Goal: Transaction & Acquisition: Obtain resource

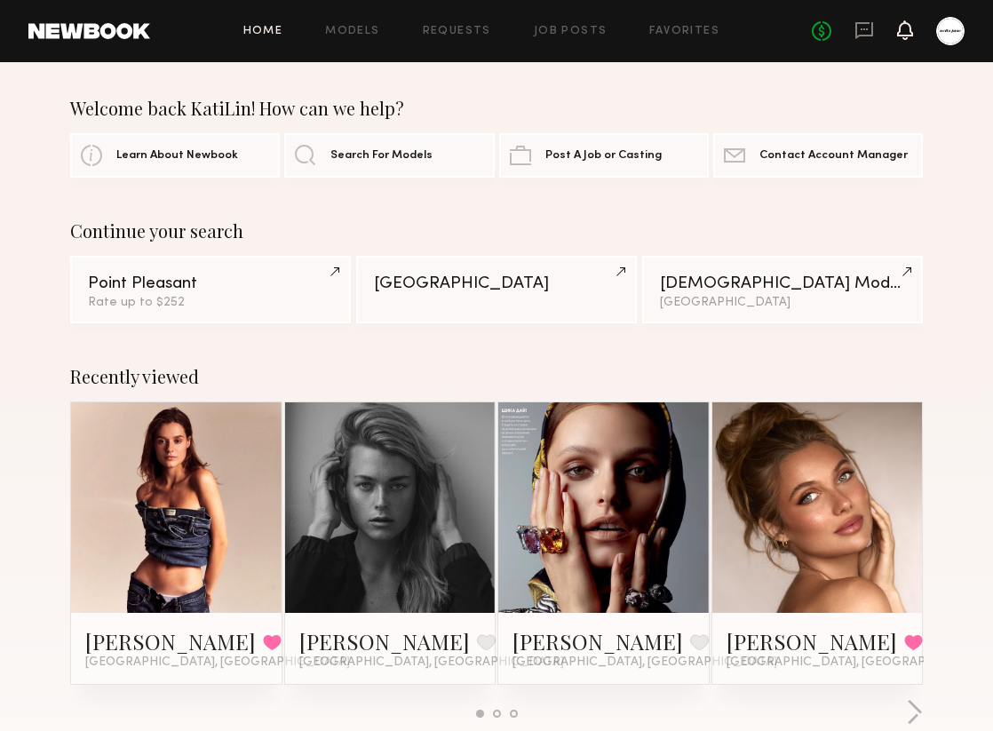
click at [907, 36] on icon at bounding box center [905, 29] width 14 height 12
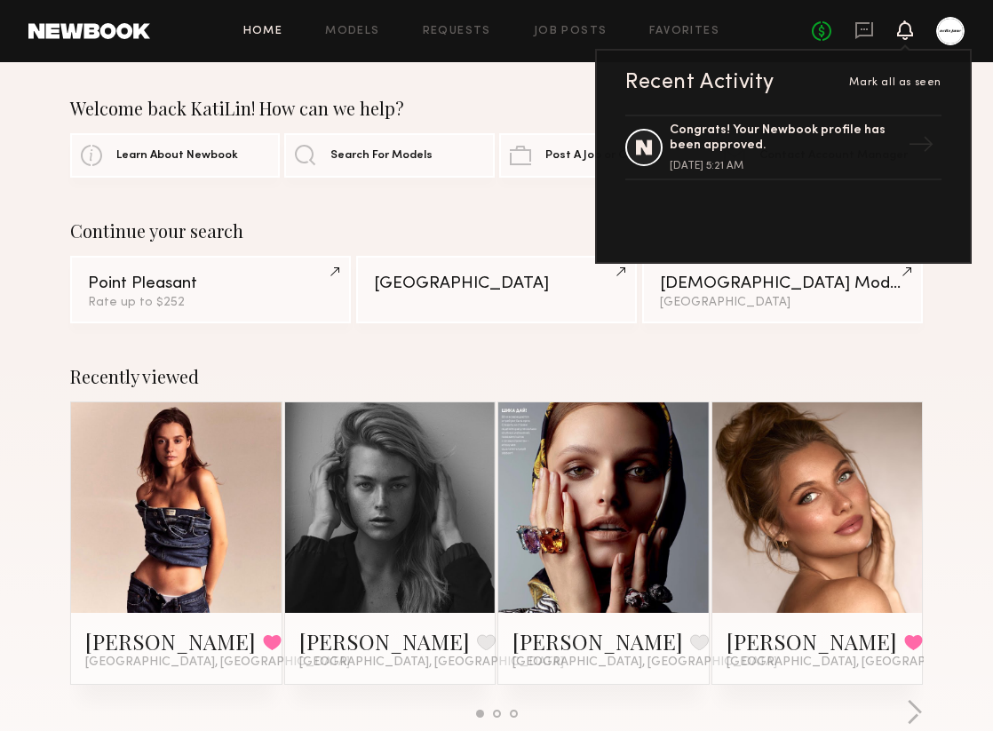
click at [505, 236] on div "Continue your search" at bounding box center [496, 230] width 853 height 21
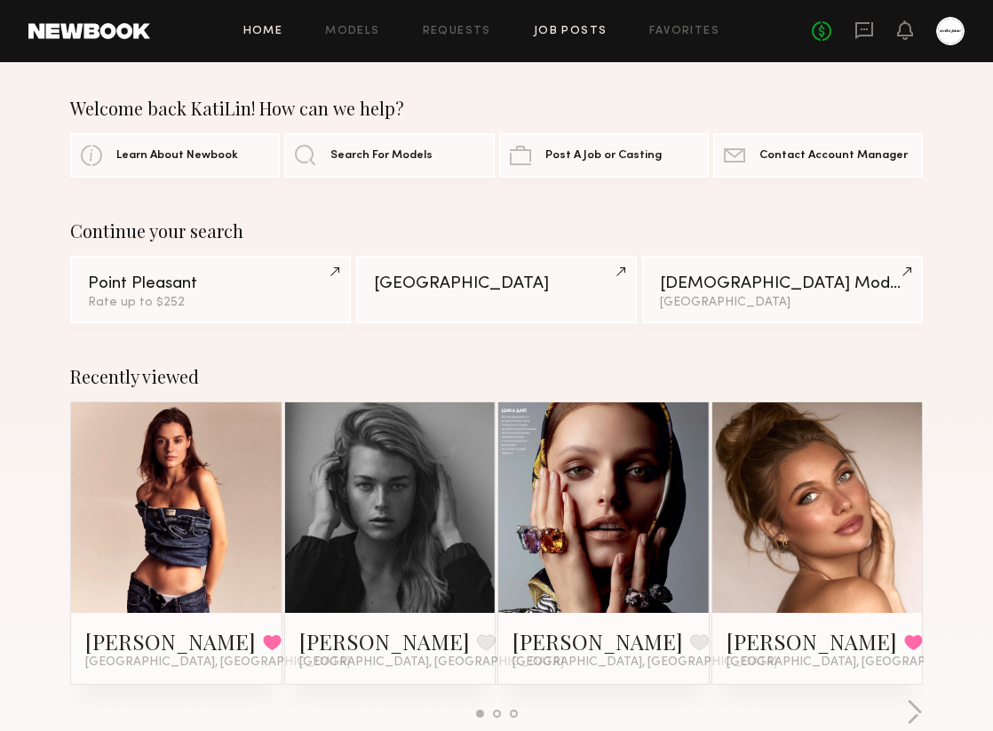
click at [559, 28] on link "Job Posts" at bounding box center [571, 32] width 74 height 12
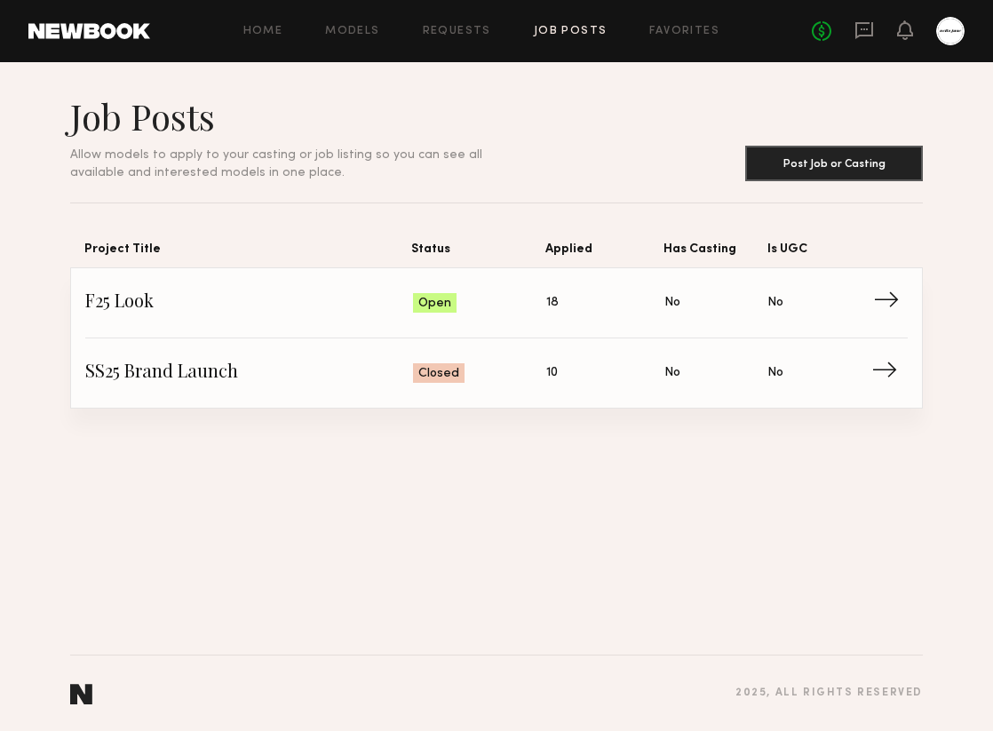
click at [497, 308] on span "Status: Open" at bounding box center [479, 303] width 133 height 27
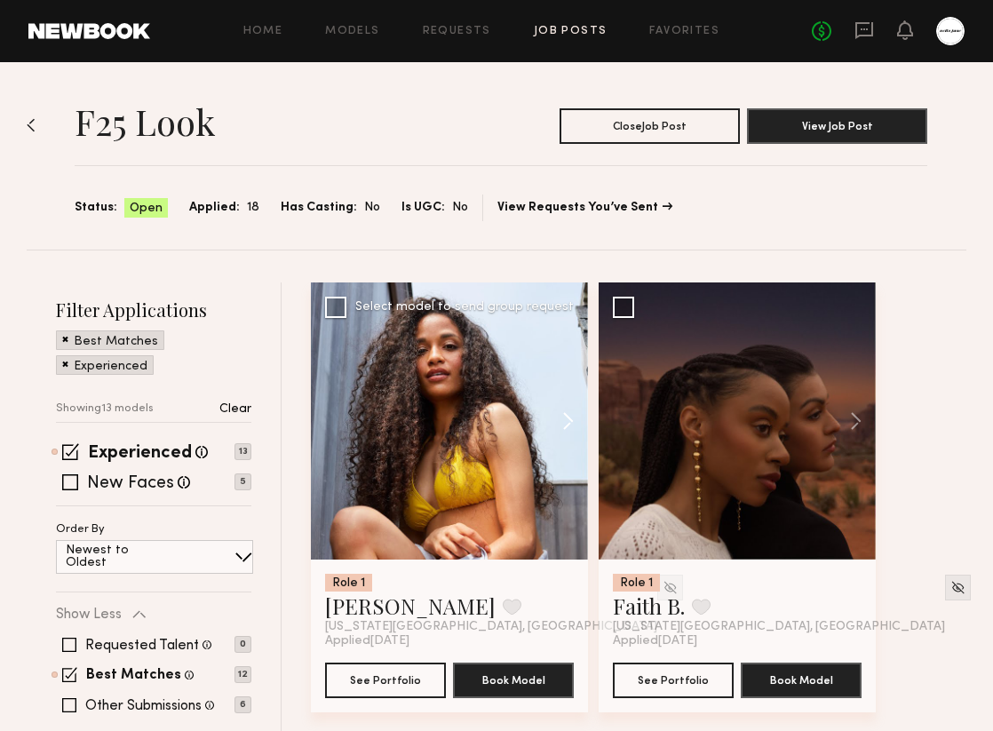
click at [574, 422] on button at bounding box center [559, 420] width 57 height 277
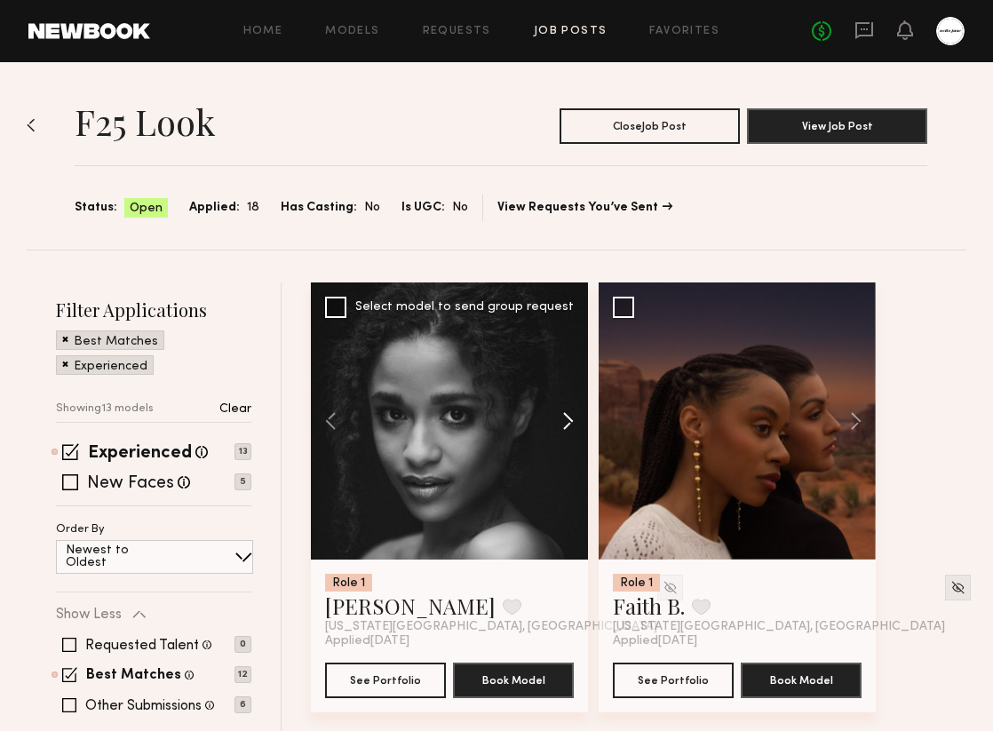
click at [574, 422] on button at bounding box center [559, 420] width 57 height 277
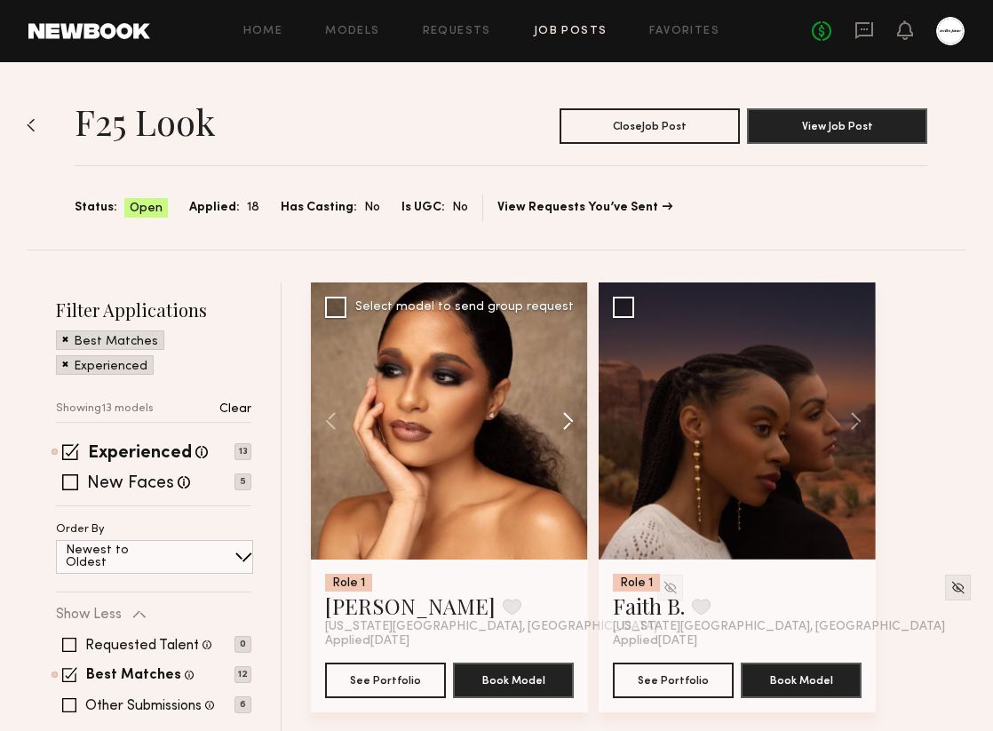
click at [574, 422] on button at bounding box center [559, 420] width 57 height 277
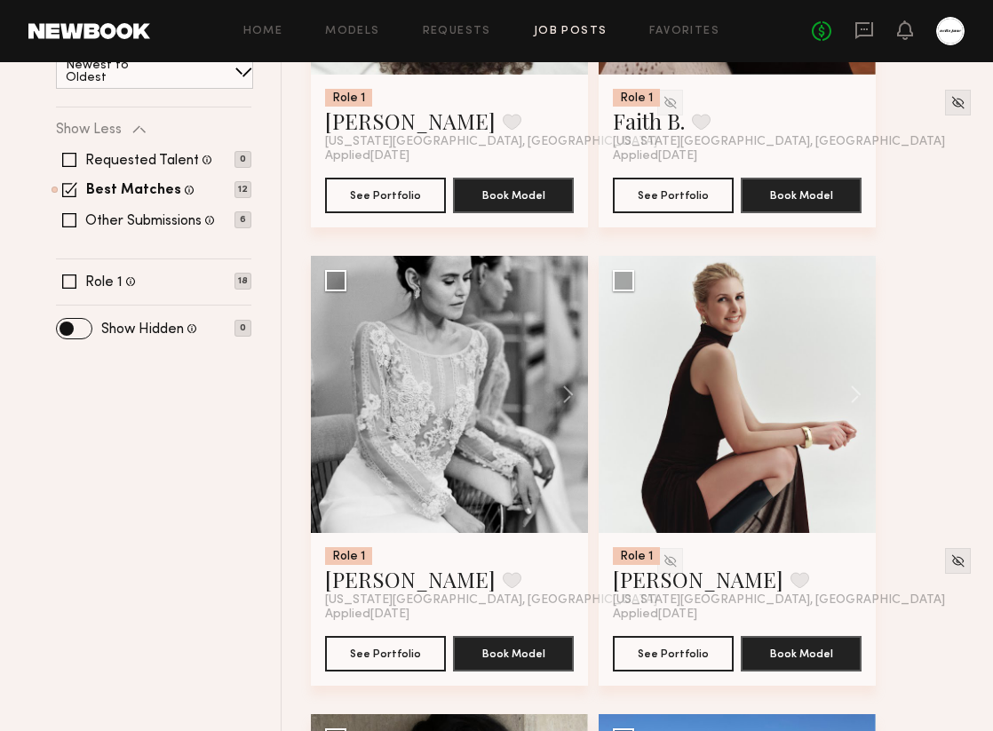
scroll to position [488, 0]
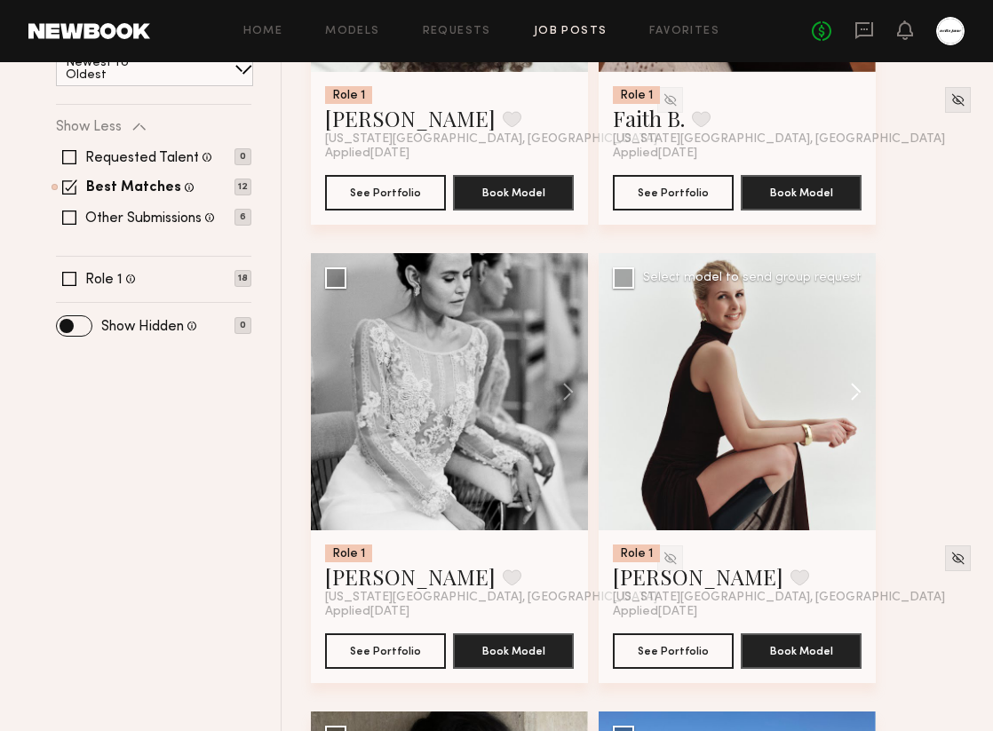
click at [862, 392] on button at bounding box center [847, 391] width 57 height 277
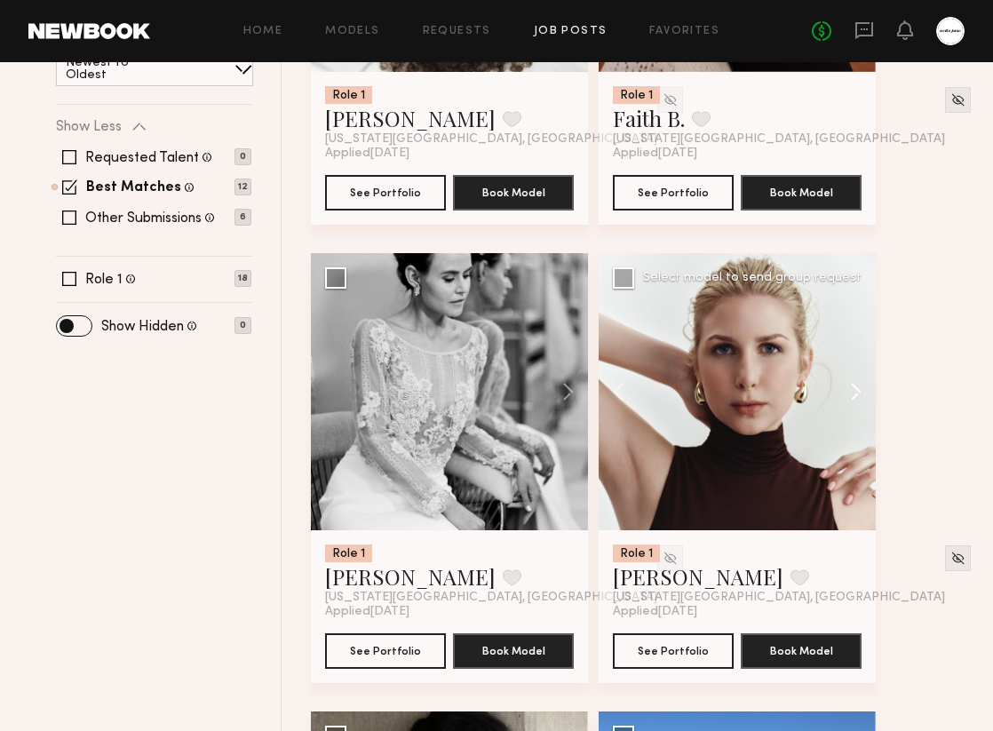
click at [862, 392] on button at bounding box center [847, 391] width 57 height 277
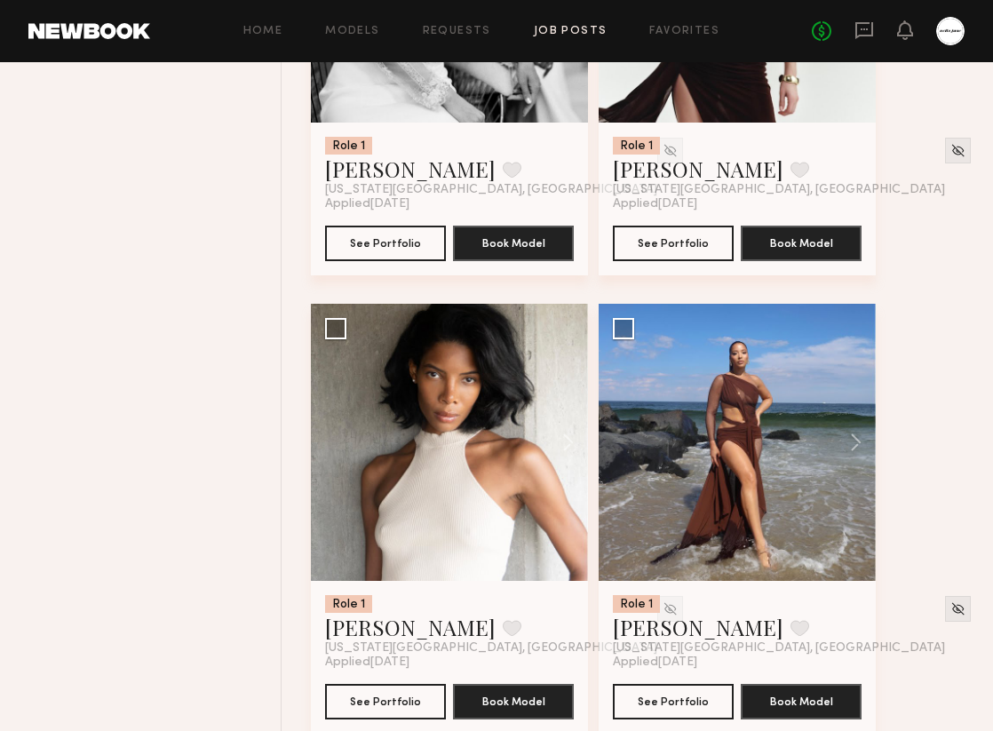
scroll to position [934, 0]
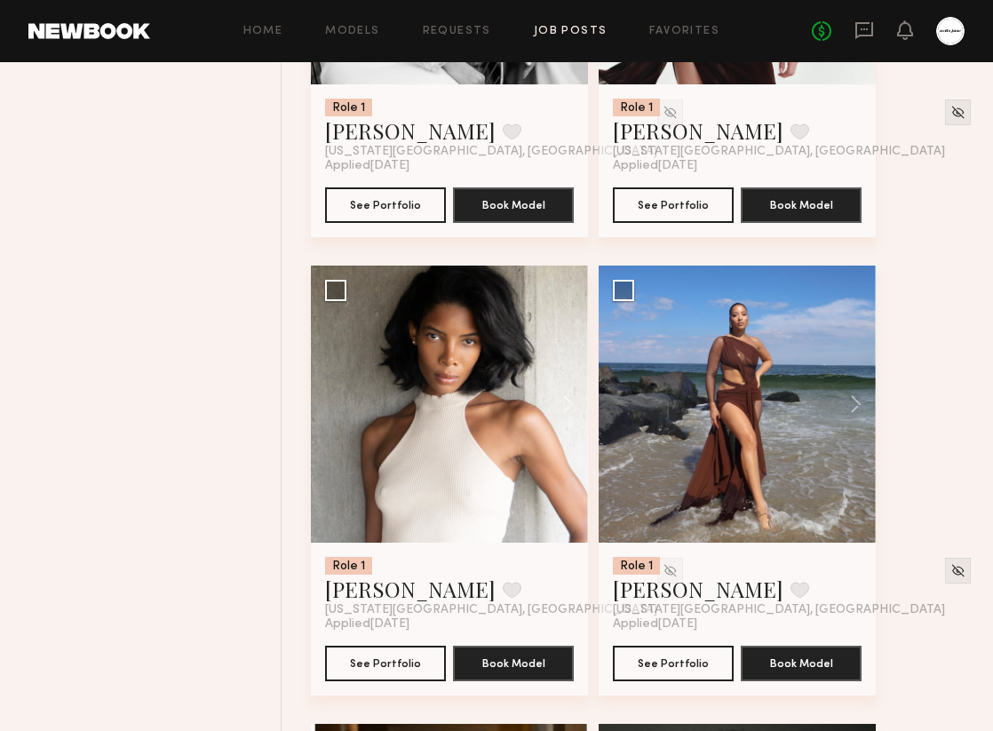
click at [862, 392] on button at bounding box center [847, 404] width 57 height 277
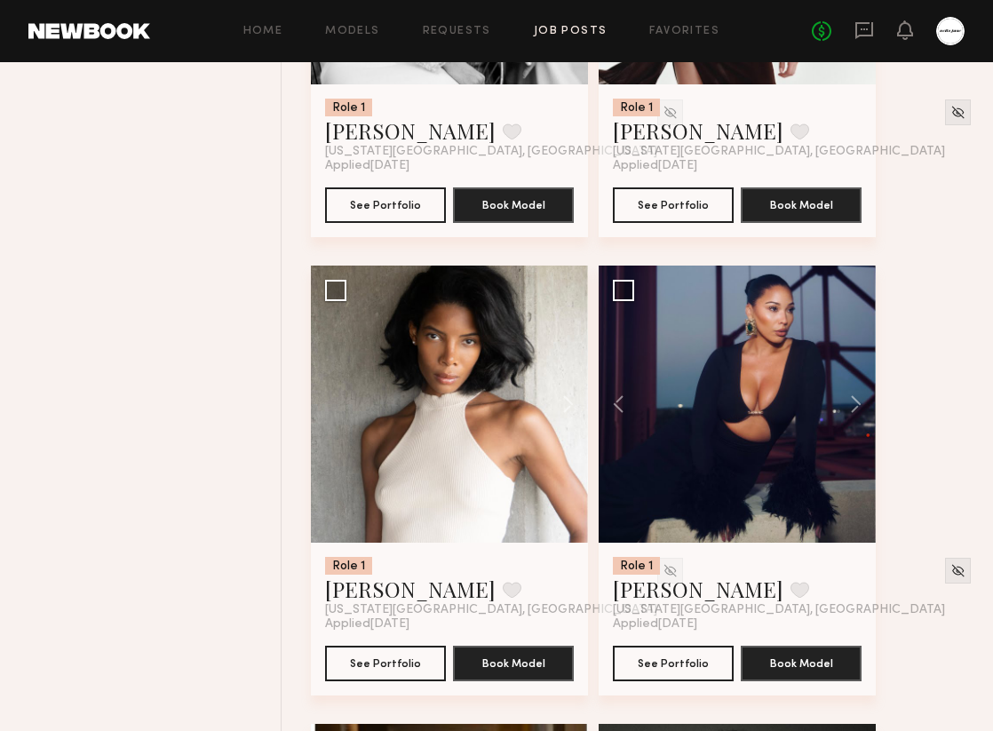
click at [862, 392] on button at bounding box center [847, 404] width 57 height 277
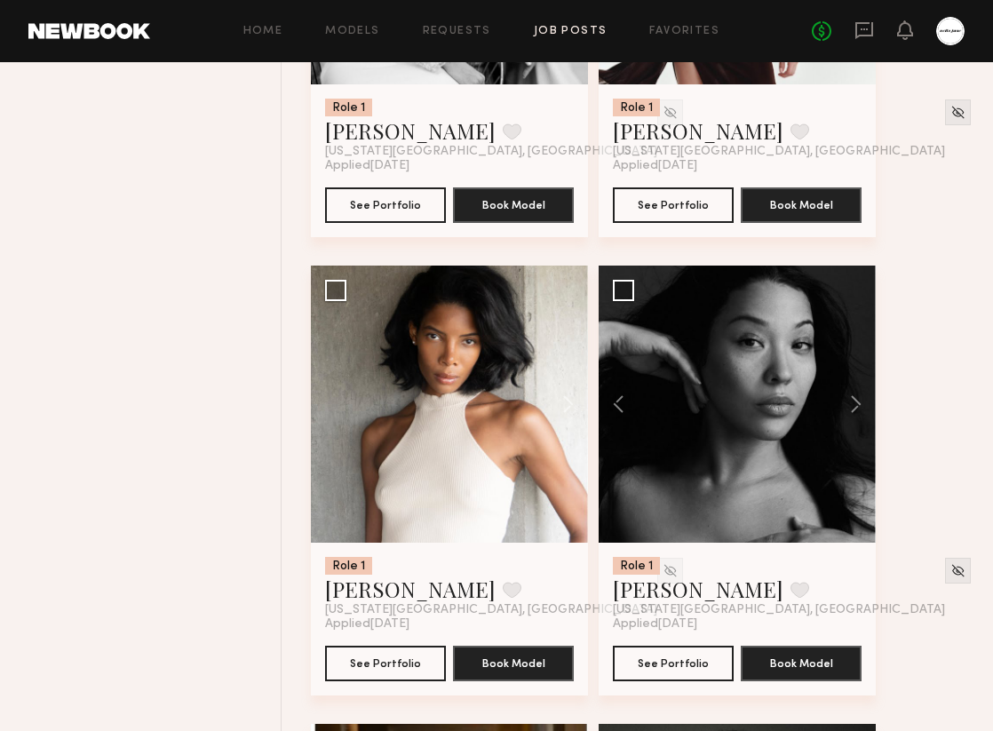
click at [862, 392] on button at bounding box center [847, 404] width 57 height 277
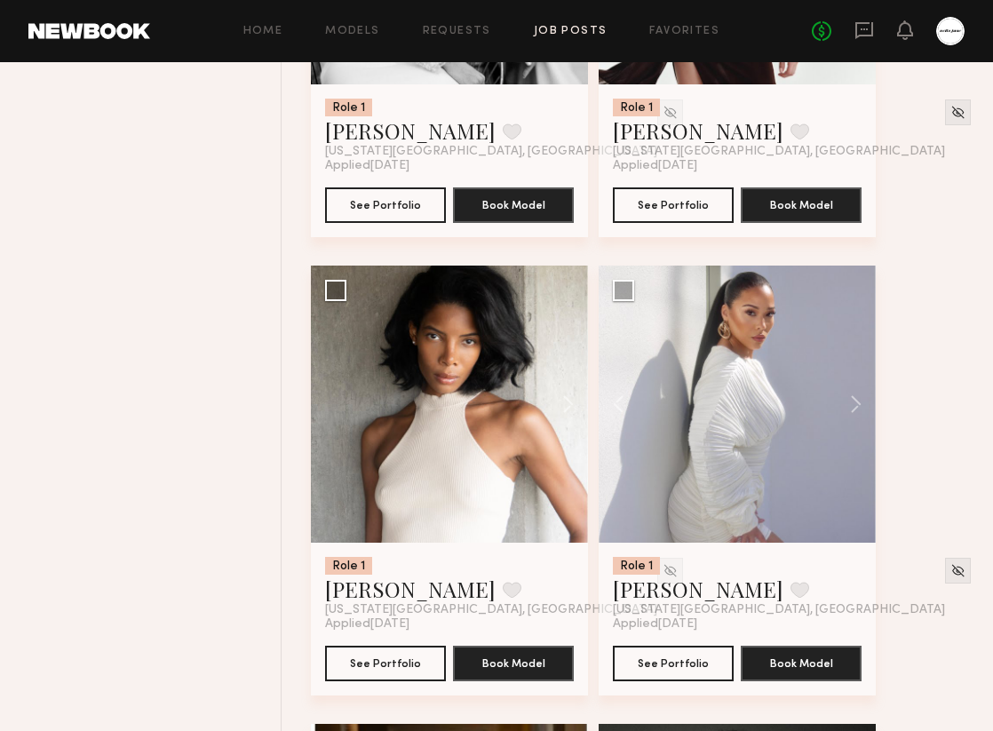
click at [862, 392] on button at bounding box center [847, 404] width 57 height 277
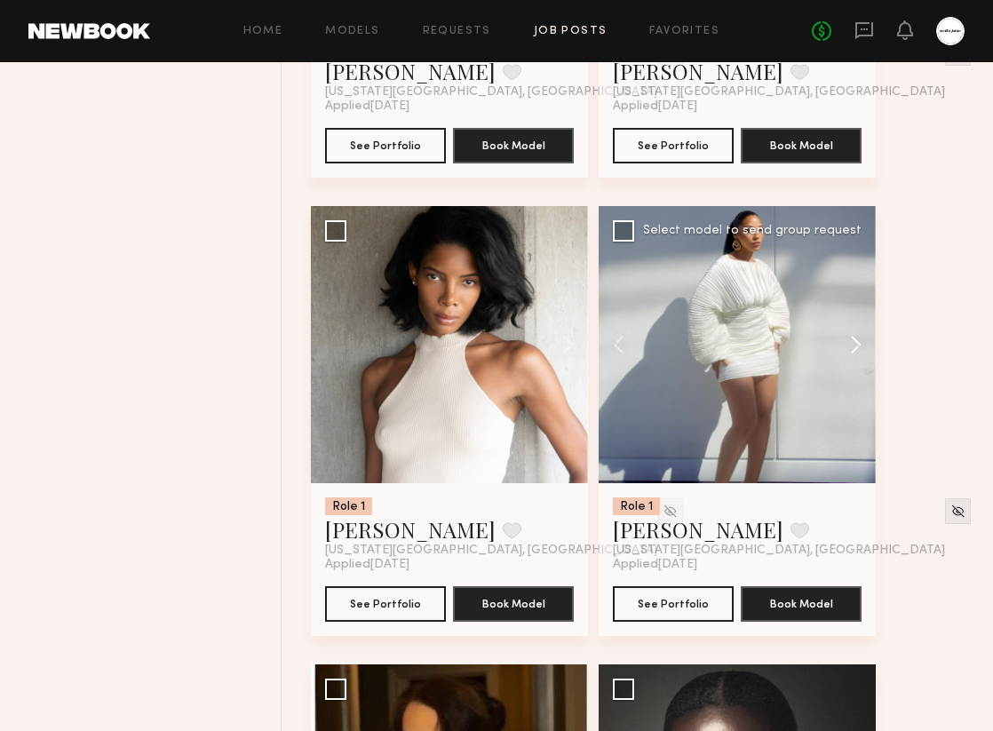
scroll to position [998, 0]
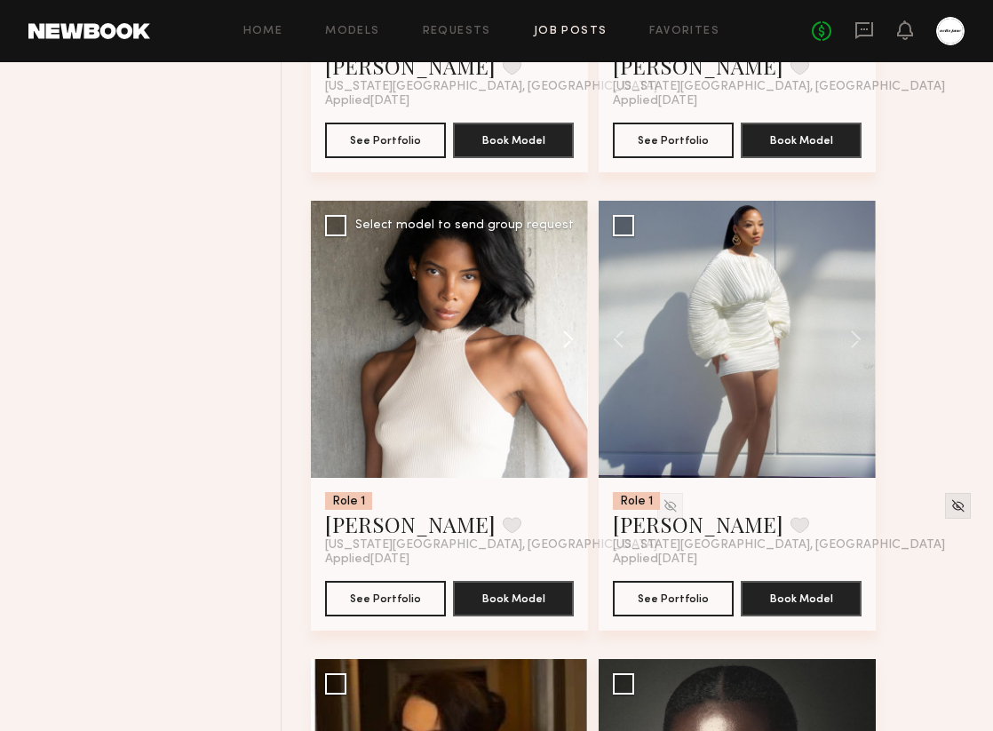
click at [574, 341] on button at bounding box center [559, 339] width 57 height 277
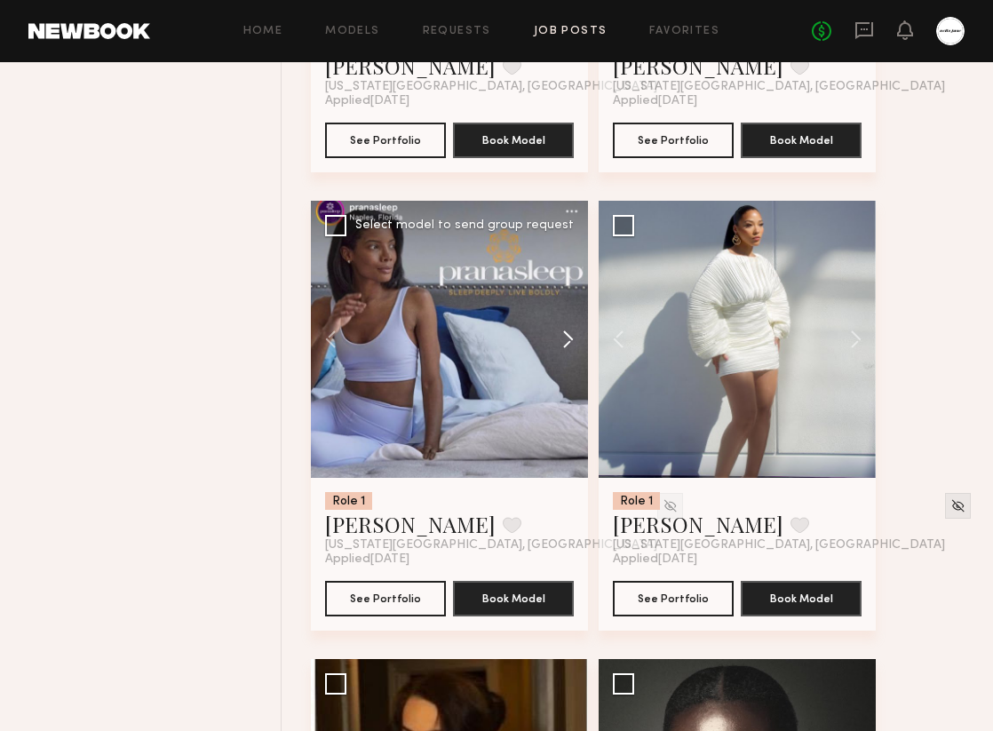
click at [574, 341] on button at bounding box center [559, 339] width 57 height 277
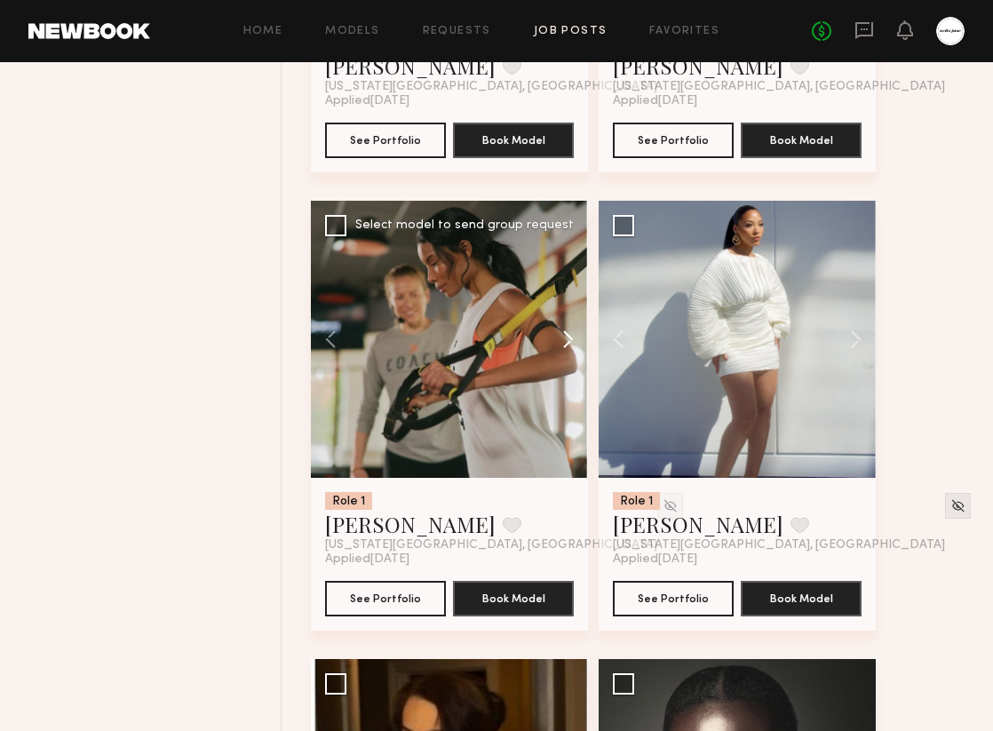
click at [574, 341] on button at bounding box center [559, 339] width 57 height 277
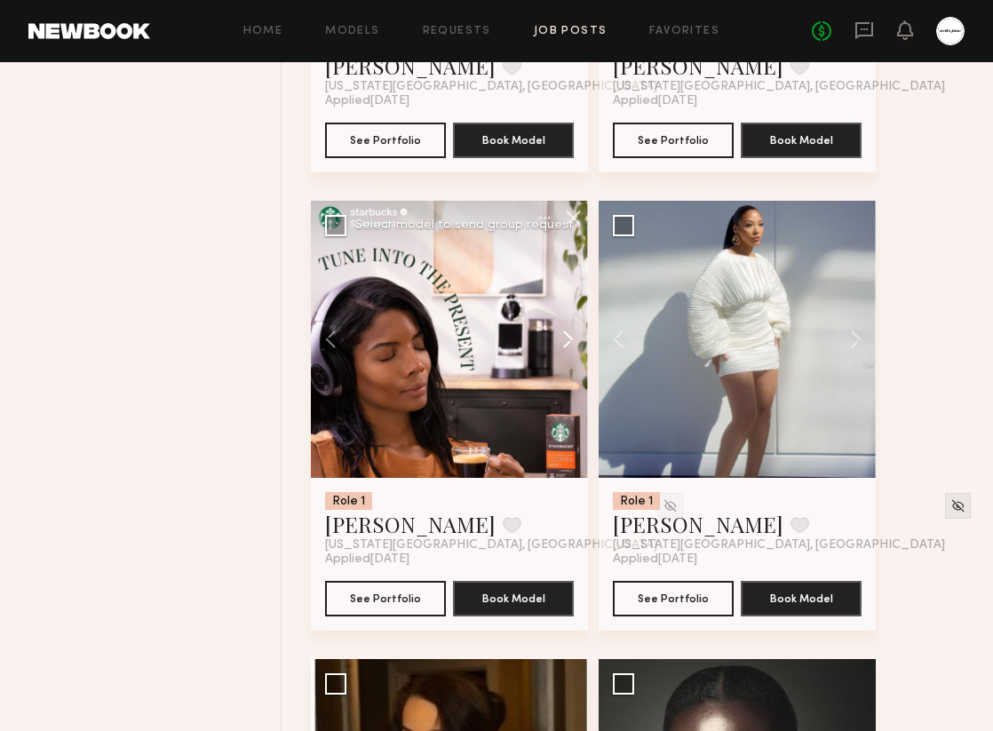
click at [574, 341] on button at bounding box center [559, 339] width 57 height 277
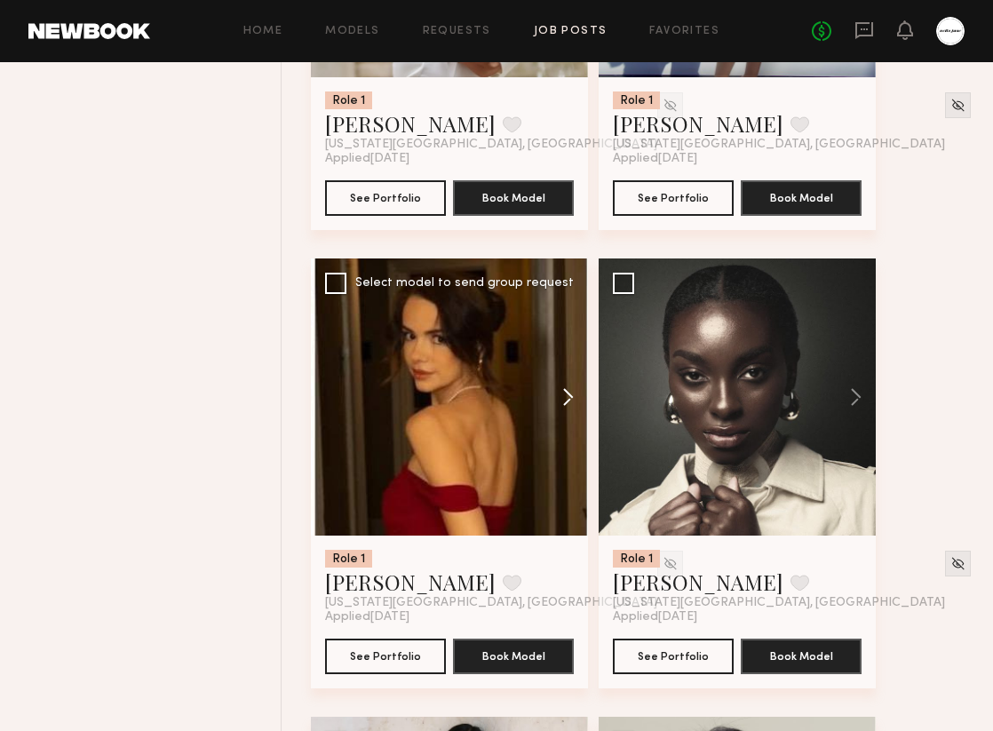
scroll to position [1402, 0]
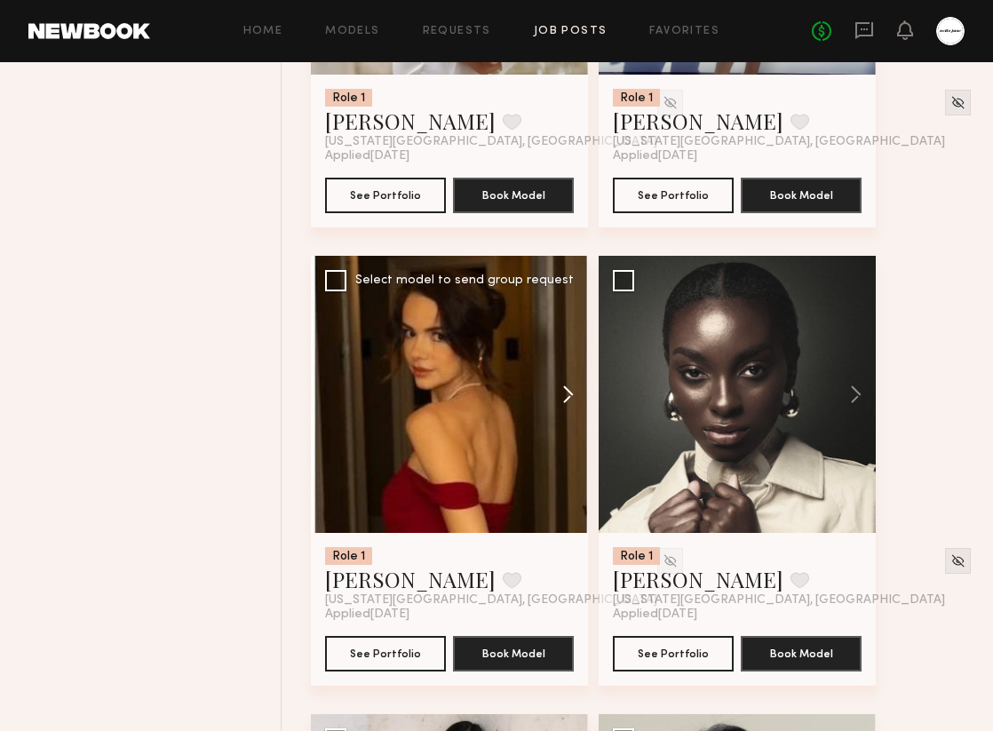
click at [566, 402] on button at bounding box center [559, 394] width 57 height 277
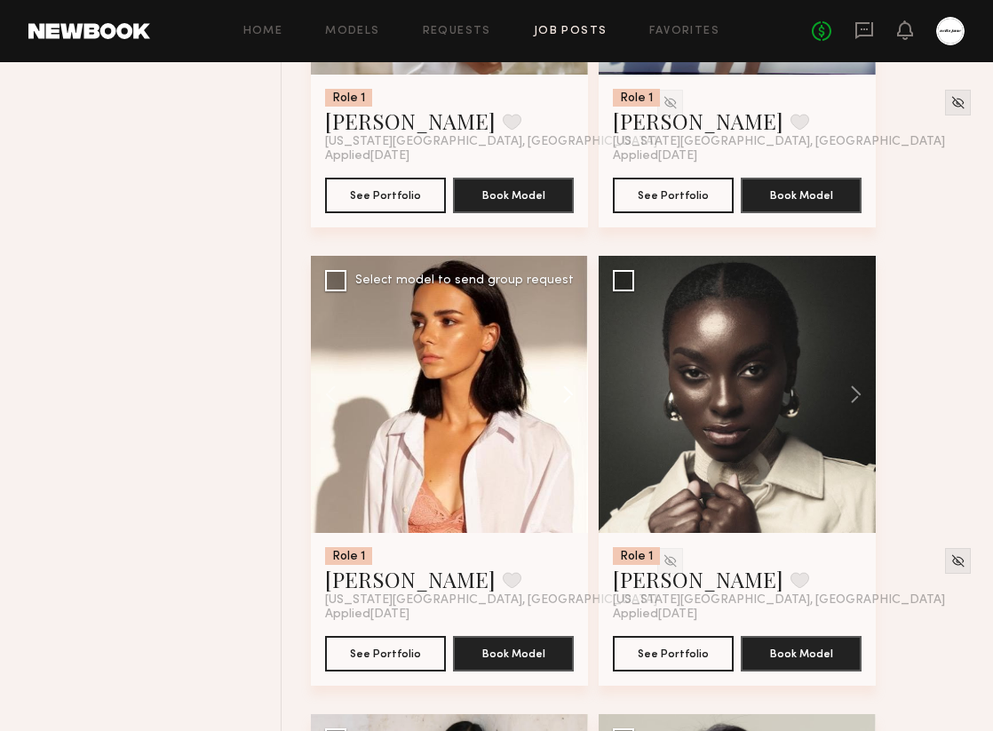
click at [566, 402] on button at bounding box center [559, 394] width 57 height 277
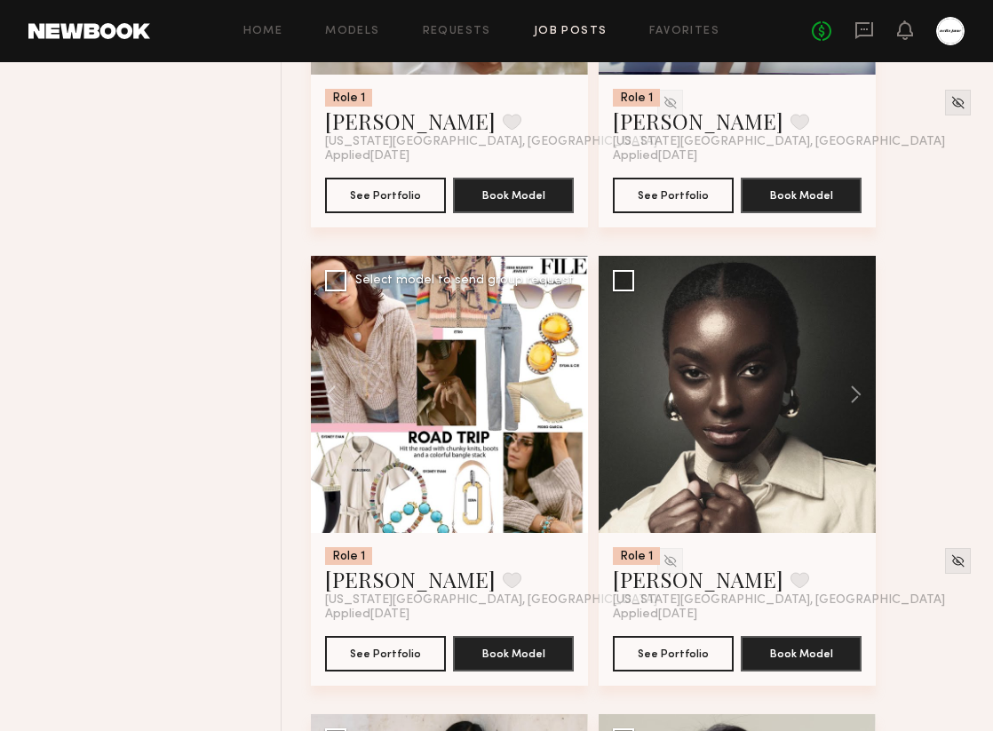
click at [566, 402] on button at bounding box center [559, 394] width 57 height 277
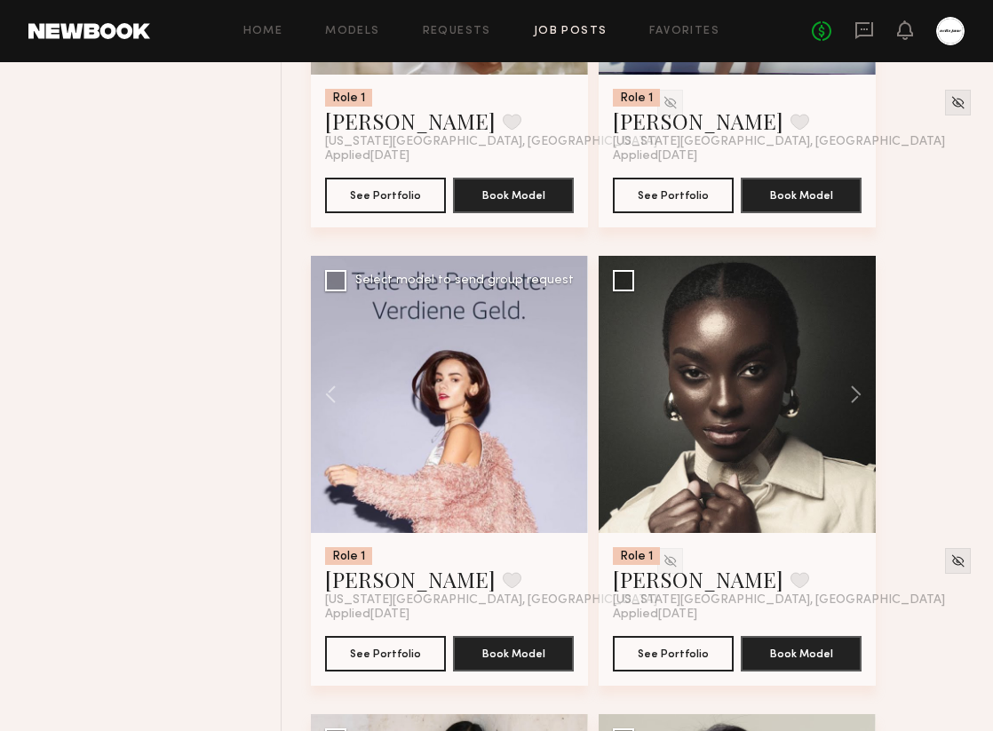
click at [566, 402] on div at bounding box center [449, 394] width 277 height 277
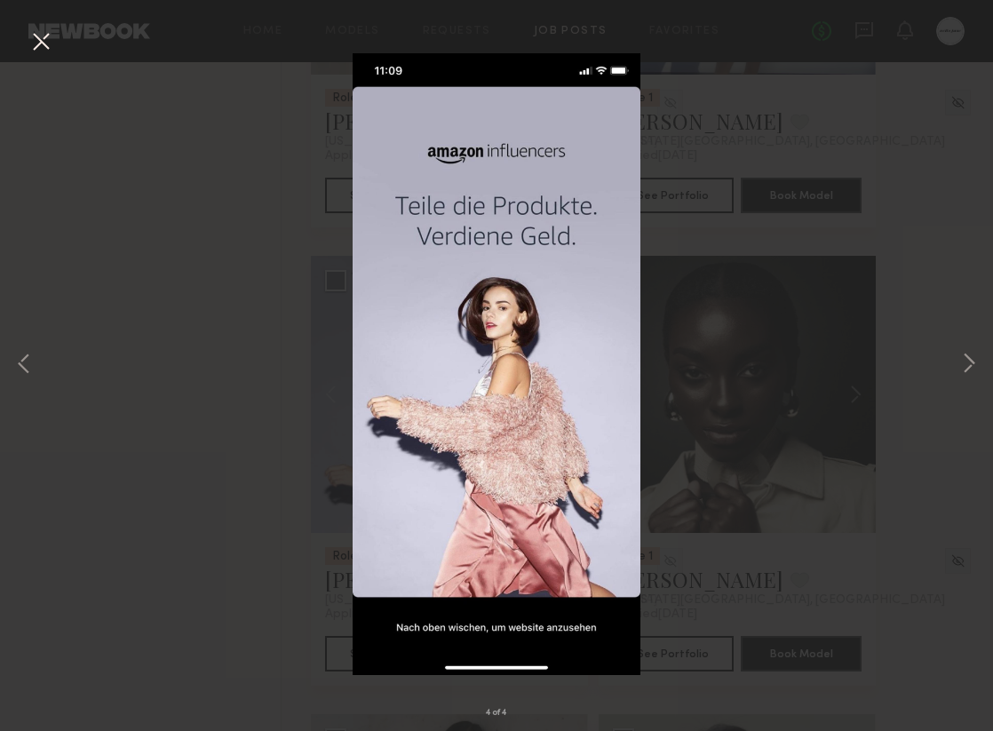
click at [47, 43] on button at bounding box center [41, 43] width 28 height 32
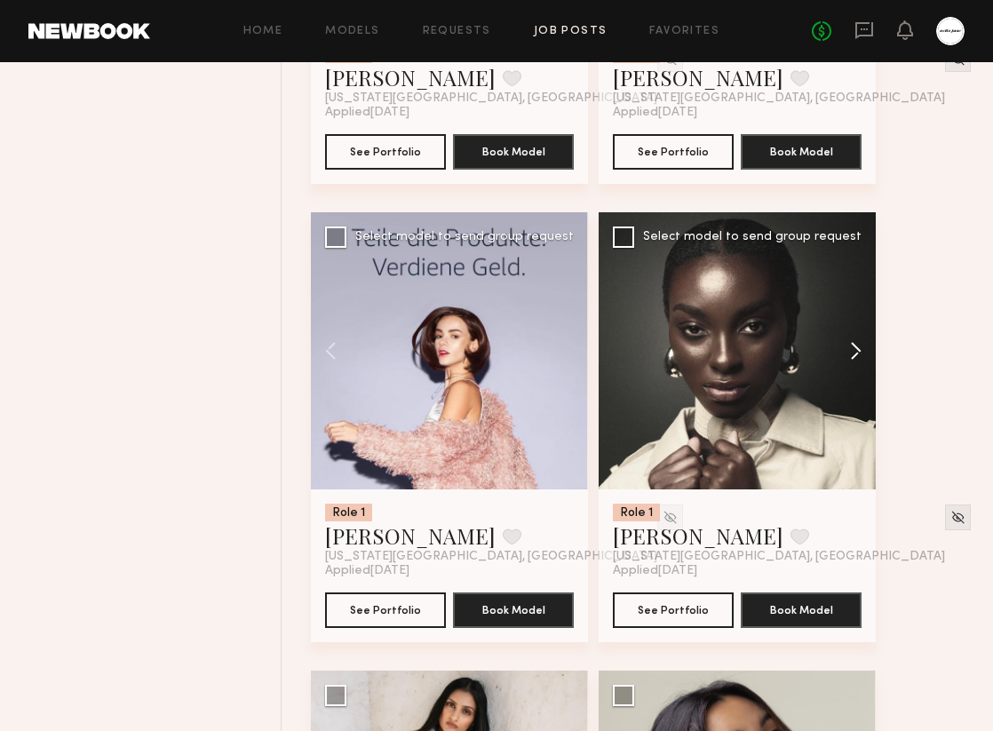
scroll to position [1442, 0]
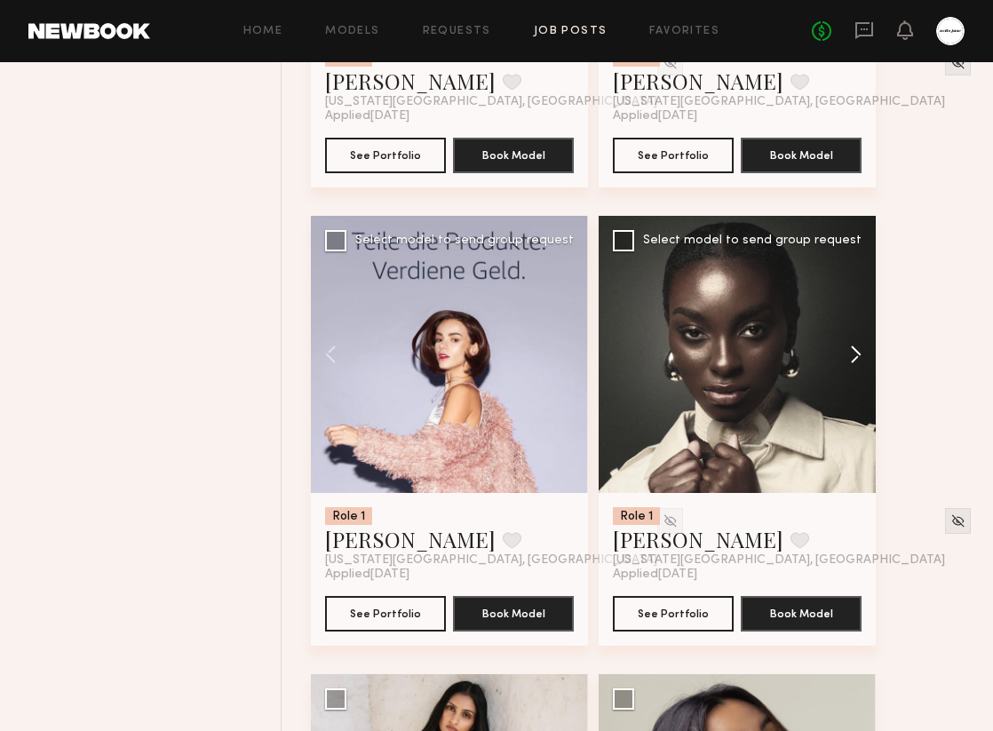
click at [855, 354] on button at bounding box center [847, 354] width 57 height 277
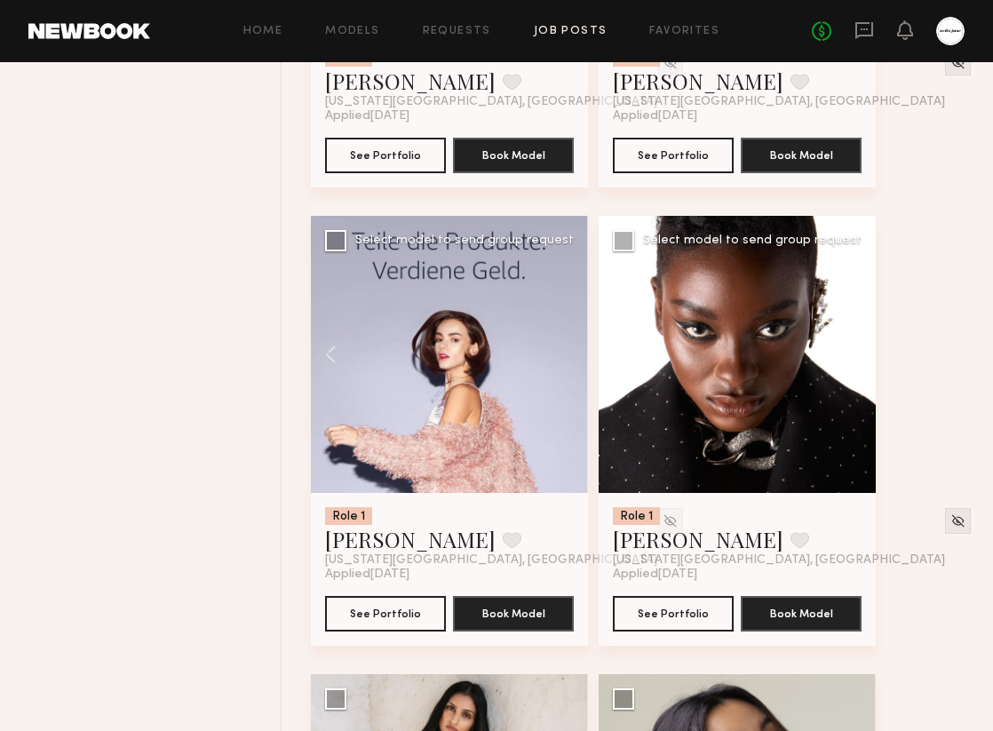
click at [855, 354] on button at bounding box center [847, 354] width 57 height 277
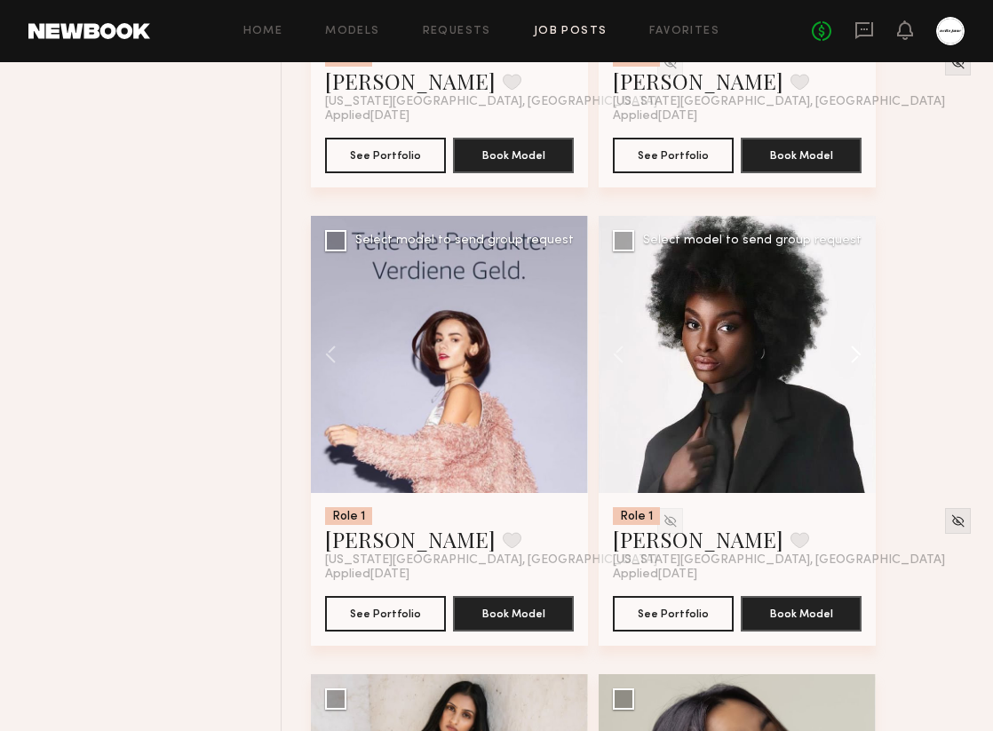
click at [855, 354] on button at bounding box center [847, 354] width 57 height 277
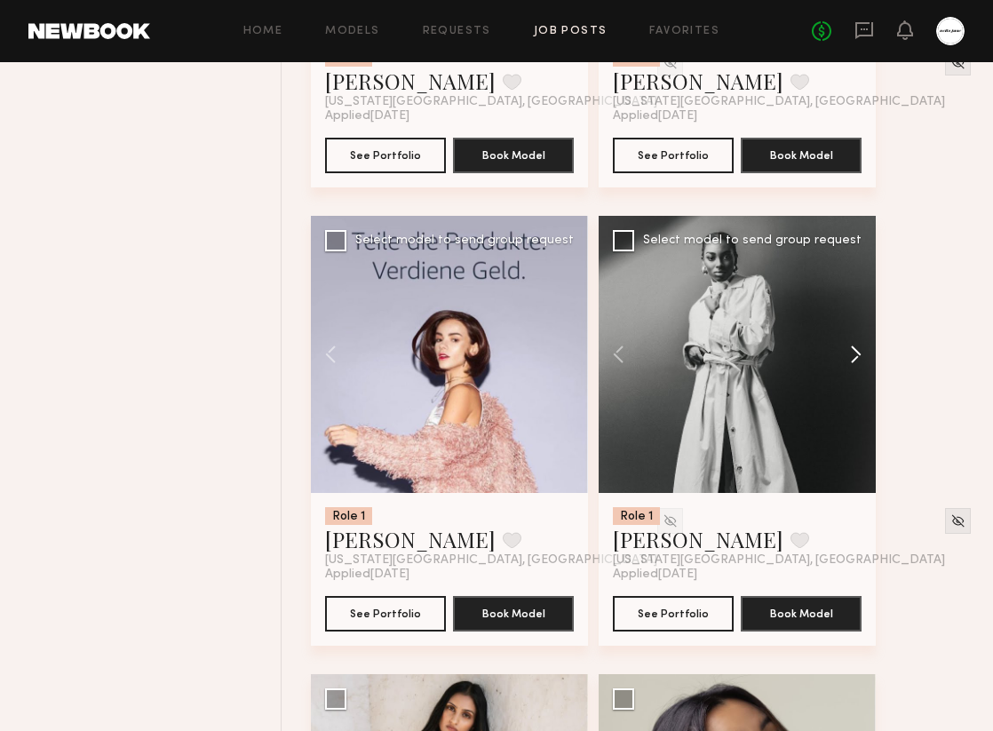
click at [855, 354] on button at bounding box center [847, 354] width 57 height 277
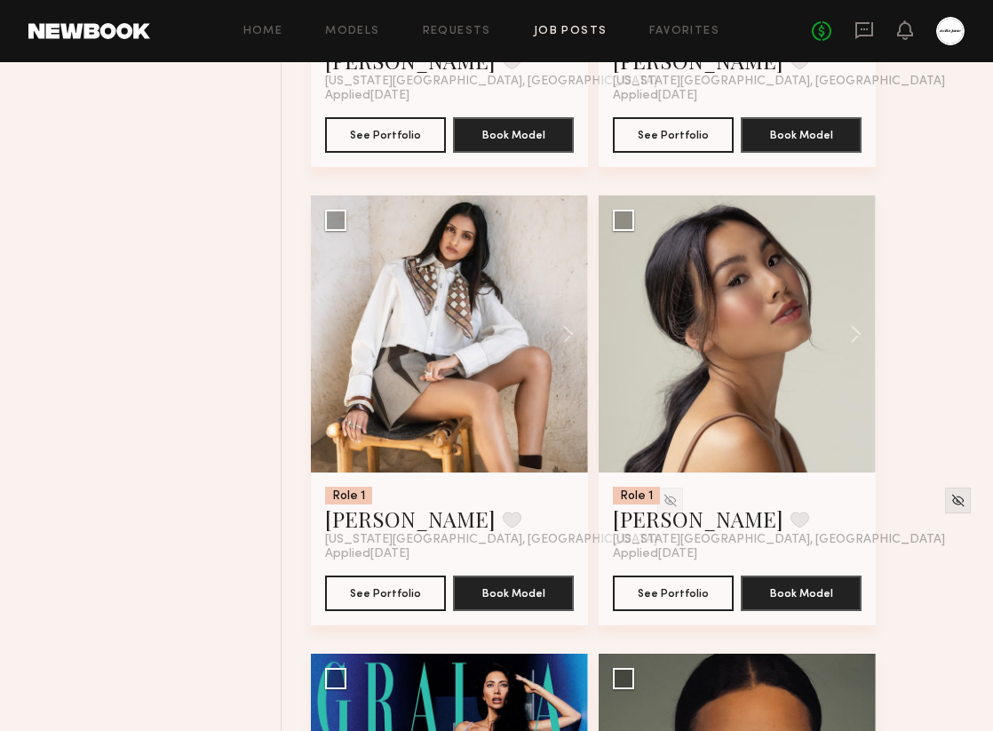
scroll to position [1921, 0]
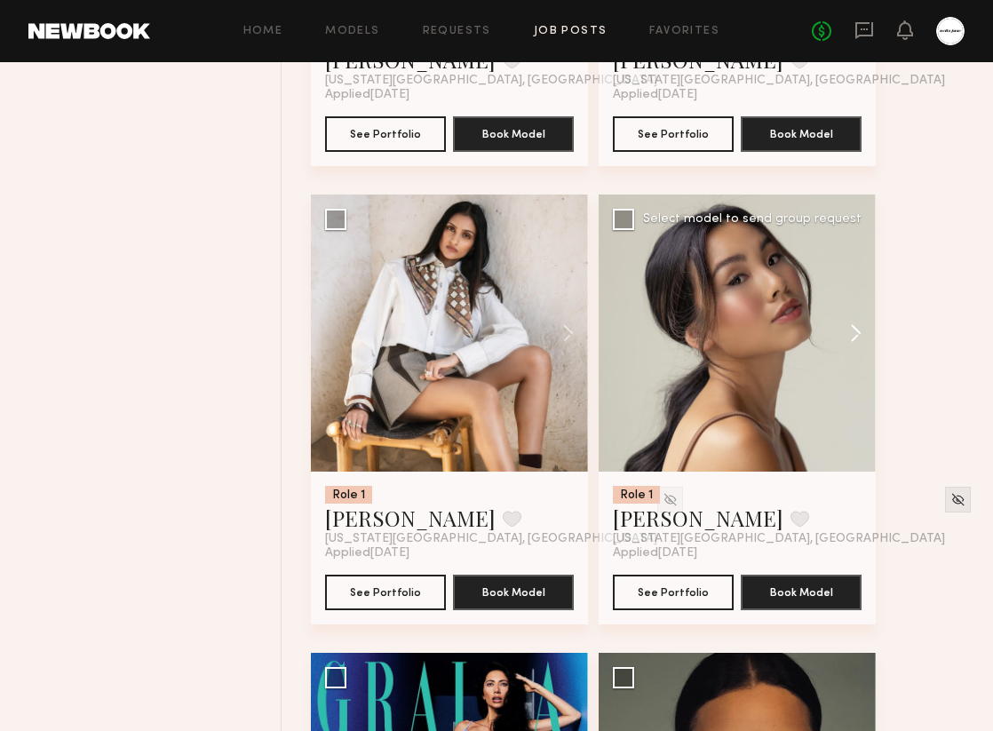
click at [859, 338] on button at bounding box center [847, 333] width 57 height 277
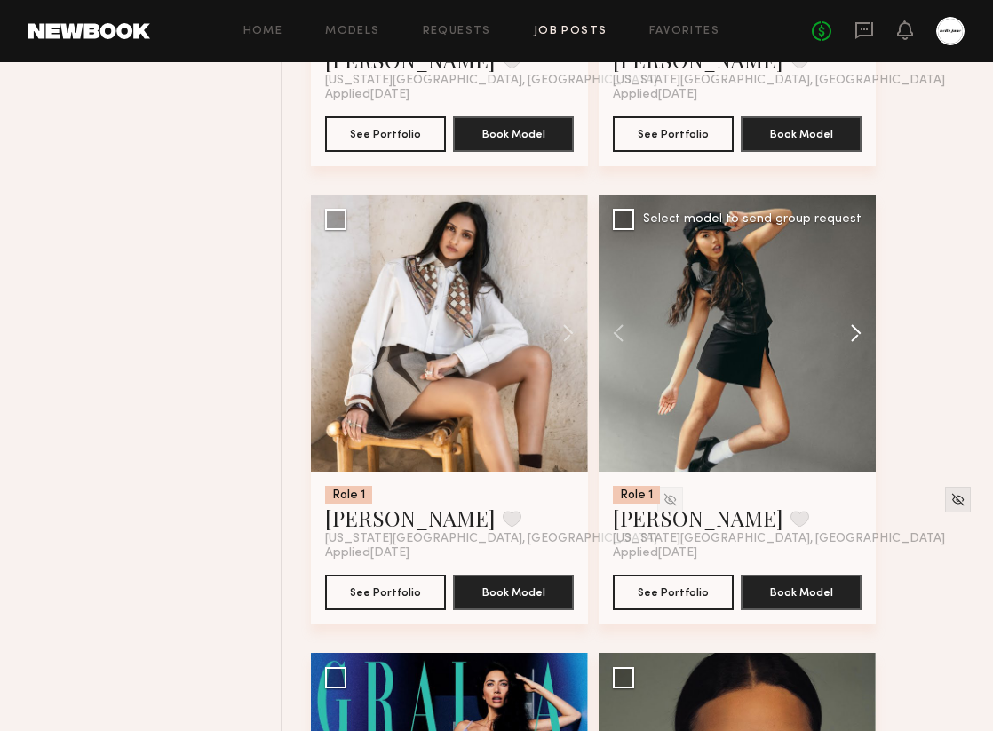
click at [859, 338] on button at bounding box center [847, 333] width 57 height 277
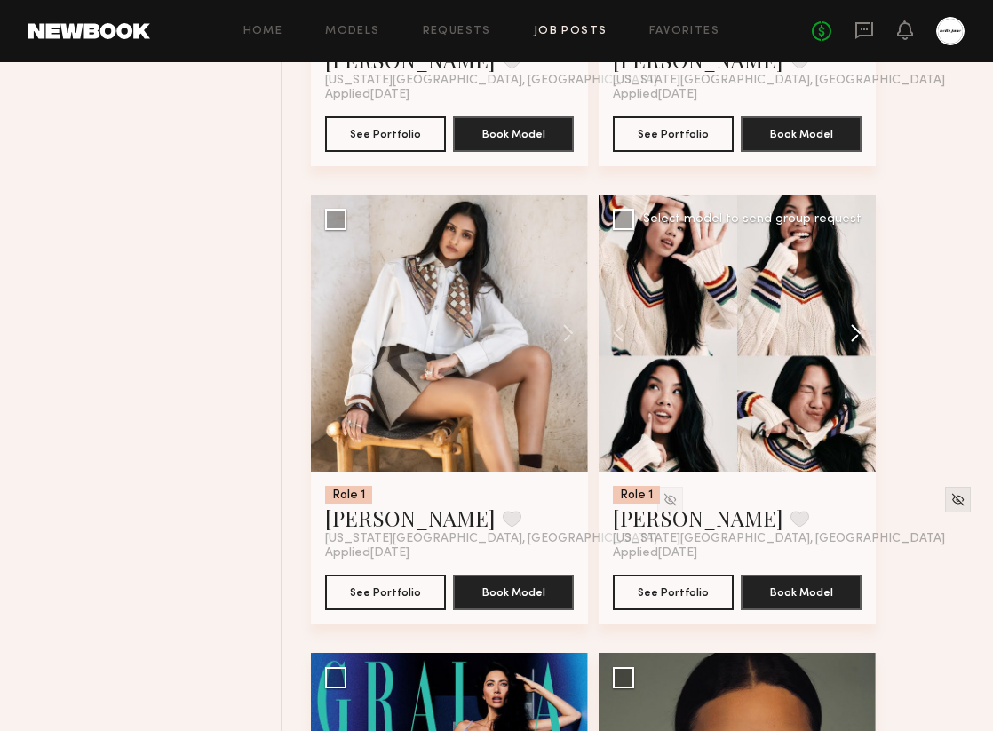
click at [859, 338] on button at bounding box center [847, 333] width 57 height 277
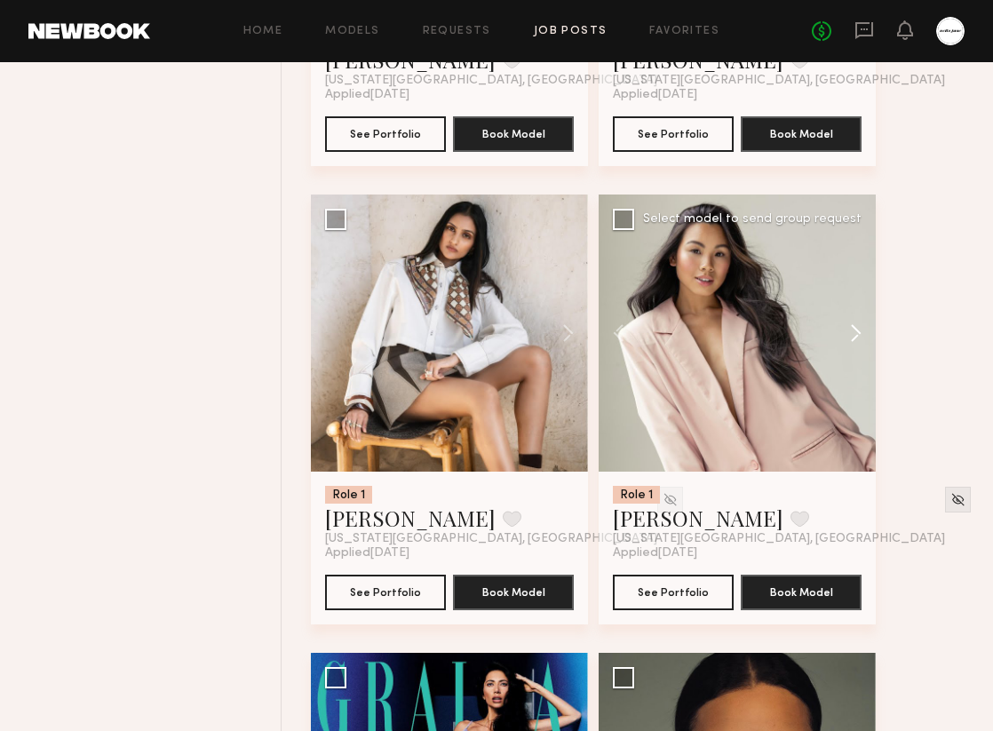
click at [859, 338] on button at bounding box center [847, 333] width 57 height 277
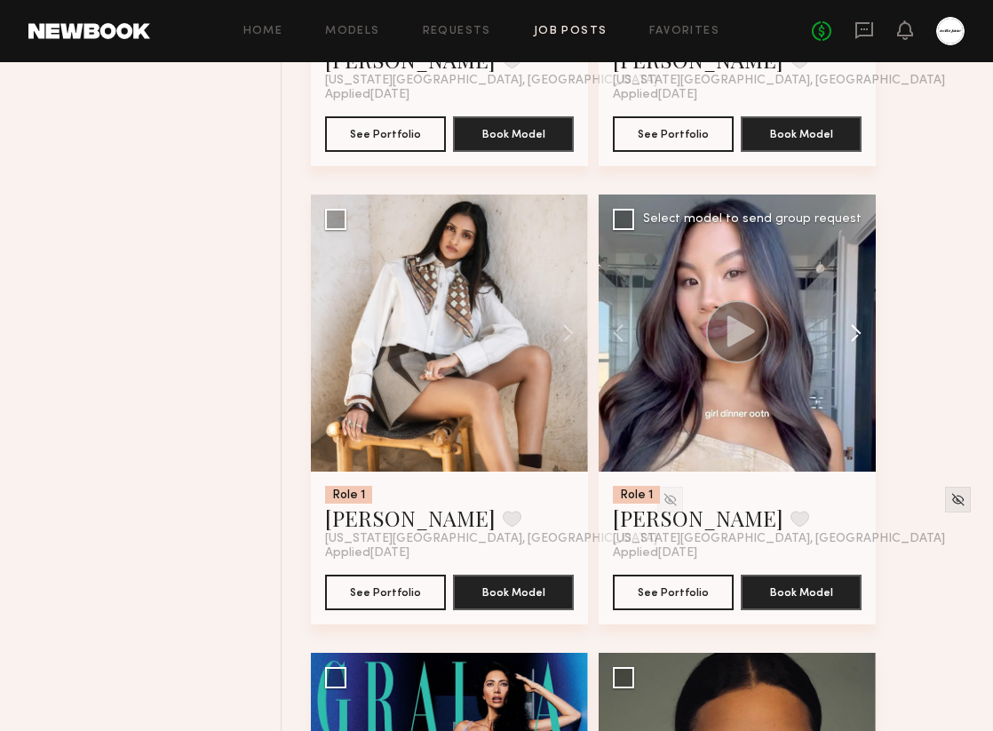
click at [859, 338] on button at bounding box center [847, 333] width 57 height 277
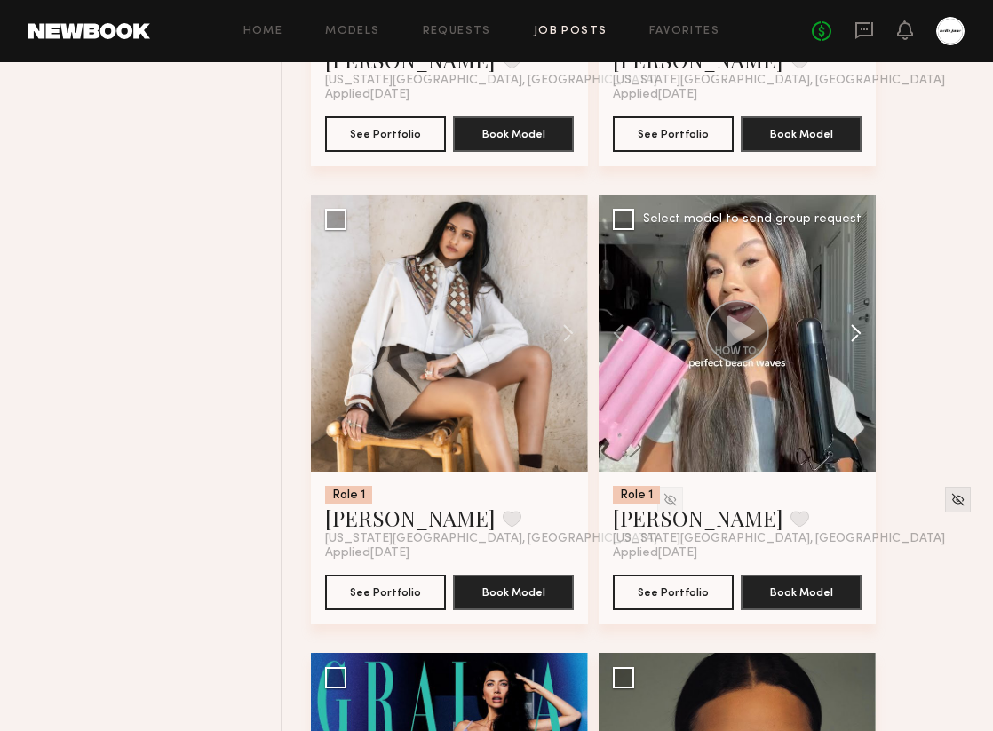
click at [859, 338] on button at bounding box center [847, 333] width 57 height 277
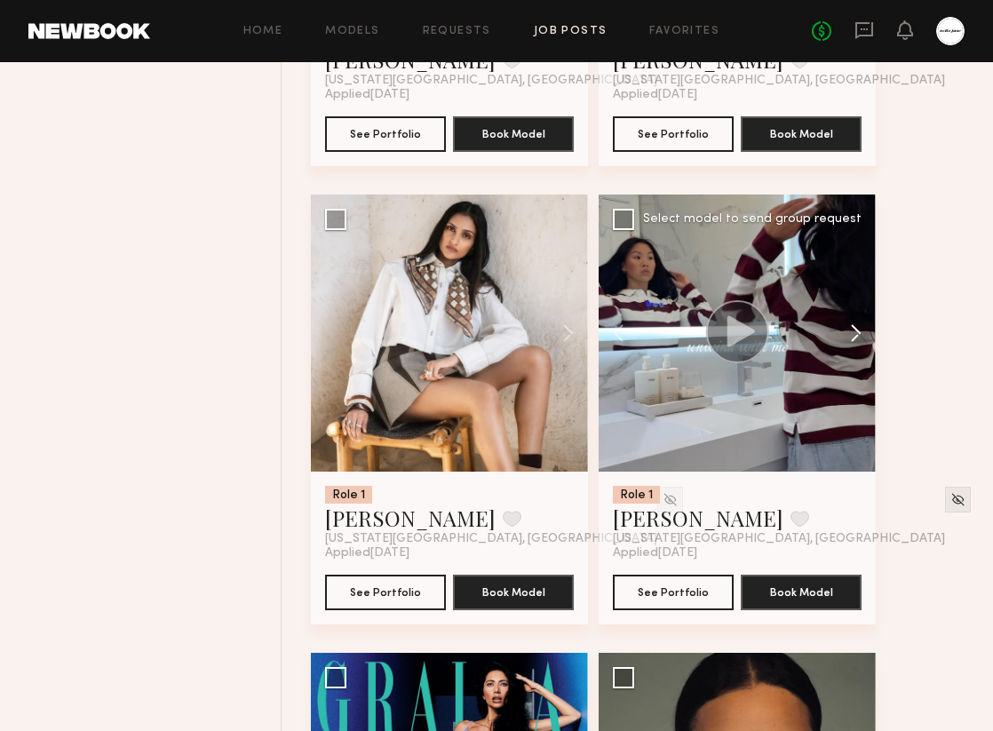
click at [859, 338] on button at bounding box center [847, 333] width 57 height 277
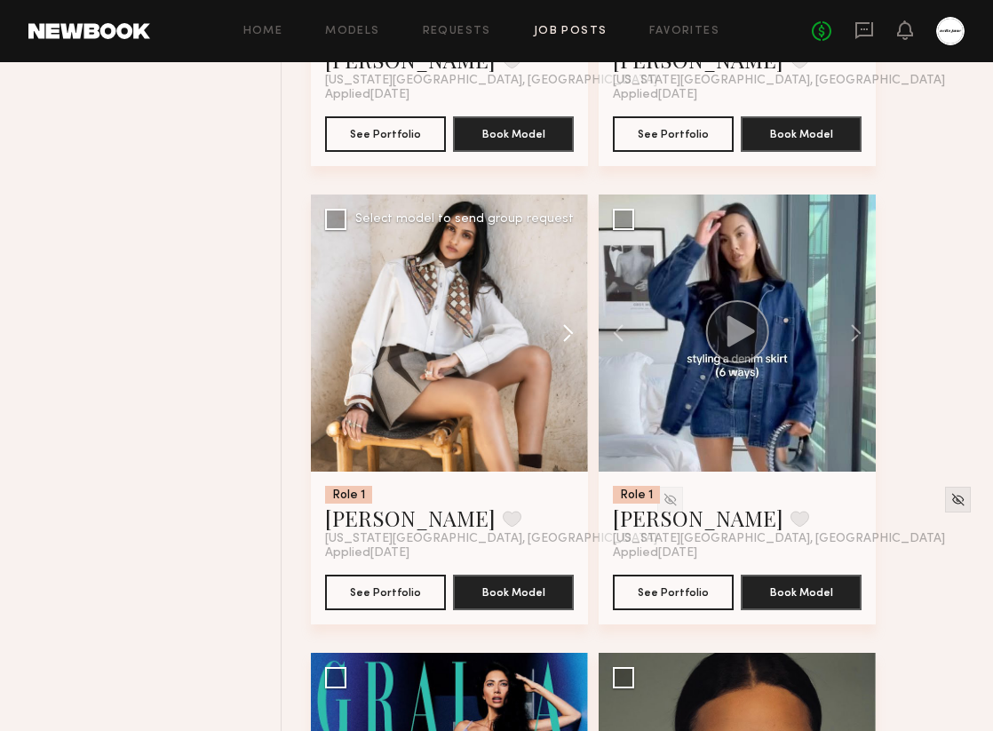
click at [557, 334] on button at bounding box center [559, 333] width 57 height 277
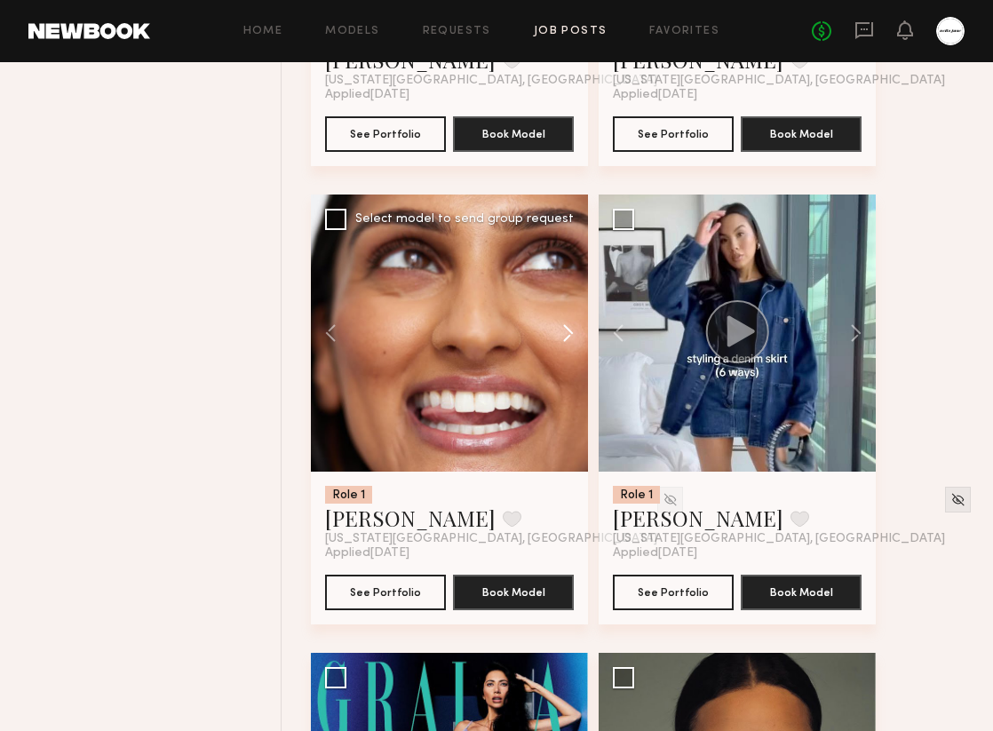
click at [557, 334] on button at bounding box center [559, 333] width 57 height 277
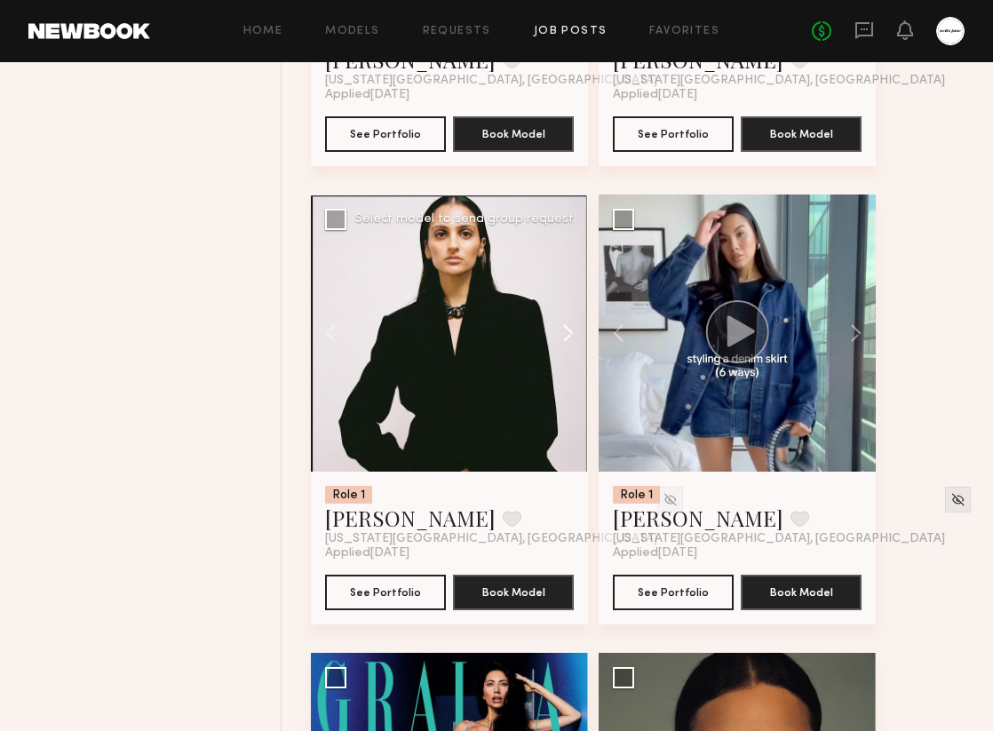
click at [557, 334] on button at bounding box center [559, 333] width 57 height 277
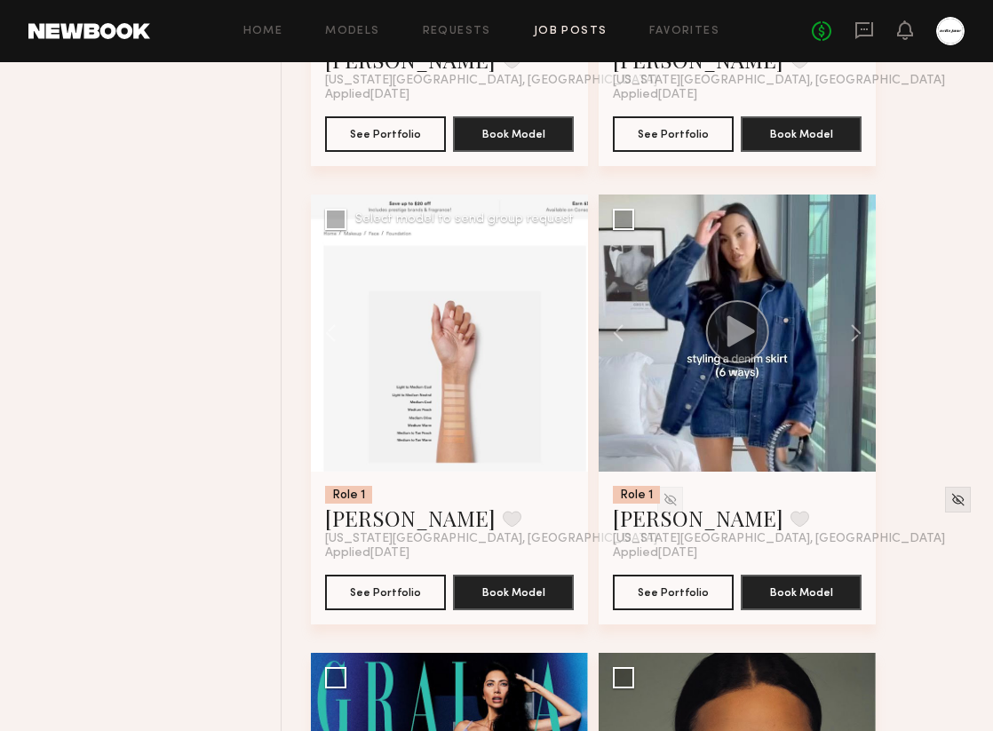
click at [557, 334] on div at bounding box center [449, 333] width 277 height 277
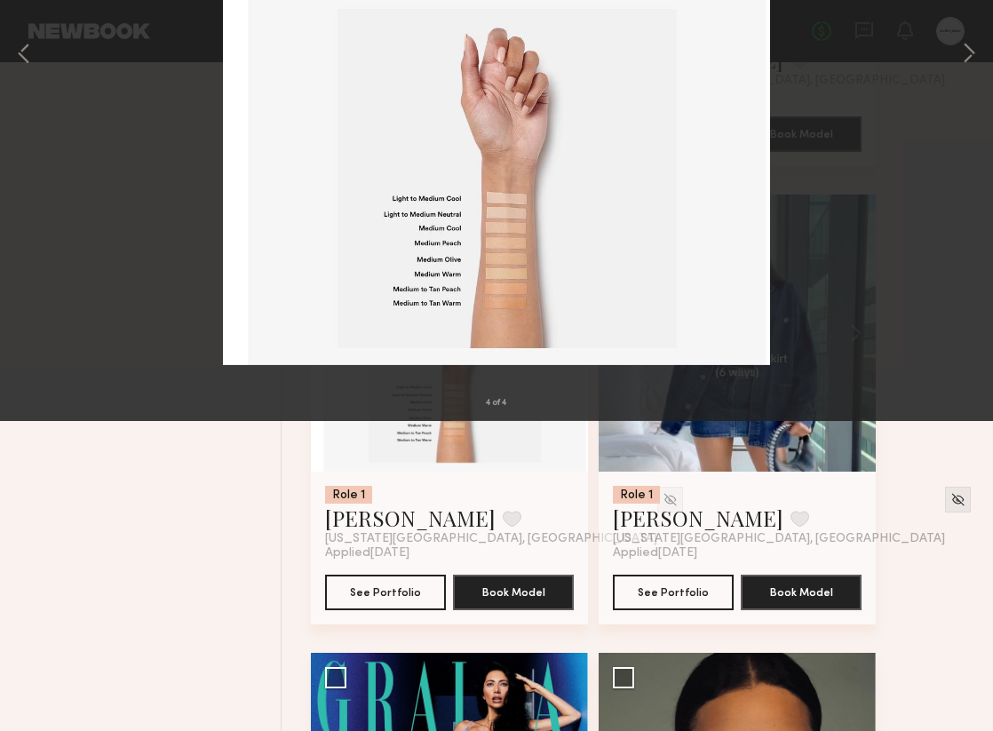
click at [47, 40] on button at bounding box center [41, 43] width 28 height 32
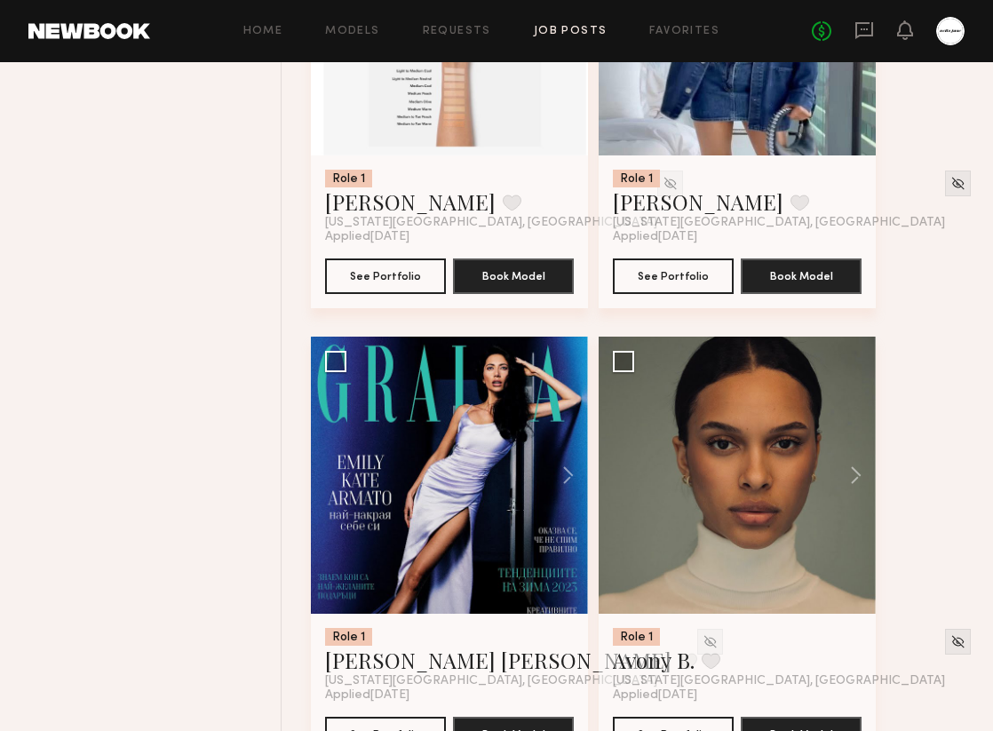
scroll to position [2279, 0]
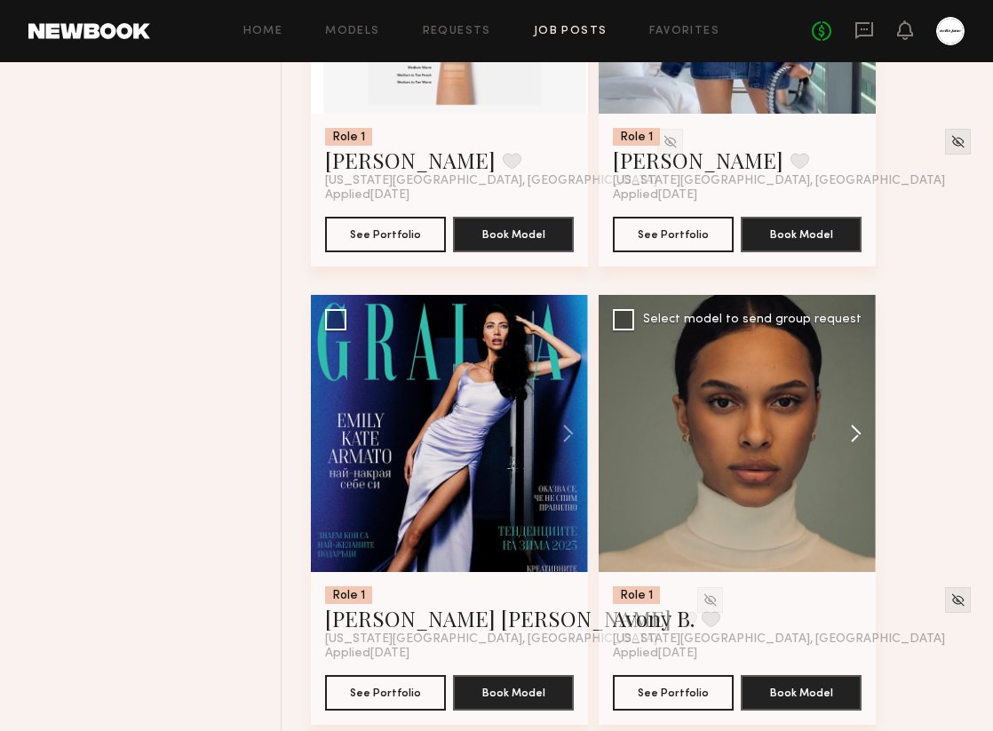
click at [855, 433] on button at bounding box center [847, 433] width 57 height 277
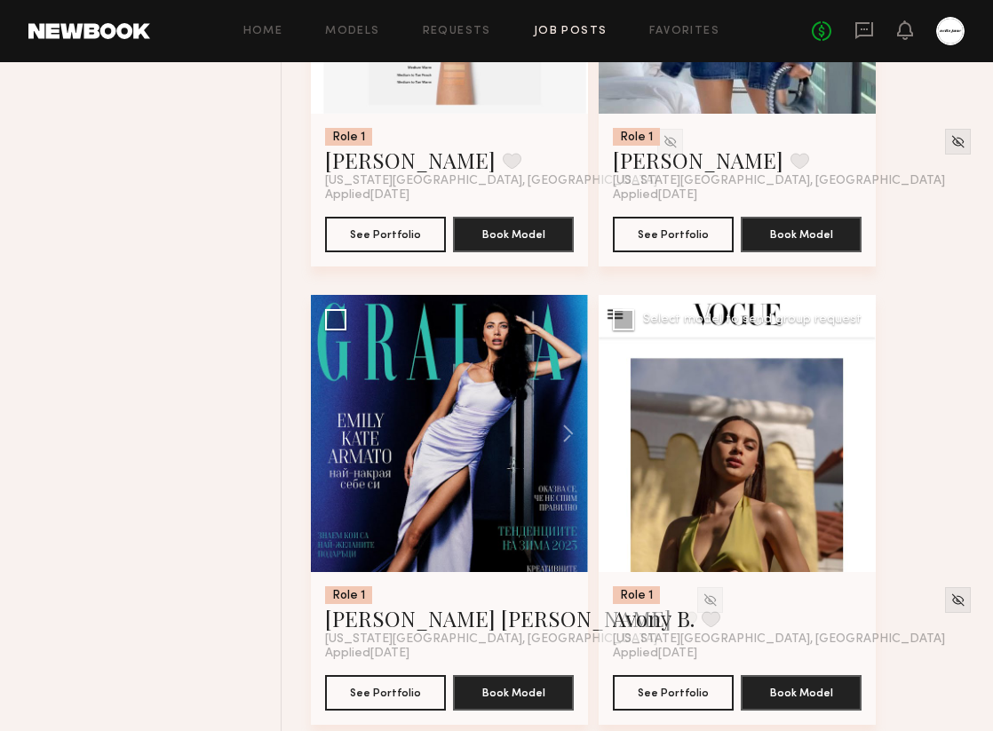
click at [855, 433] on button at bounding box center [847, 433] width 57 height 277
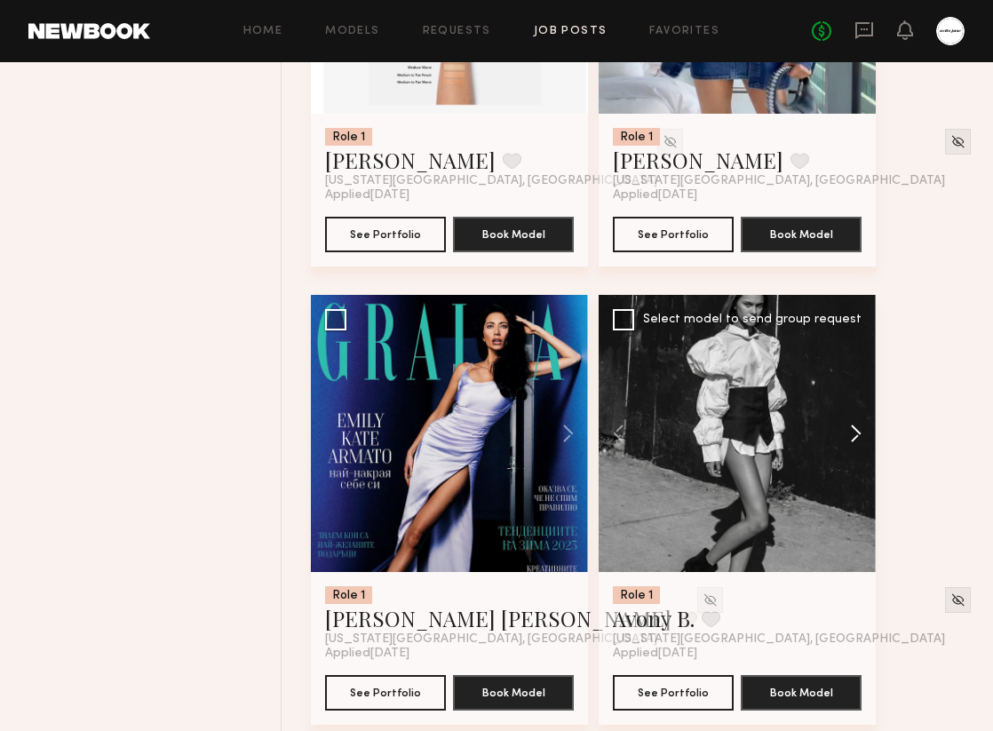
click at [855, 433] on button at bounding box center [847, 433] width 57 height 277
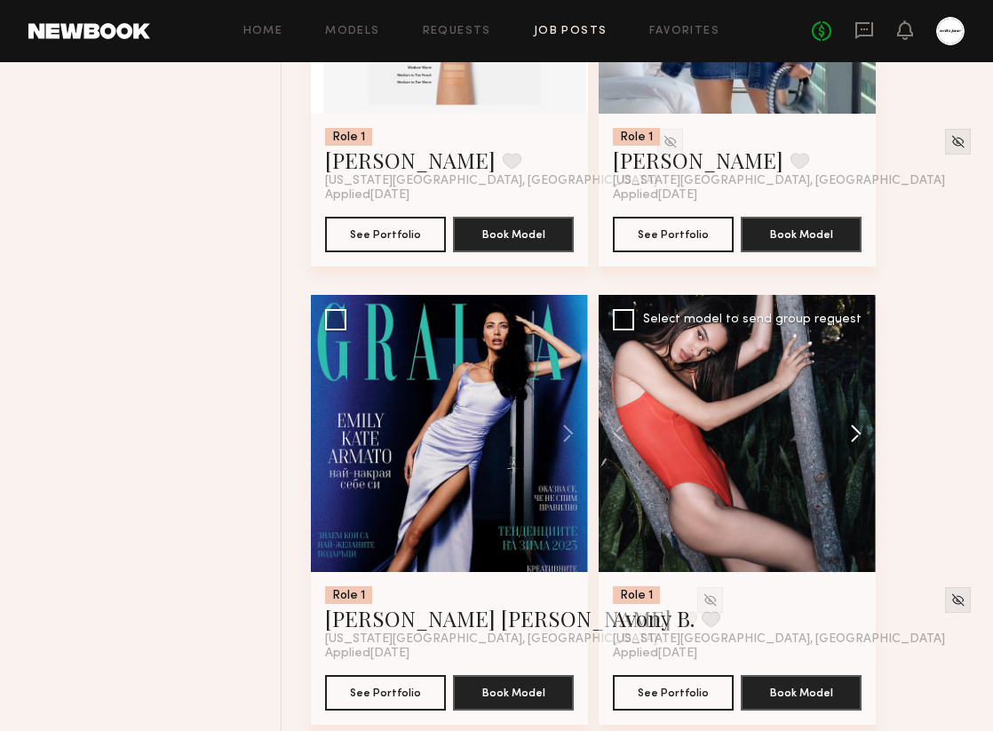
click at [855, 433] on button at bounding box center [847, 433] width 57 height 277
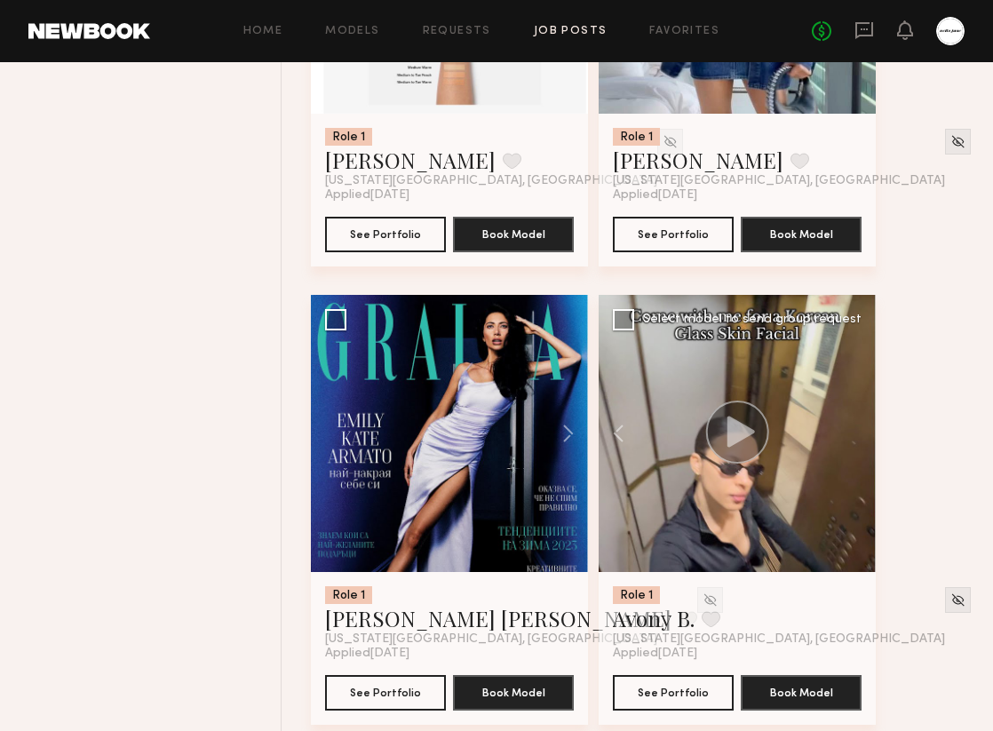
click at [855, 433] on div at bounding box center [737, 433] width 277 height 277
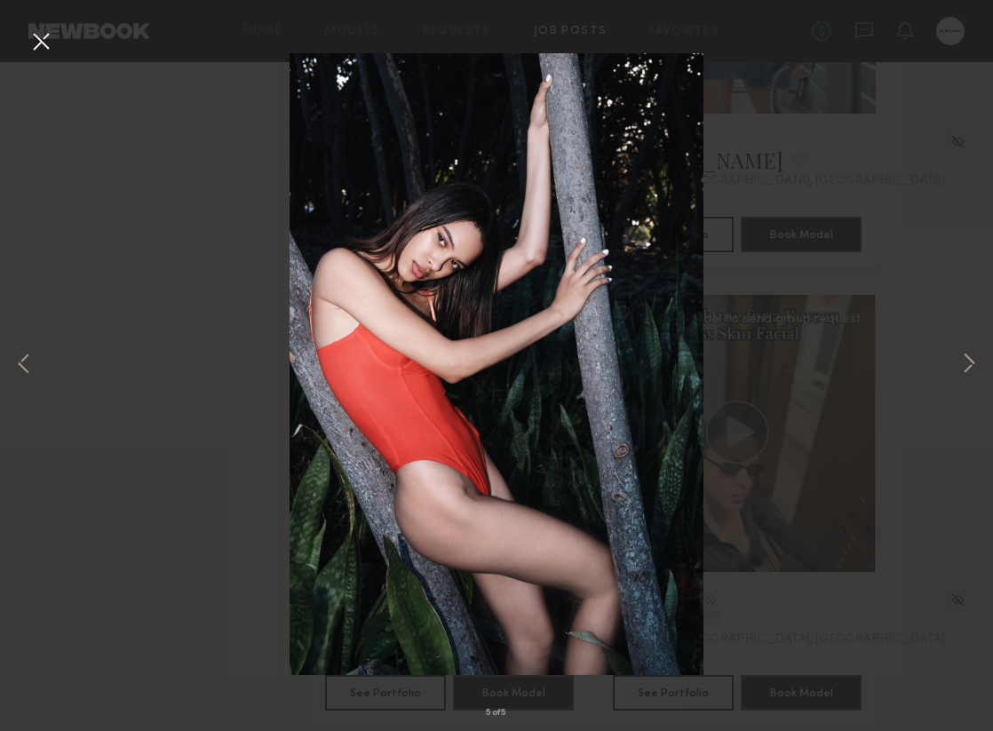
click at [36, 42] on button at bounding box center [41, 43] width 28 height 32
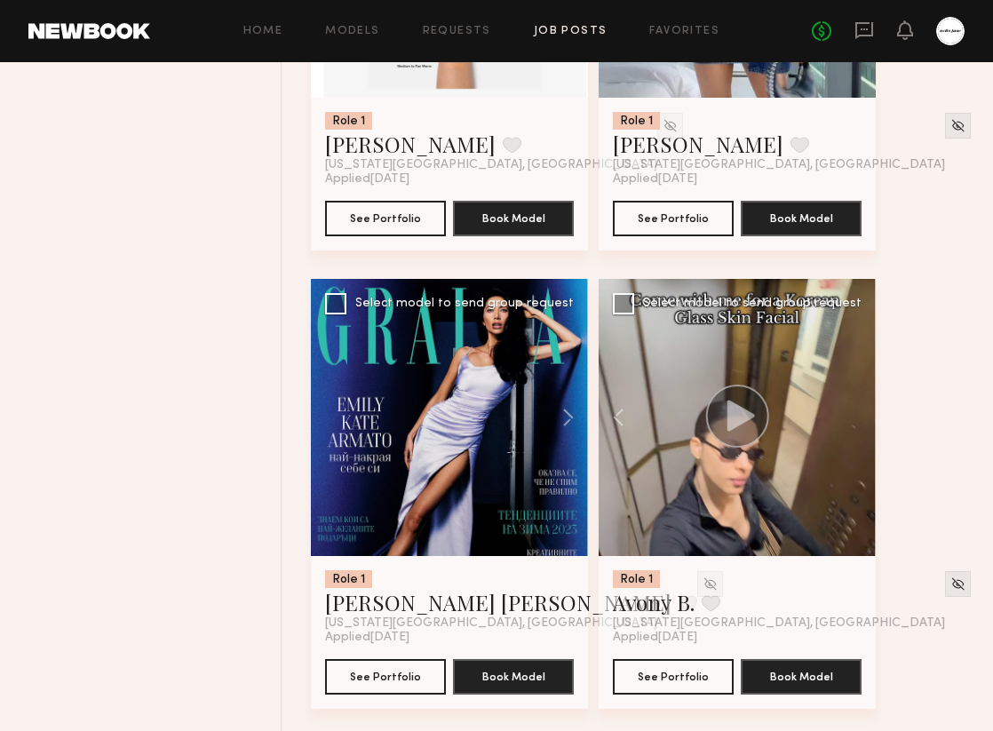
scroll to position [2302, 0]
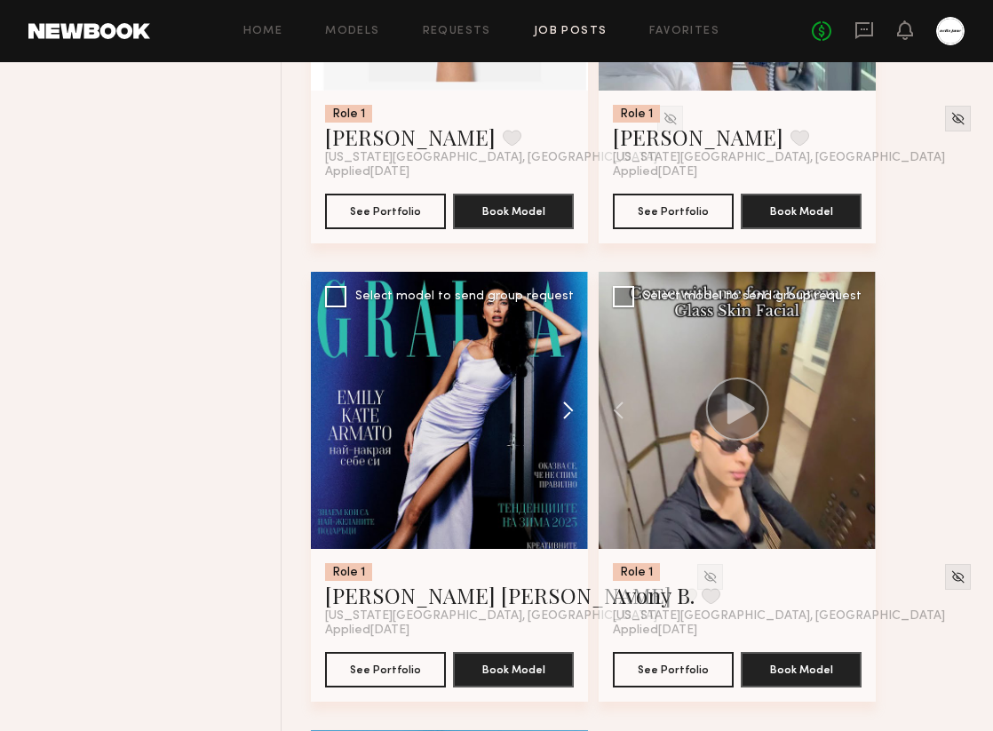
click at [575, 425] on button at bounding box center [559, 410] width 57 height 277
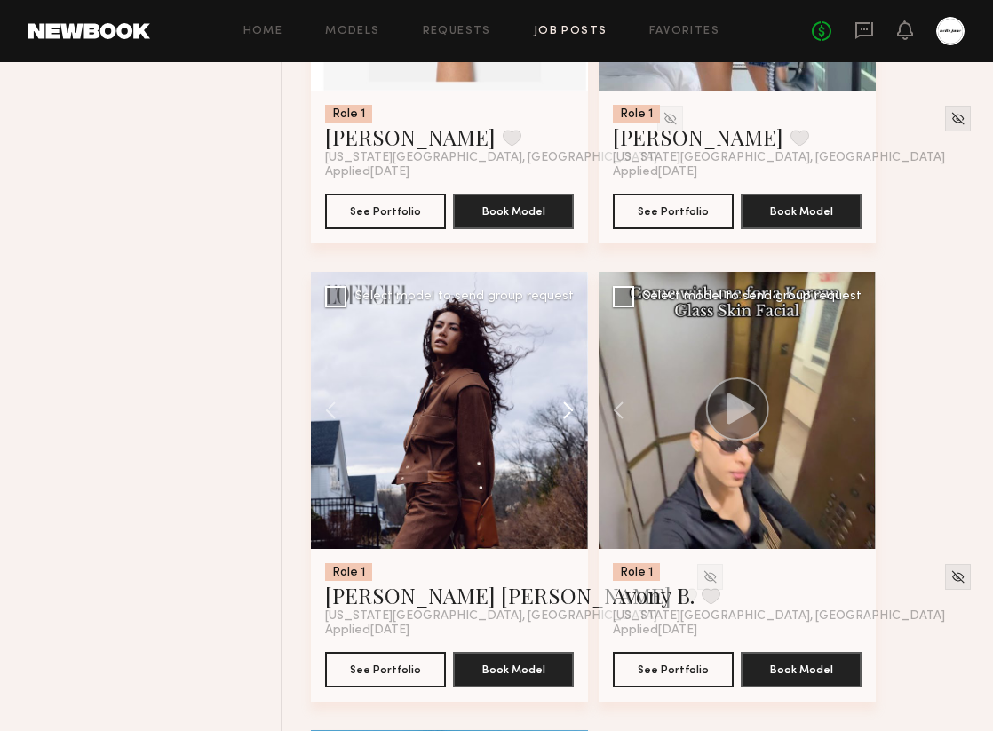
click at [575, 425] on button at bounding box center [559, 410] width 57 height 277
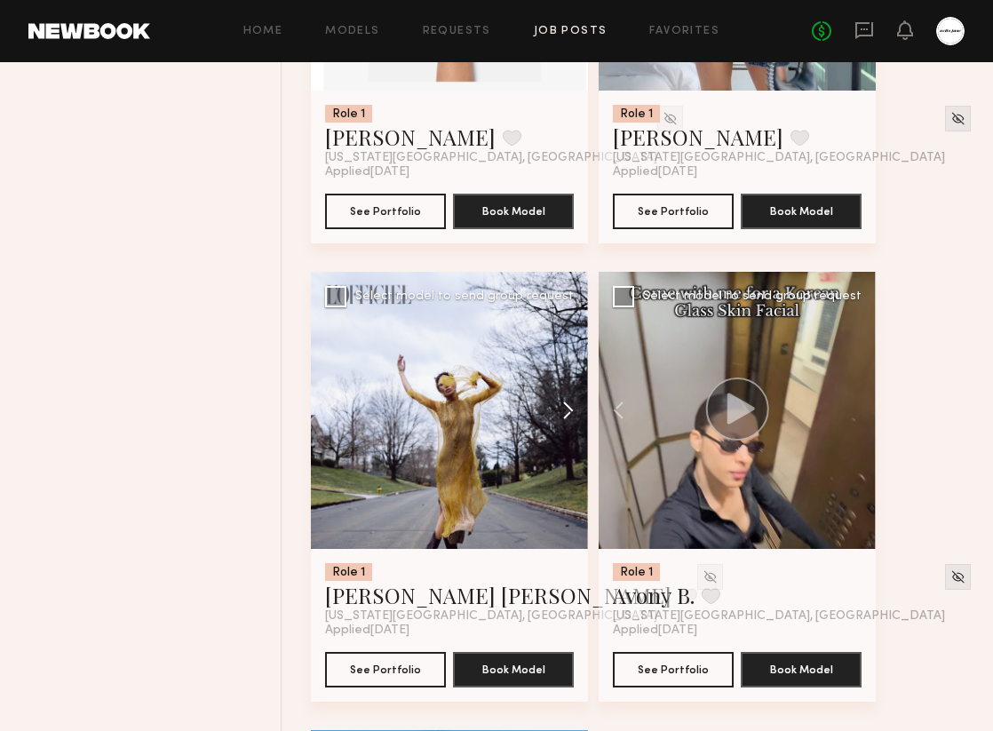
click at [575, 425] on button at bounding box center [559, 410] width 57 height 277
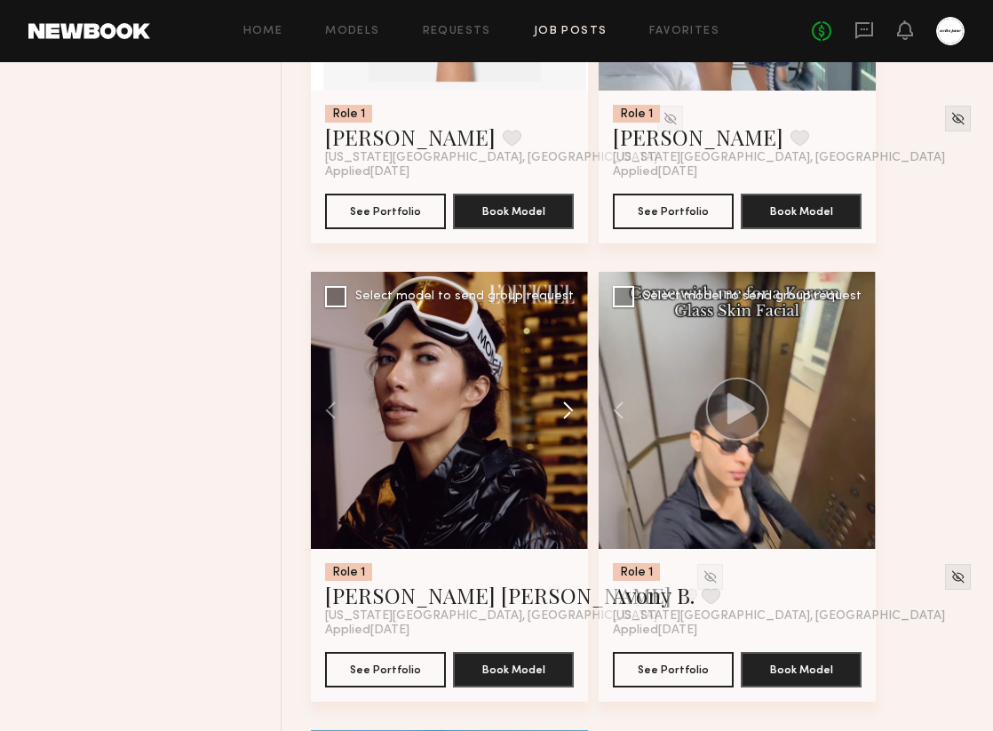
click at [576, 425] on button at bounding box center [559, 410] width 57 height 277
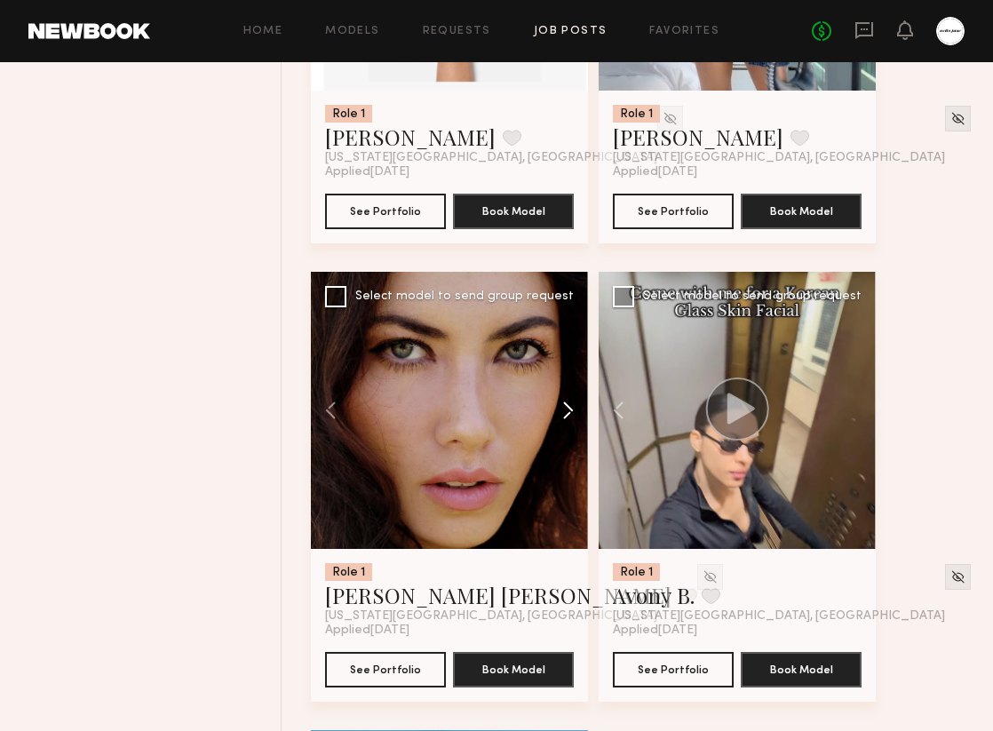
click at [576, 425] on button at bounding box center [559, 410] width 57 height 277
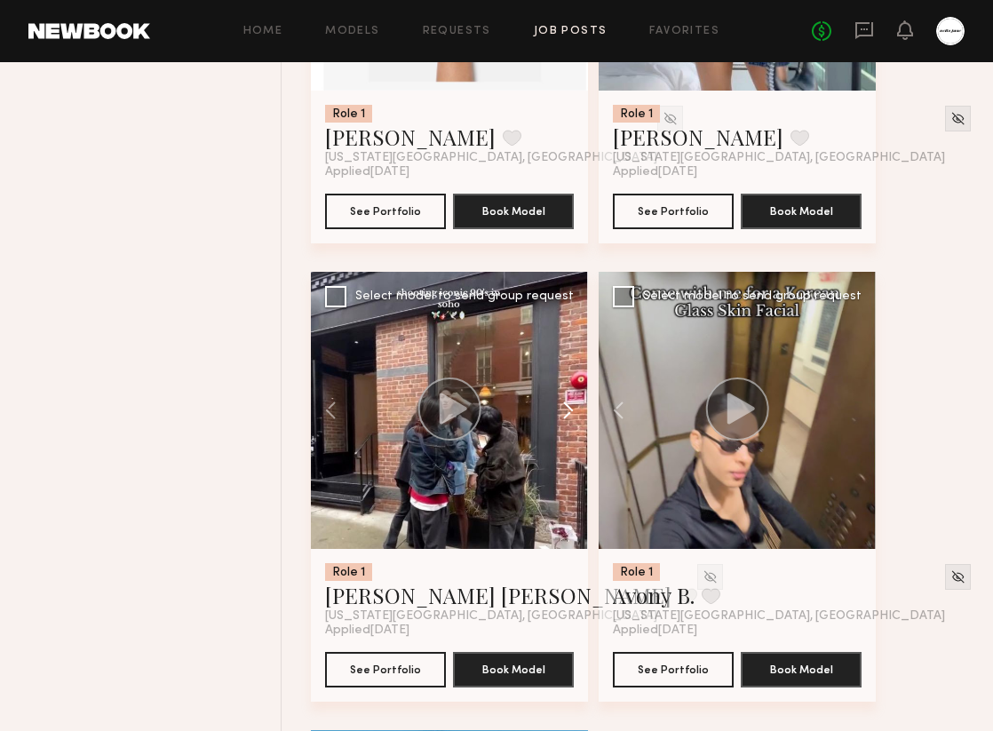
click at [576, 425] on button at bounding box center [559, 410] width 57 height 277
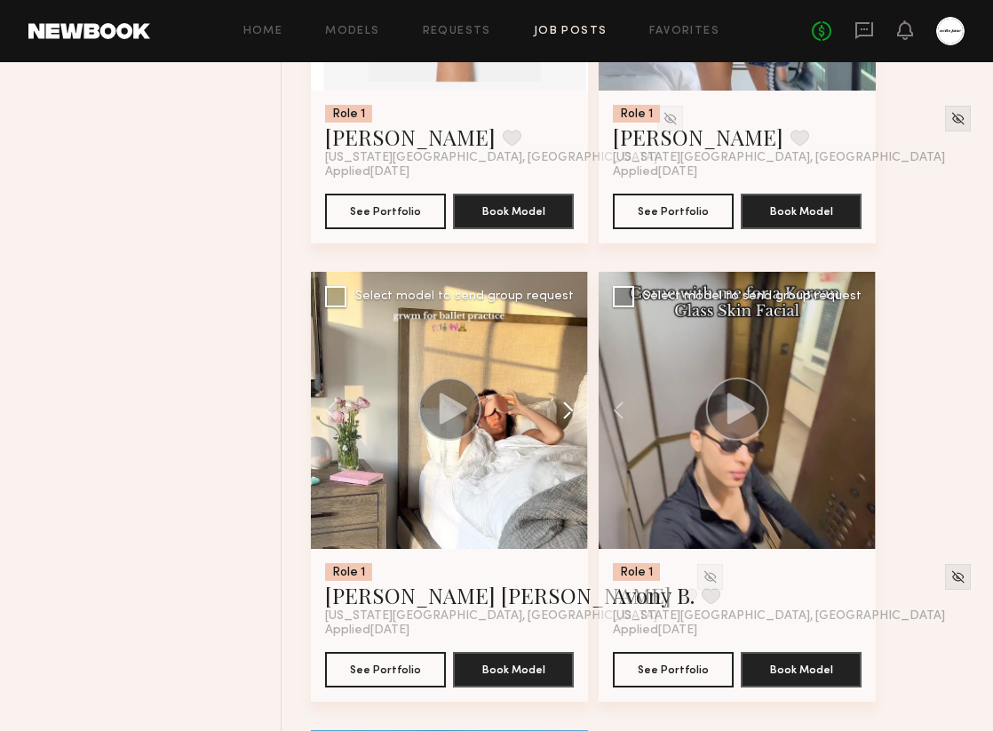
click at [576, 425] on button at bounding box center [559, 410] width 57 height 277
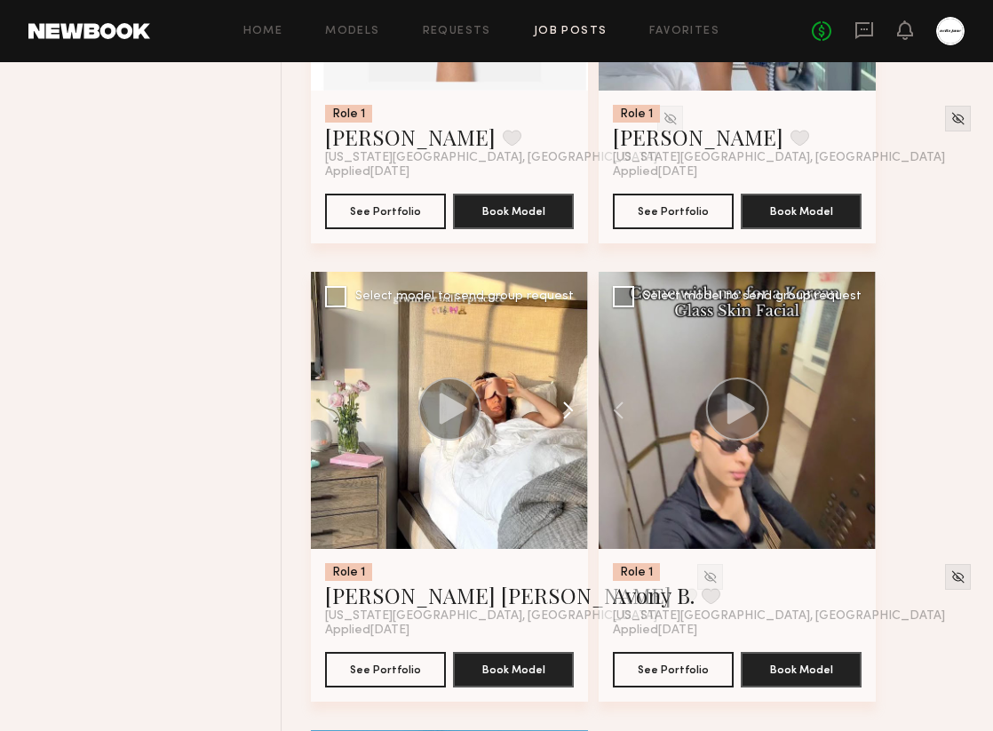
click at [576, 425] on button at bounding box center [559, 410] width 57 height 277
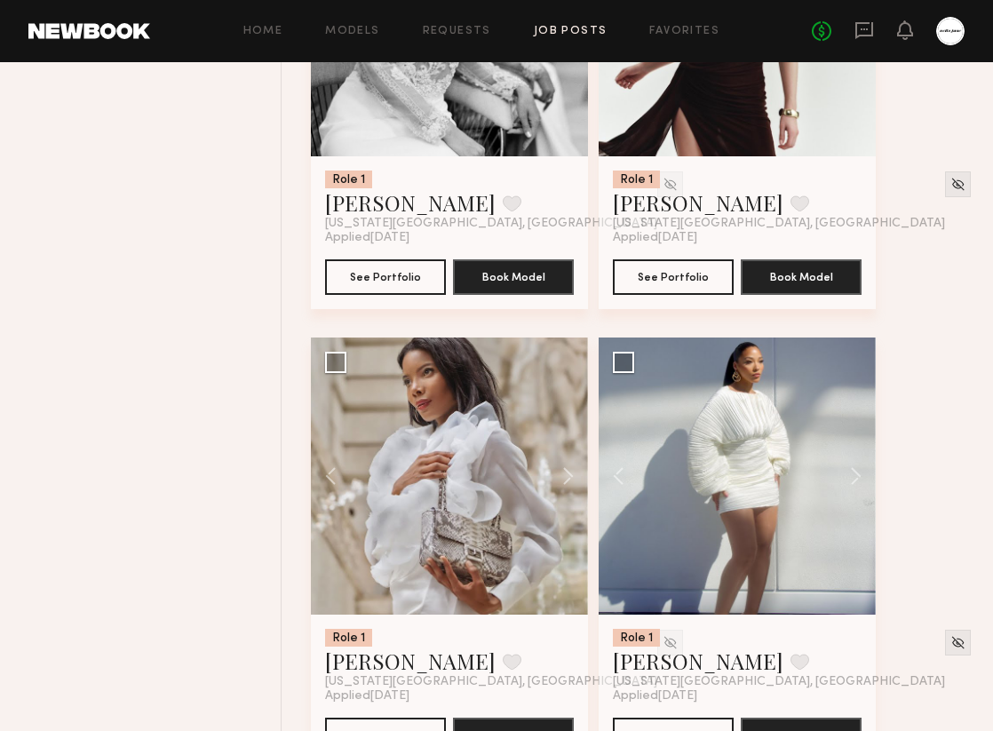
scroll to position [990, 0]
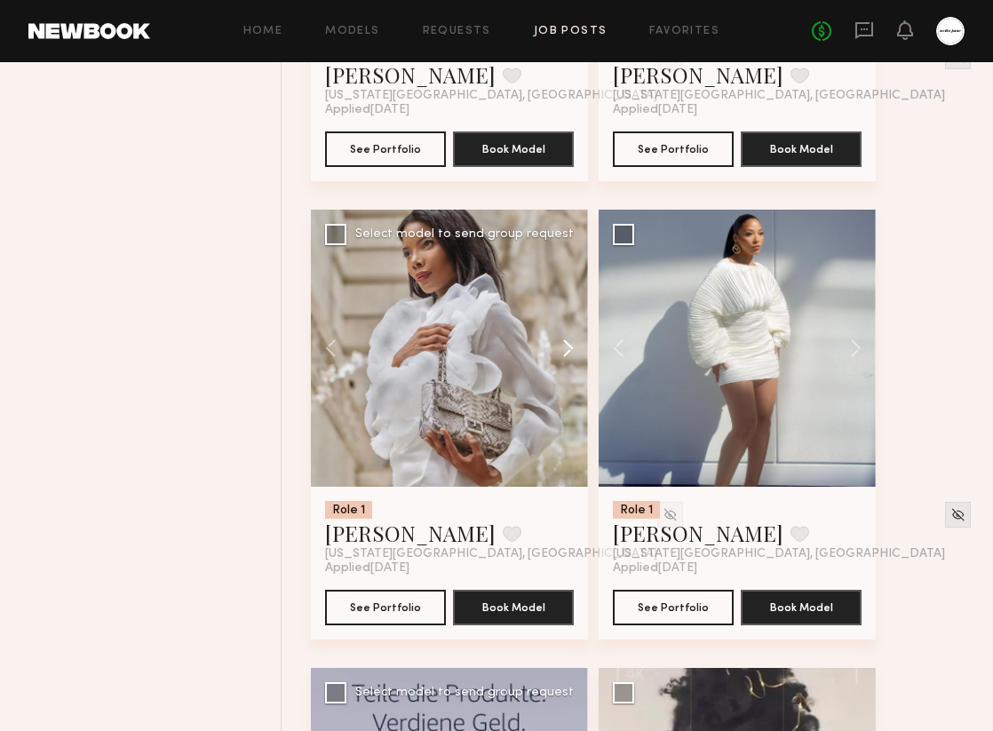
click at [569, 337] on button at bounding box center [559, 348] width 57 height 277
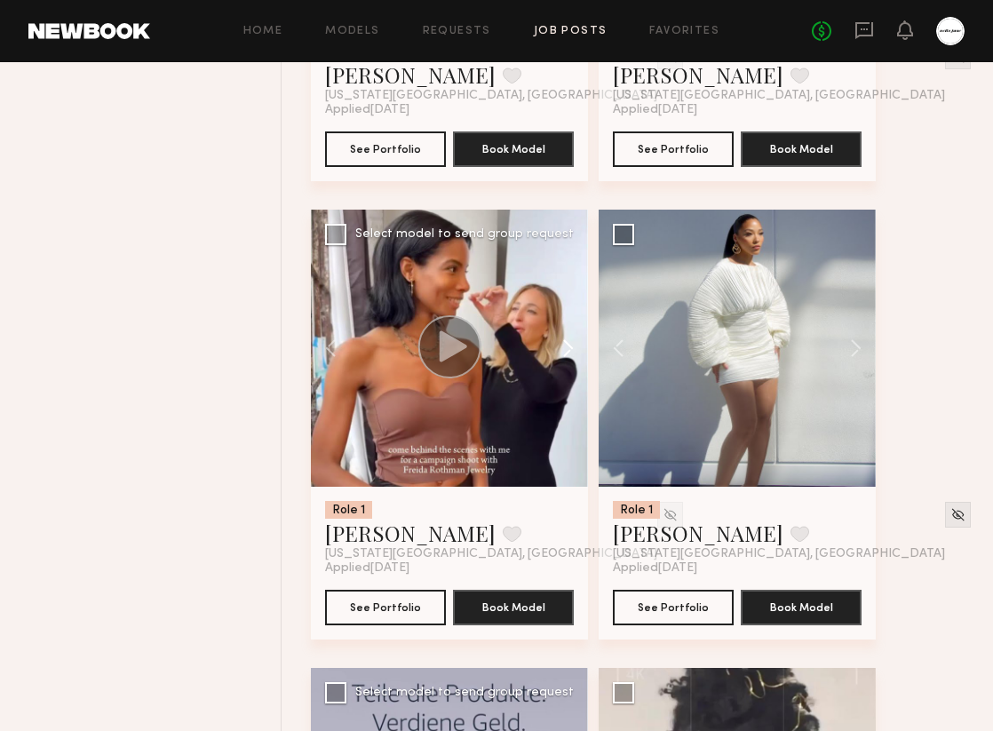
click at [569, 337] on button at bounding box center [559, 348] width 57 height 277
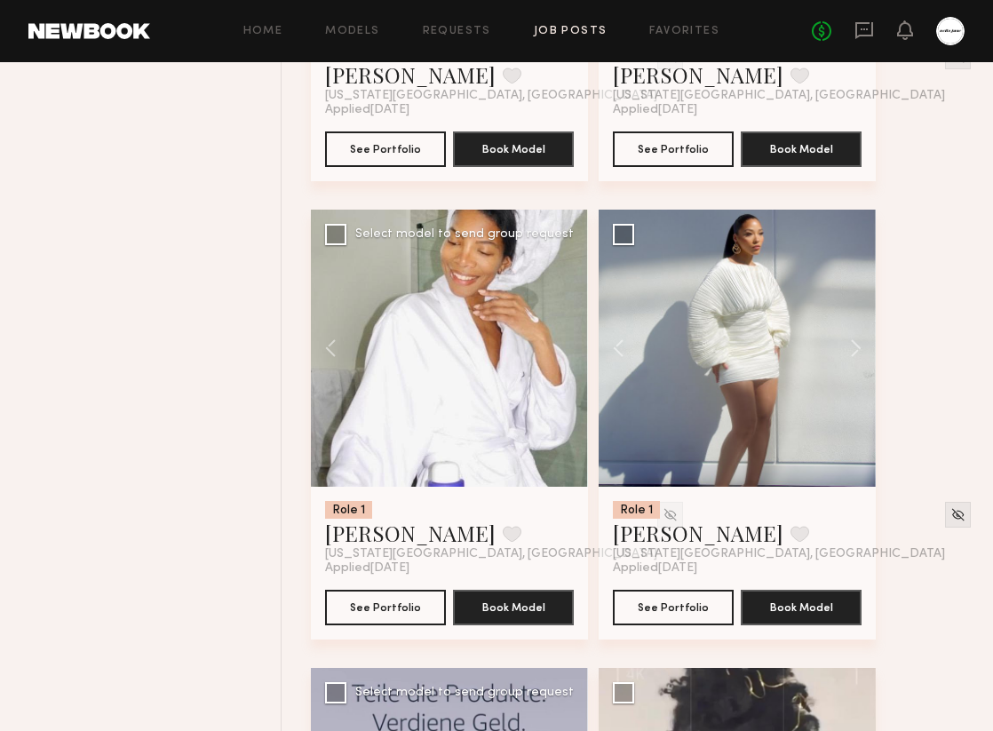
click at [569, 337] on div at bounding box center [449, 348] width 277 height 277
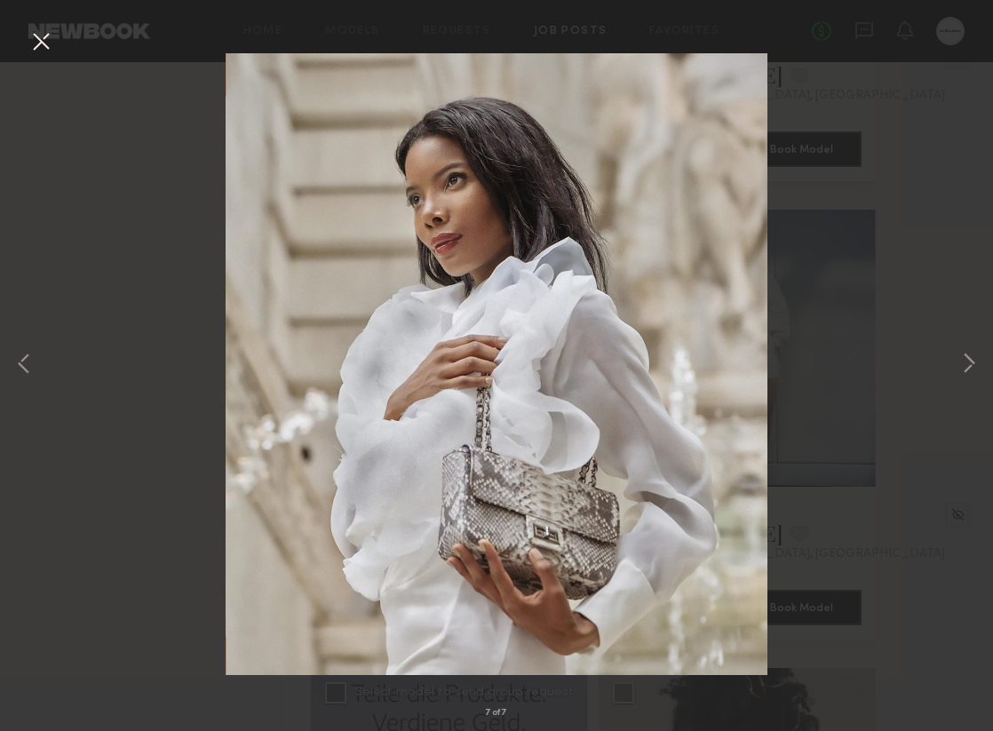
click at [37, 52] on button at bounding box center [41, 43] width 28 height 32
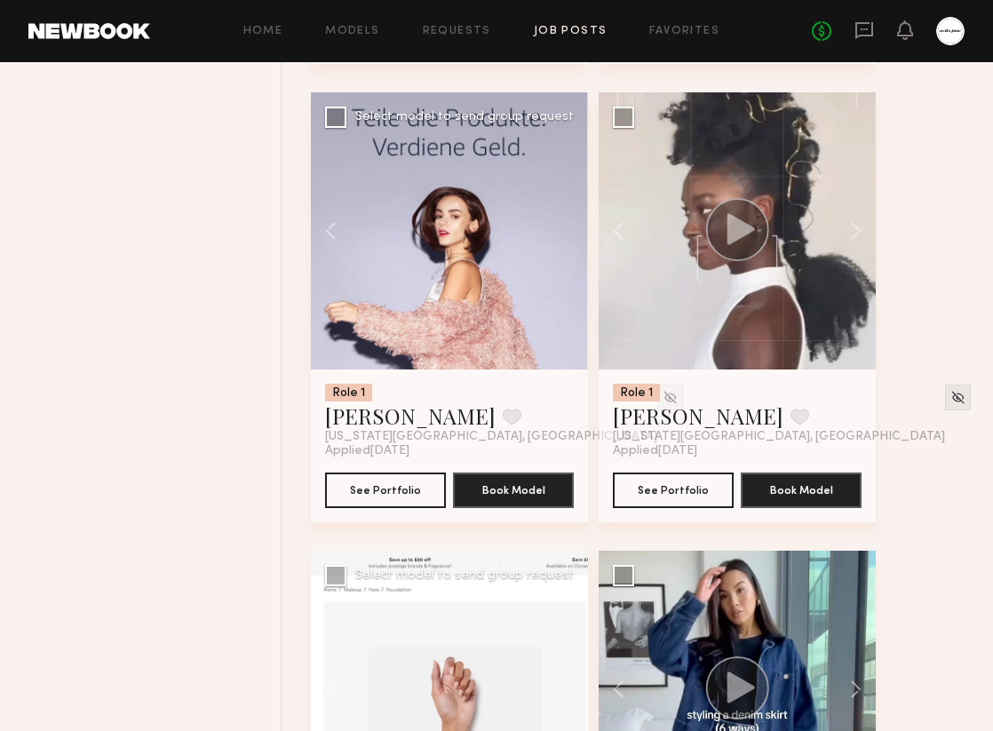
scroll to position [1451, 0]
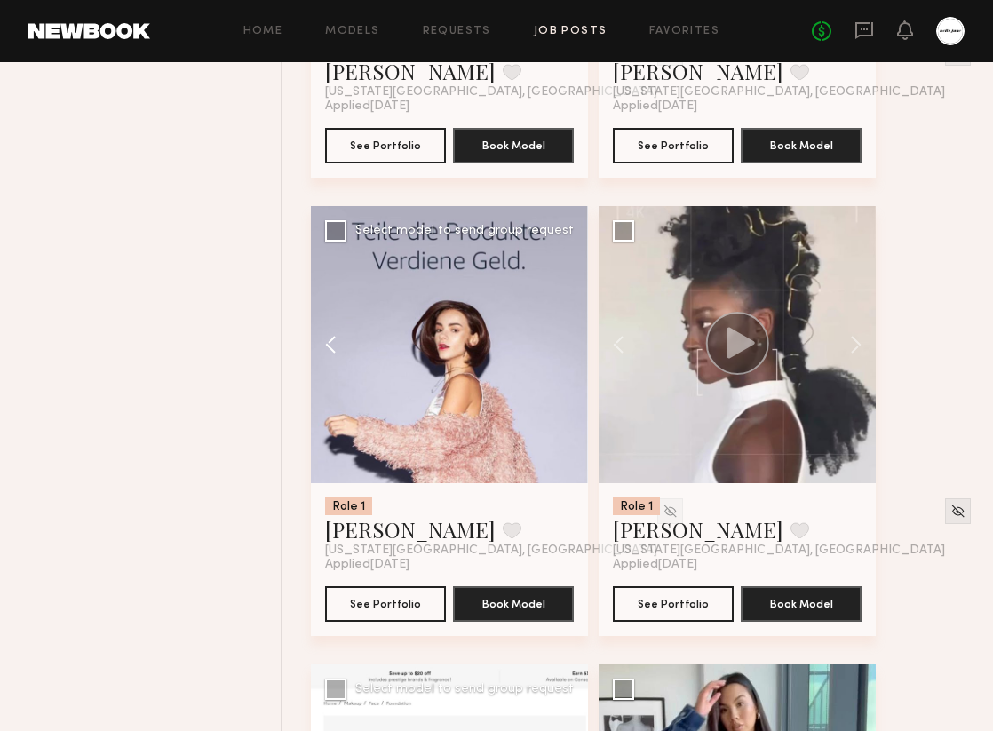
click at [324, 331] on button at bounding box center [339, 344] width 57 height 277
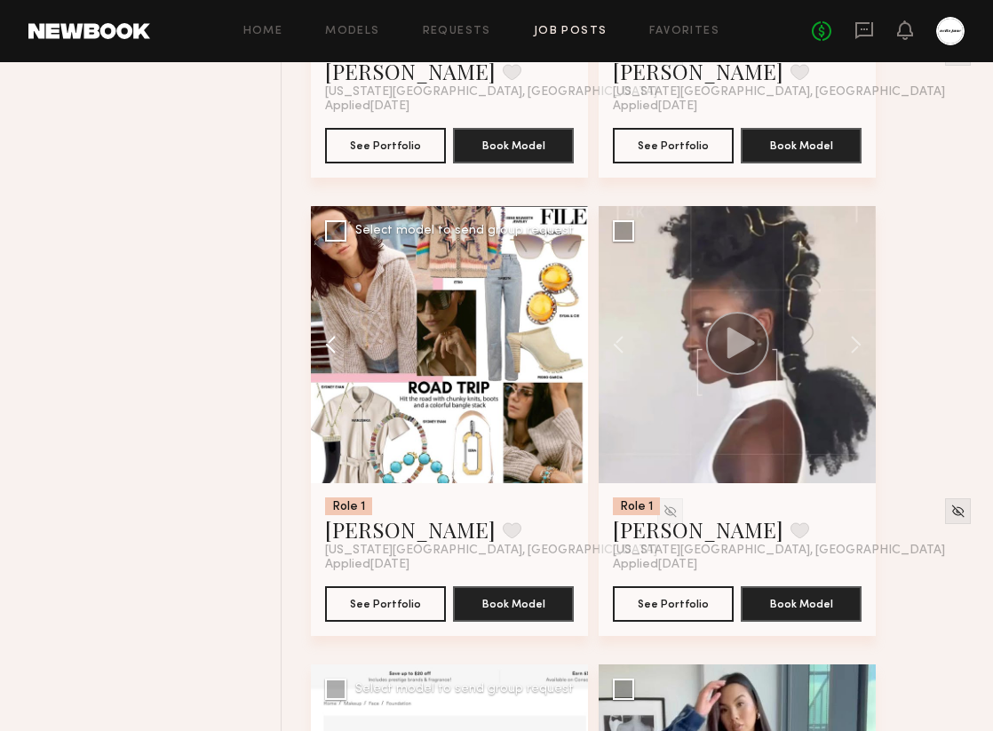
click at [324, 331] on button at bounding box center [339, 344] width 57 height 277
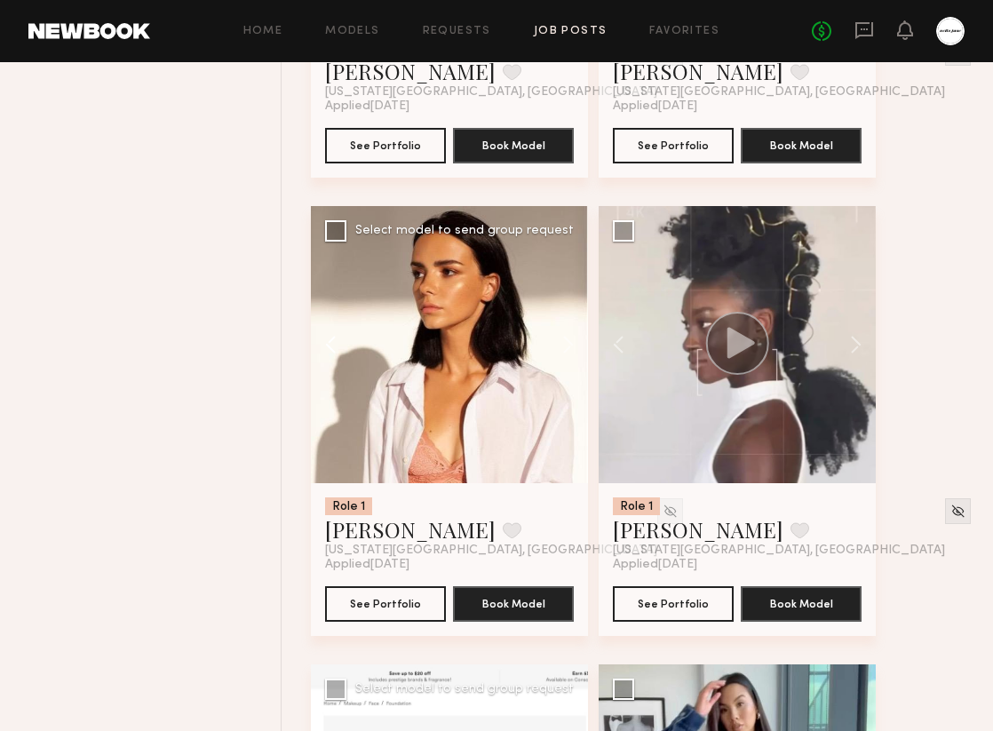
click at [325, 331] on button at bounding box center [339, 344] width 57 height 277
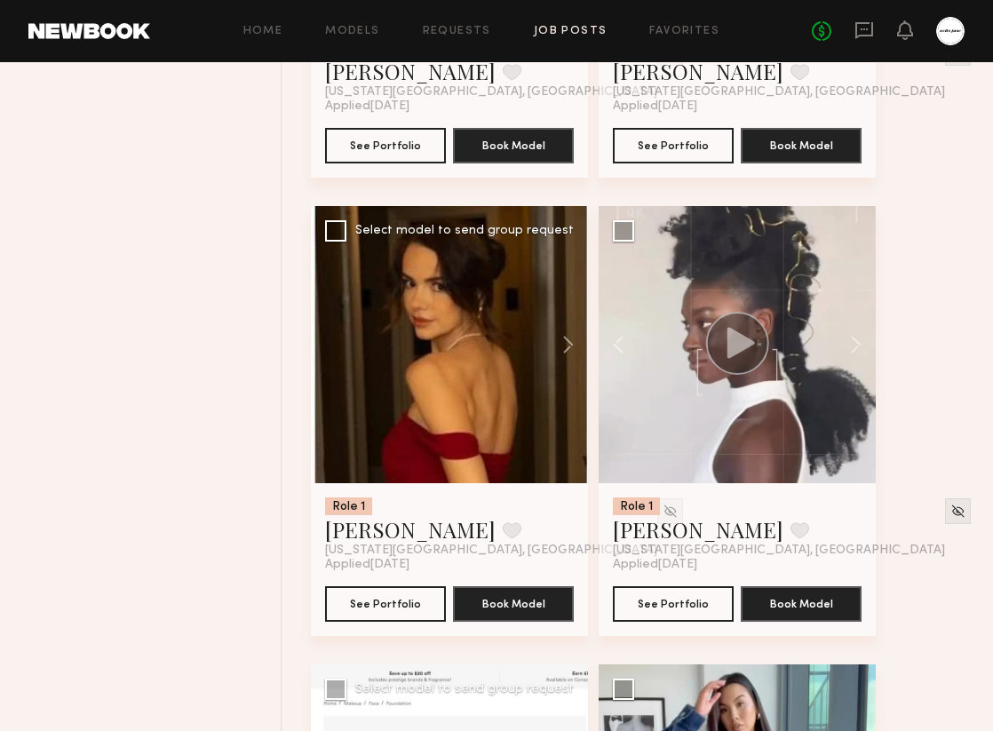
click at [325, 331] on div at bounding box center [449, 344] width 277 height 277
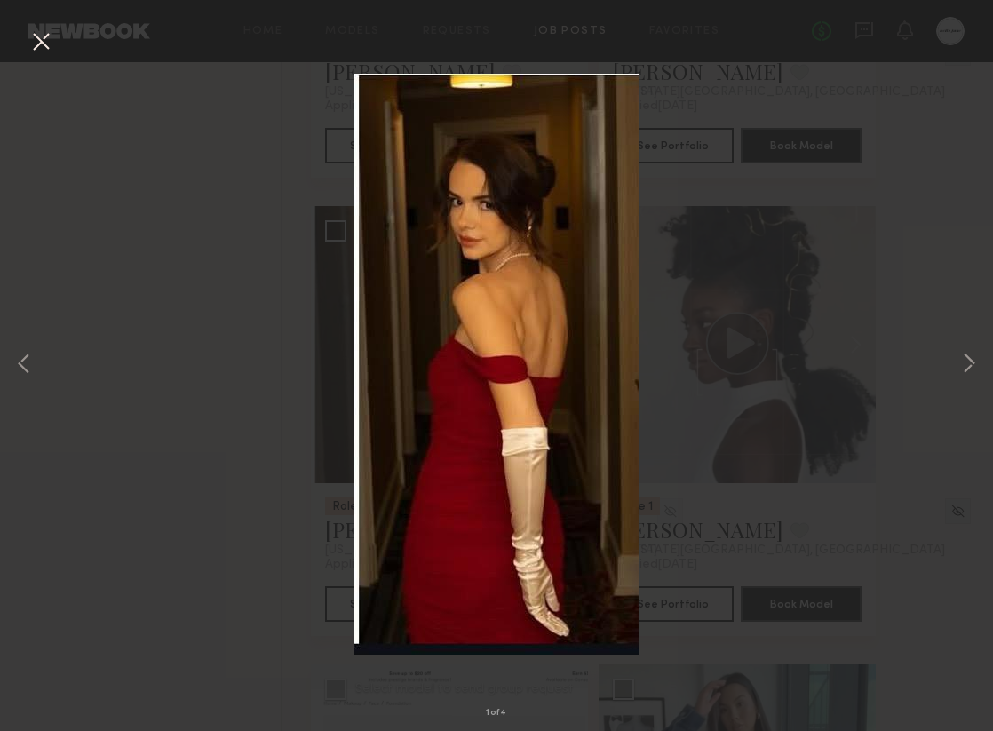
click at [49, 44] on button at bounding box center [41, 43] width 28 height 32
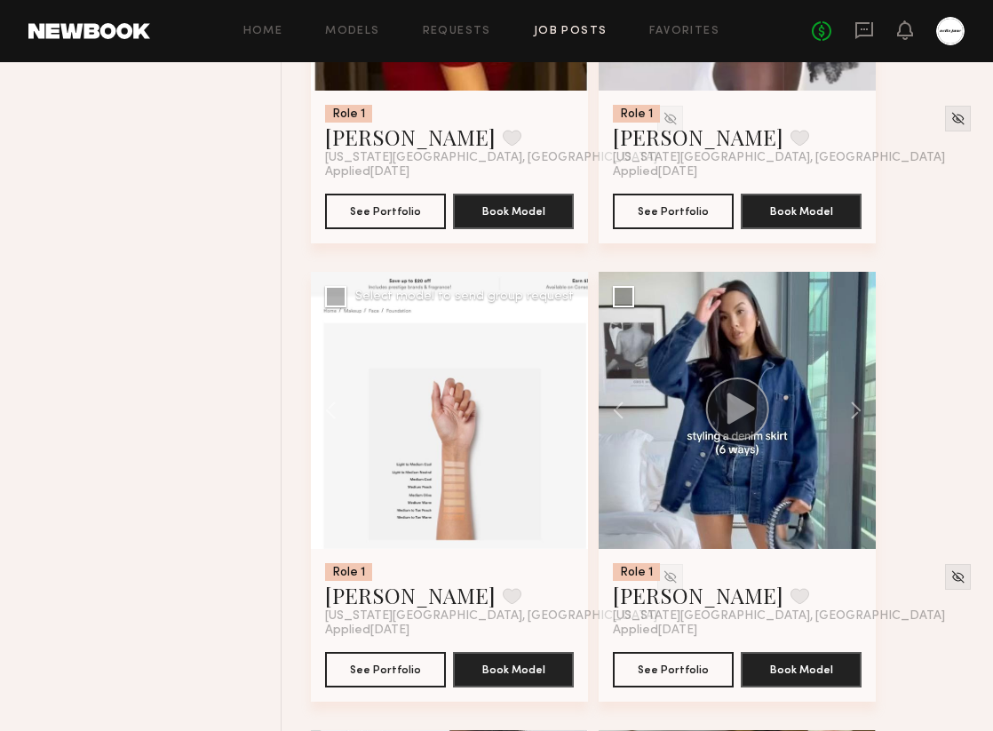
scroll to position [2027, 0]
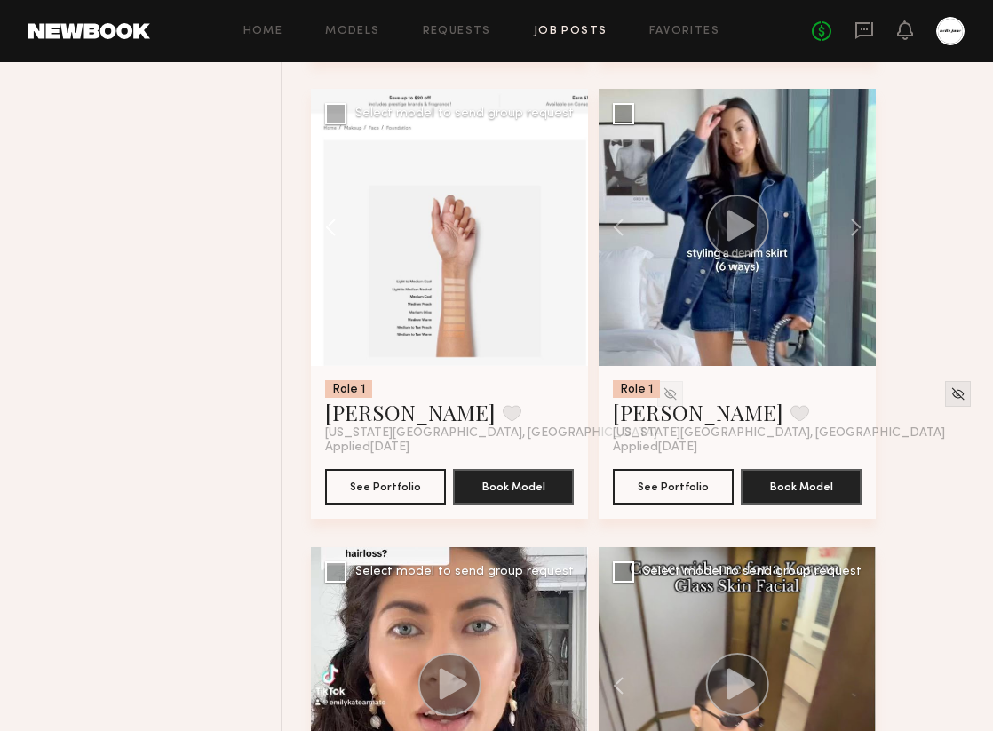
click at [326, 226] on button at bounding box center [339, 227] width 57 height 277
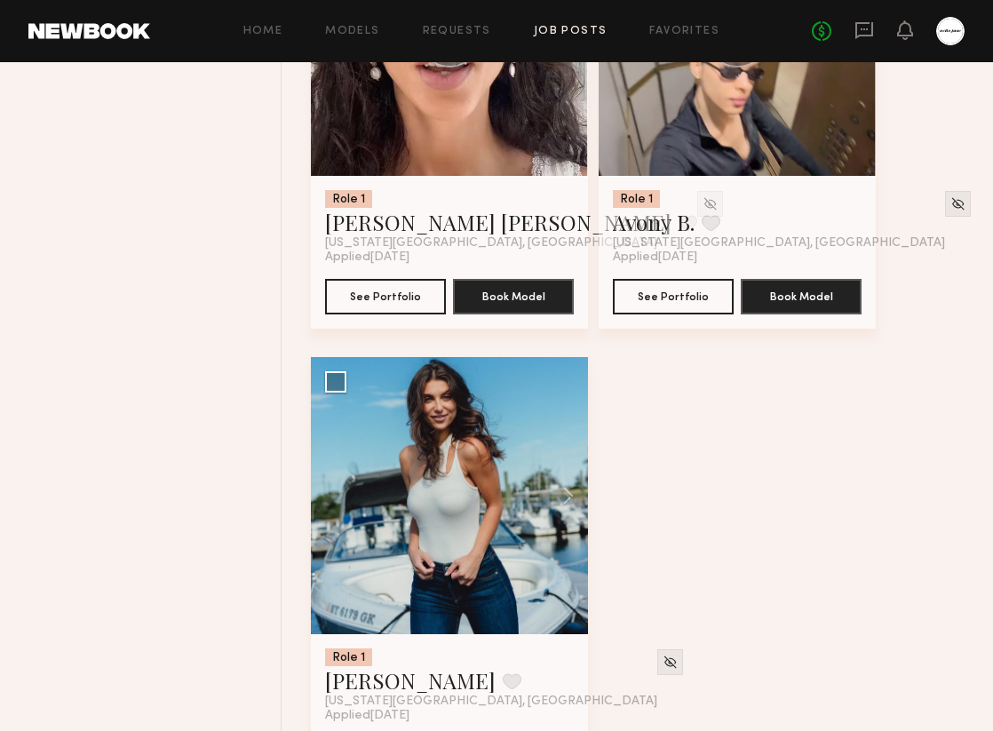
scroll to position [2686, 0]
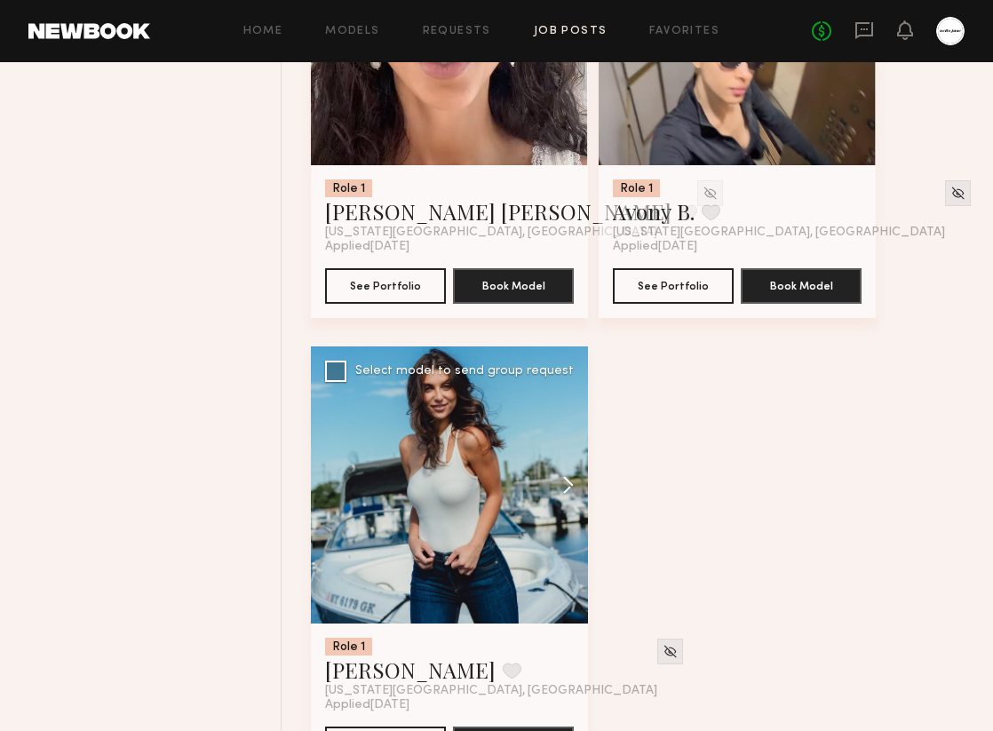
click at [572, 490] on button at bounding box center [559, 484] width 57 height 277
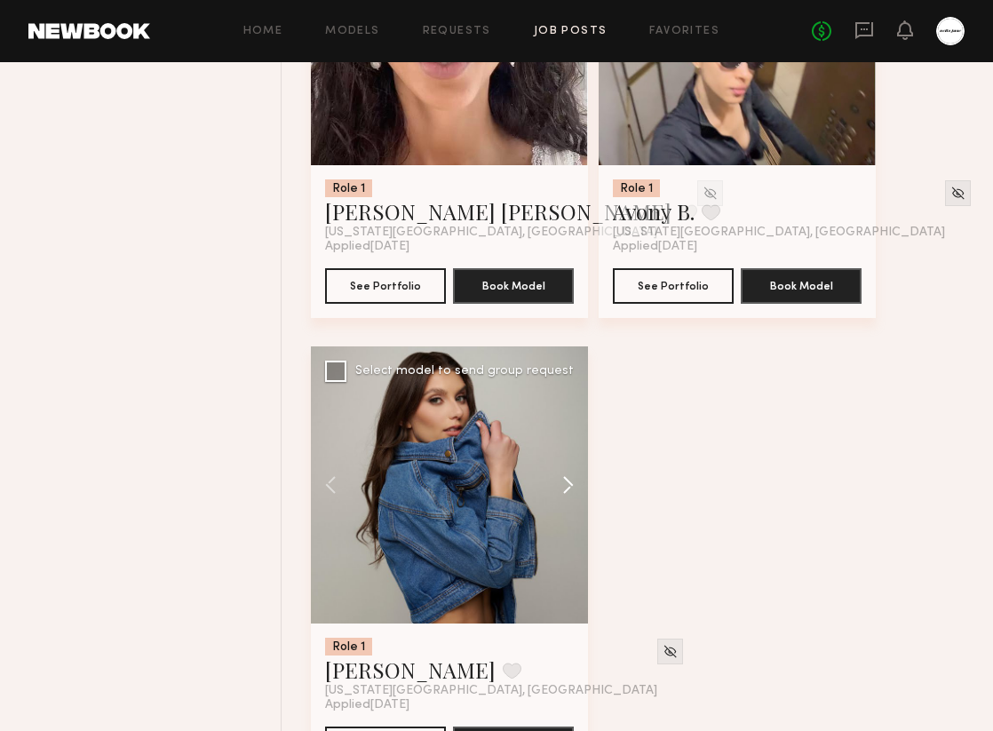
click at [572, 490] on button at bounding box center [559, 484] width 57 height 277
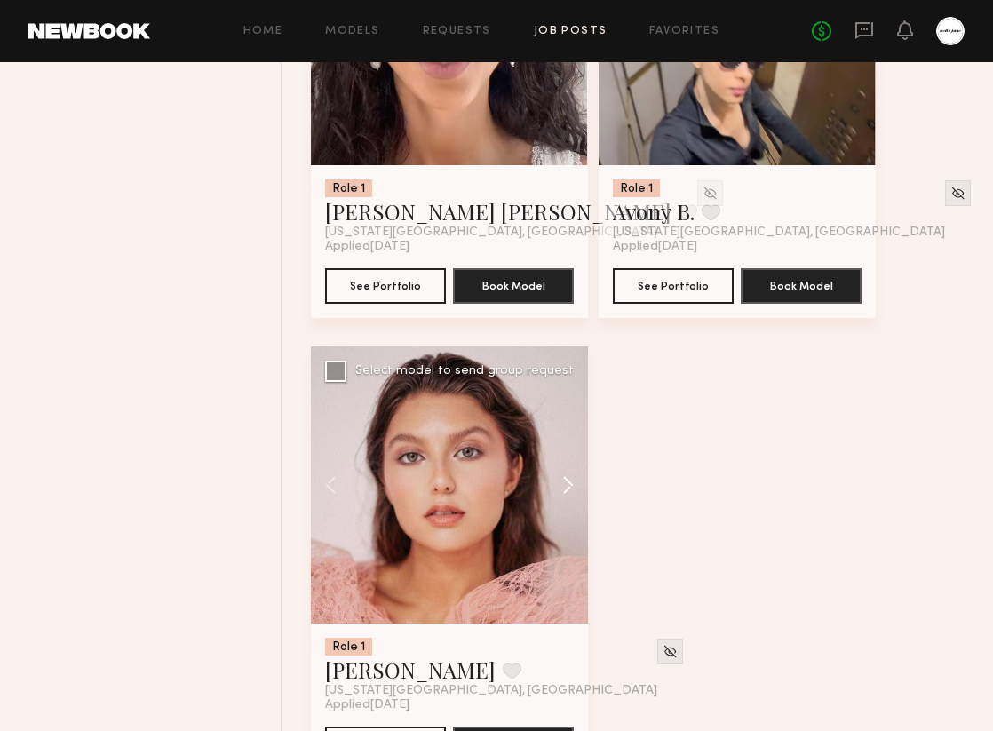
click at [572, 490] on button at bounding box center [559, 484] width 57 height 277
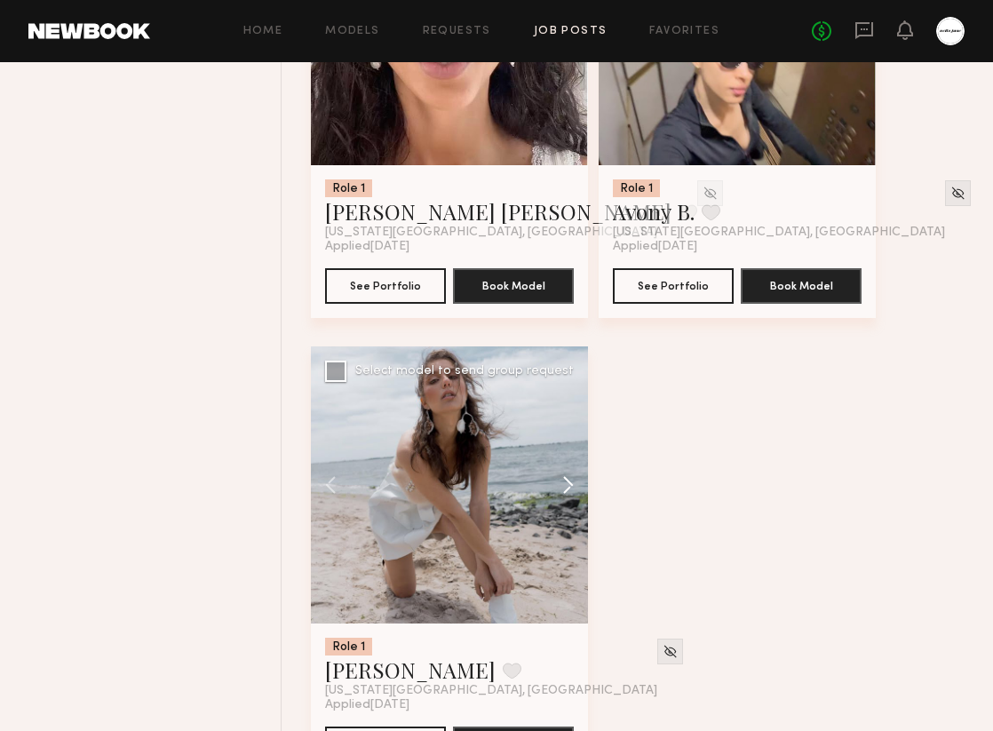
click at [572, 490] on button at bounding box center [559, 484] width 57 height 277
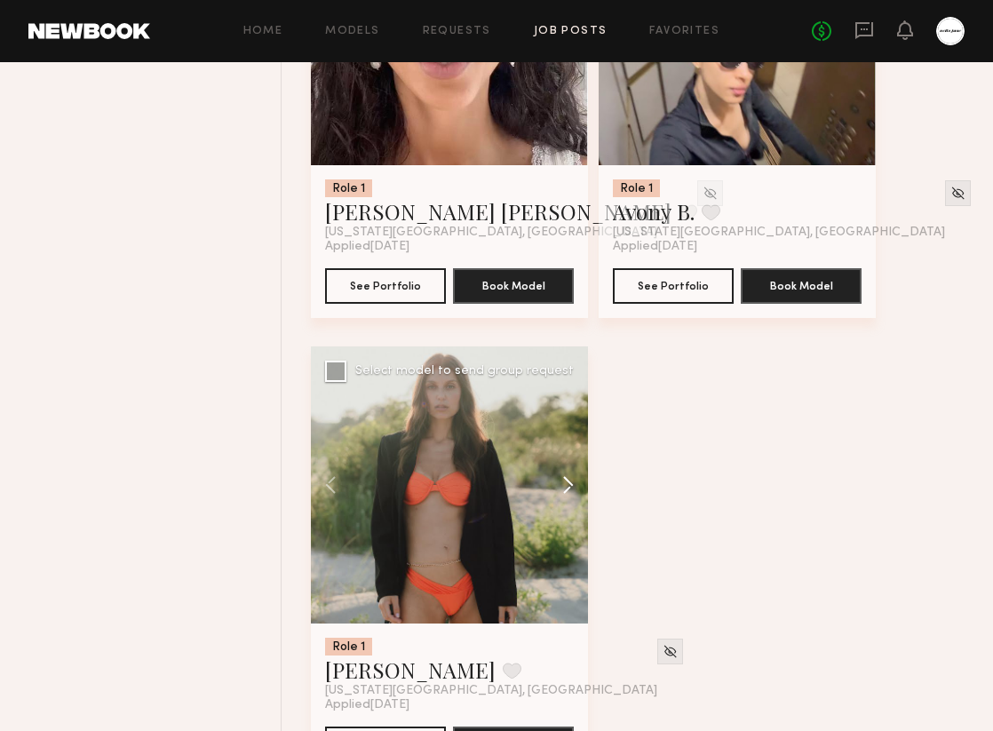
click at [572, 490] on button at bounding box center [559, 484] width 57 height 277
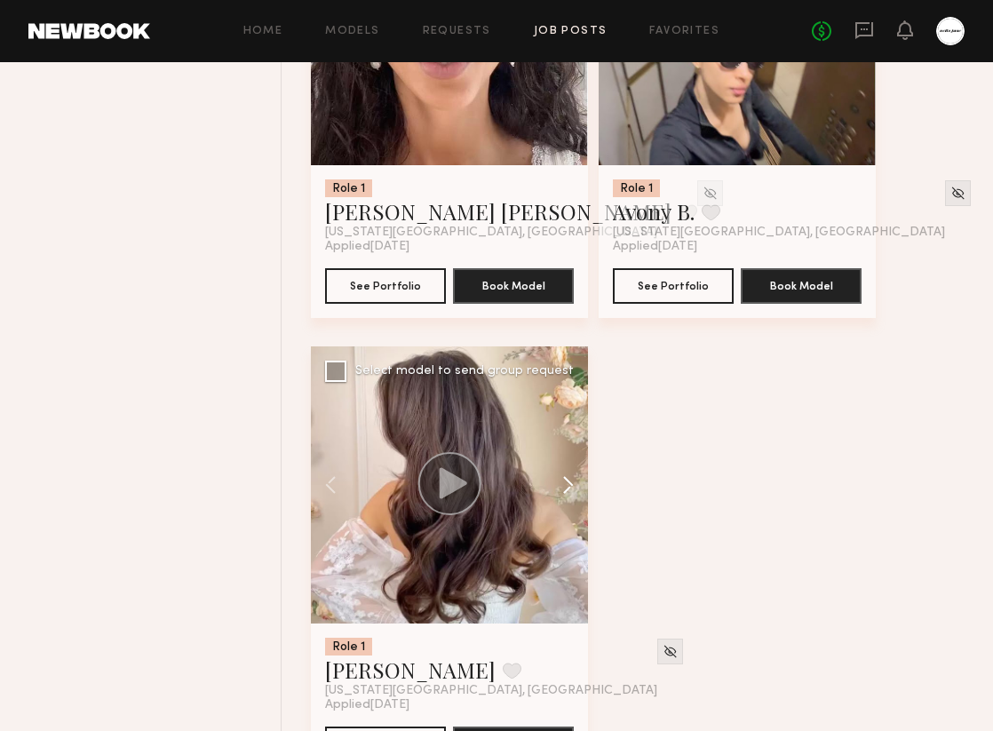
click at [572, 490] on button at bounding box center [559, 484] width 57 height 277
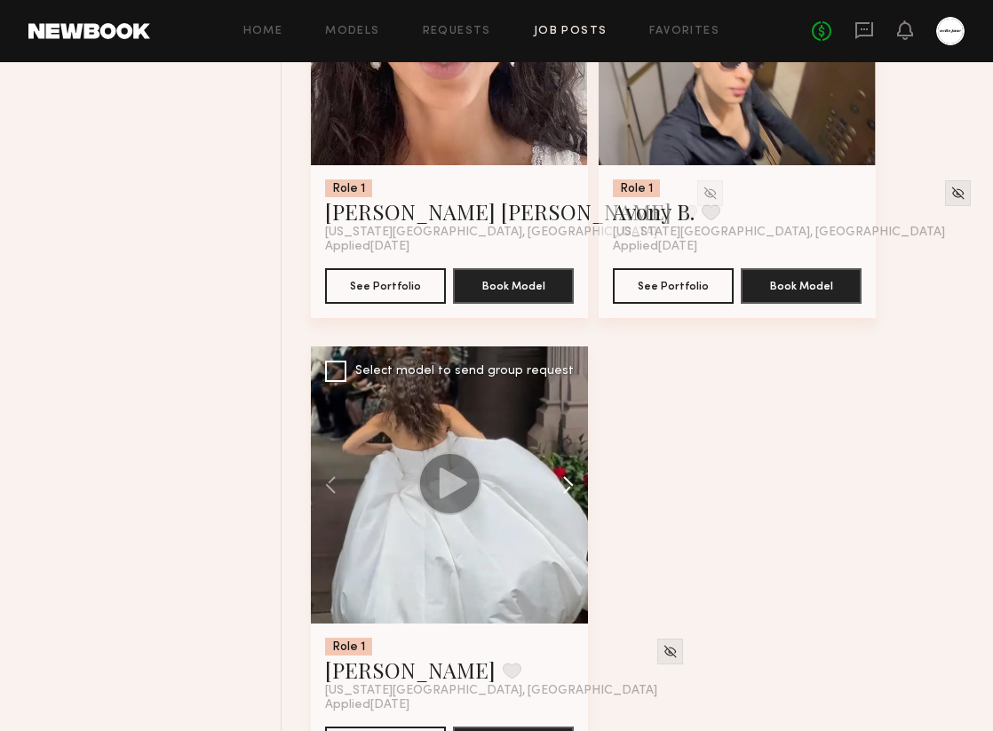
click at [572, 490] on button at bounding box center [559, 484] width 57 height 277
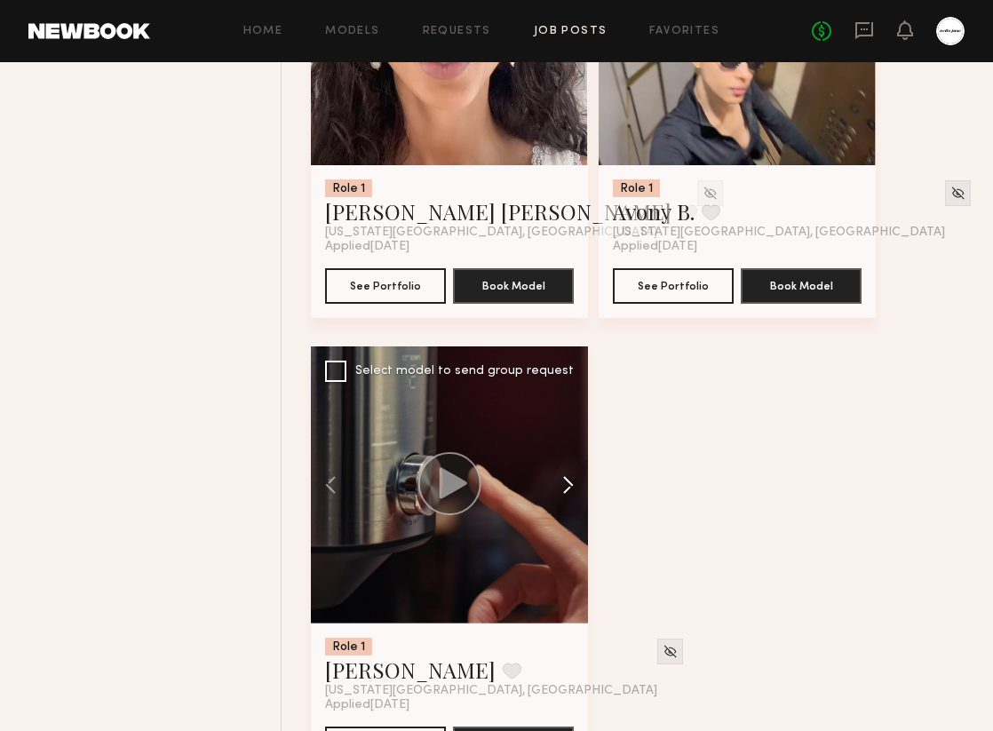
scroll to position [2763, 0]
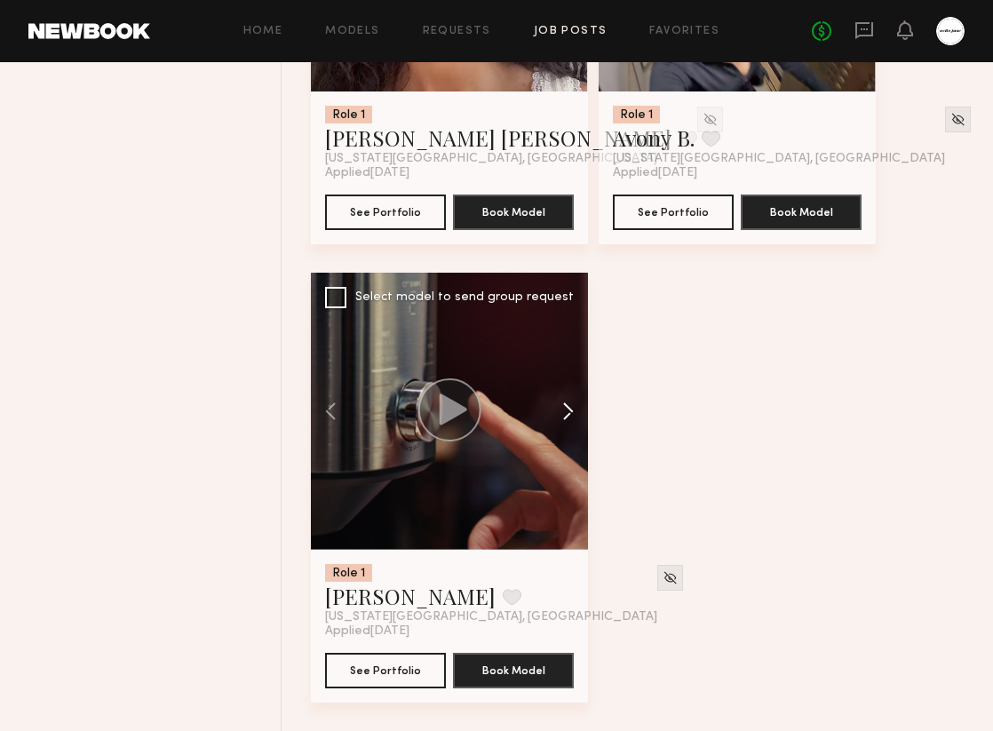
click at [560, 413] on button at bounding box center [559, 411] width 57 height 277
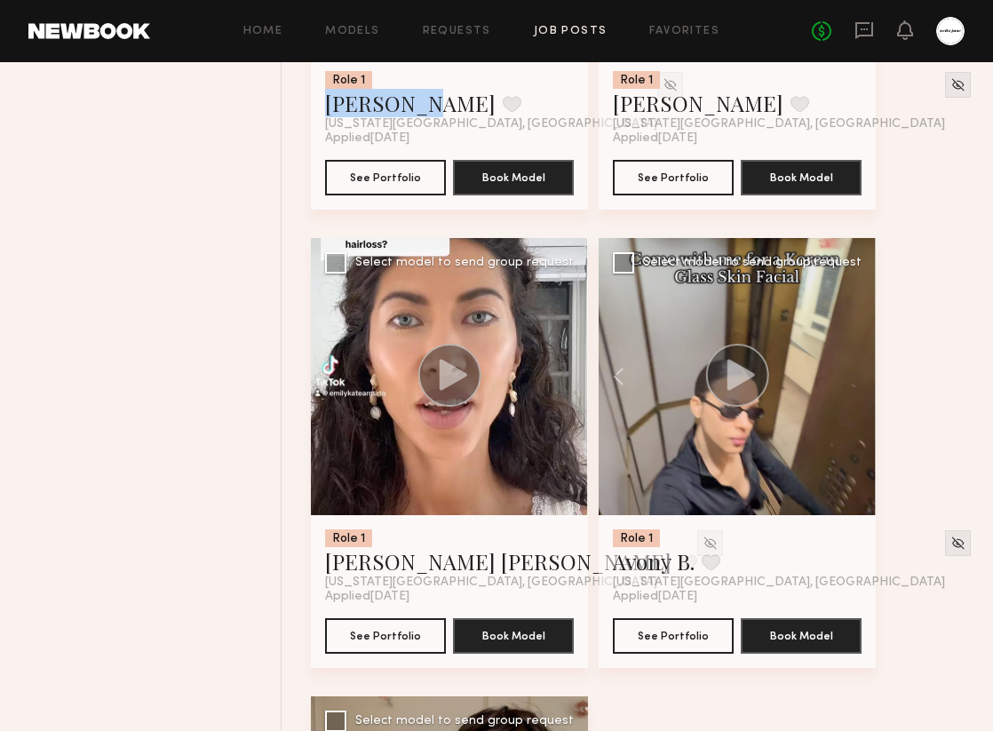
scroll to position [2326, 0]
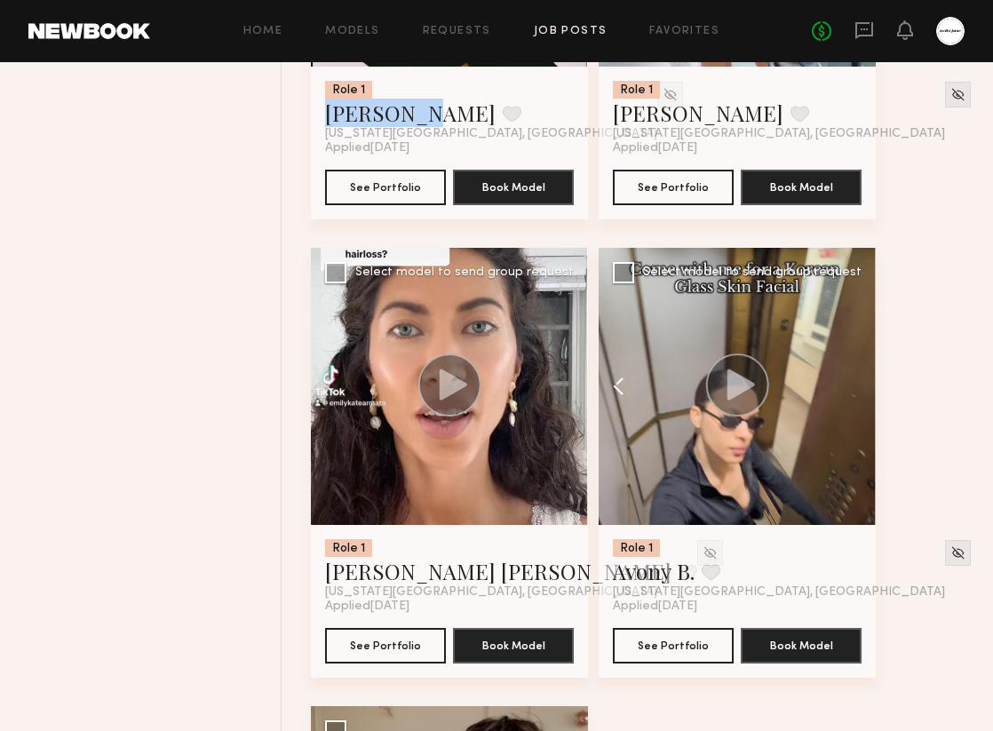
click at [617, 394] on button at bounding box center [627, 386] width 57 height 277
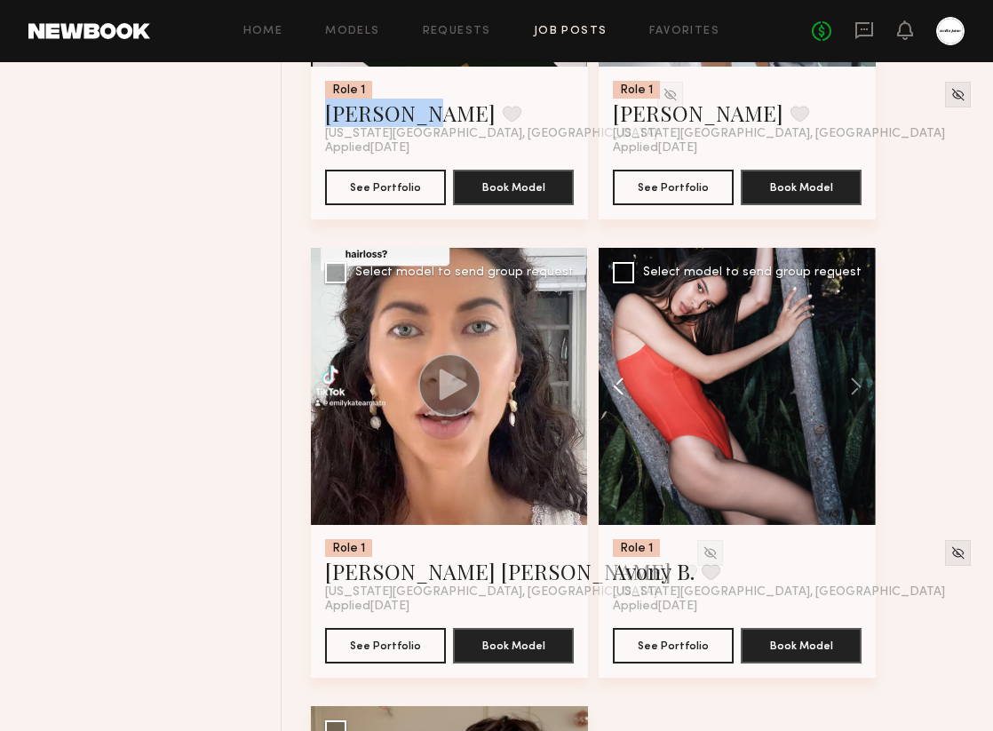
click at [617, 394] on button at bounding box center [627, 386] width 57 height 277
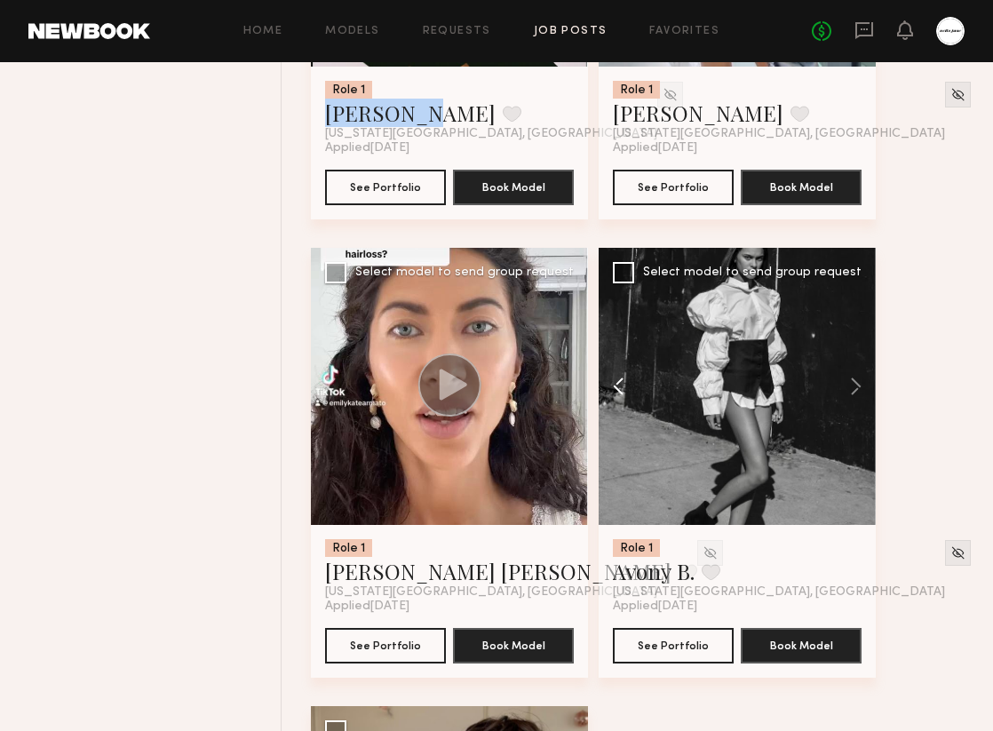
click at [617, 394] on button at bounding box center [627, 386] width 57 height 277
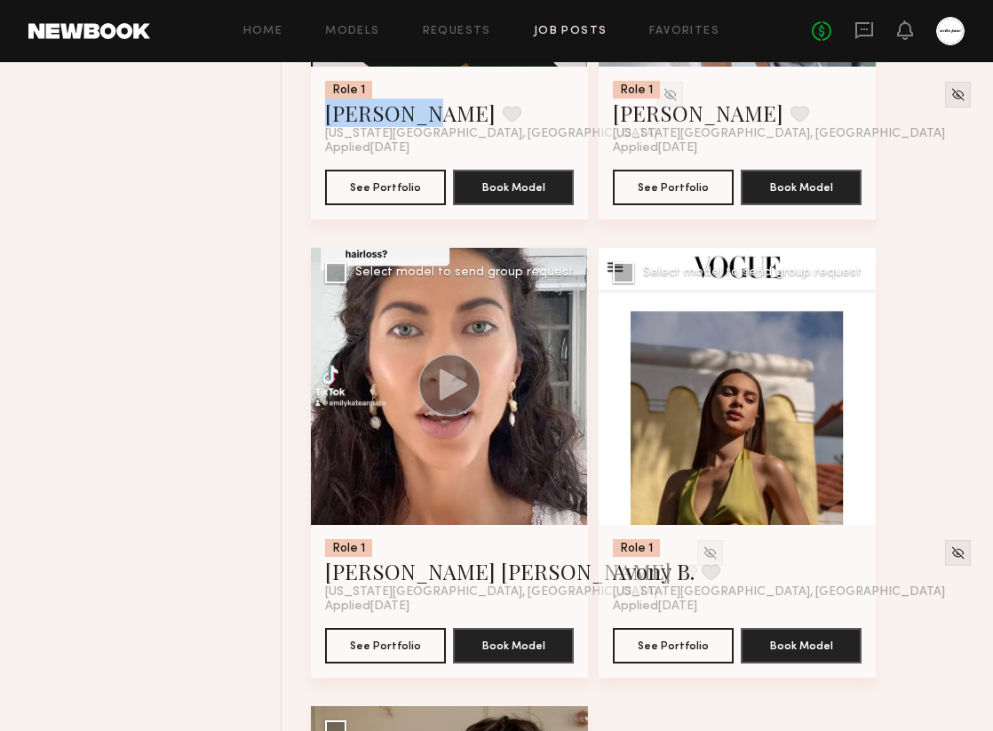
click at [617, 394] on button at bounding box center [627, 386] width 57 height 277
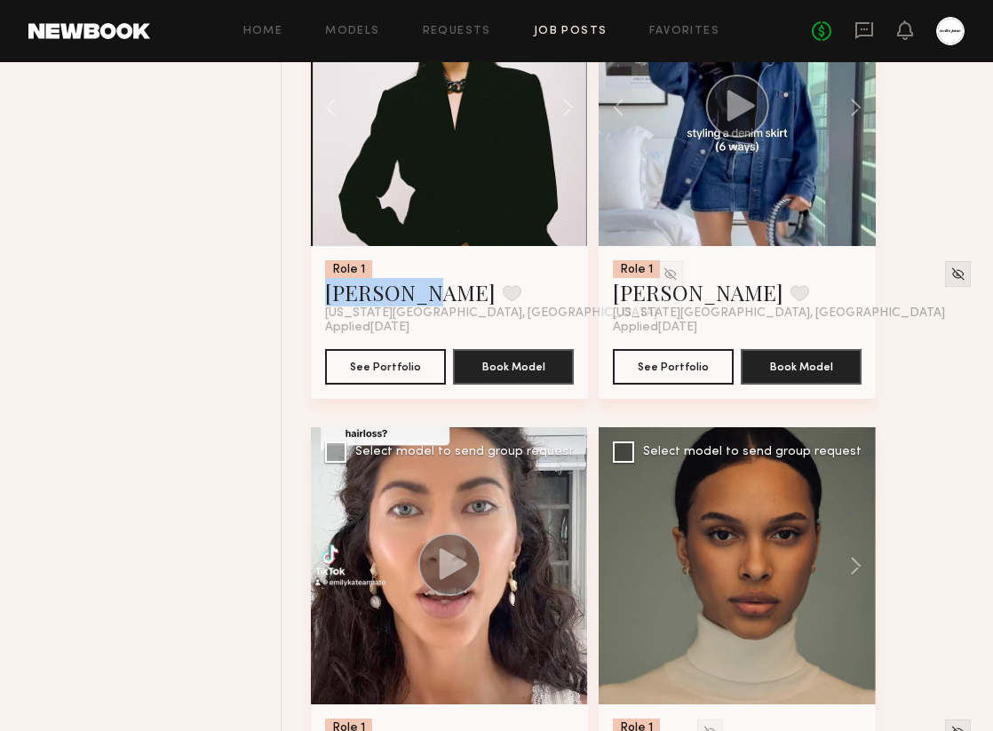
scroll to position [2149, 0]
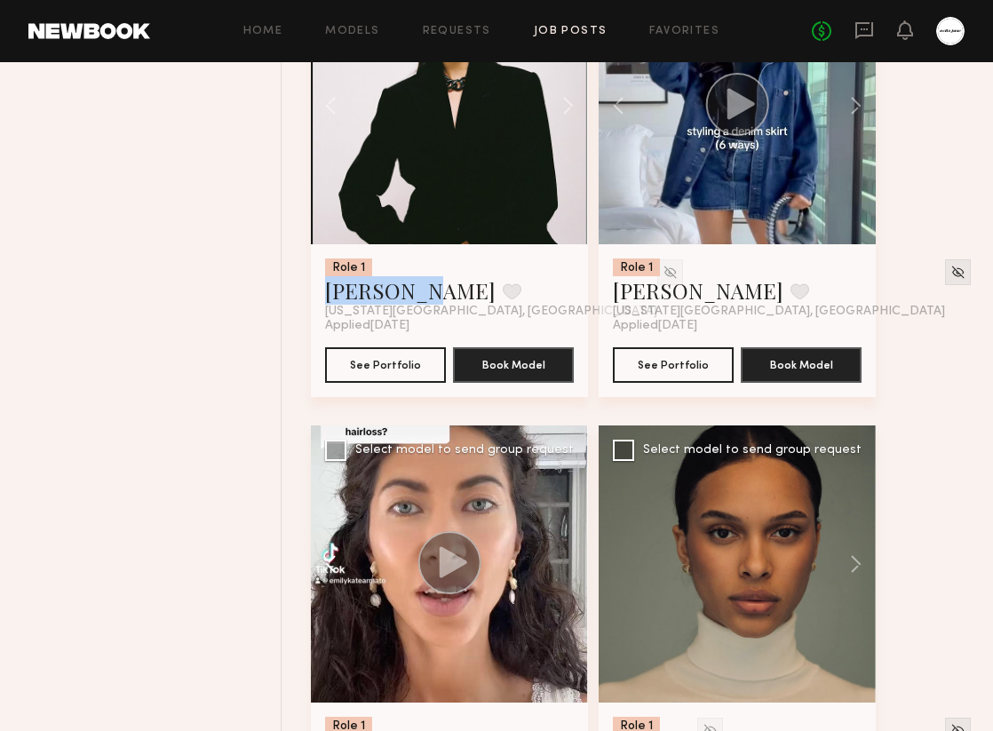
click at [332, 568] on button at bounding box center [339, 563] width 57 height 277
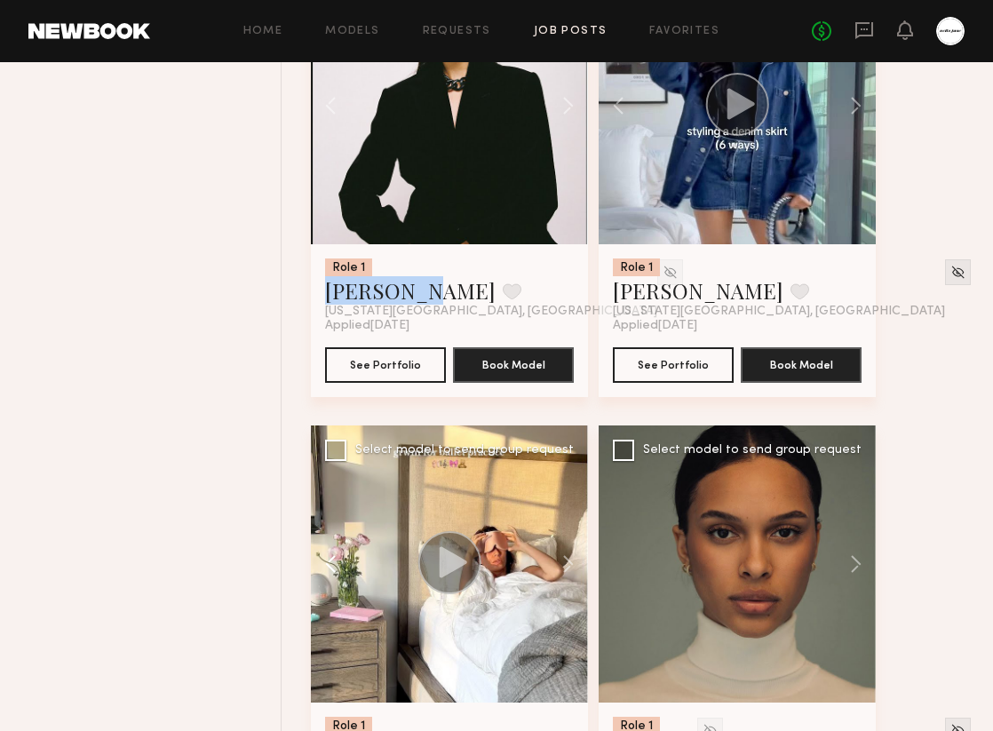
click at [332, 568] on button at bounding box center [339, 563] width 57 height 277
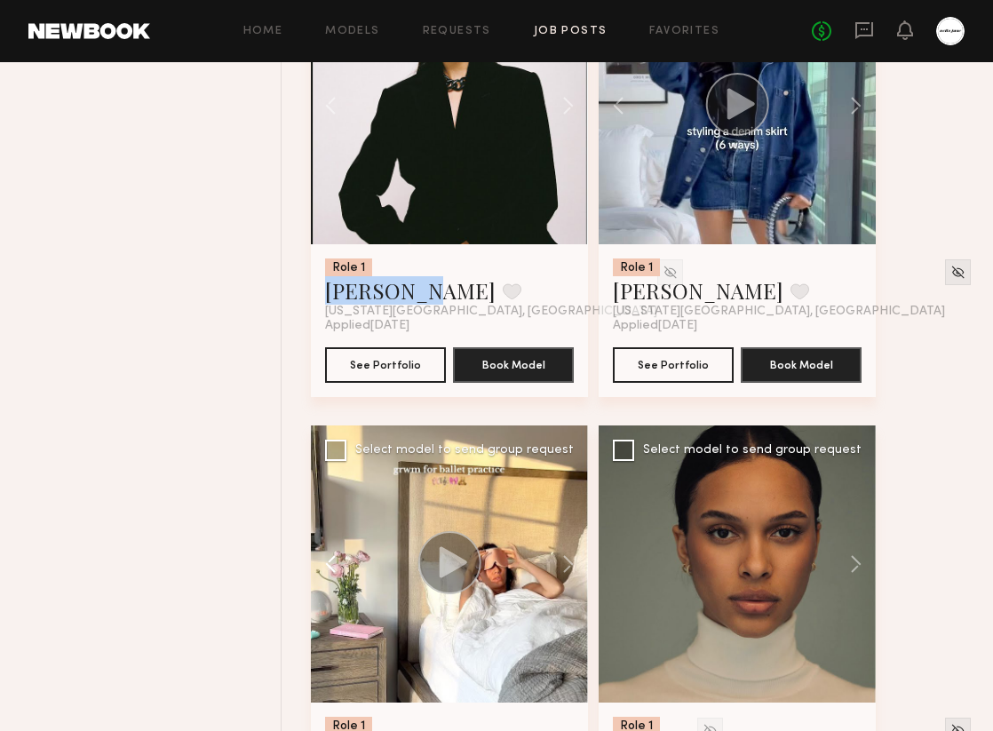
click at [332, 568] on button at bounding box center [339, 563] width 57 height 277
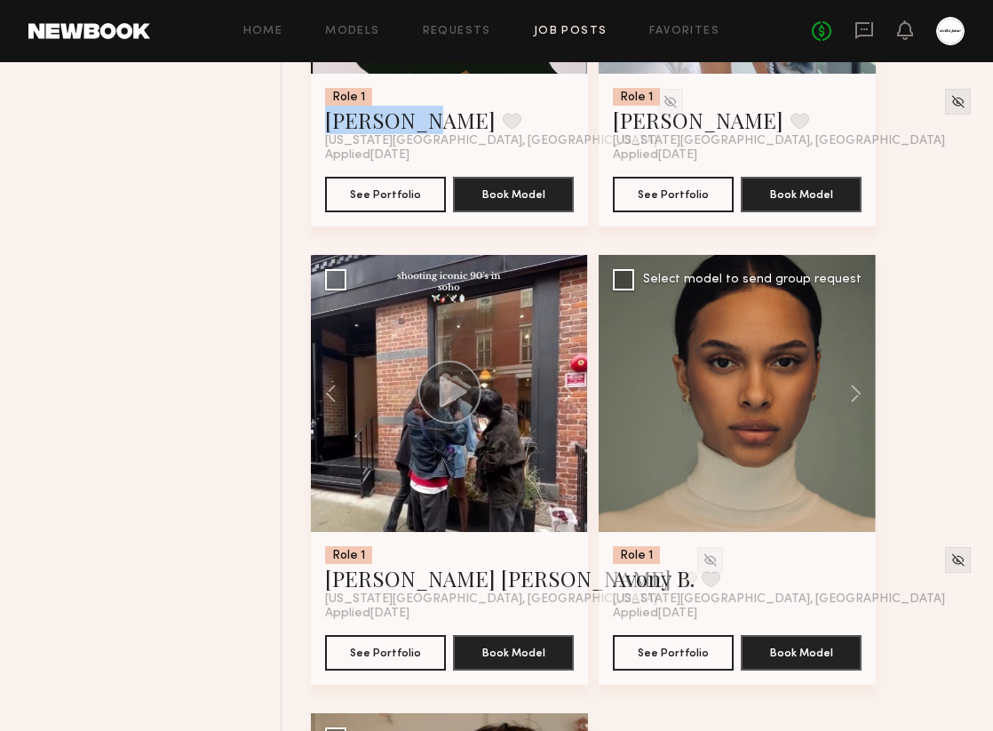
scroll to position [2335, 0]
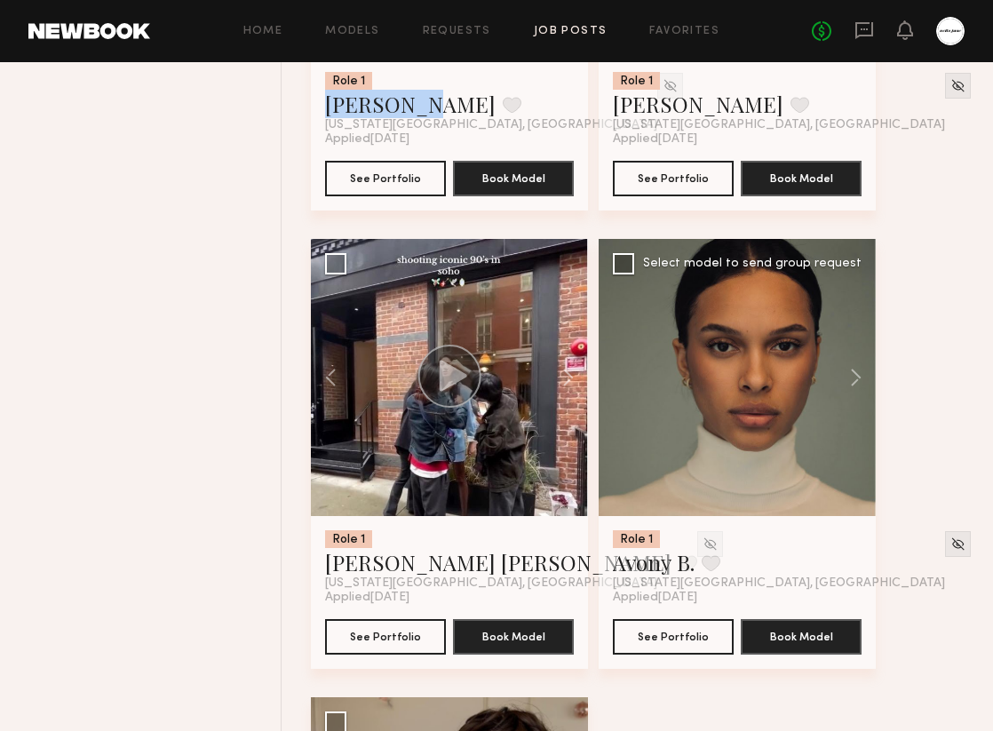
click at [707, 438] on div at bounding box center [737, 377] width 277 height 277
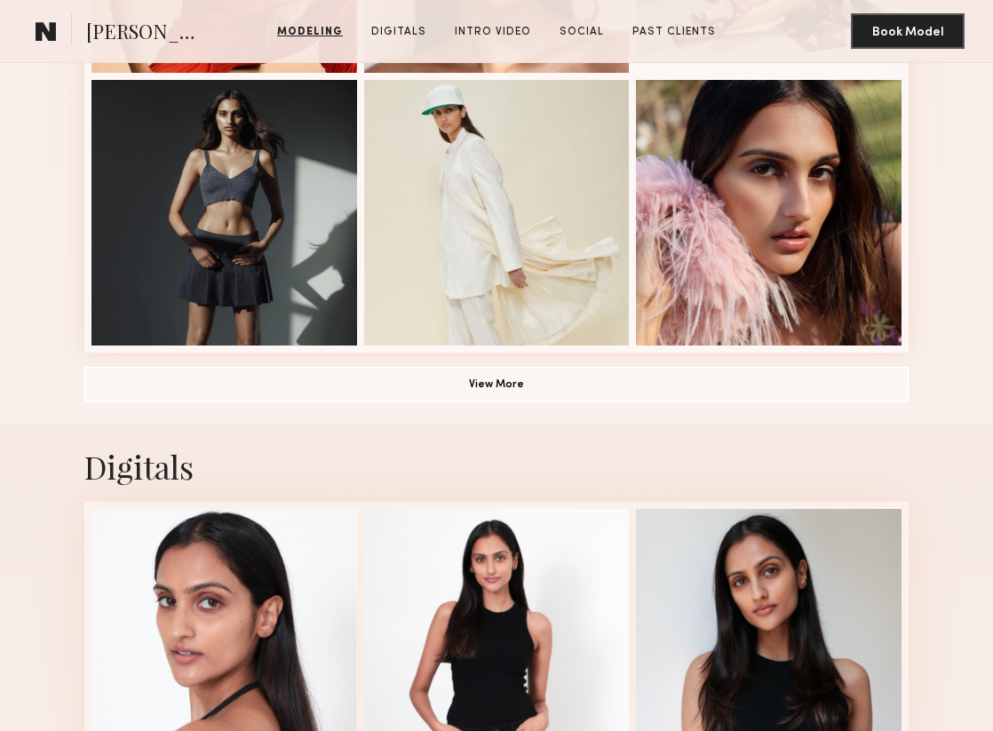
scroll to position [1249, 0]
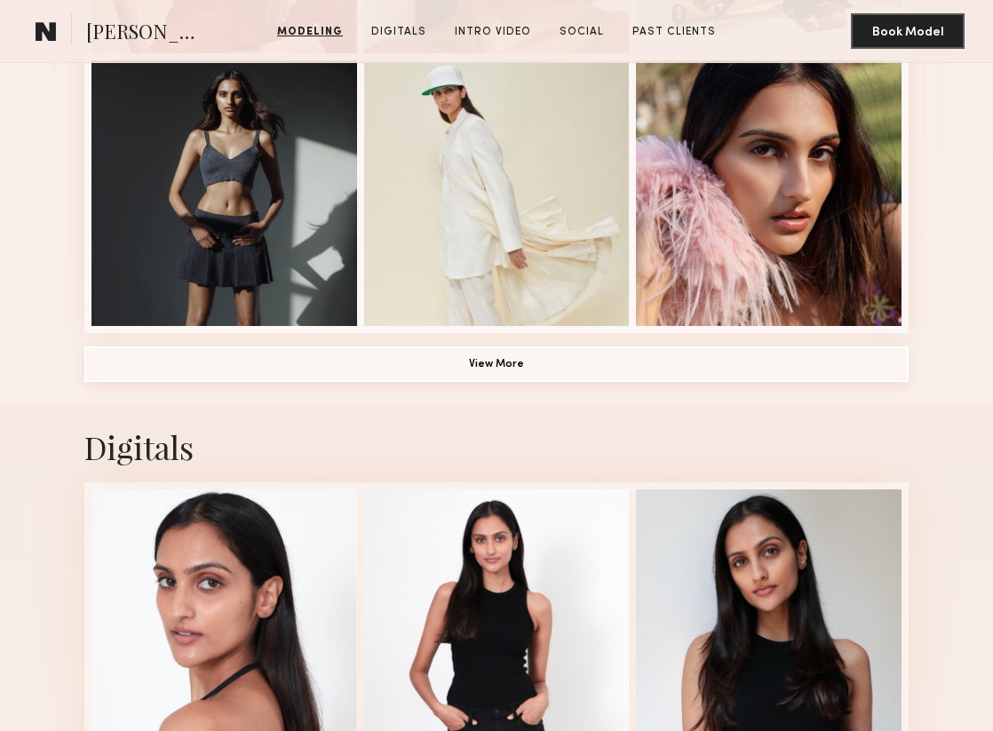
click at [776, 370] on button "View More" at bounding box center [496, 364] width 824 height 36
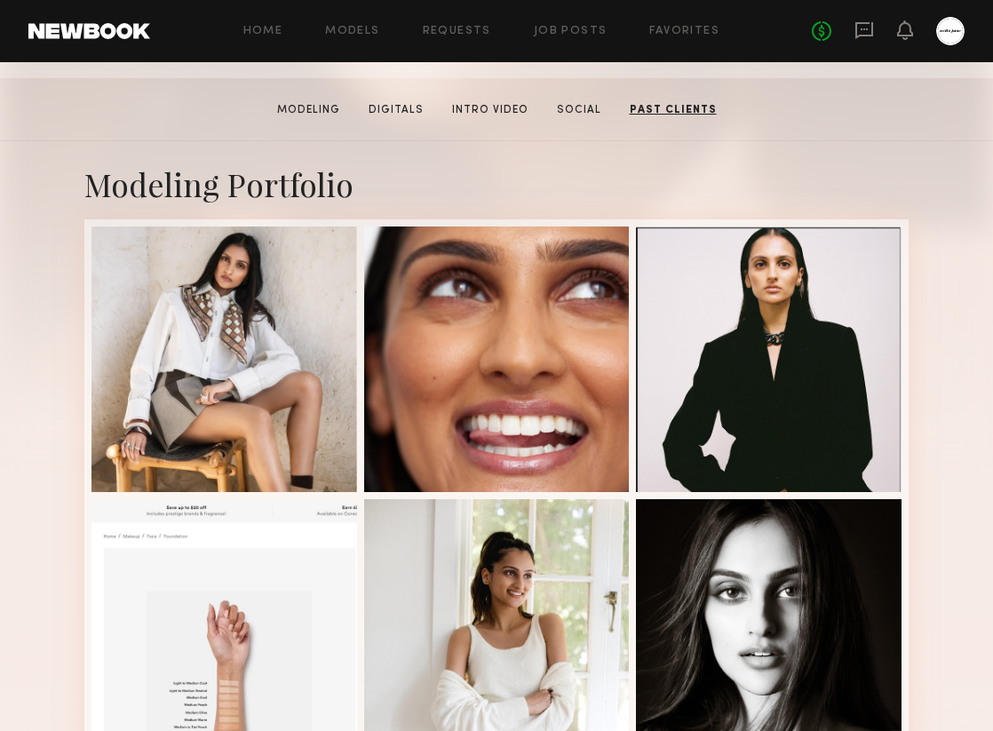
scroll to position [0, 0]
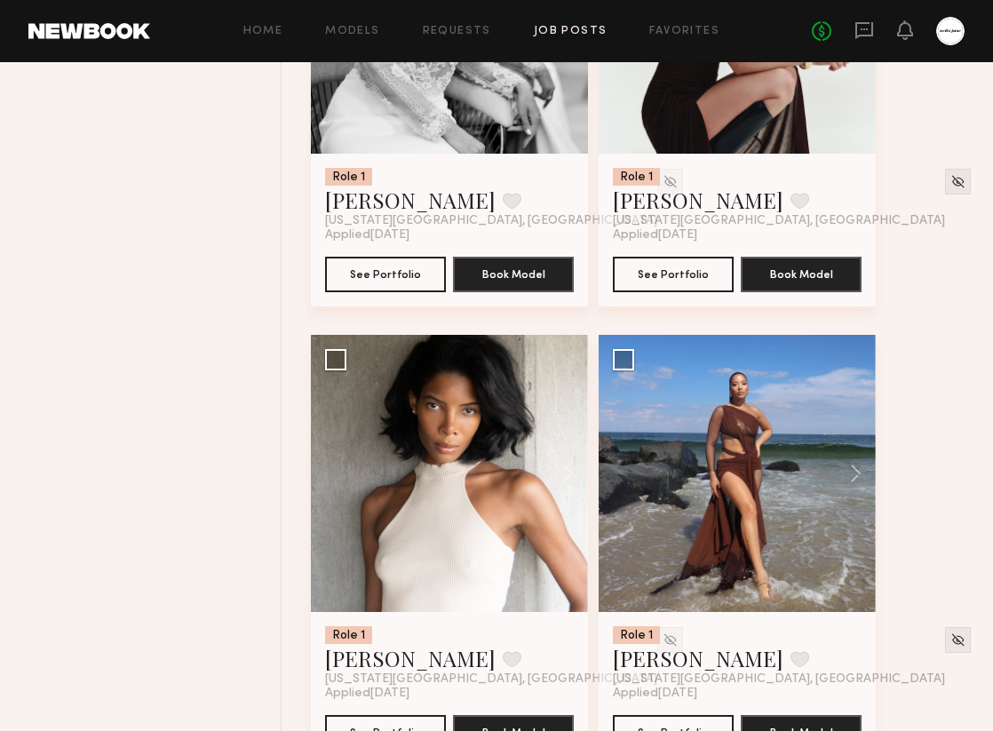
scroll to position [981, 0]
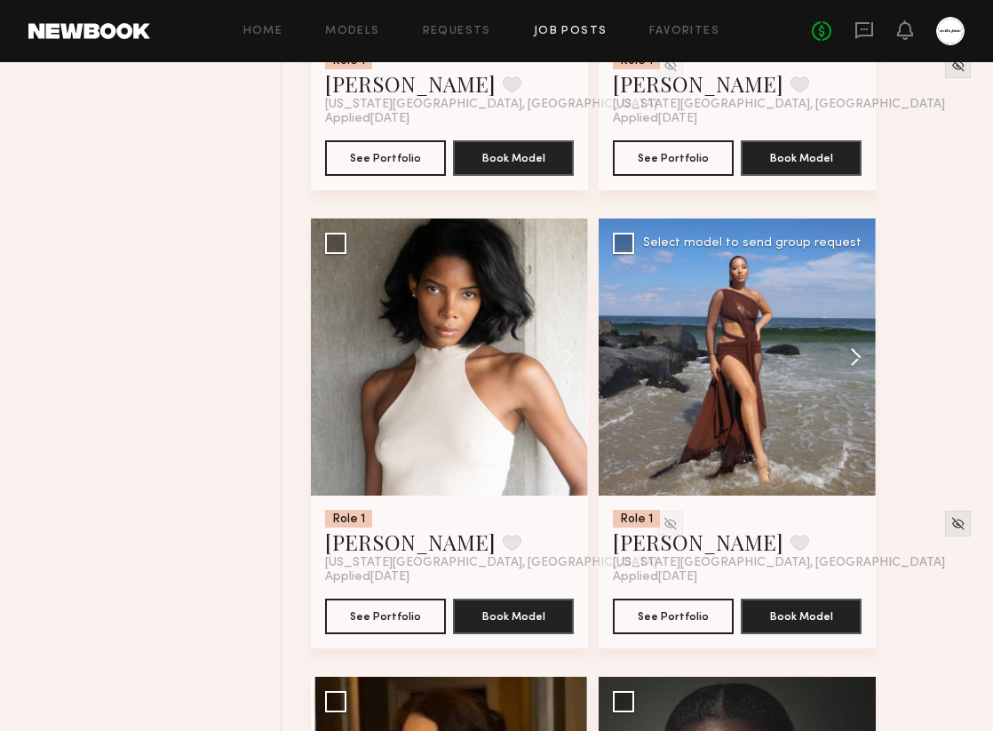
click at [851, 346] on button at bounding box center [847, 357] width 57 height 277
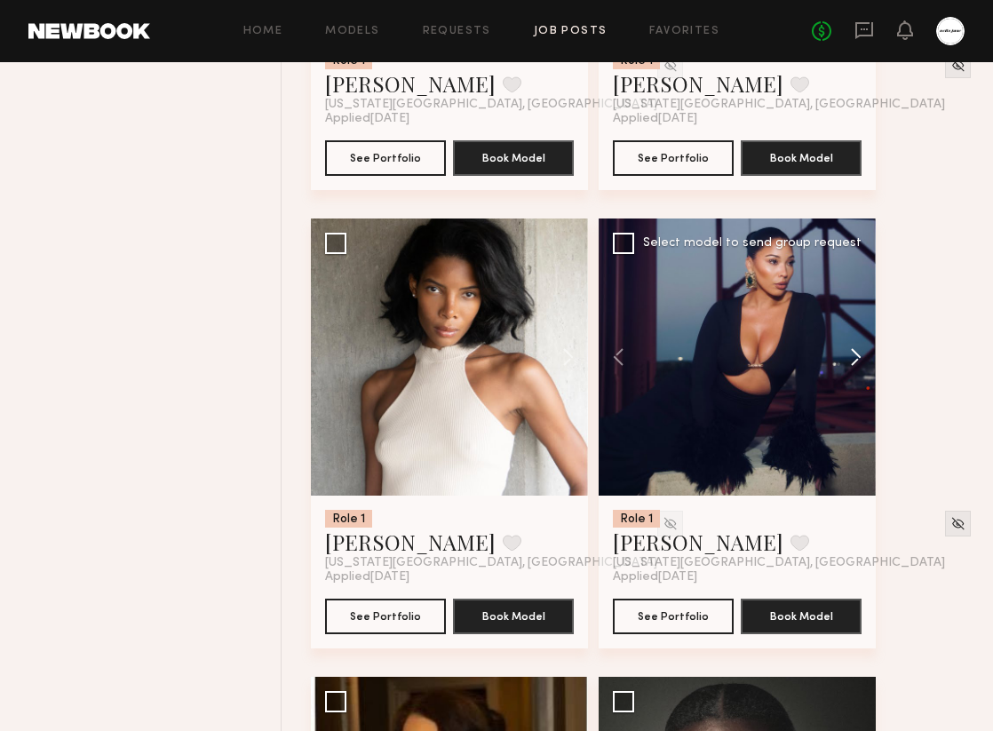
click at [851, 346] on button at bounding box center [847, 357] width 57 height 277
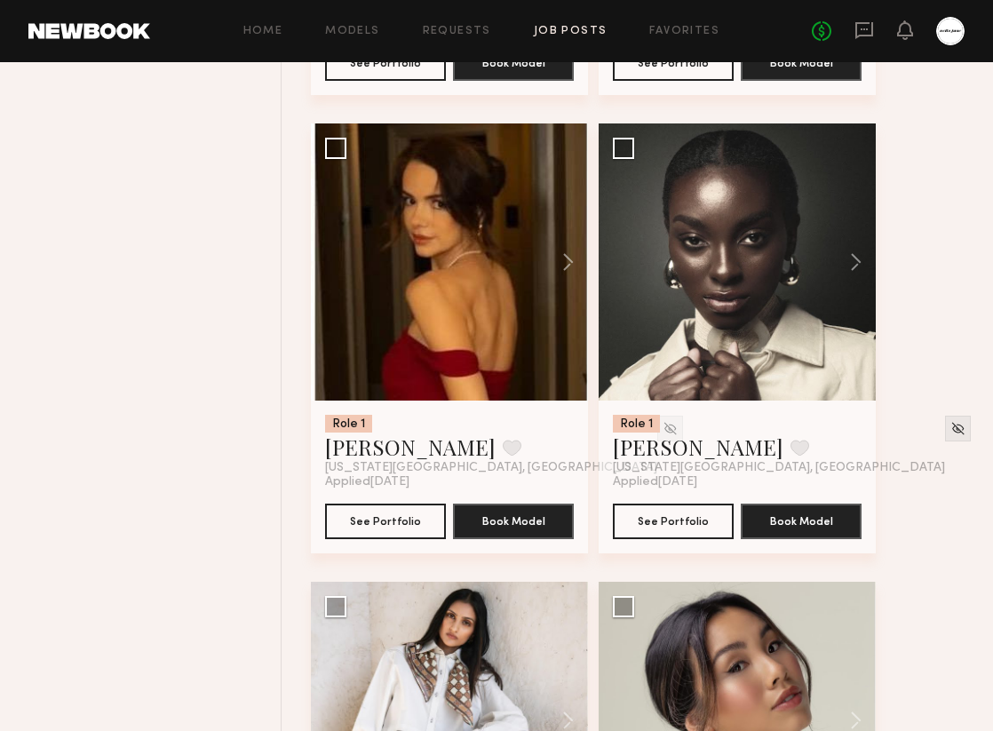
scroll to position [1544, 0]
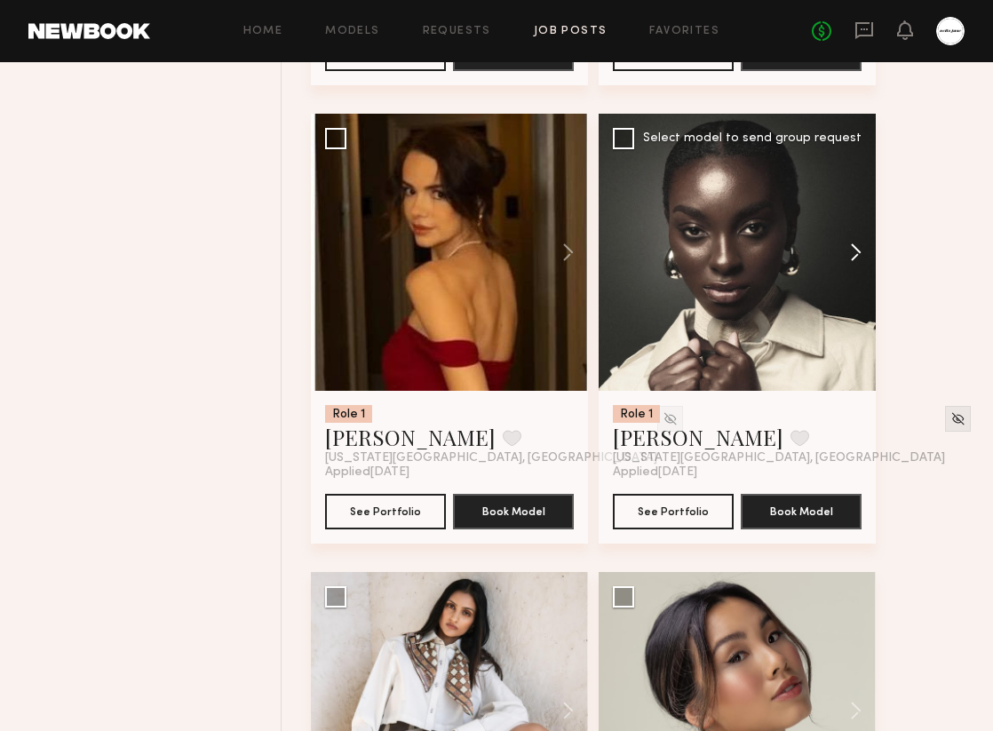
click at [858, 240] on button at bounding box center [847, 252] width 57 height 277
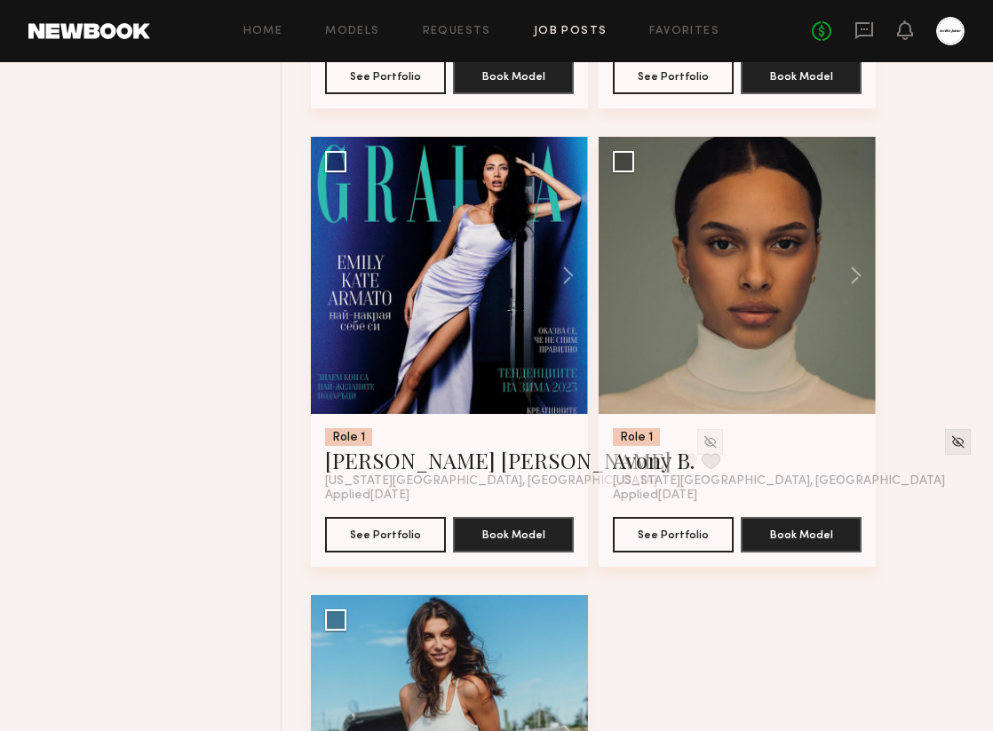
scroll to position [2449, 0]
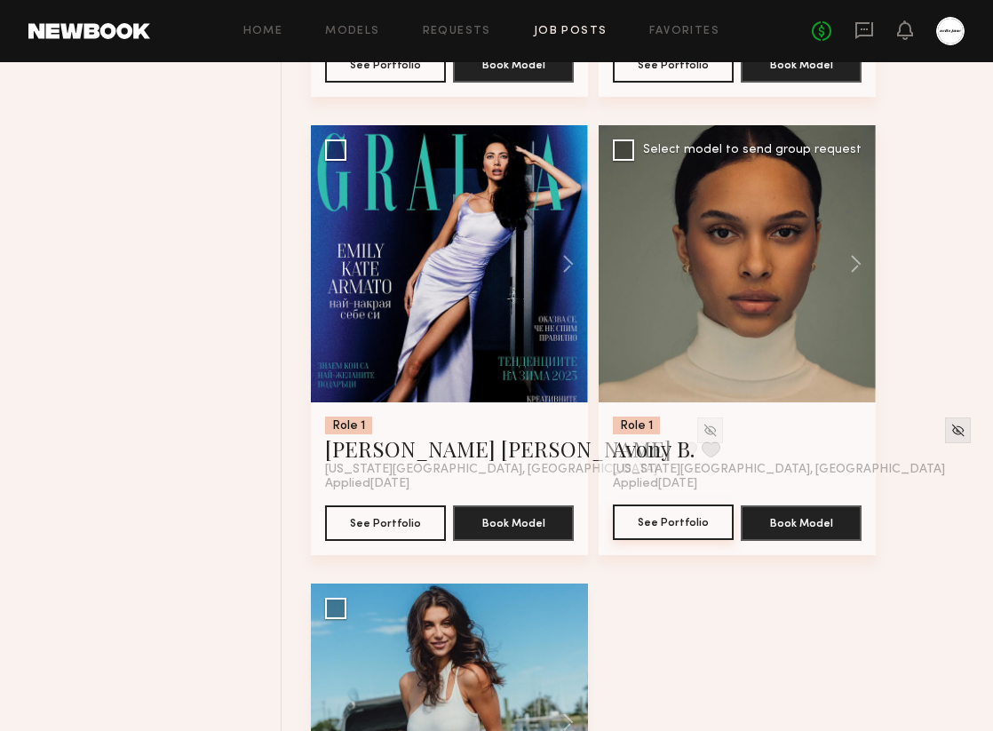
click at [692, 521] on button "See Portfolio" at bounding box center [673, 523] width 121 height 36
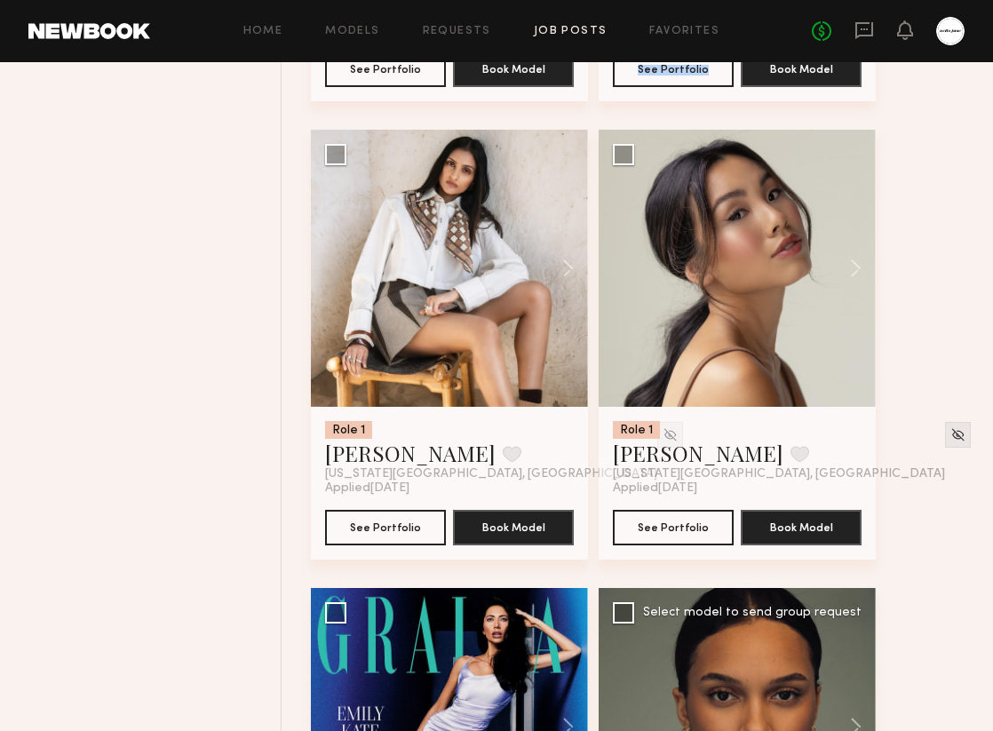
scroll to position [1984, 0]
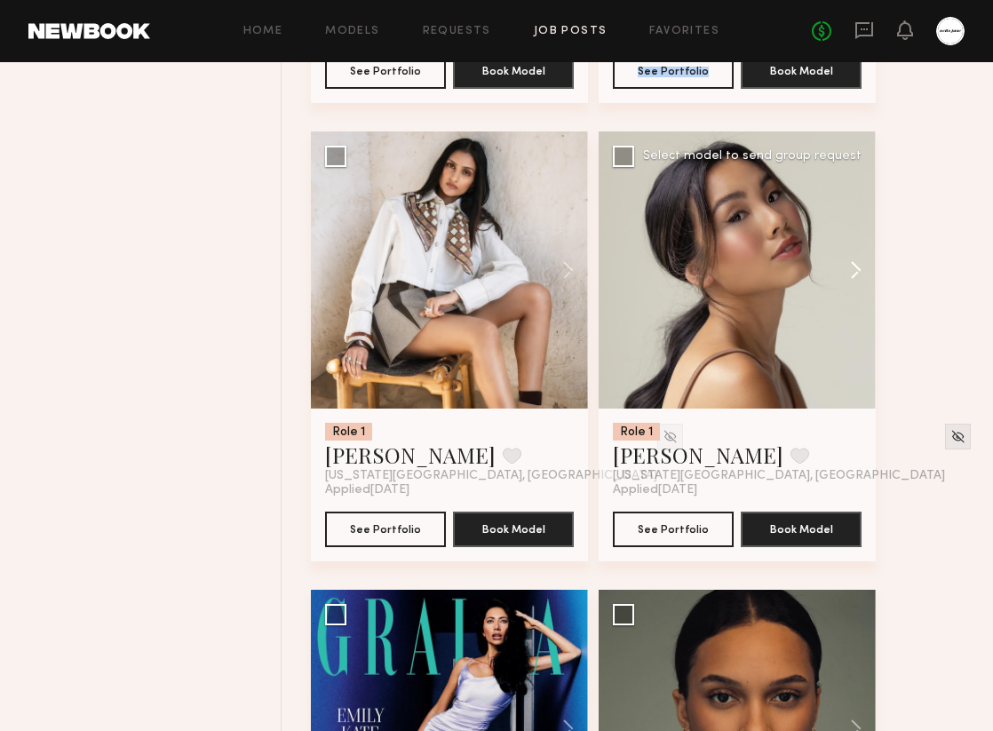
click at [856, 264] on button at bounding box center [847, 269] width 57 height 277
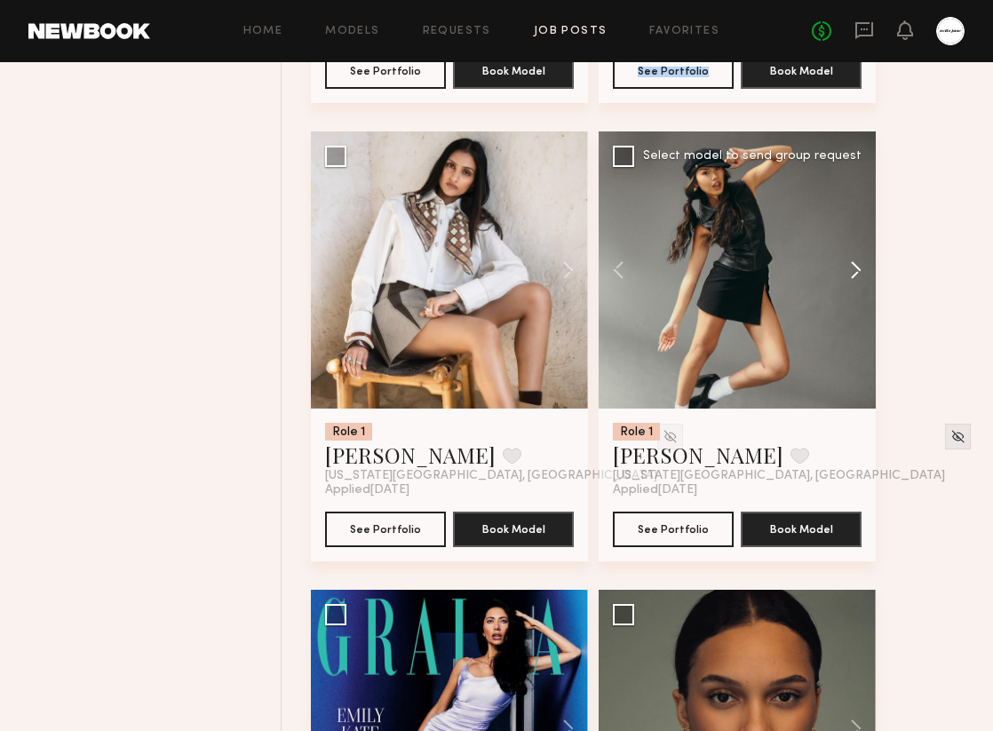
click at [856, 264] on button at bounding box center [847, 269] width 57 height 277
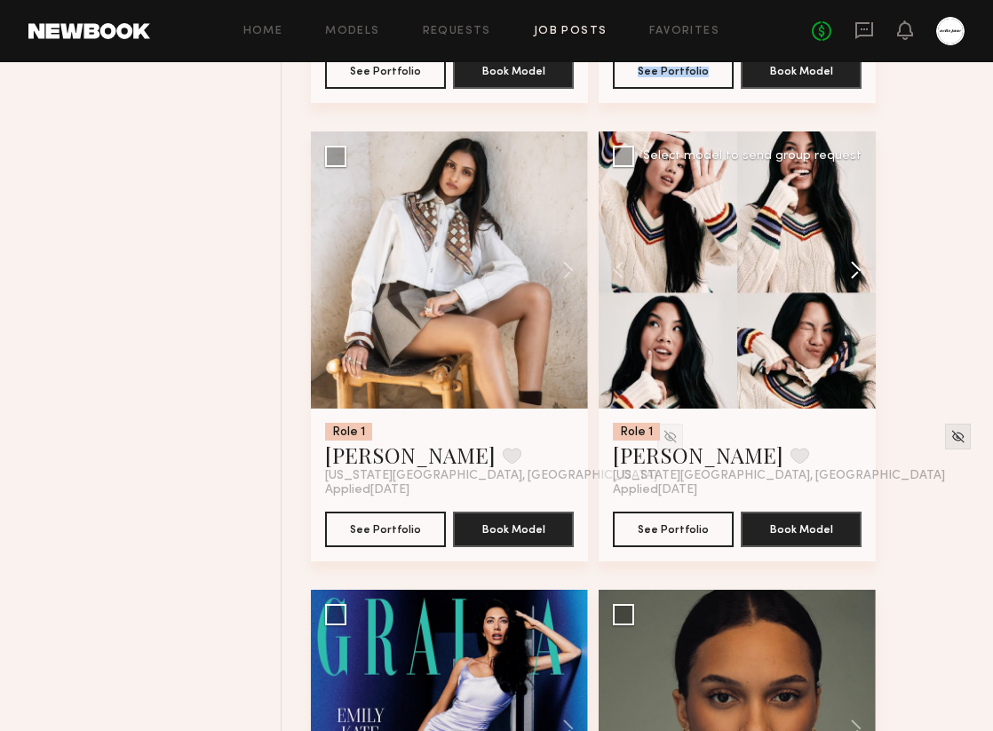
click at [856, 264] on button at bounding box center [847, 269] width 57 height 277
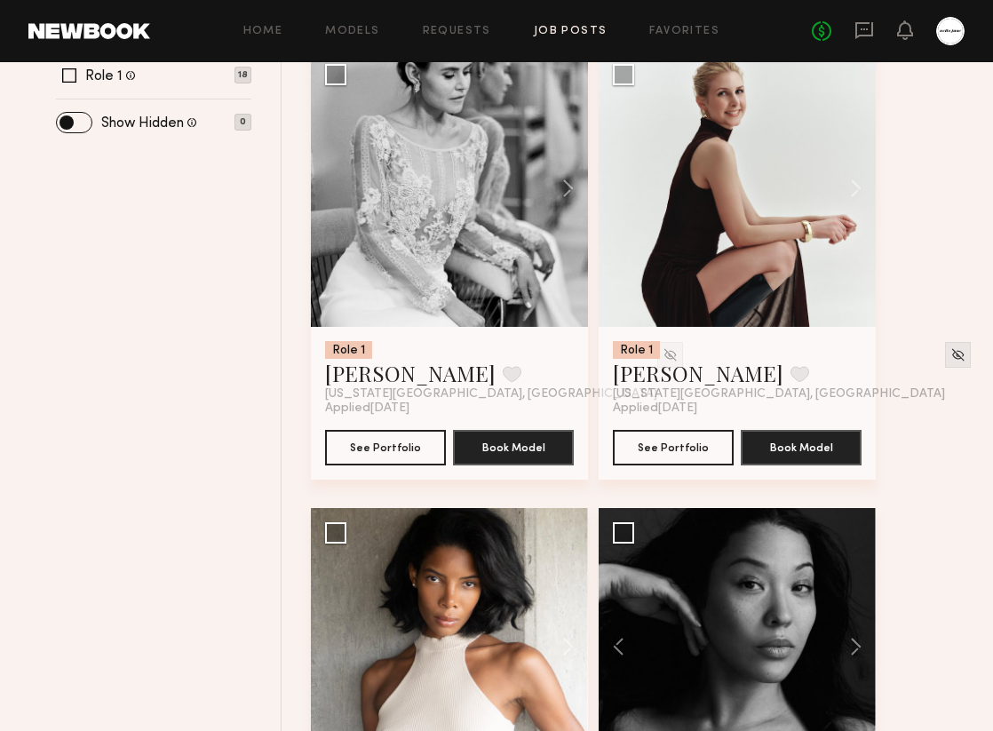
scroll to position [592, 0]
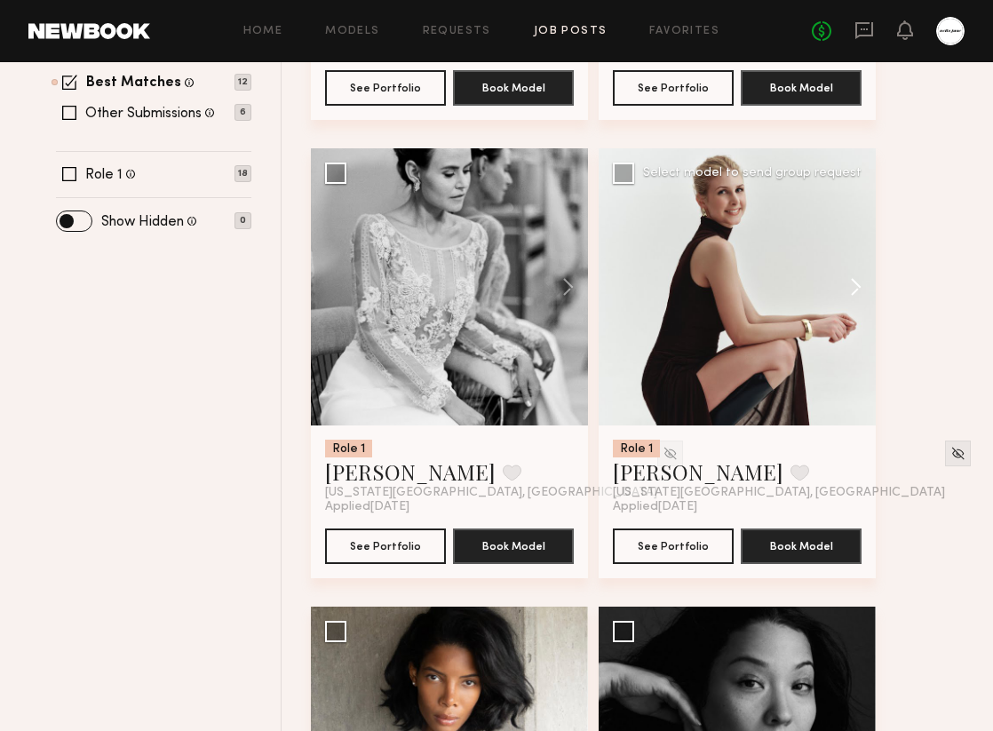
click at [857, 270] on button at bounding box center [847, 286] width 57 height 277
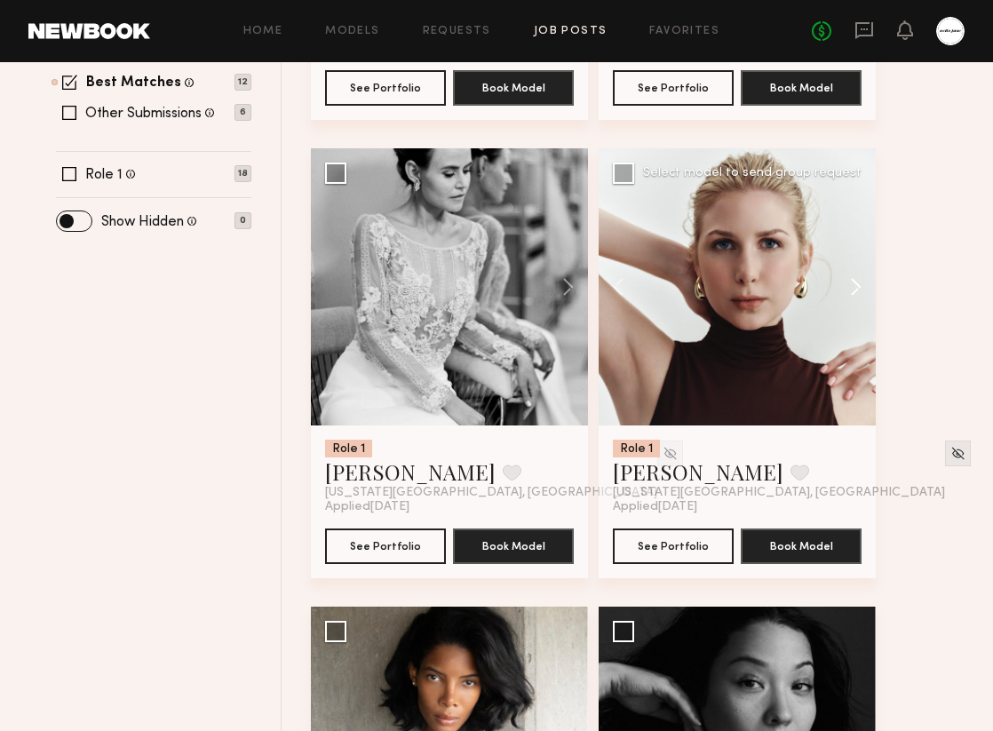
click at [857, 270] on button at bounding box center [847, 286] width 57 height 277
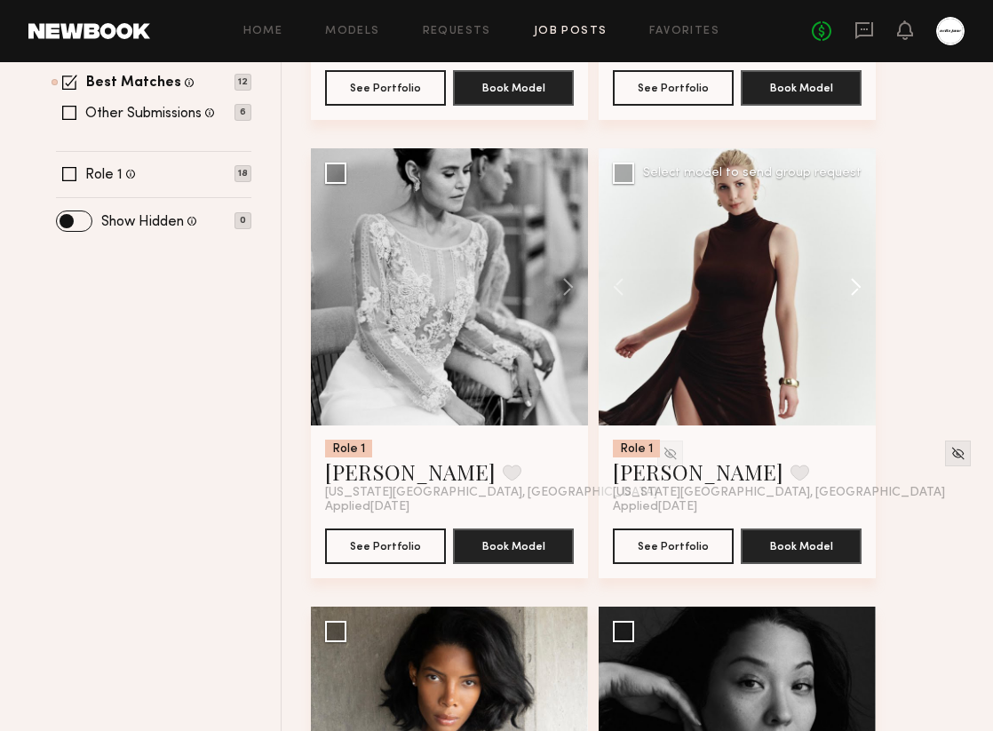
click at [857, 270] on button at bounding box center [847, 286] width 57 height 277
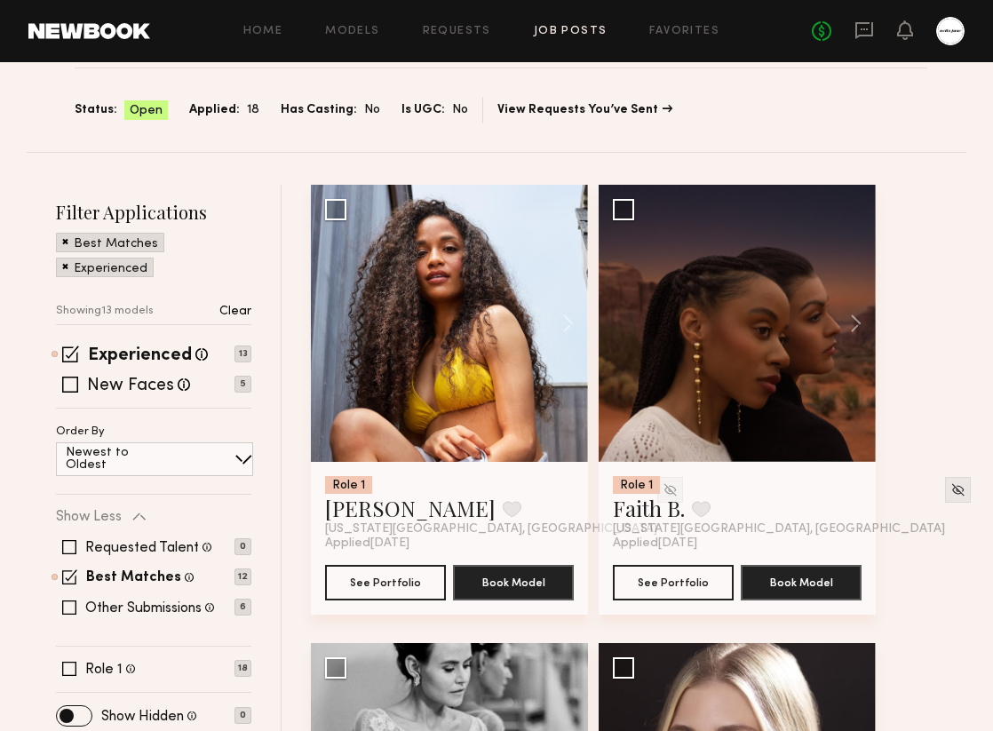
scroll to position [120, 0]
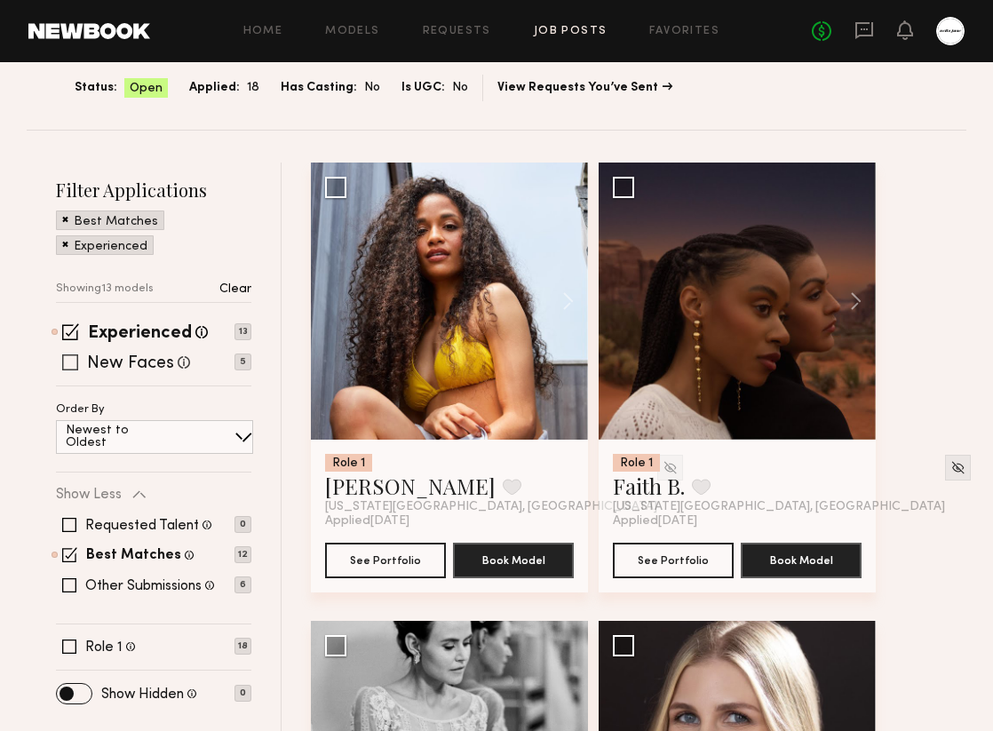
click at [150, 361] on label "New Faces" at bounding box center [130, 364] width 87 height 18
click at [135, 336] on label "Experienced" at bounding box center [140, 334] width 104 height 18
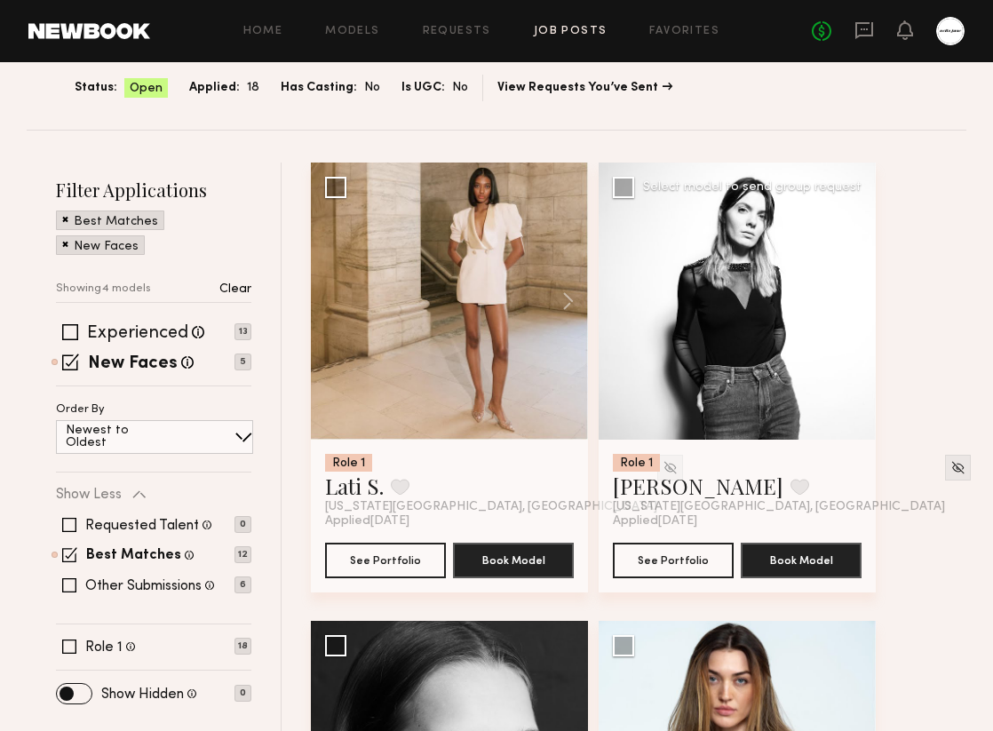
click at [852, 312] on button at bounding box center [847, 301] width 57 height 277
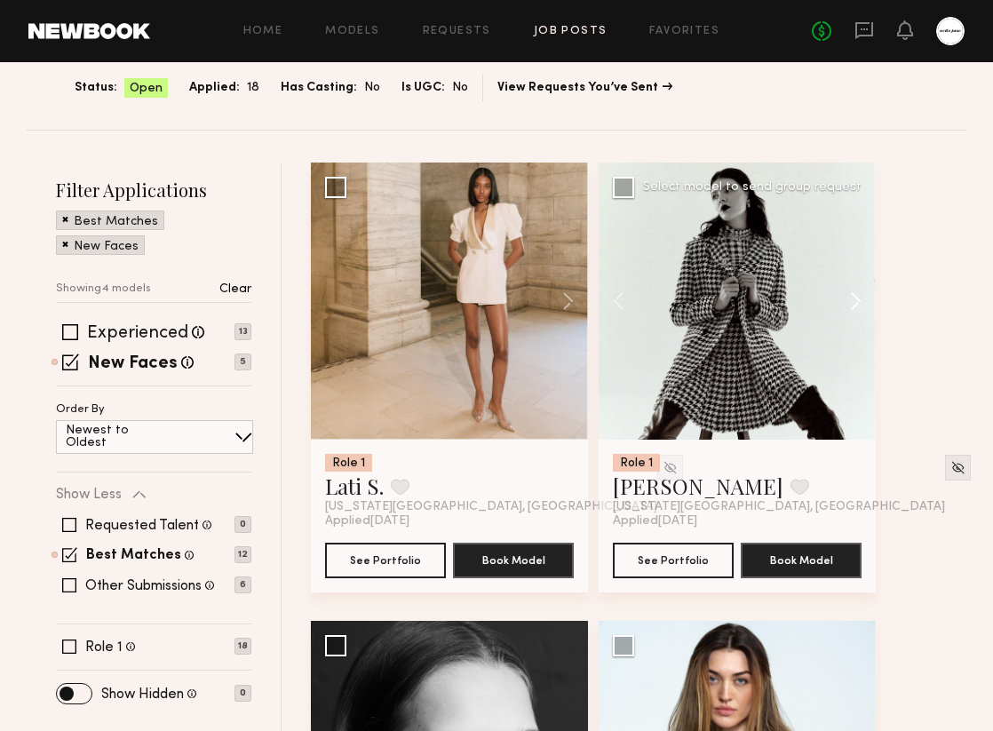
click at [852, 312] on button at bounding box center [847, 301] width 57 height 277
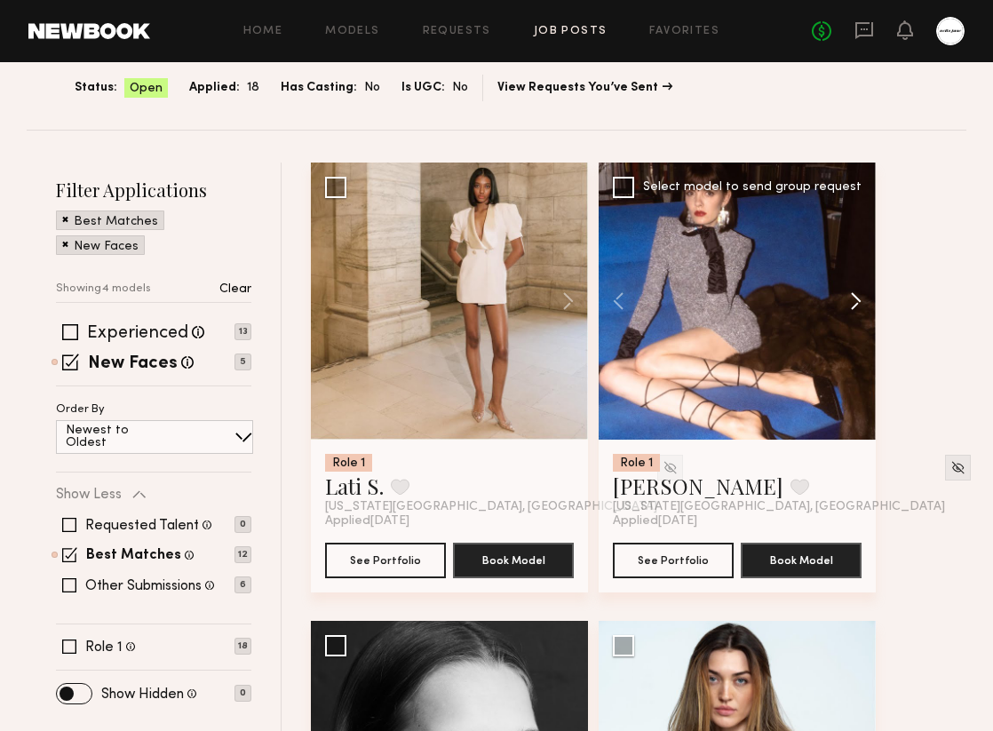
click at [852, 312] on button at bounding box center [847, 301] width 57 height 277
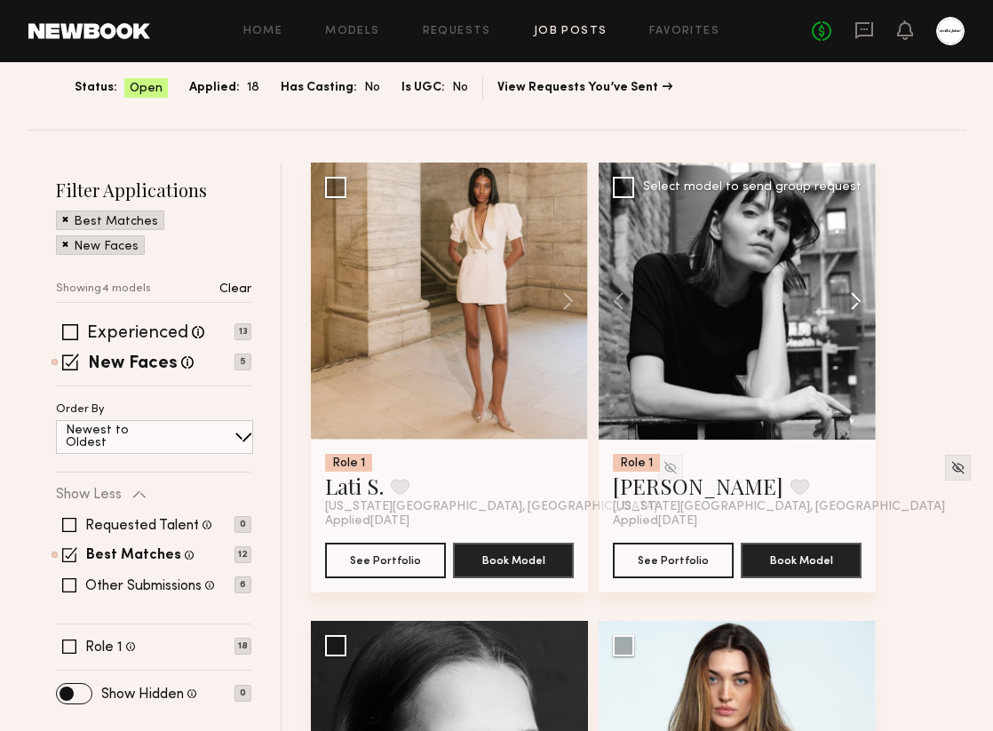
click at [852, 312] on button at bounding box center [847, 301] width 57 height 277
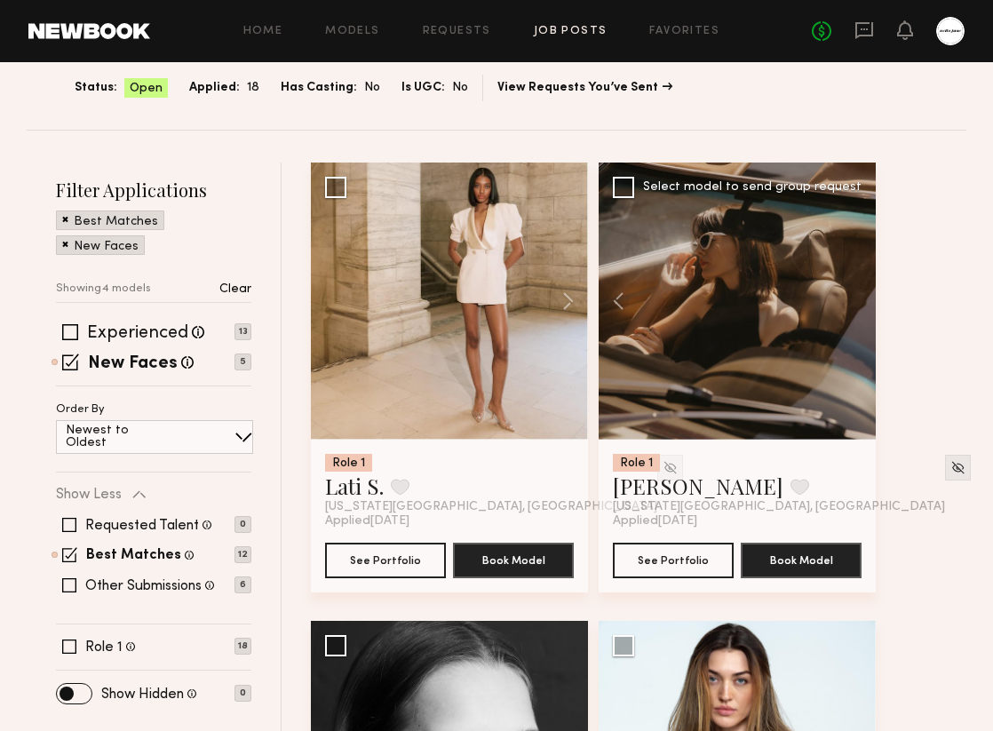
click at [852, 312] on div at bounding box center [737, 301] width 277 height 277
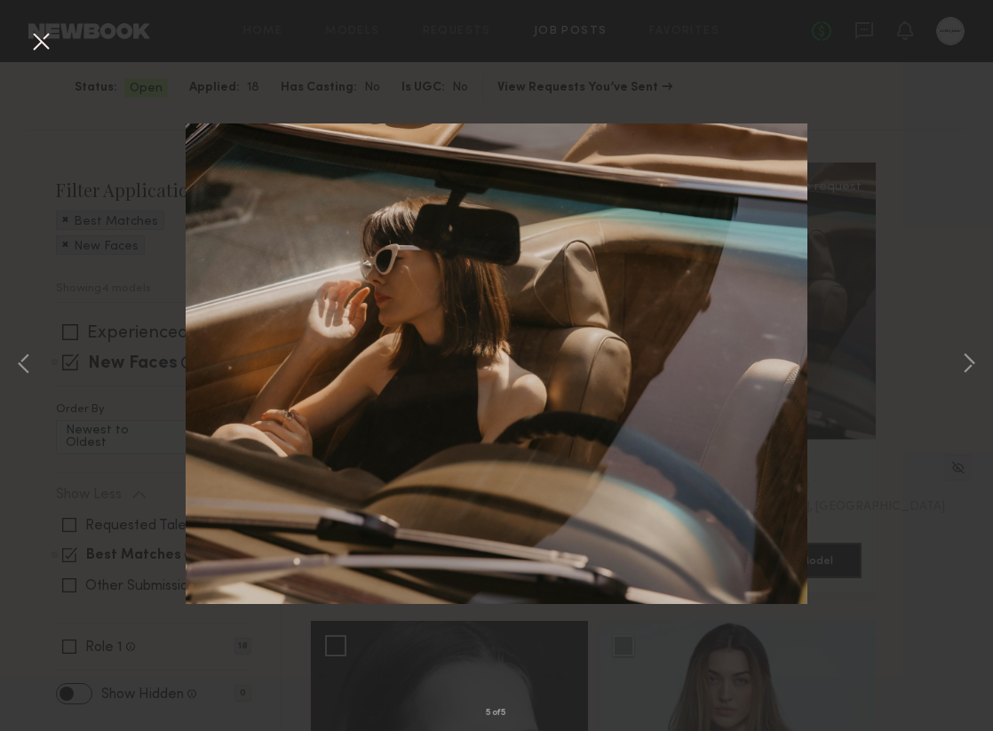
click at [956, 376] on div "5 of 5" at bounding box center [496, 365] width 993 height 731
click at [968, 378] on button at bounding box center [968, 365] width 21 height 585
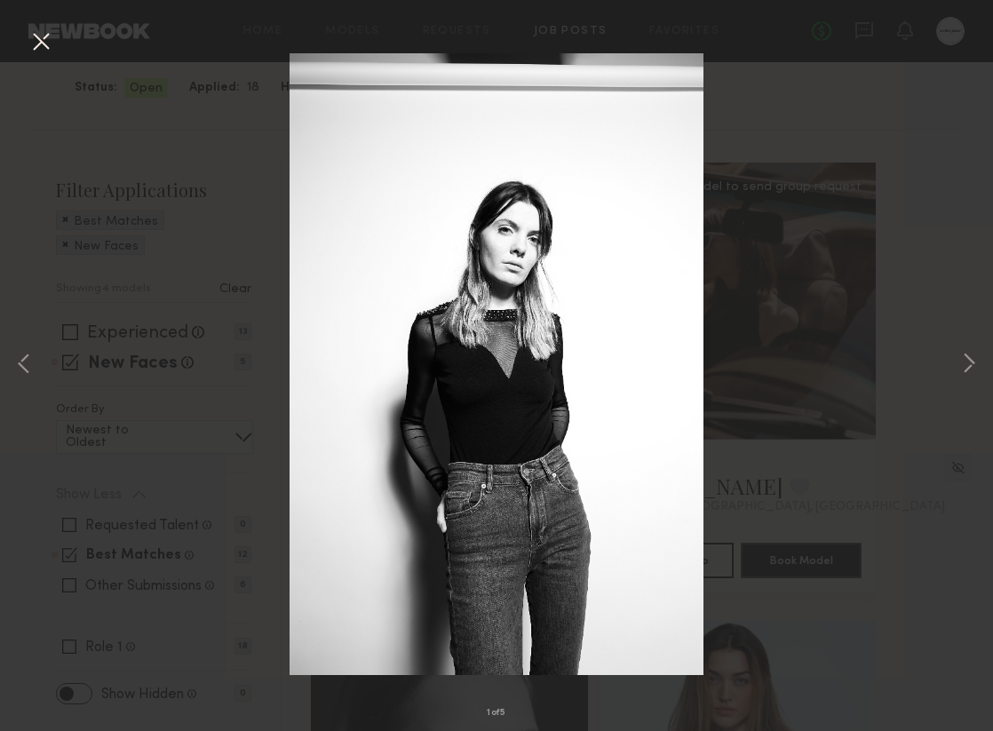
click at [935, 430] on div "1 of 5" at bounding box center [496, 365] width 993 height 731
click at [28, 44] on button at bounding box center [41, 43] width 28 height 32
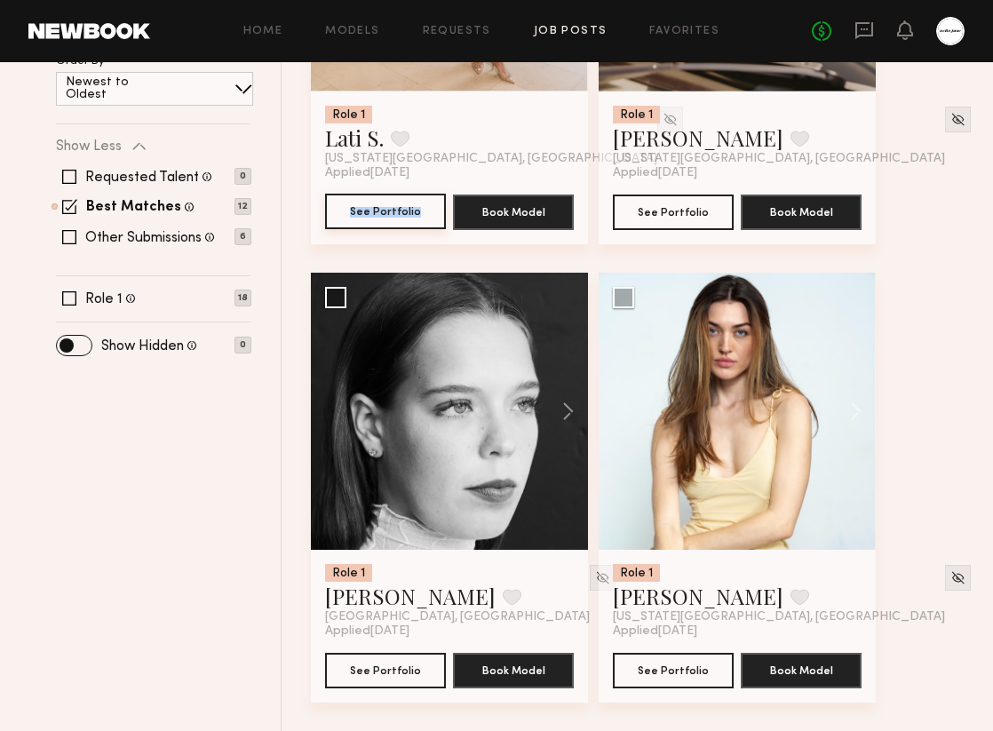
scroll to position [469, 0]
click at [858, 409] on button at bounding box center [847, 411] width 57 height 277
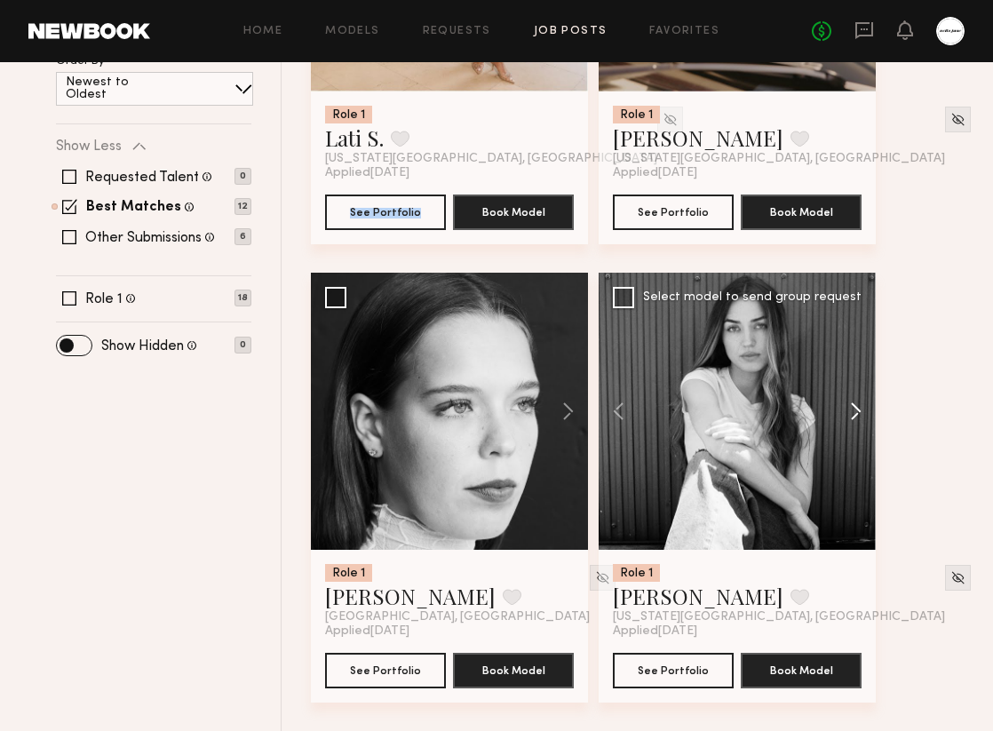
click at [858, 409] on button at bounding box center [847, 411] width 57 height 277
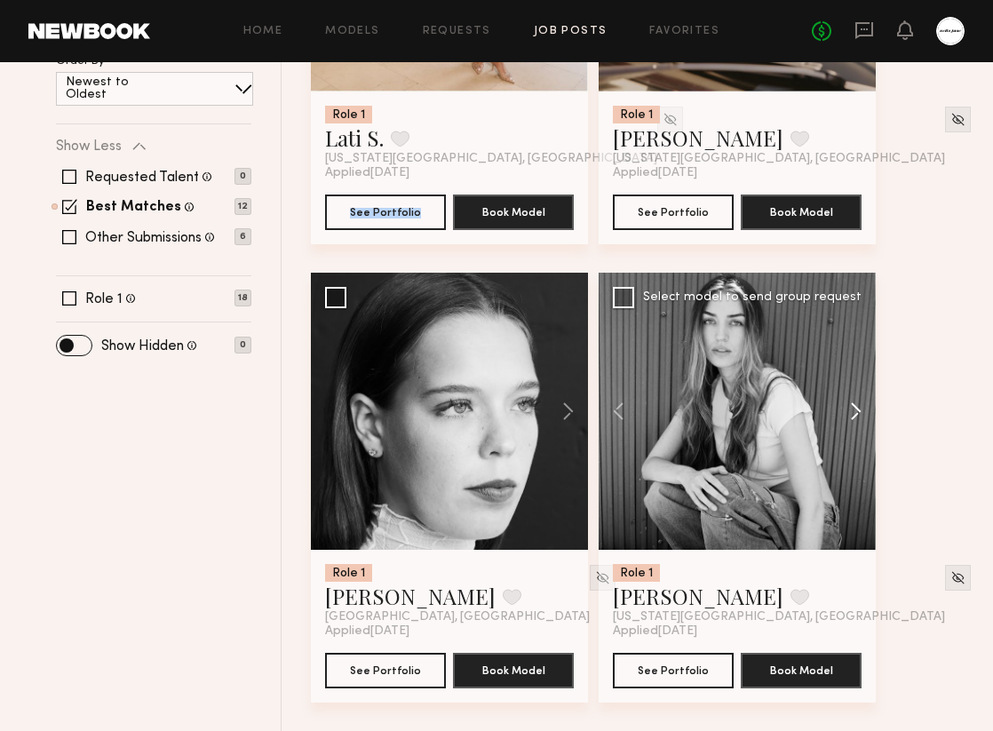
click at [858, 409] on button at bounding box center [847, 411] width 57 height 277
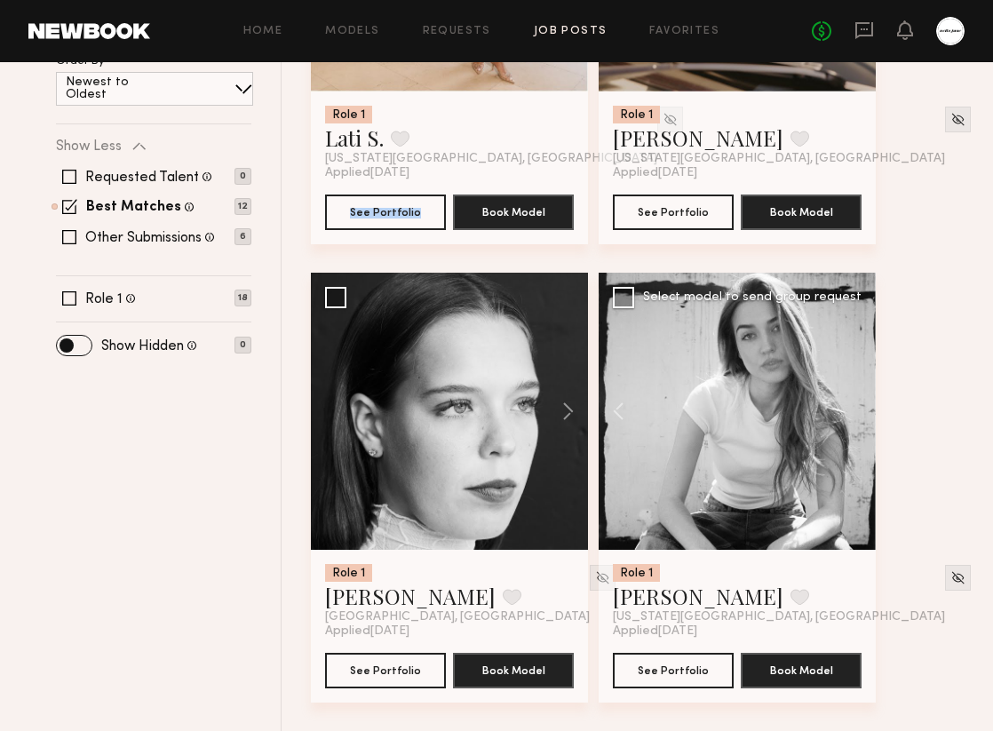
click at [858, 409] on div at bounding box center [737, 411] width 277 height 277
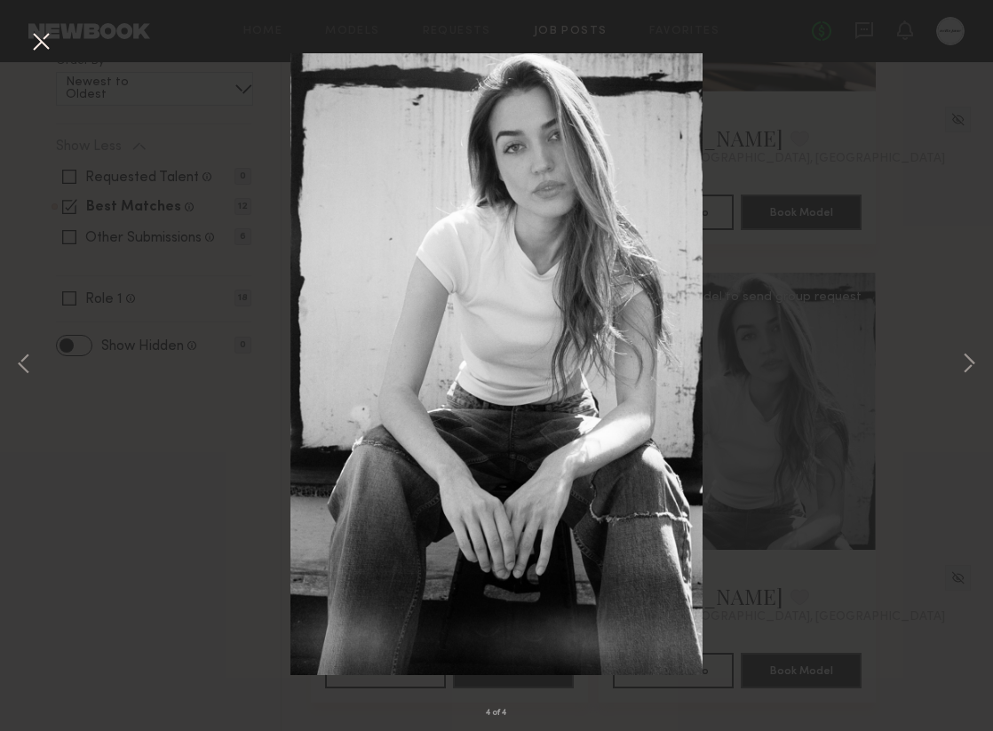
click at [903, 228] on div "4 of 4" at bounding box center [496, 365] width 993 height 731
click at [39, 31] on button at bounding box center [41, 43] width 28 height 32
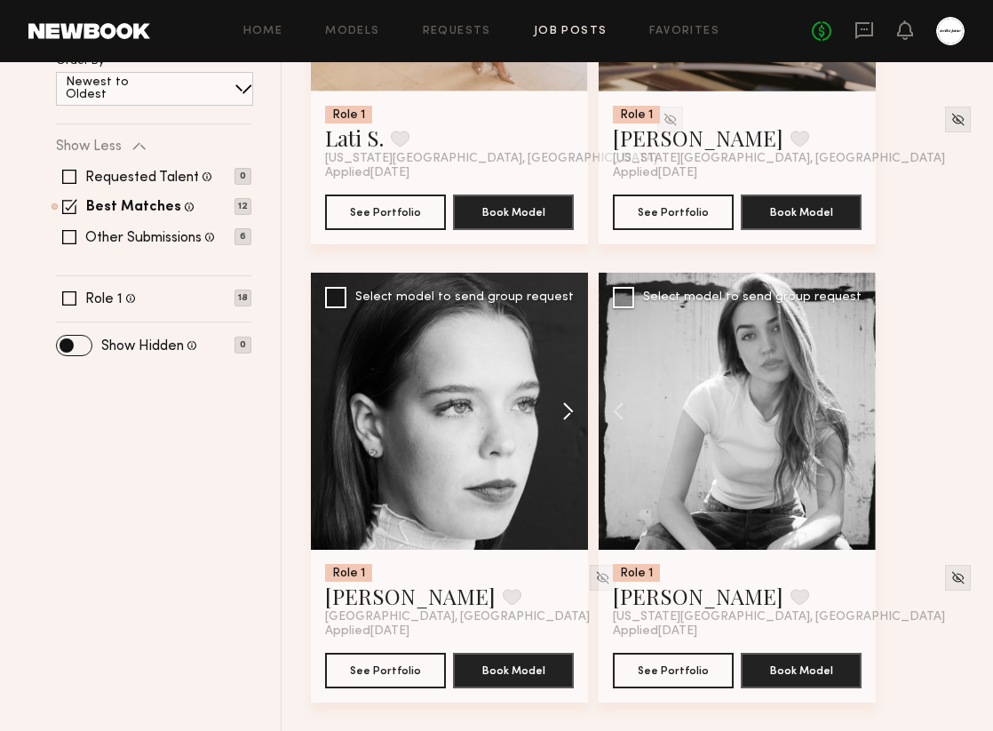
click at [571, 409] on button at bounding box center [559, 411] width 57 height 277
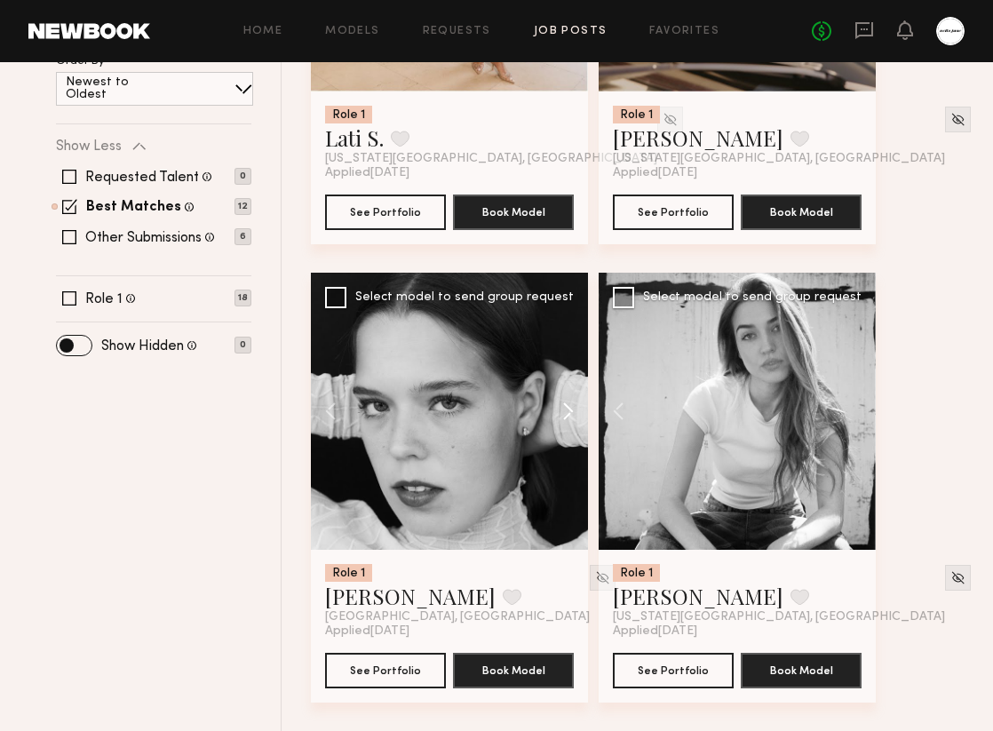
click at [571, 409] on button at bounding box center [559, 411] width 57 height 277
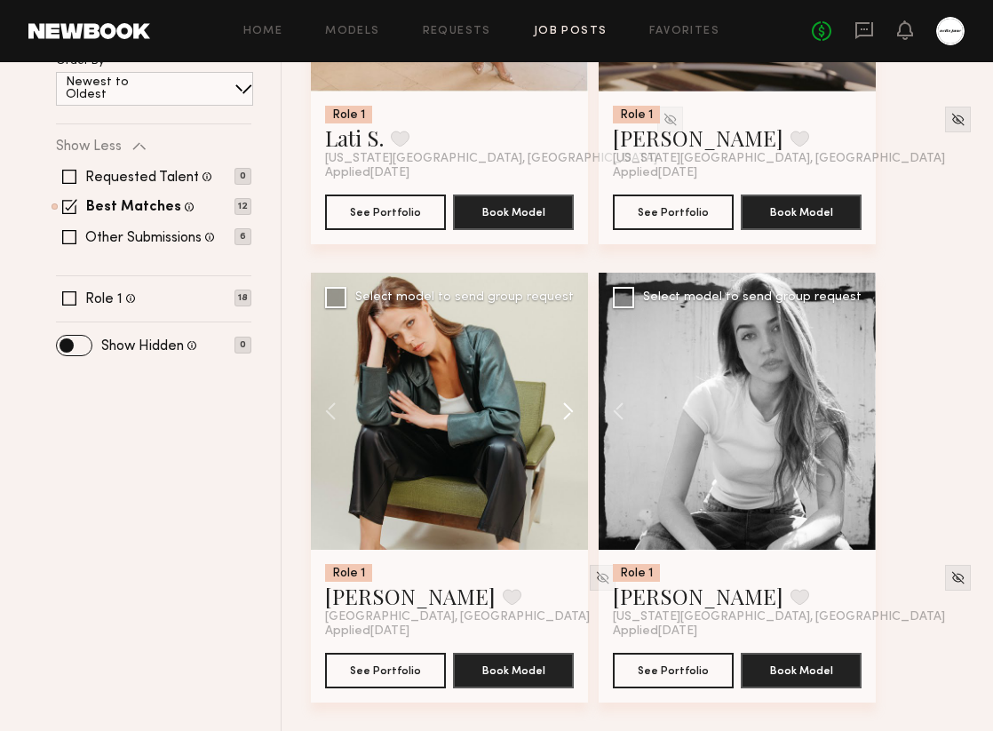
click at [571, 409] on button at bounding box center [559, 411] width 57 height 277
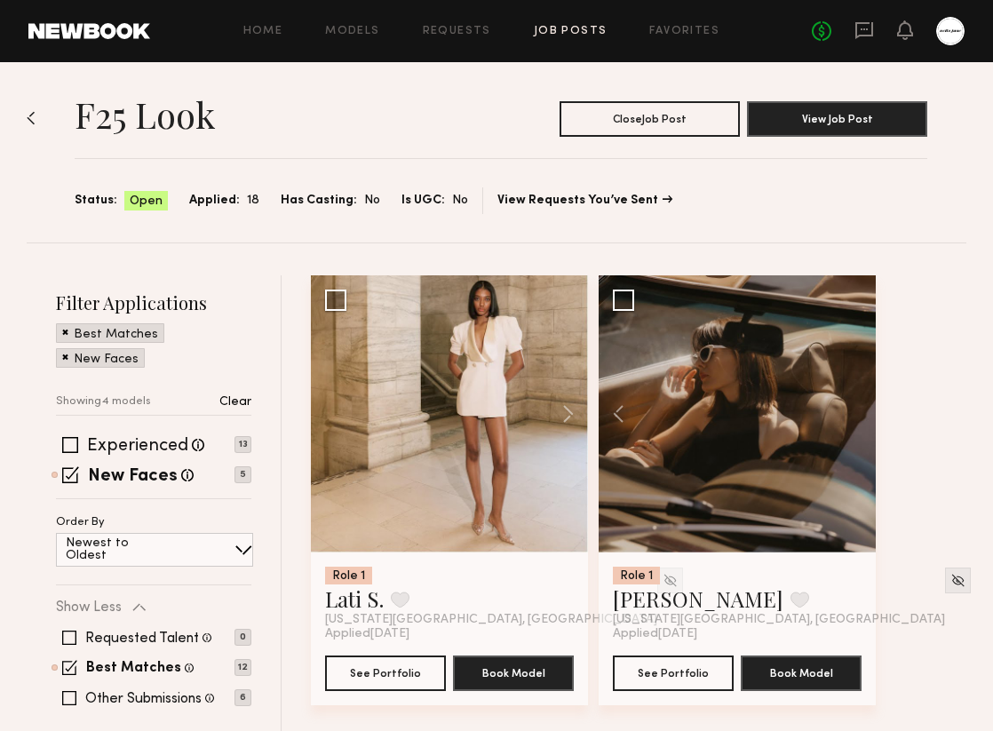
scroll to position [0, 0]
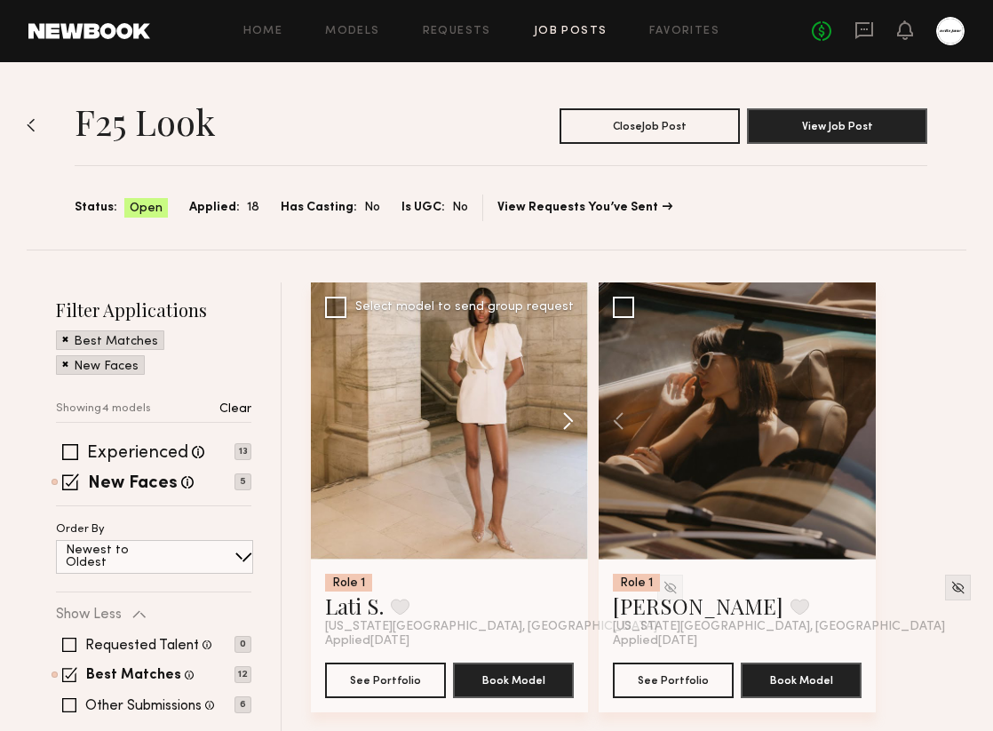
click at [573, 415] on button at bounding box center [559, 420] width 57 height 277
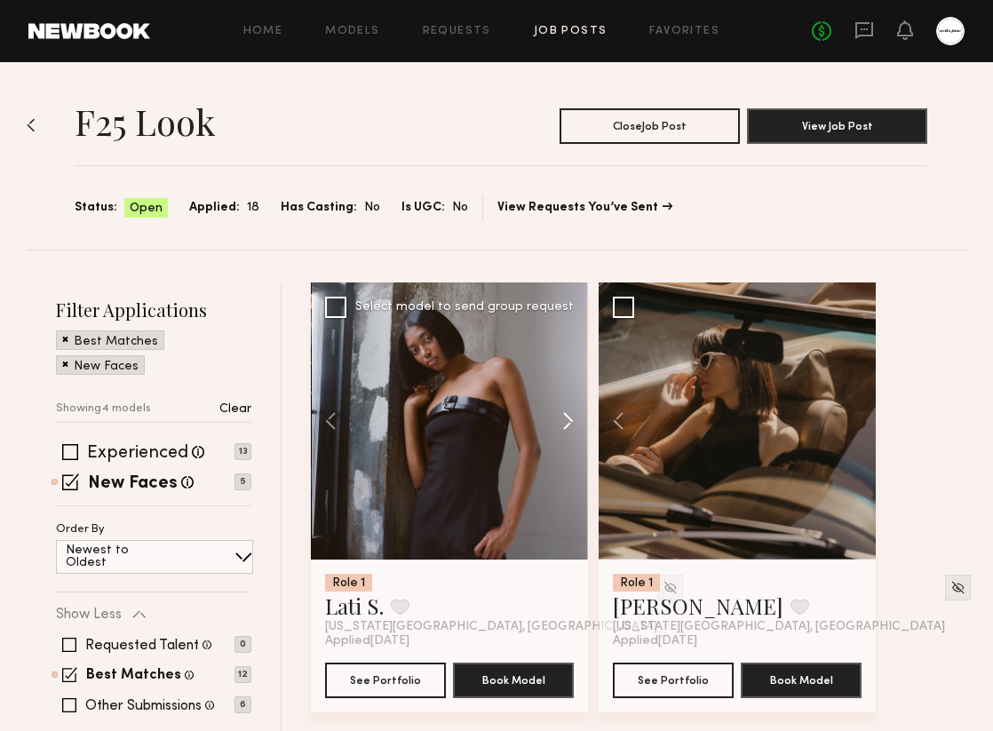
click at [573, 415] on button at bounding box center [559, 420] width 57 height 277
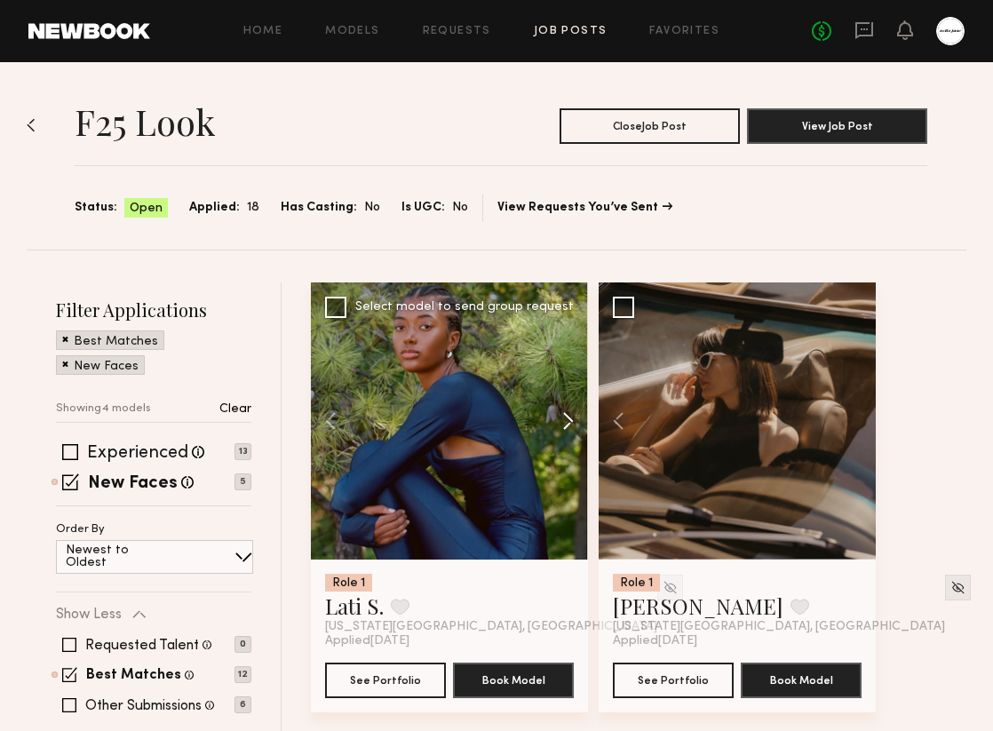
click at [573, 415] on button at bounding box center [559, 420] width 57 height 277
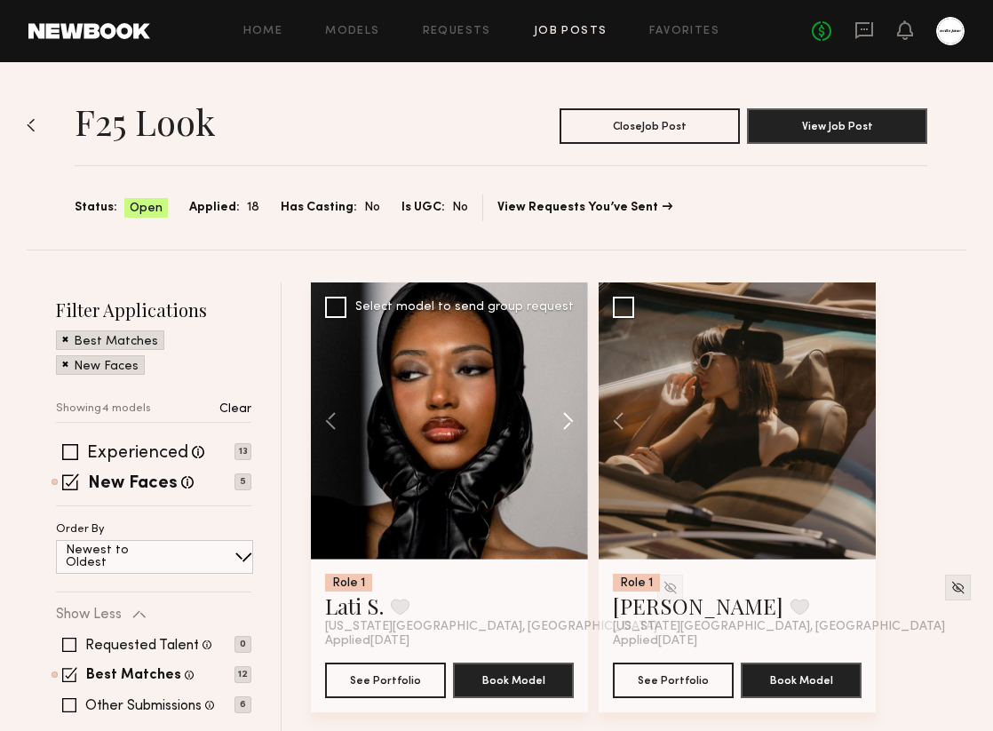
click at [573, 415] on button at bounding box center [559, 420] width 57 height 277
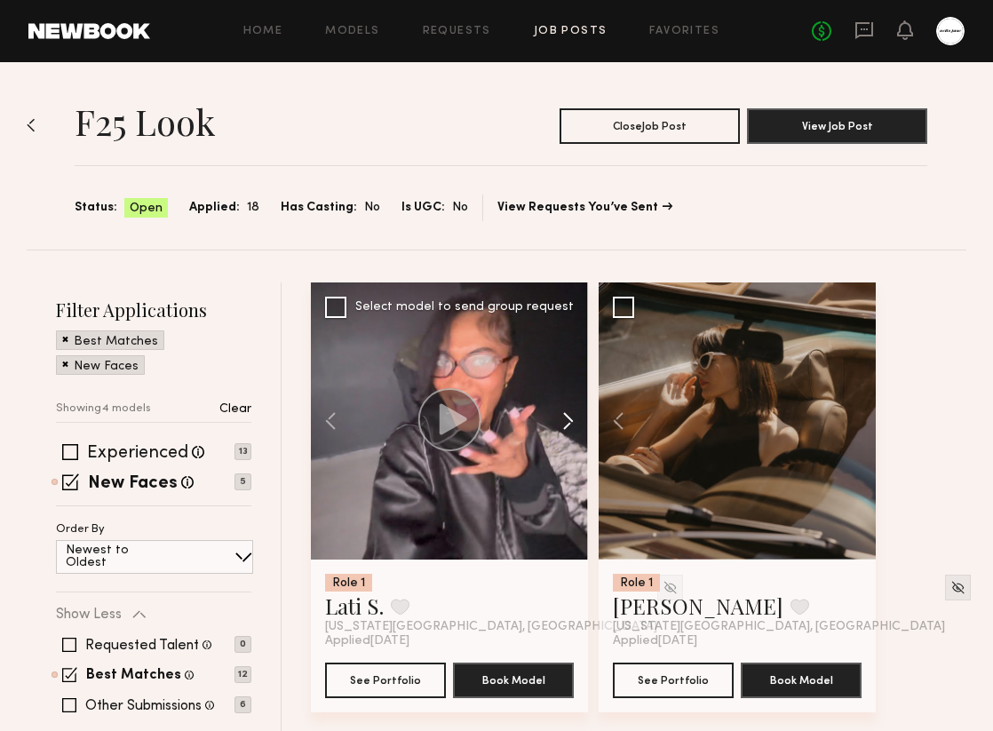
click at [573, 415] on button at bounding box center [559, 420] width 57 height 277
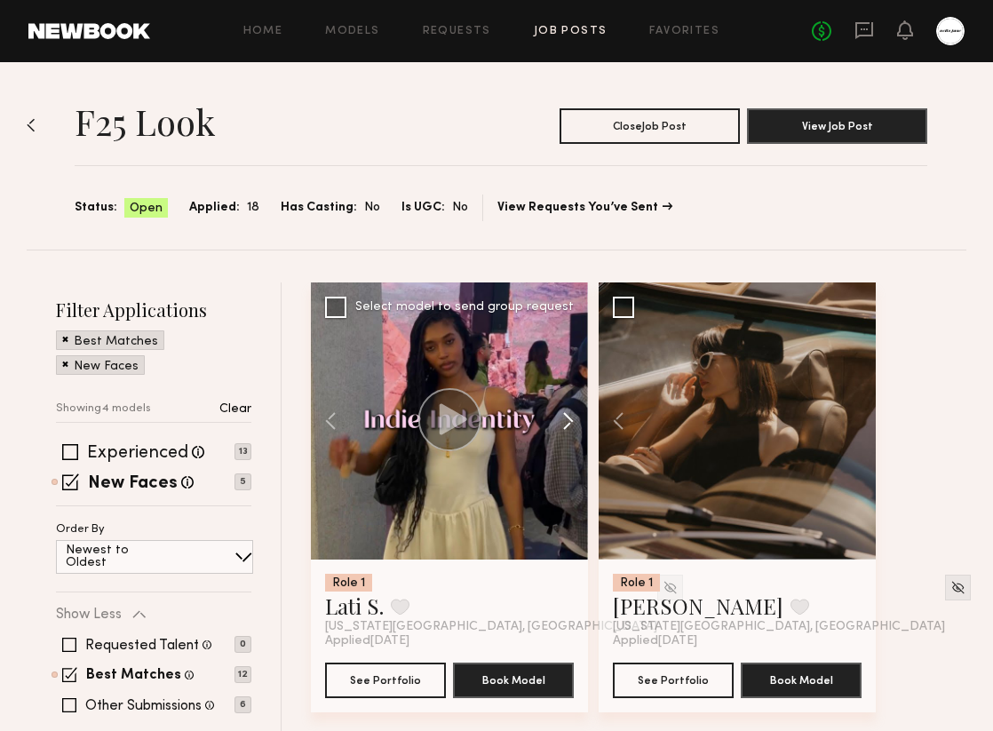
click at [573, 415] on button at bounding box center [559, 420] width 57 height 277
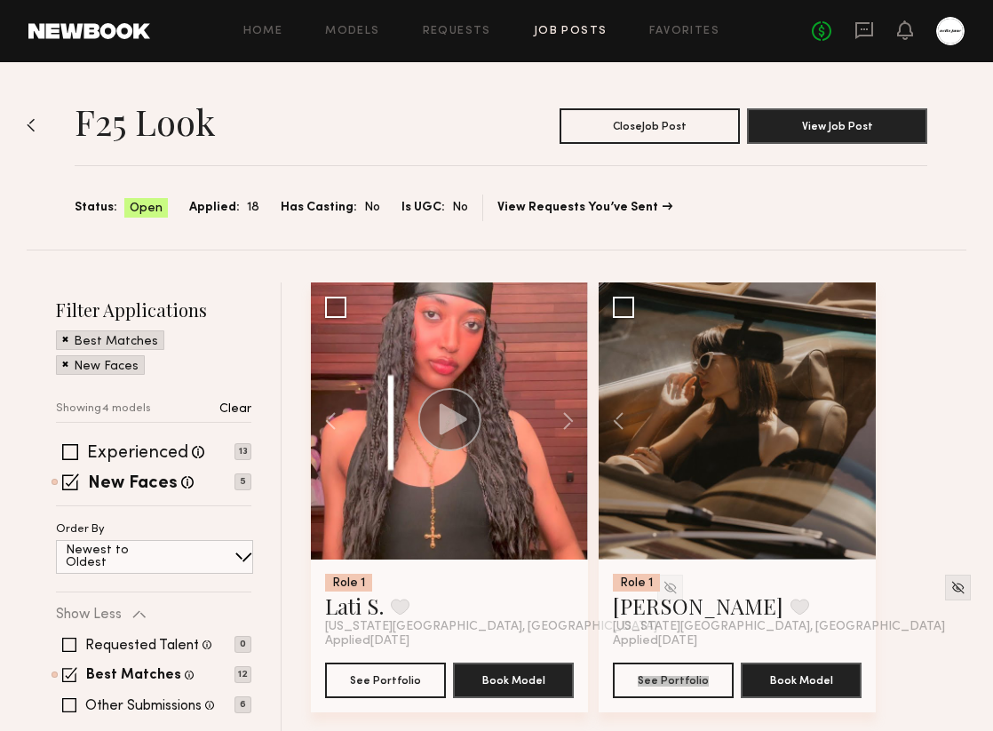
drag, startPoint x: 677, startPoint y: 680, endPoint x: 440, endPoint y: 4, distance: 716.4
click at [0, 0] on div "Home Models Requests Job Posts Favorites Sign Out No fees up to $5,000 Filter A…" at bounding box center [496, 599] width 993 height 1199
click at [571, 419] on button at bounding box center [559, 420] width 57 height 277
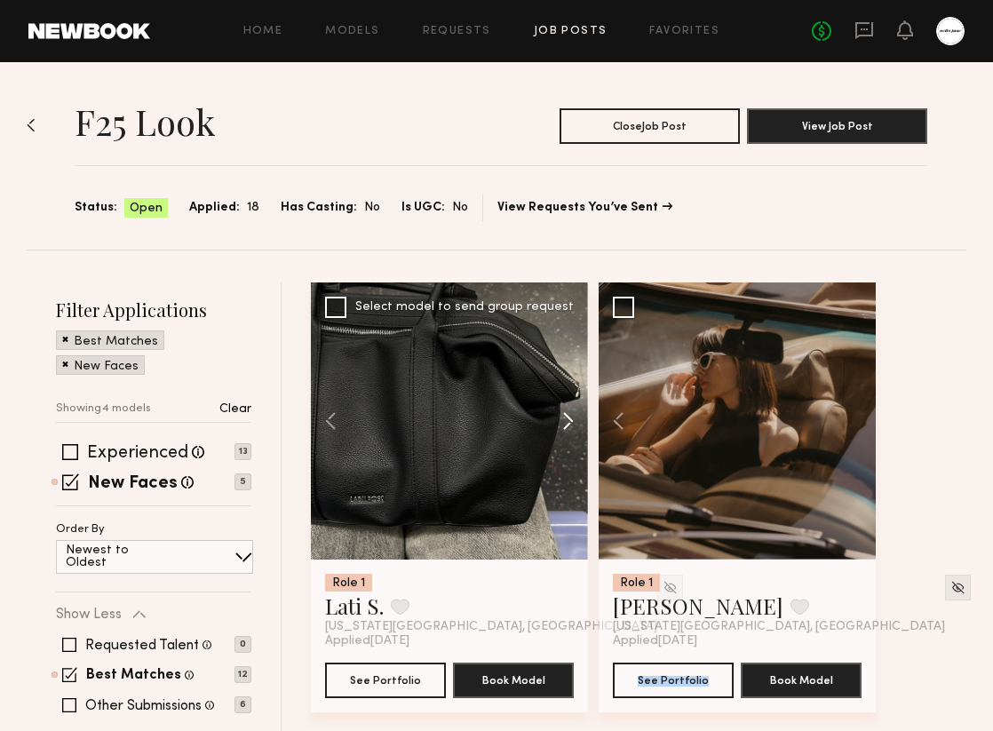
click at [571, 419] on button at bounding box center [559, 420] width 57 height 277
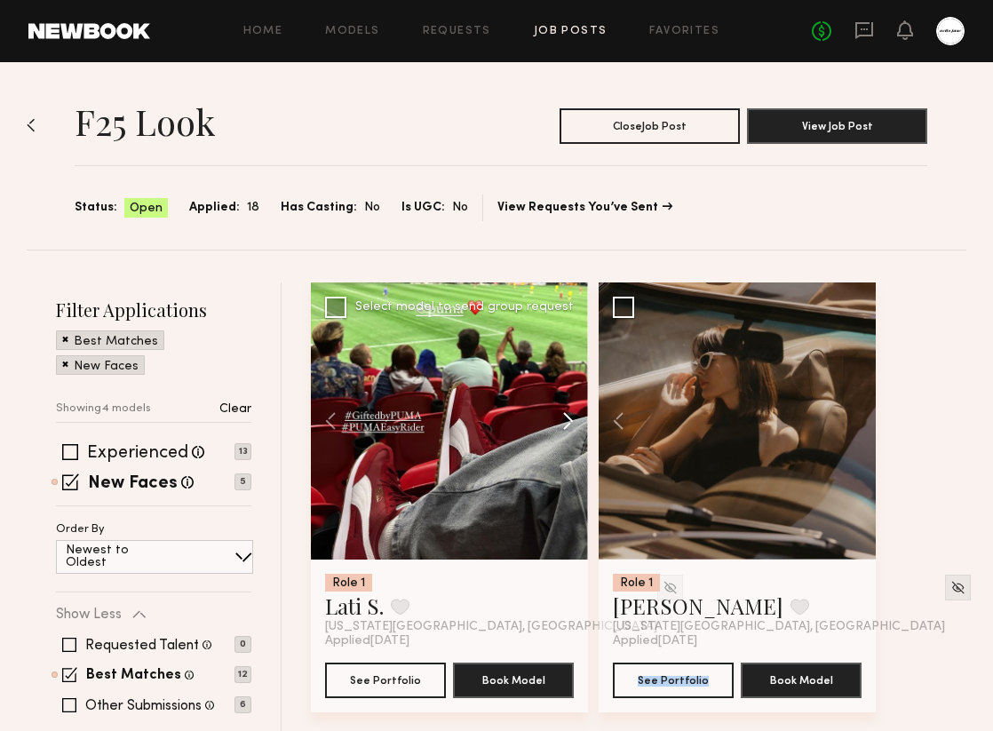
click at [571, 419] on button at bounding box center [559, 420] width 57 height 277
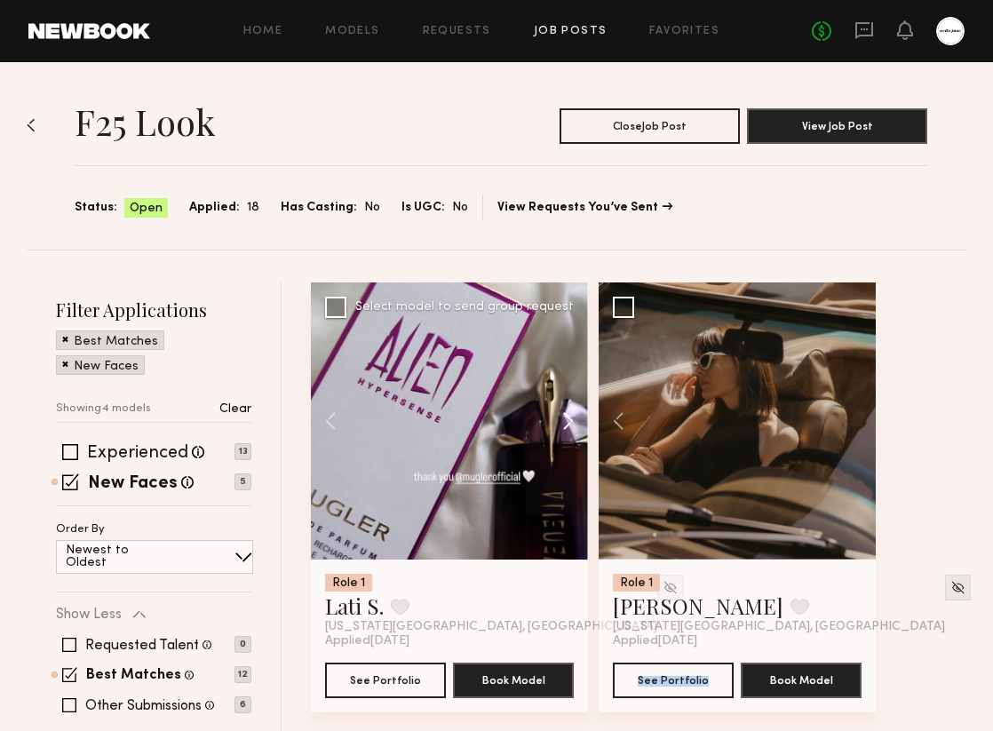
click at [571, 419] on button at bounding box center [559, 420] width 57 height 277
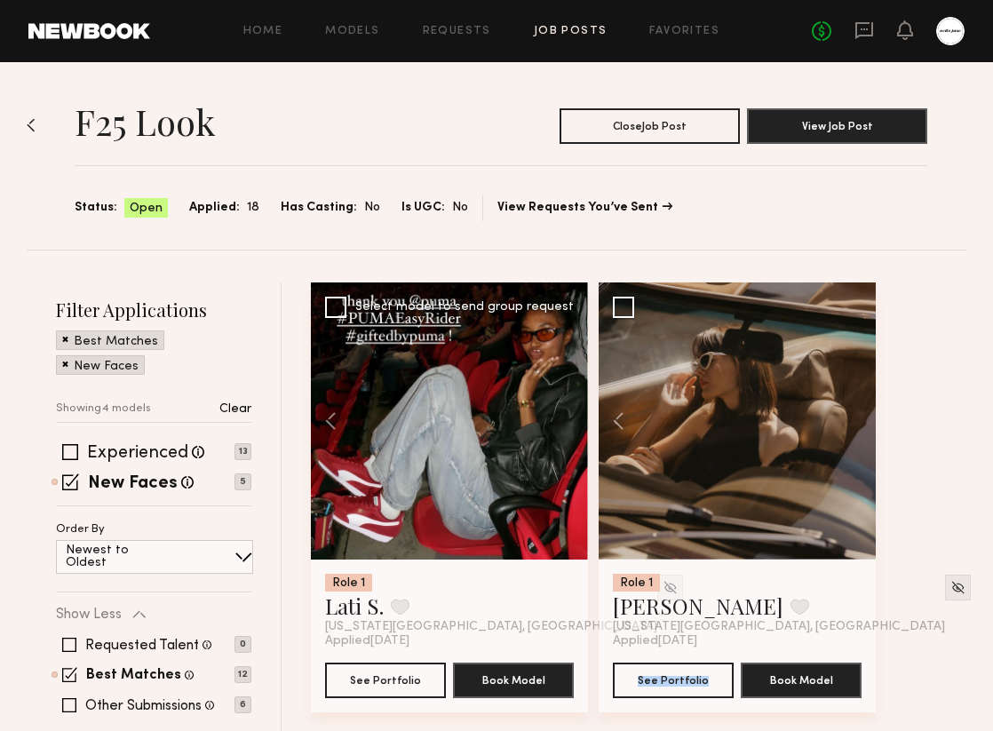
click at [571, 419] on div at bounding box center [449, 420] width 277 height 277
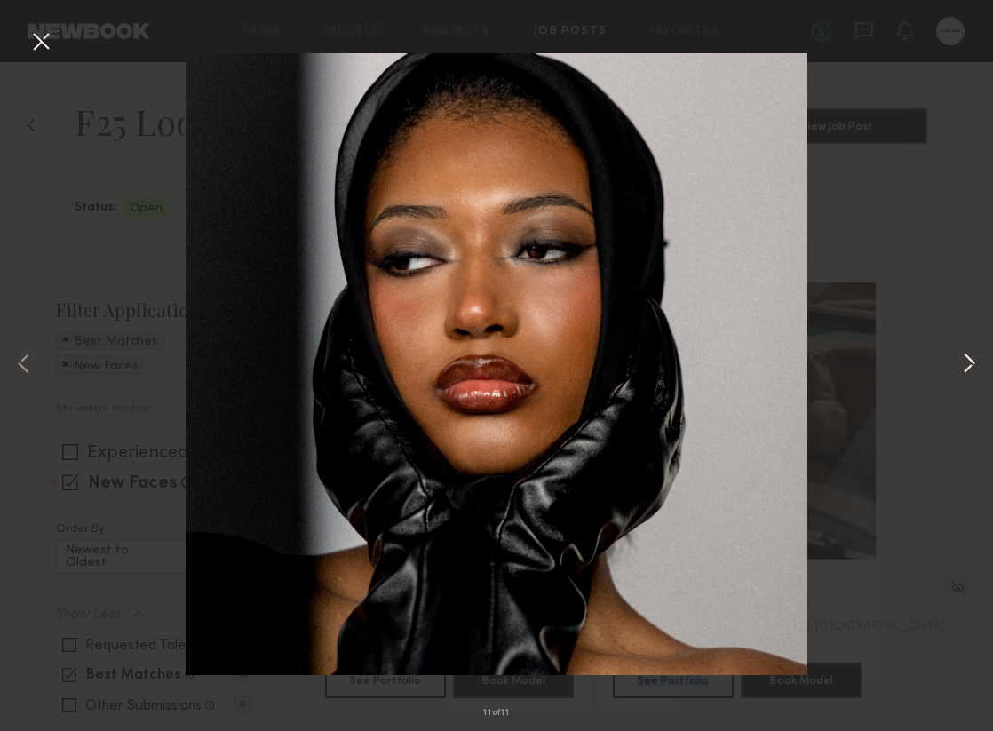
click at [977, 374] on button at bounding box center [968, 365] width 21 height 585
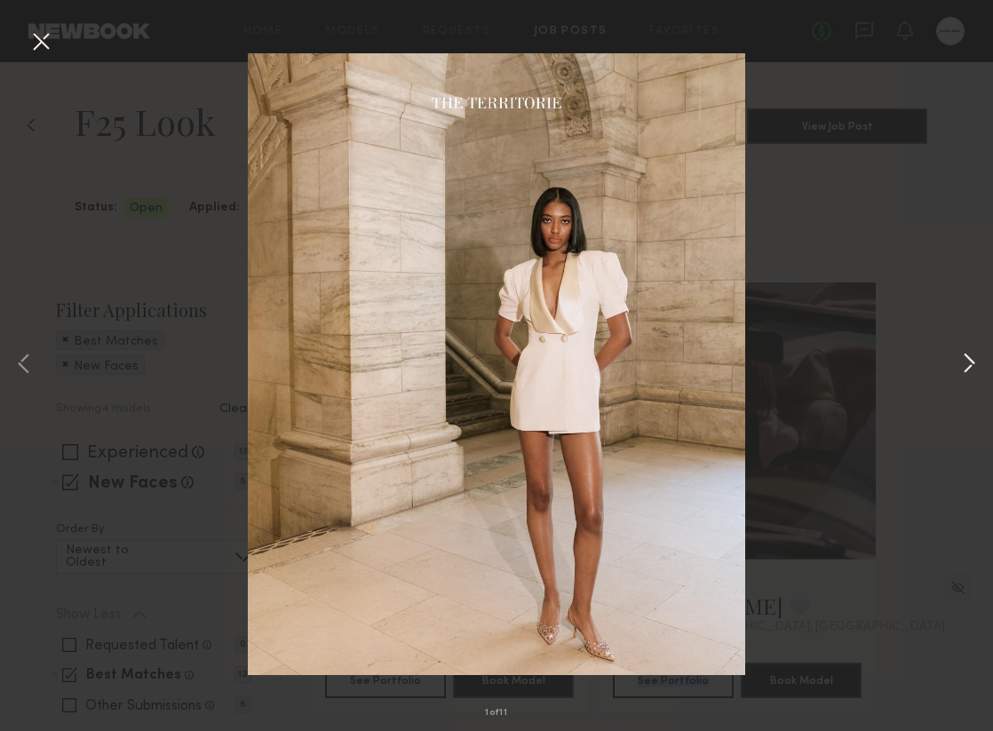
click at [977, 374] on button at bounding box center [968, 365] width 21 height 585
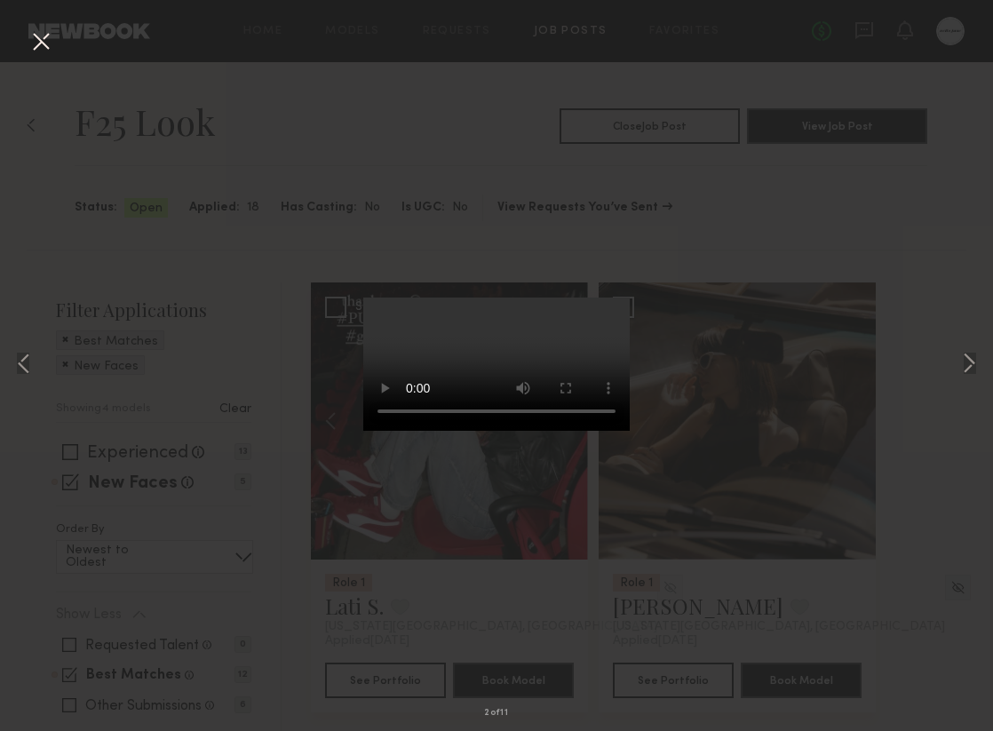
click at [24, 40] on div "2 of 11" at bounding box center [496, 365] width 993 height 731
click at [36, 45] on button at bounding box center [41, 43] width 28 height 32
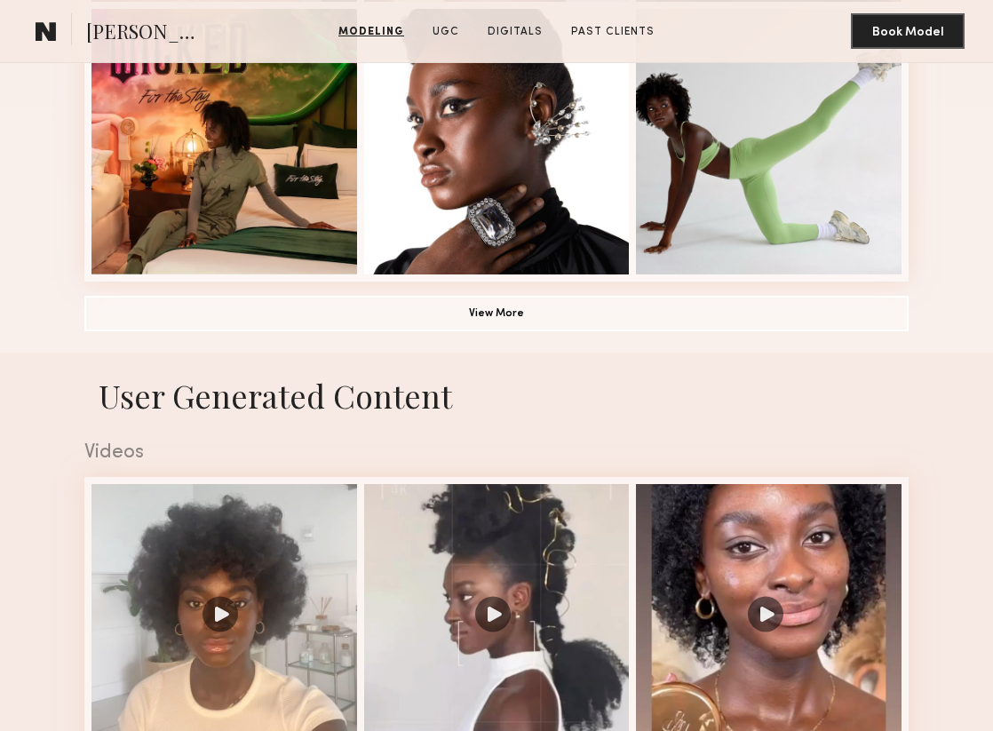
scroll to position [1581, 0]
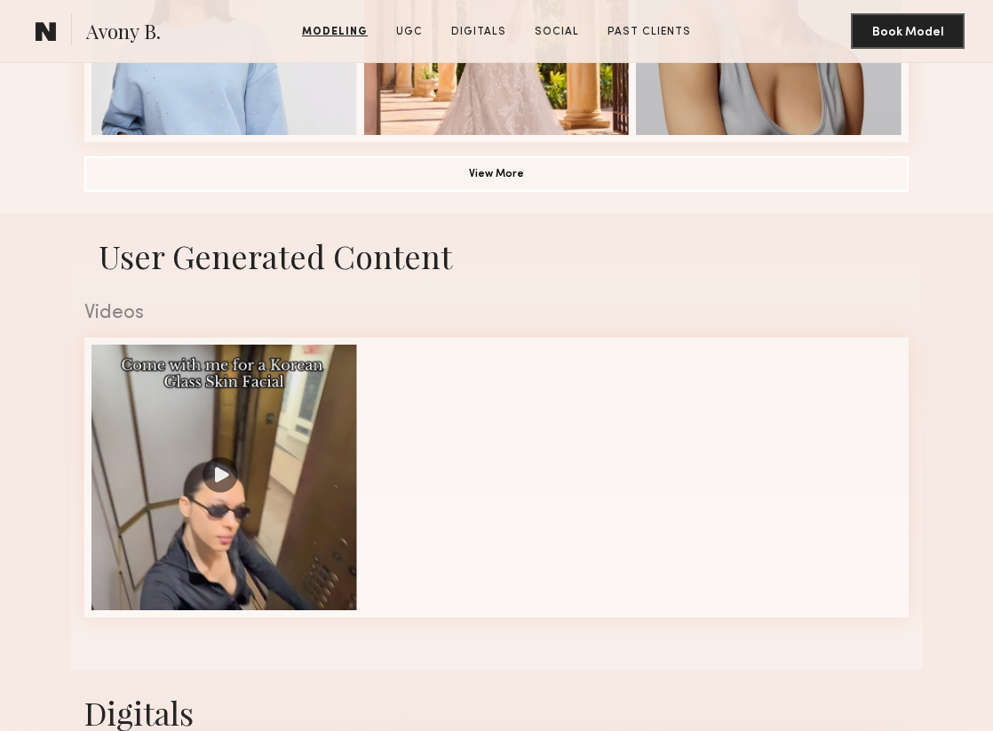
scroll to position [1468, 0]
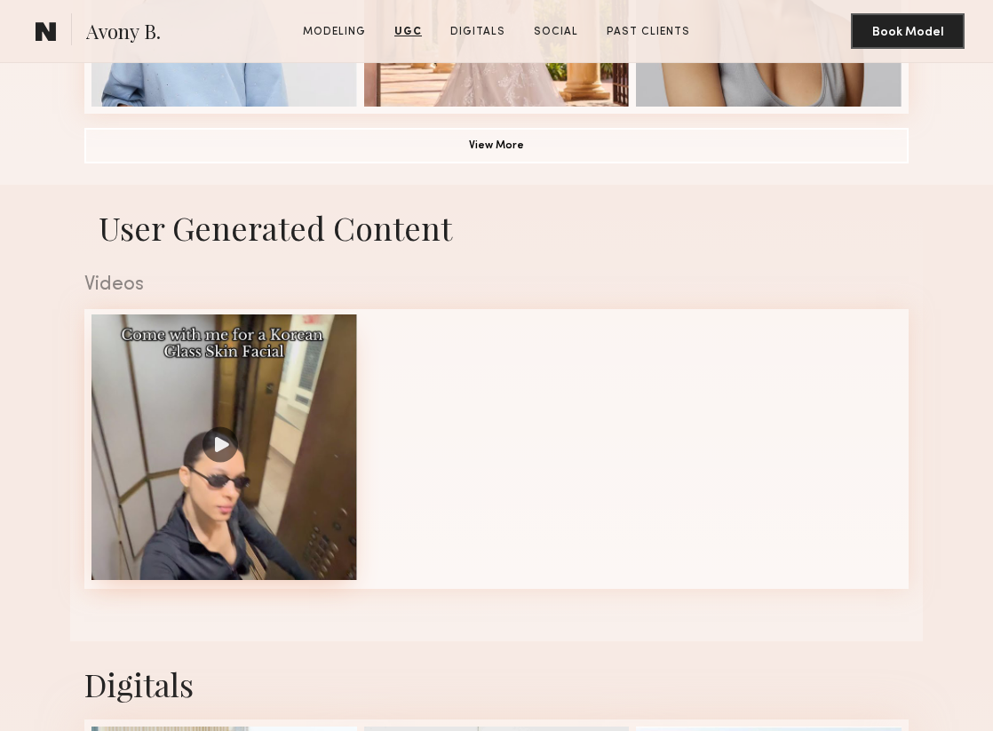
click at [229, 459] on div at bounding box center [224, 447] width 266 height 266
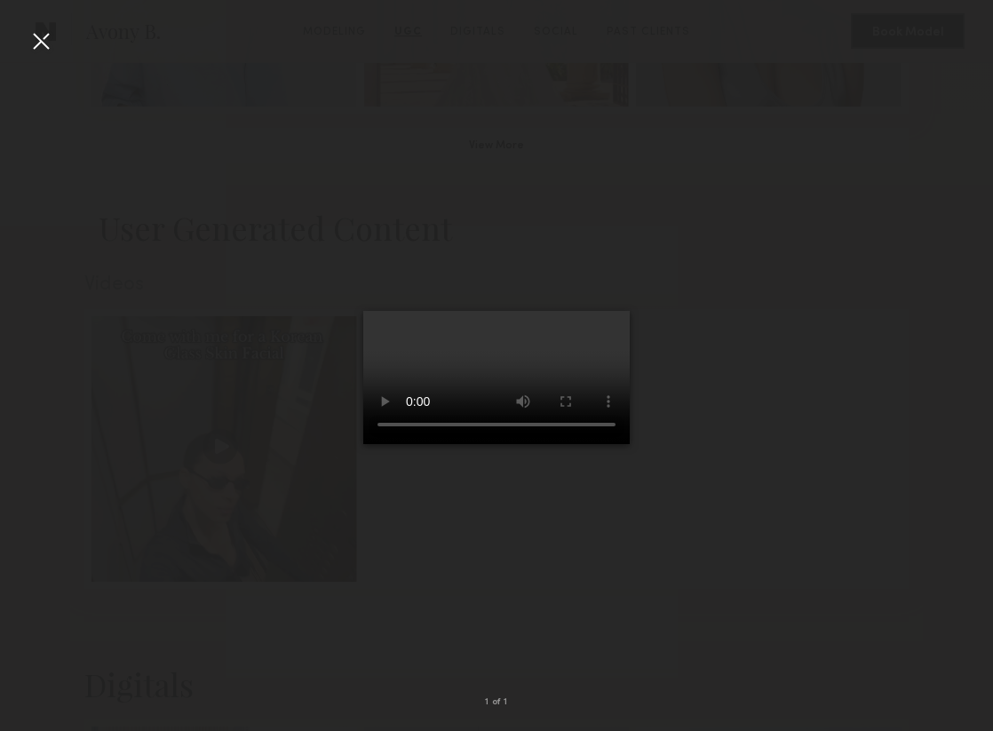
click at [40, 43] on div at bounding box center [41, 41] width 28 height 28
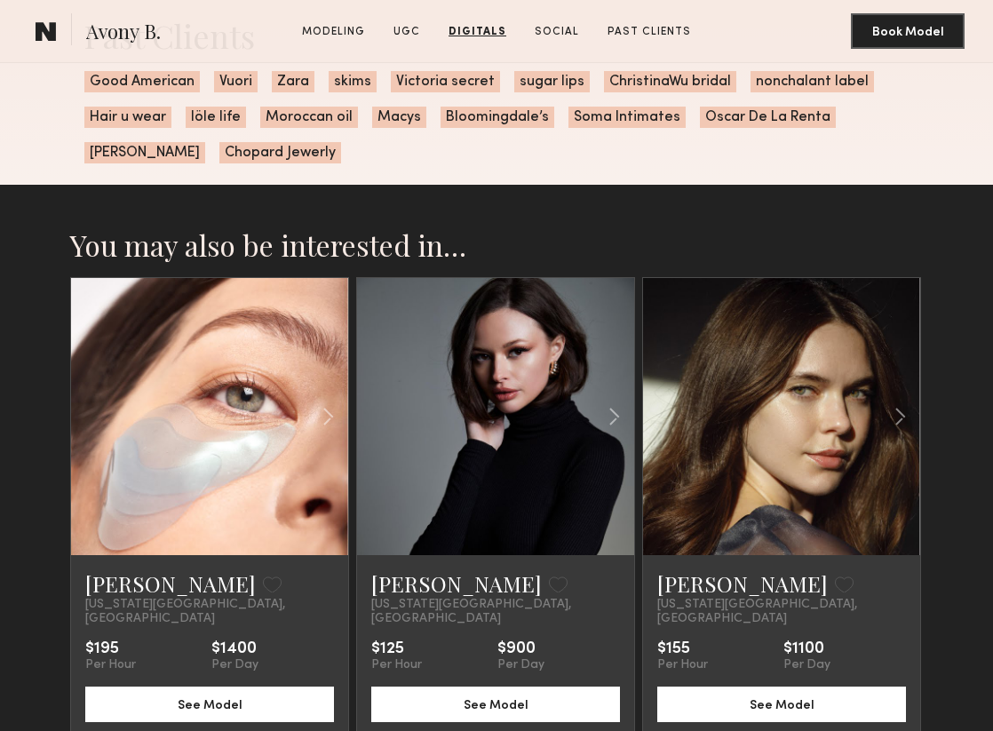
scroll to position [2943, 0]
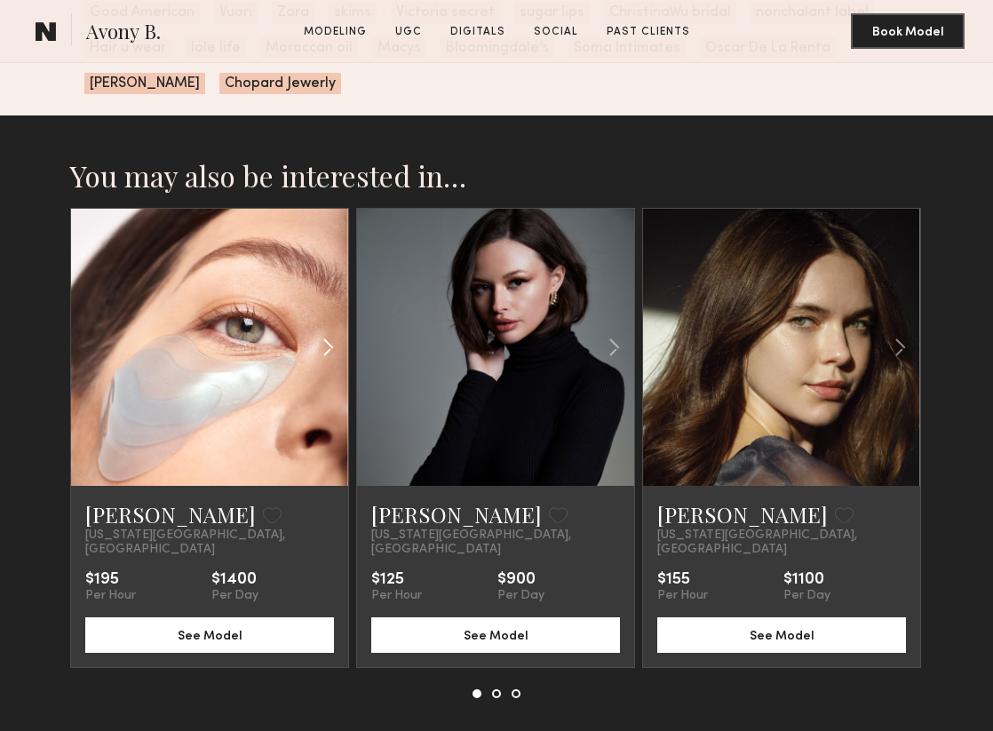
click at [330, 346] on common-icon at bounding box center [328, 347] width 26 height 34
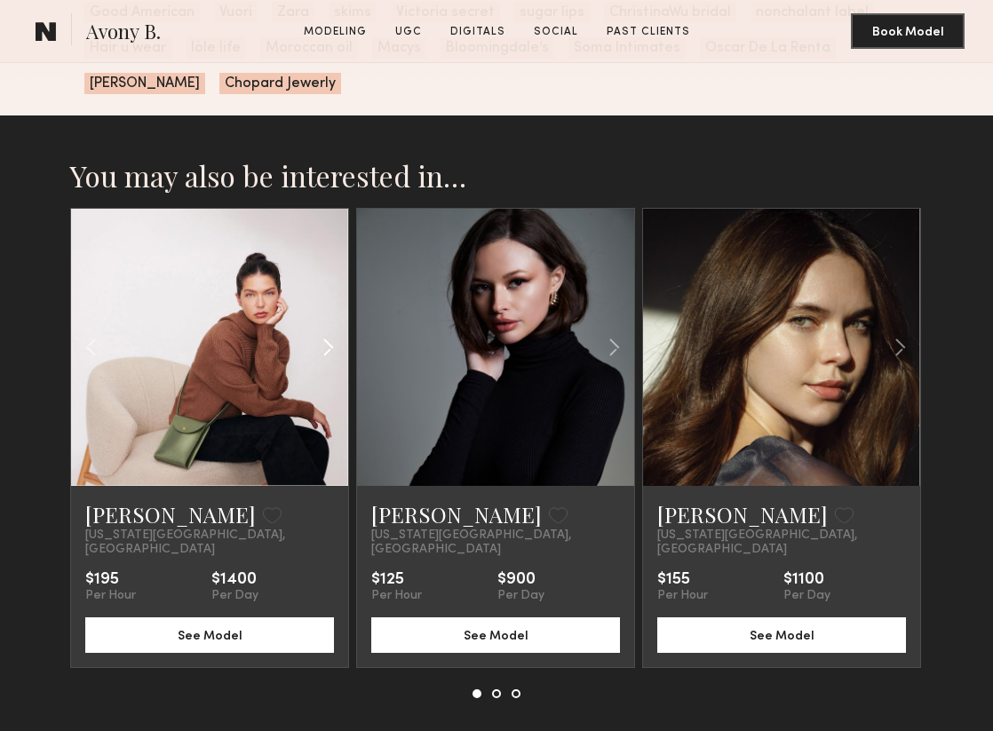
click at [330, 346] on common-icon at bounding box center [328, 347] width 26 height 34
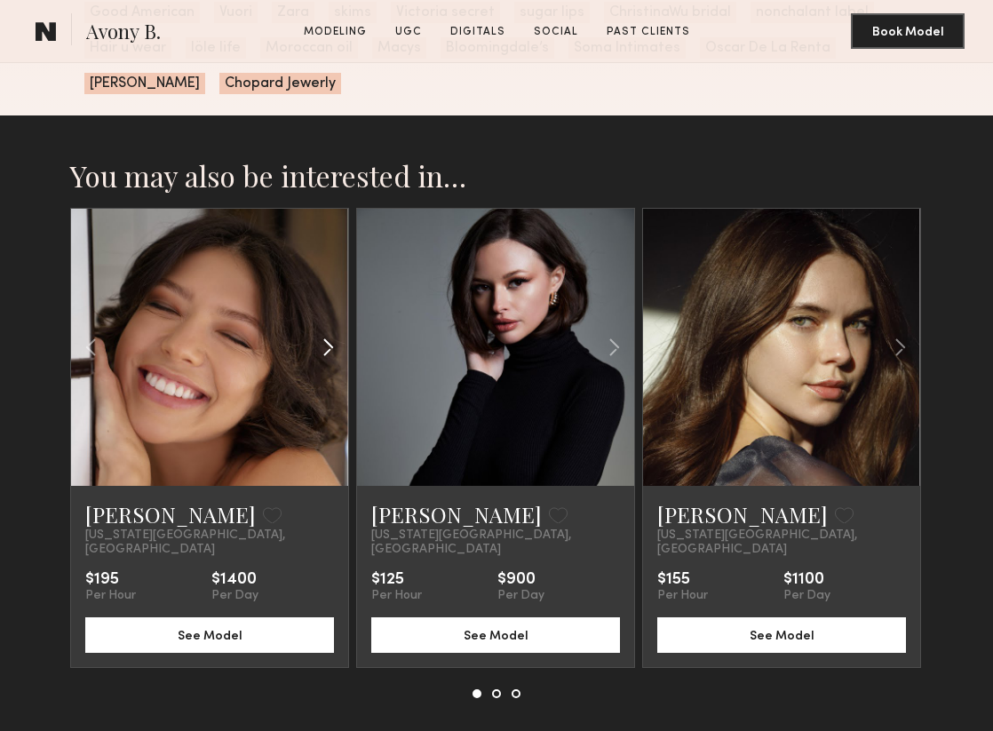
click at [330, 346] on common-icon at bounding box center [328, 347] width 26 height 34
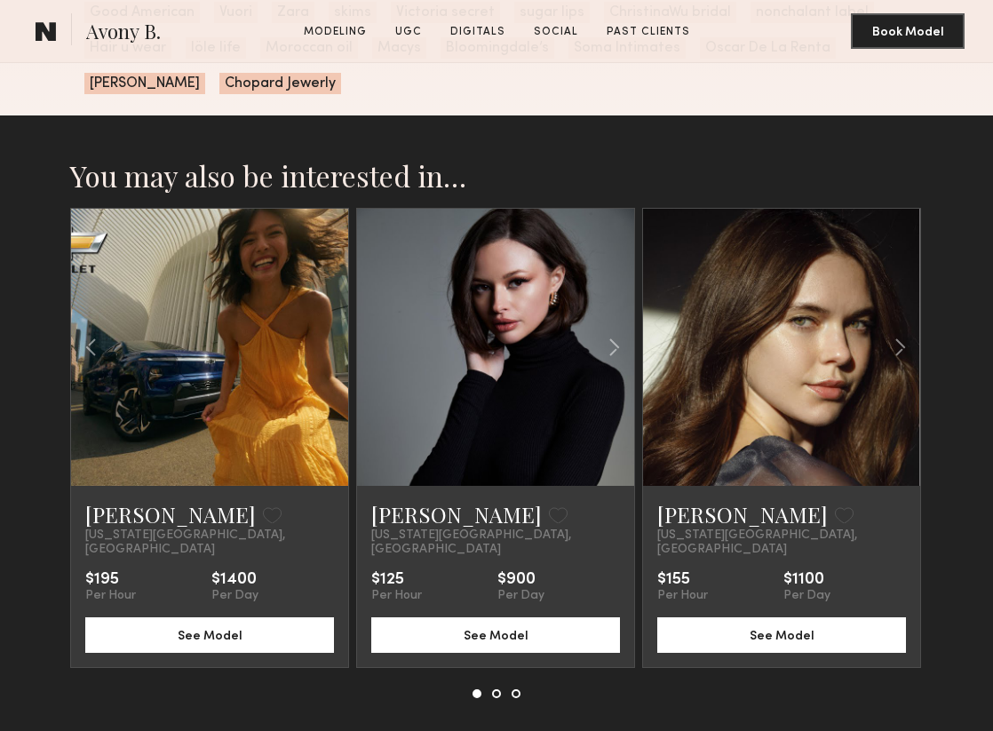
click at [330, 346] on div at bounding box center [209, 347] width 277 height 277
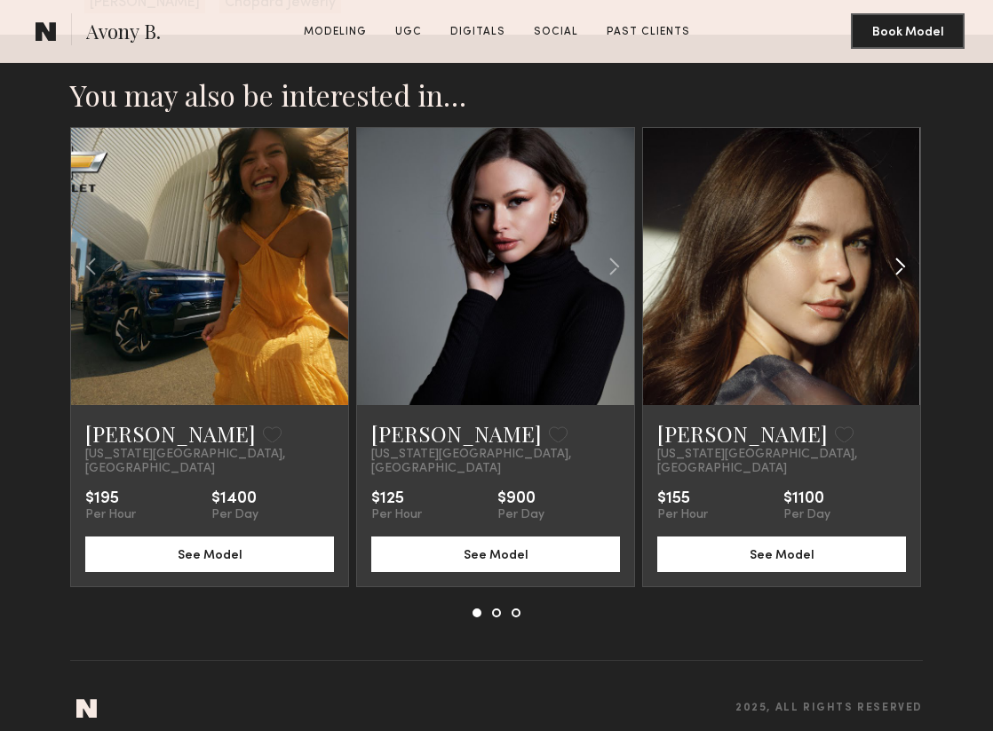
click at [900, 267] on common-icon at bounding box center [900, 267] width 26 height 34
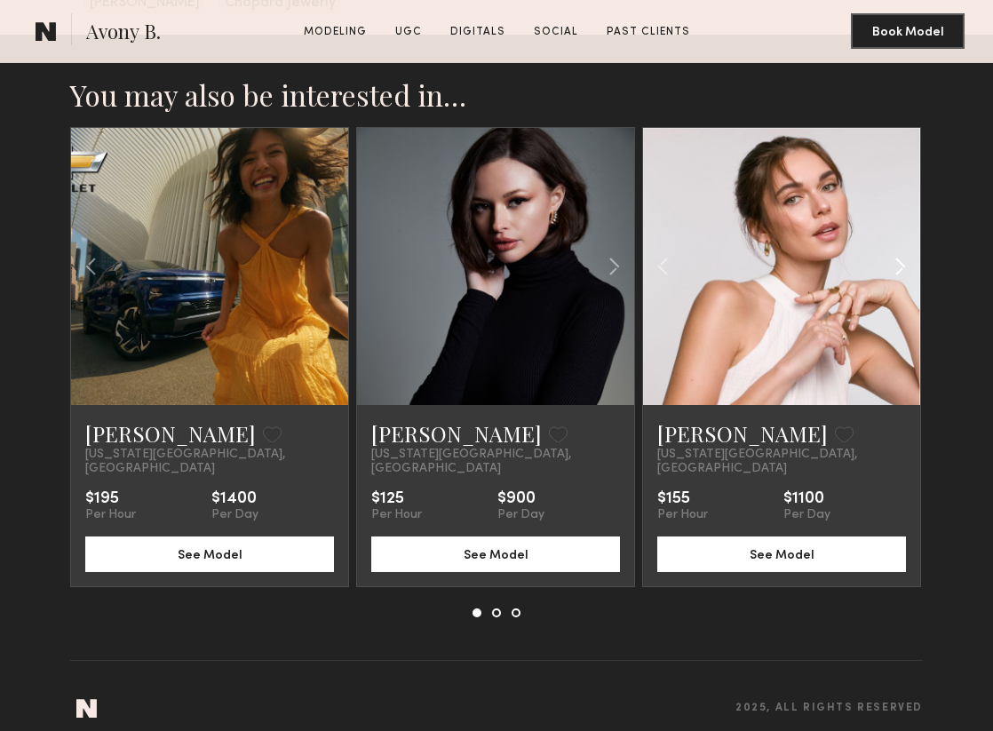
click at [900, 267] on common-icon at bounding box center [900, 267] width 26 height 34
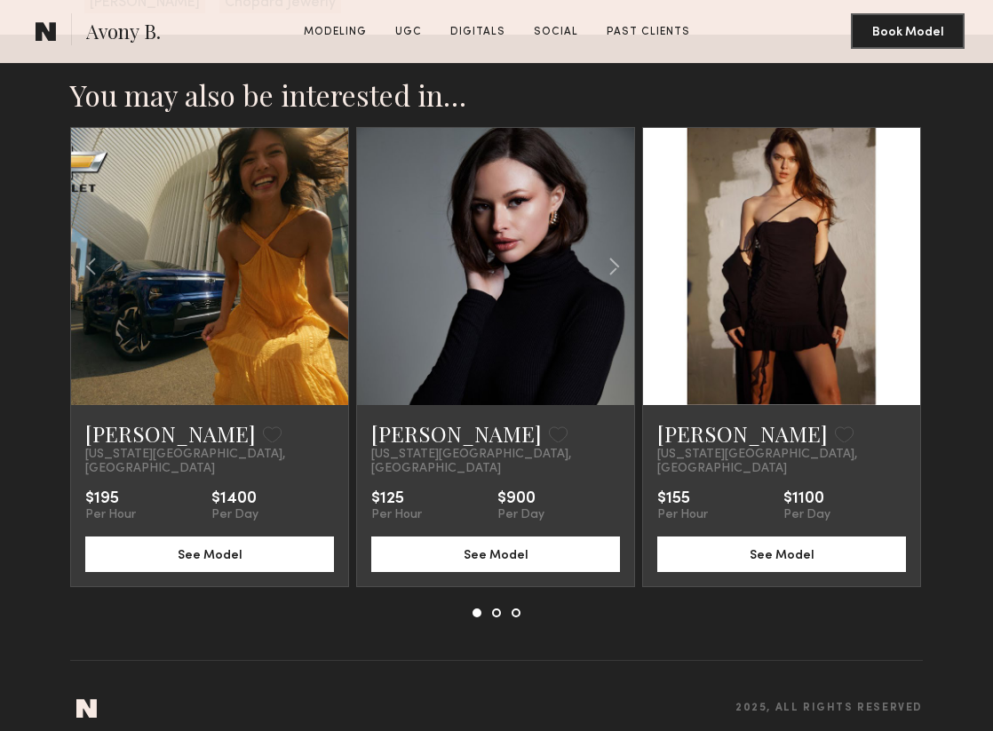
click at [900, 267] on common-icon at bounding box center [900, 267] width 26 height 34
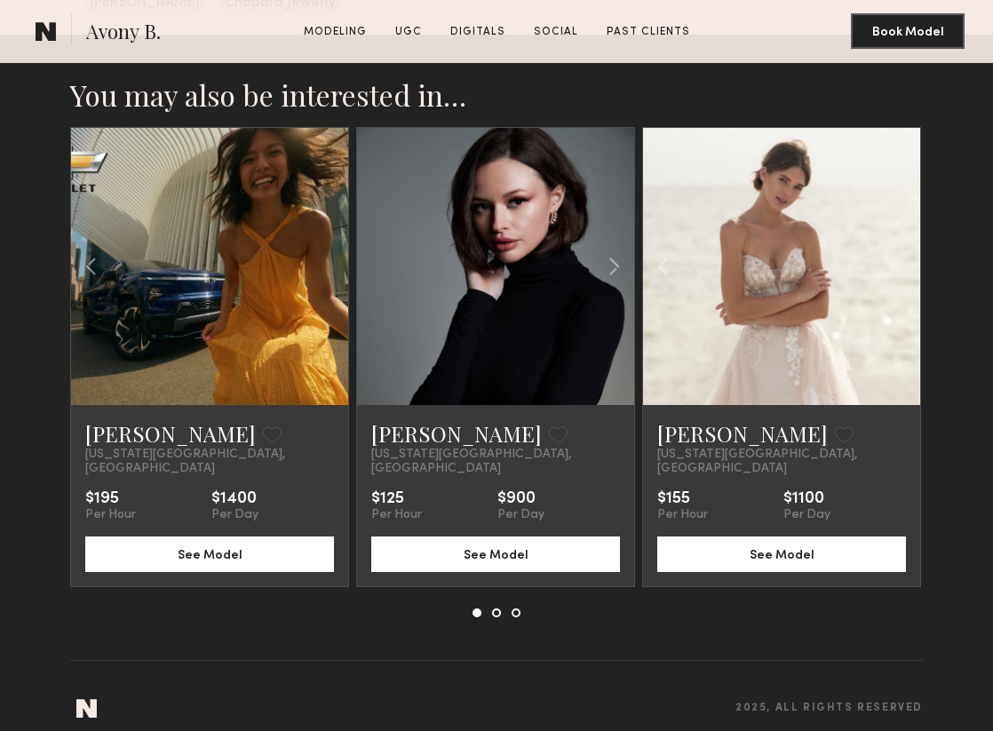
click at [900, 267] on div at bounding box center [781, 266] width 277 height 277
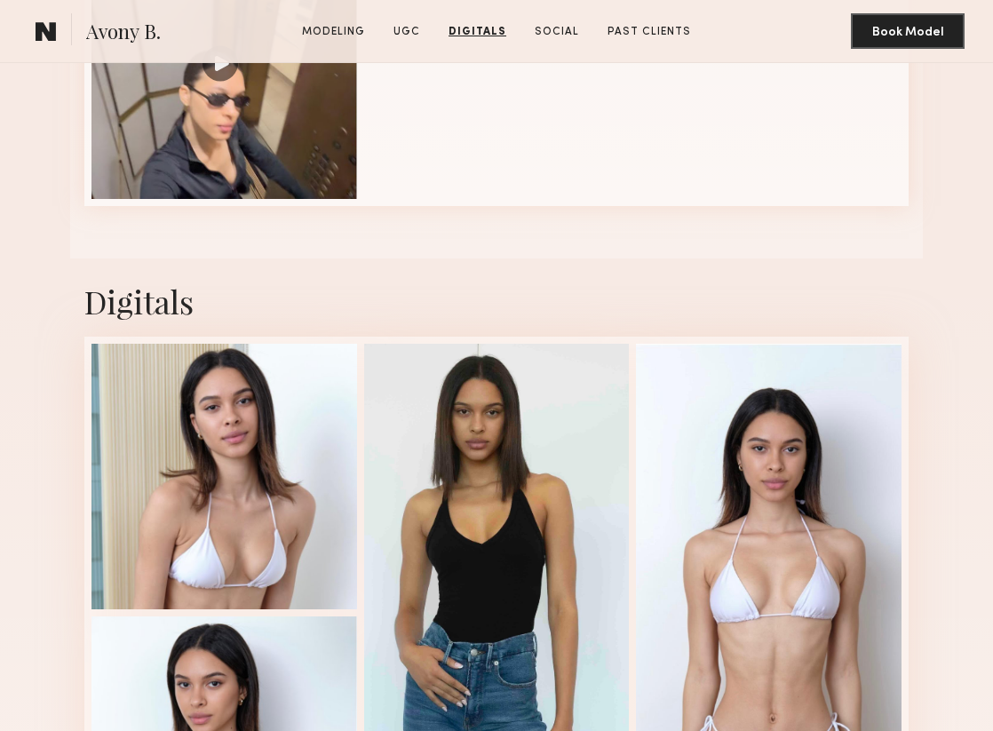
scroll to position [1706, 0]
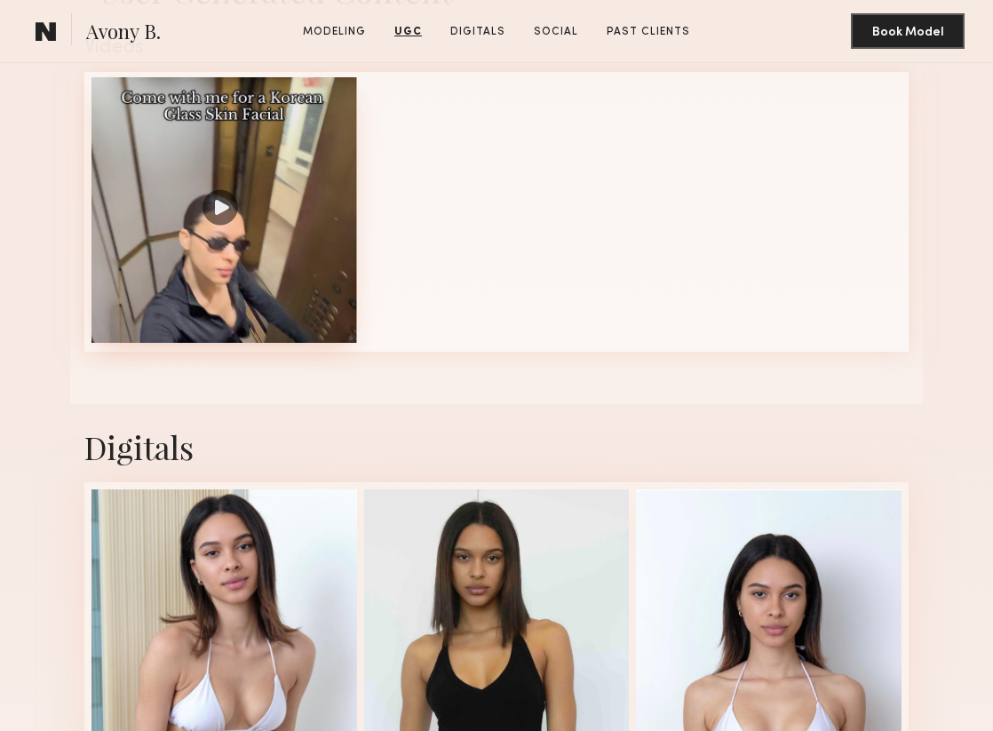
click at [289, 215] on div at bounding box center [224, 210] width 266 height 266
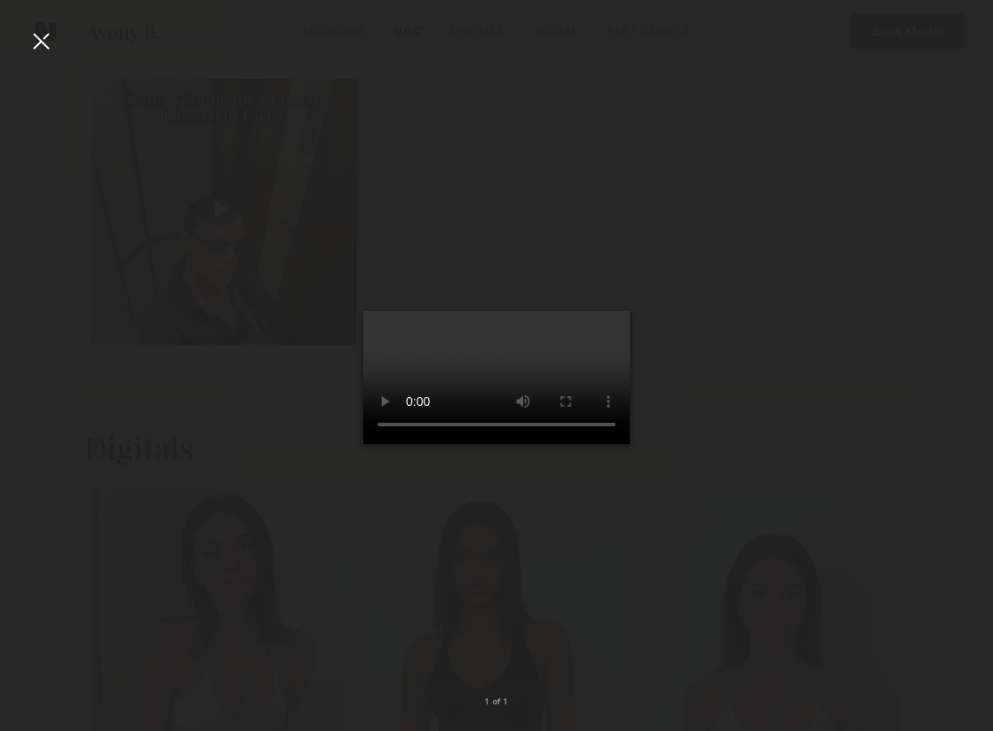
click at [49, 36] on div at bounding box center [41, 41] width 28 height 28
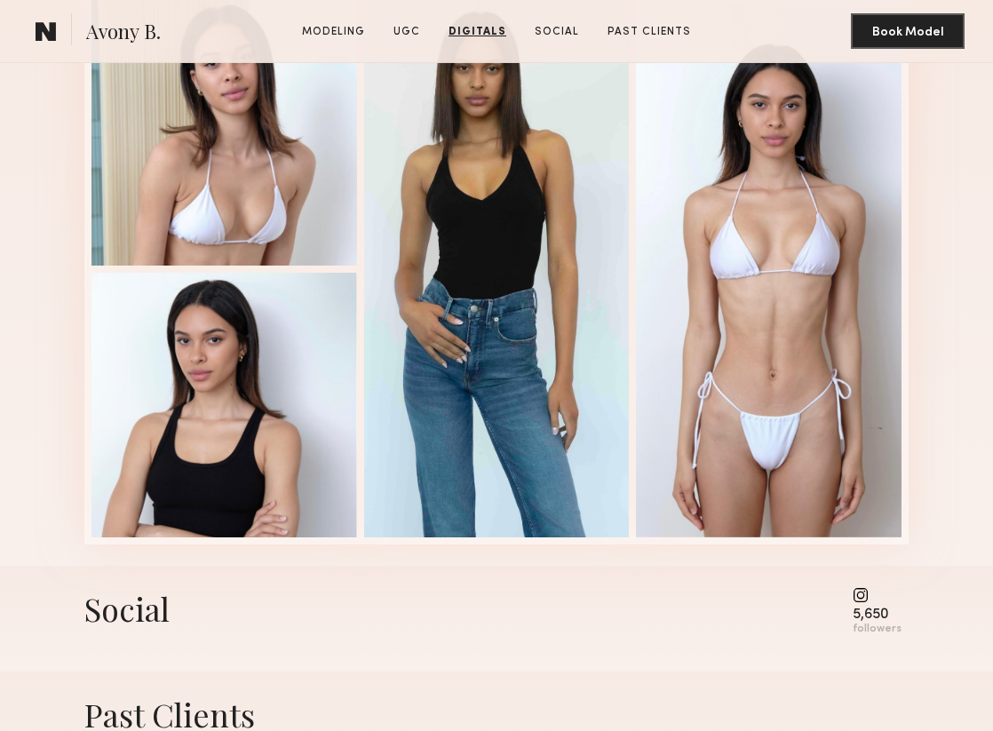
scroll to position [2196, 0]
click at [871, 599] on common-icon at bounding box center [877, 594] width 49 height 16
click at [866, 594] on common-icon at bounding box center [877, 594] width 49 height 16
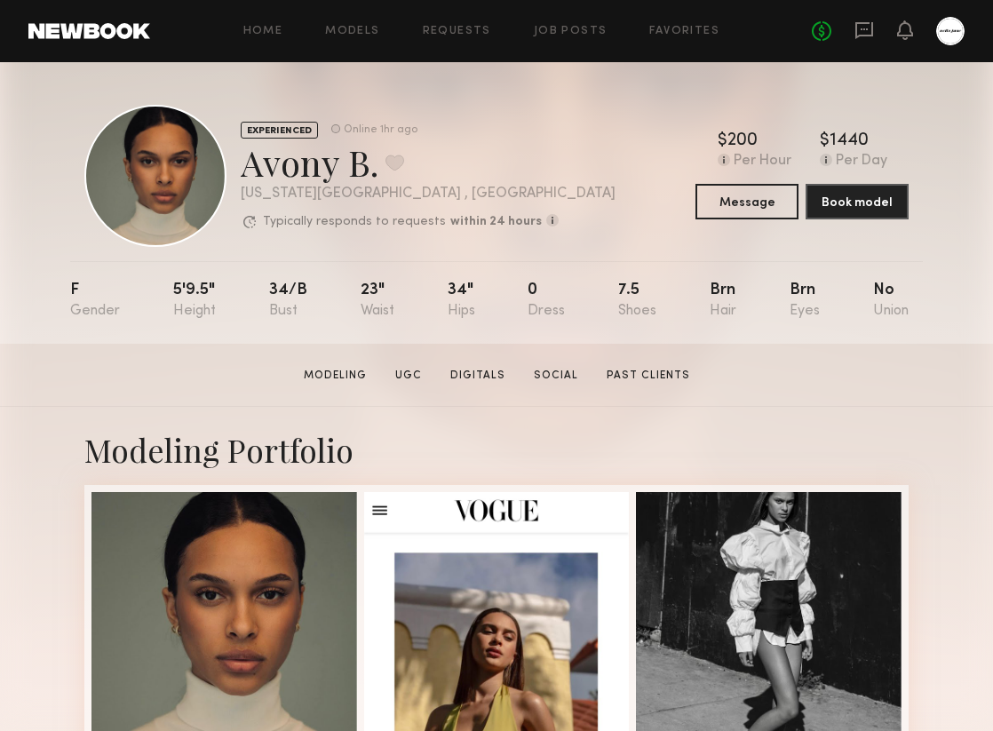
scroll to position [179, 0]
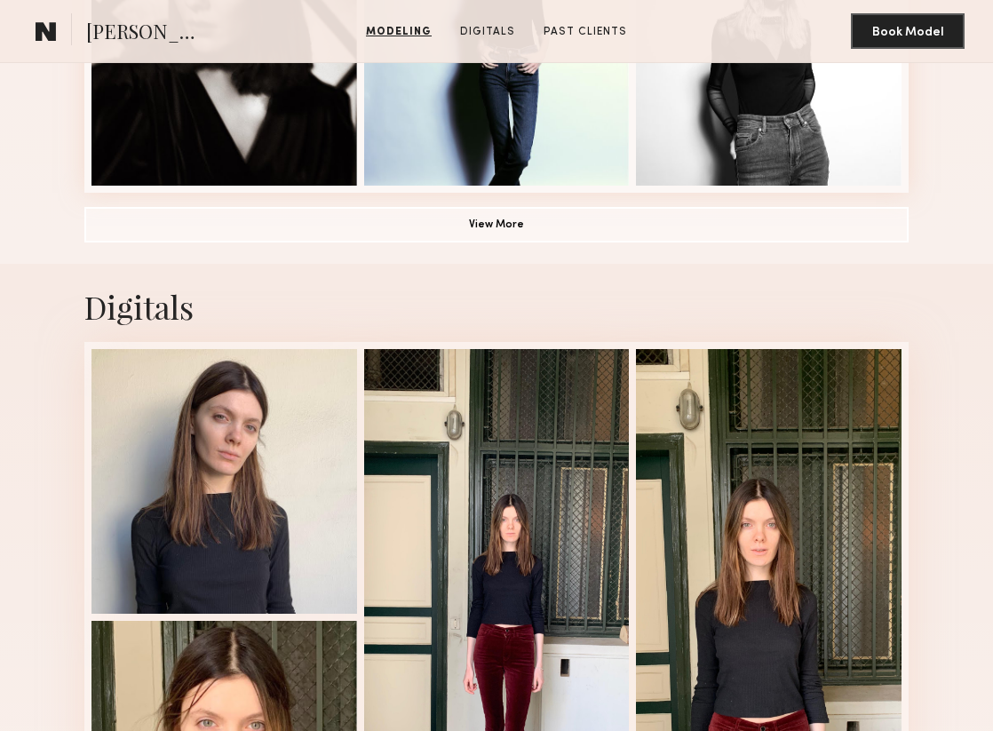
scroll to position [1734, 0]
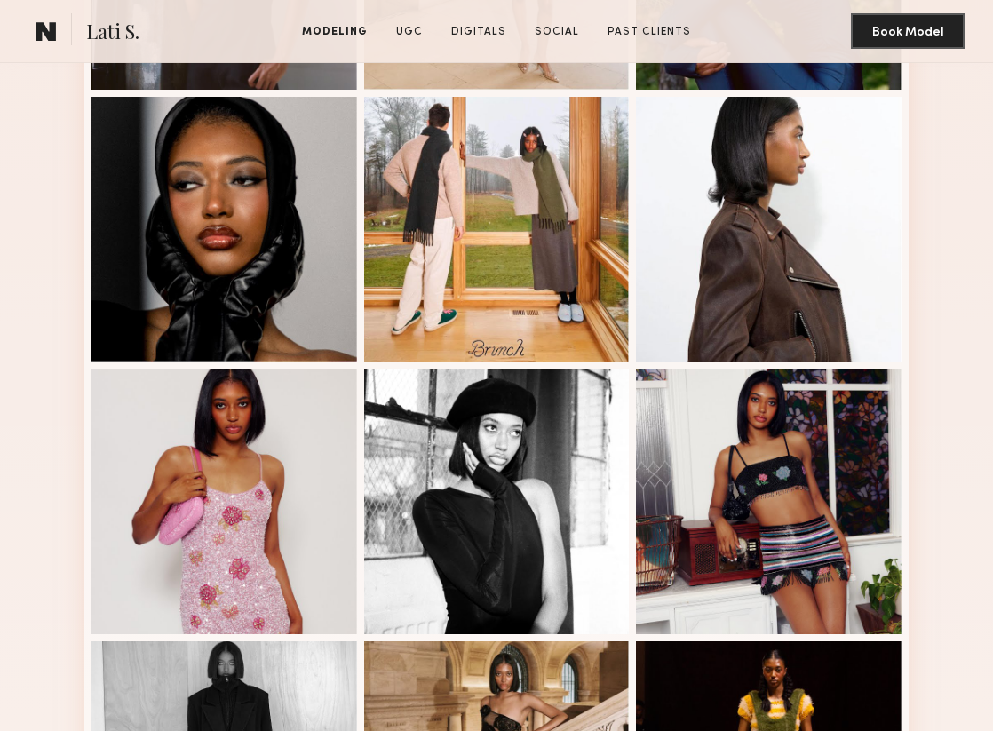
scroll to position [670, 0]
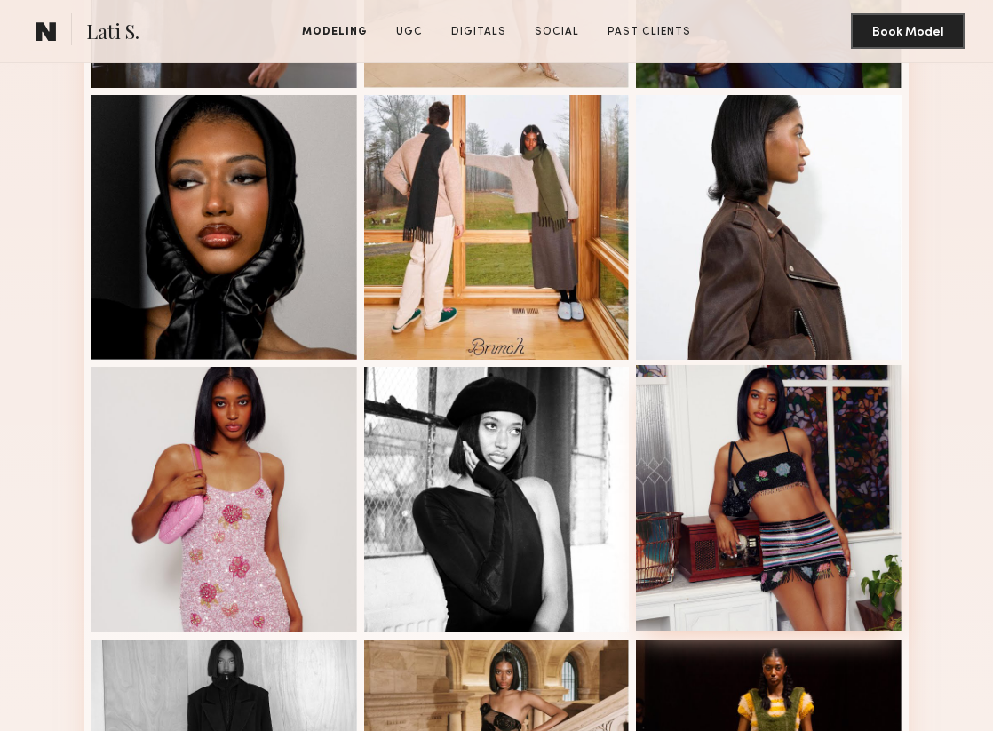
click at [729, 421] on div at bounding box center [769, 498] width 266 height 266
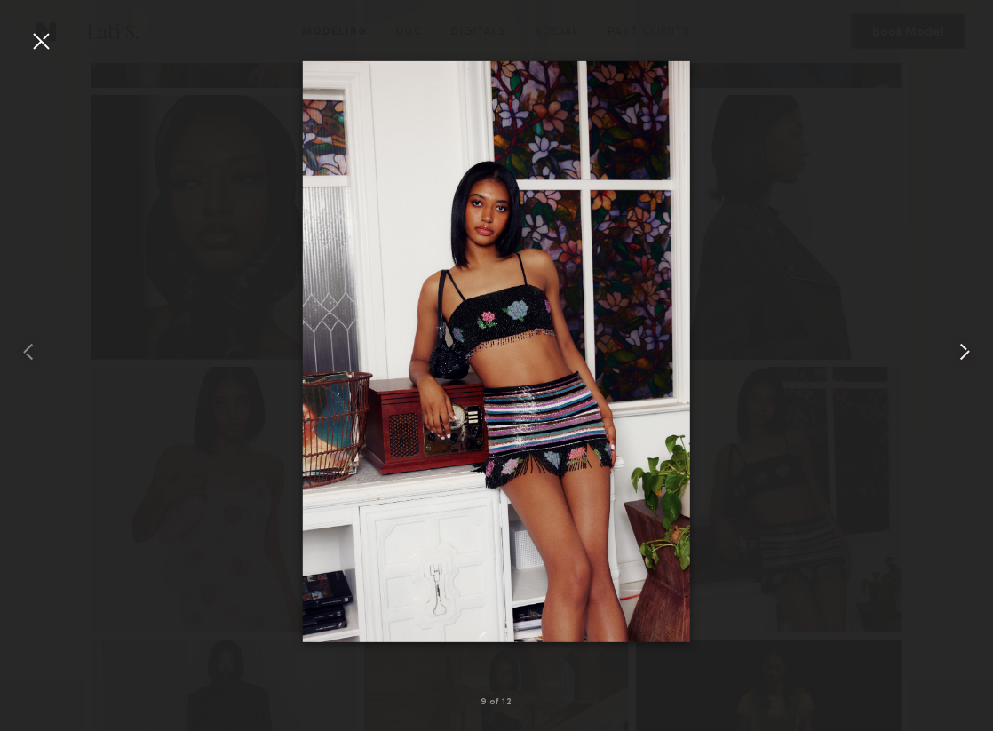
click at [950, 353] on common-icon at bounding box center [964, 352] width 28 height 28
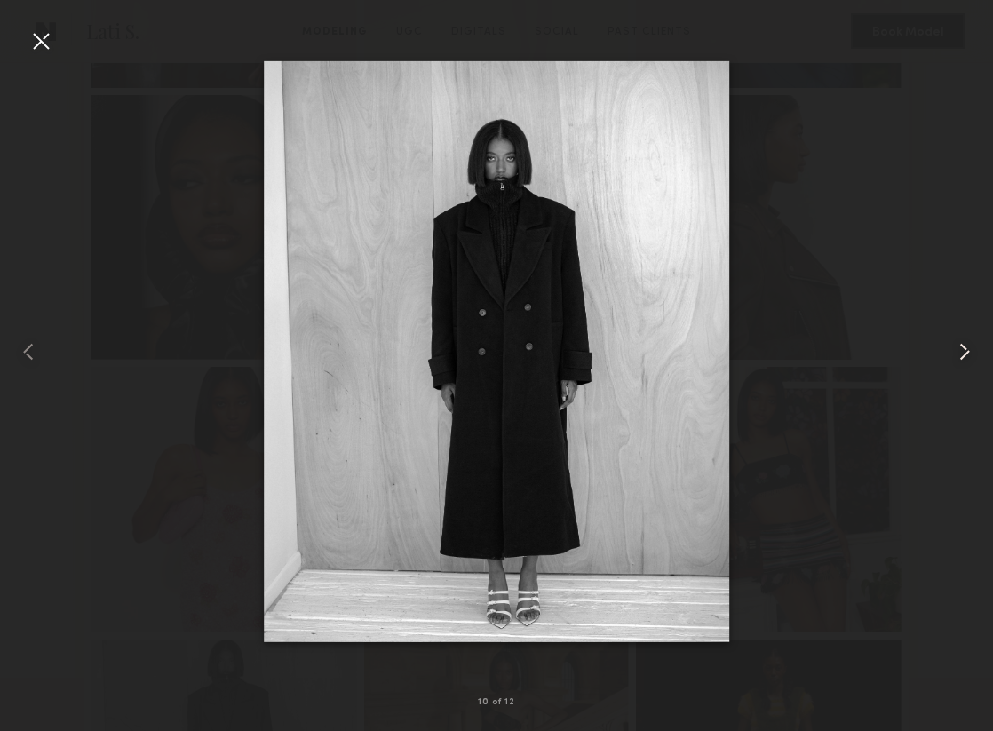
click at [950, 353] on common-icon at bounding box center [964, 352] width 28 height 28
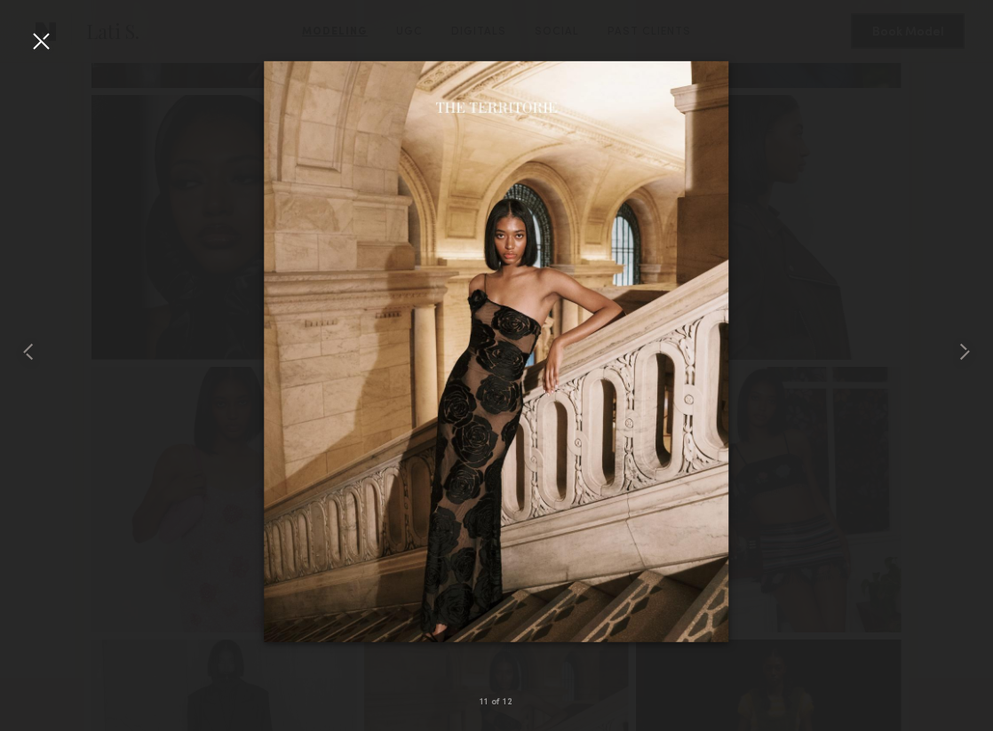
click at [924, 390] on div at bounding box center [496, 351] width 993 height 646
click at [36, 29] on div at bounding box center [41, 41] width 28 height 28
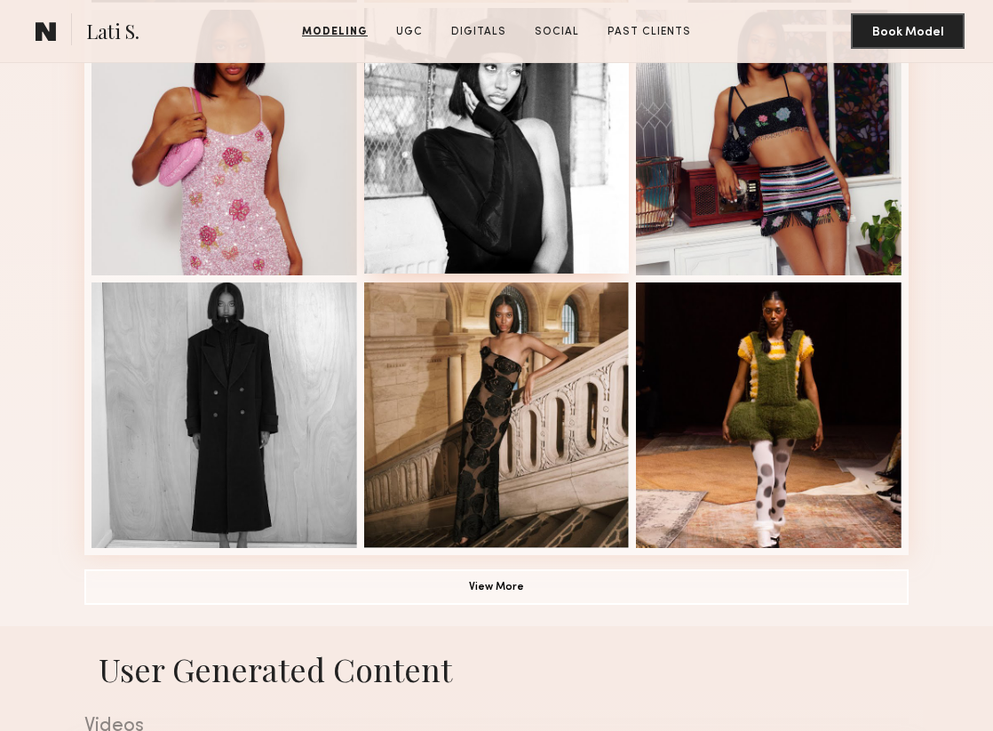
scroll to position [1028, 0]
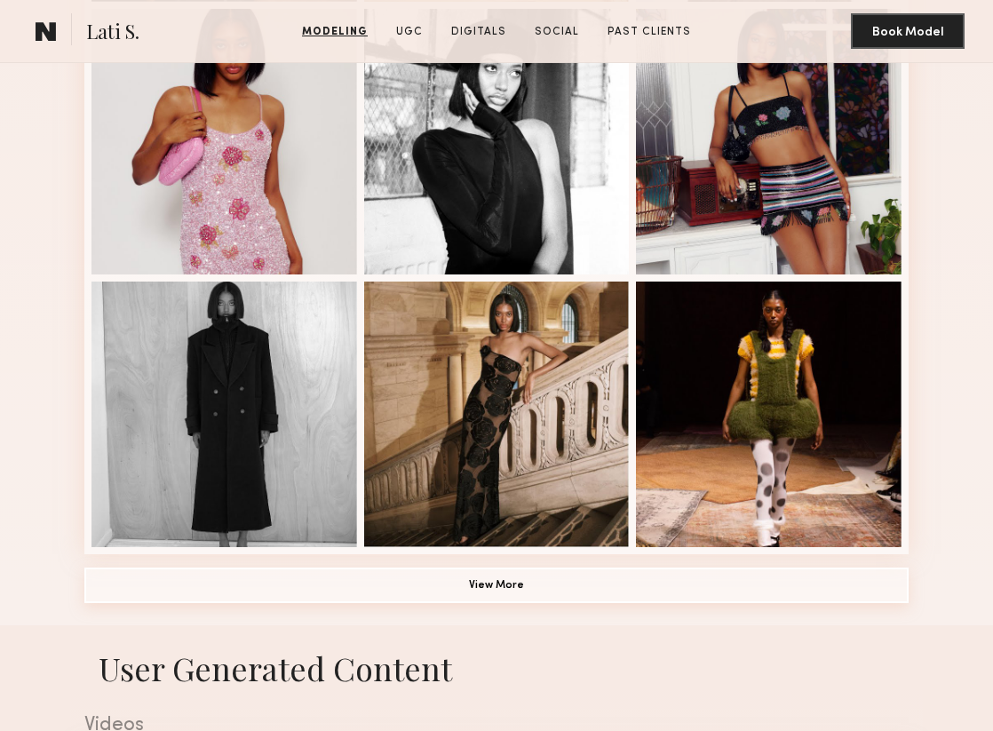
click at [517, 586] on button "View More" at bounding box center [496, 586] width 824 height 36
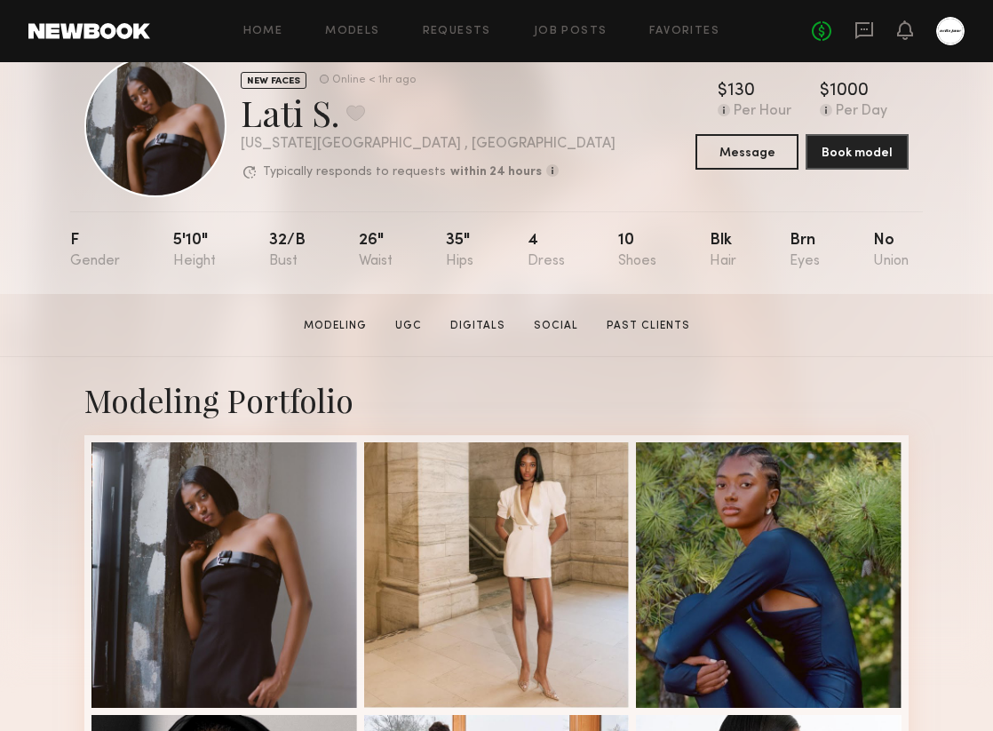
scroll to position [48, 0]
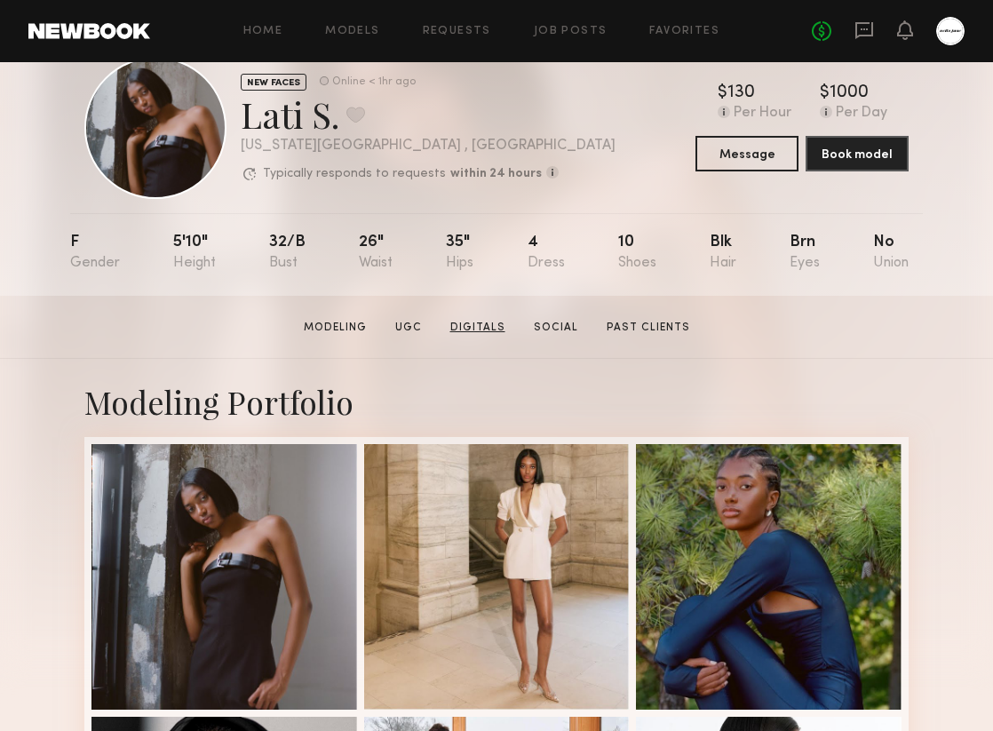
click at [478, 331] on link "Digitals" at bounding box center [477, 328] width 69 height 16
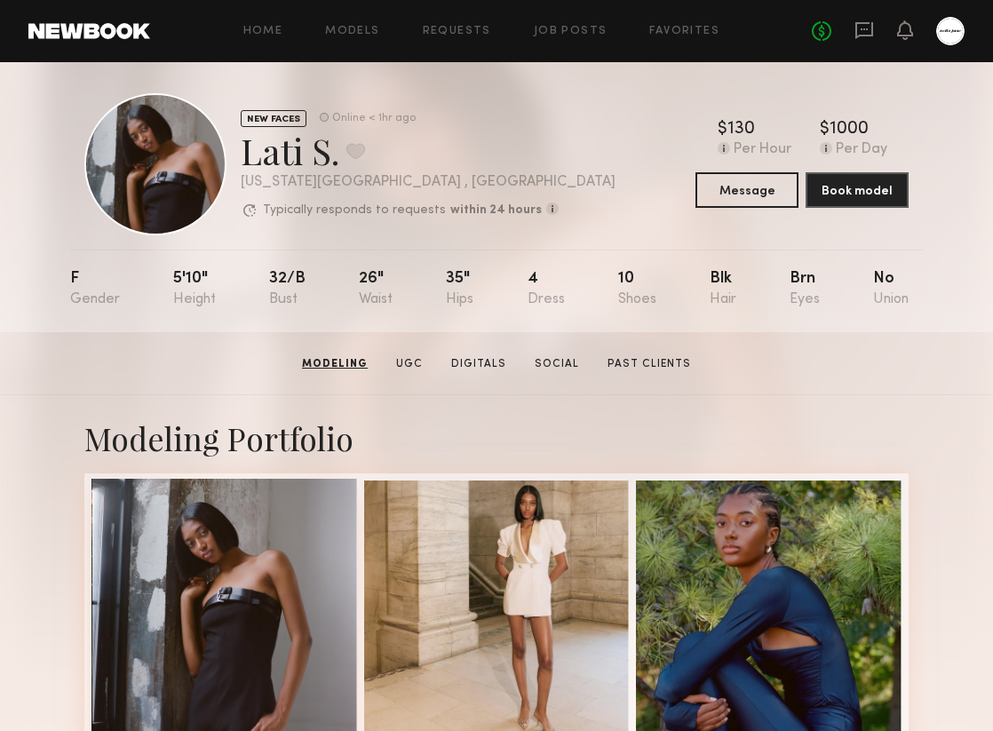
scroll to position [0, 0]
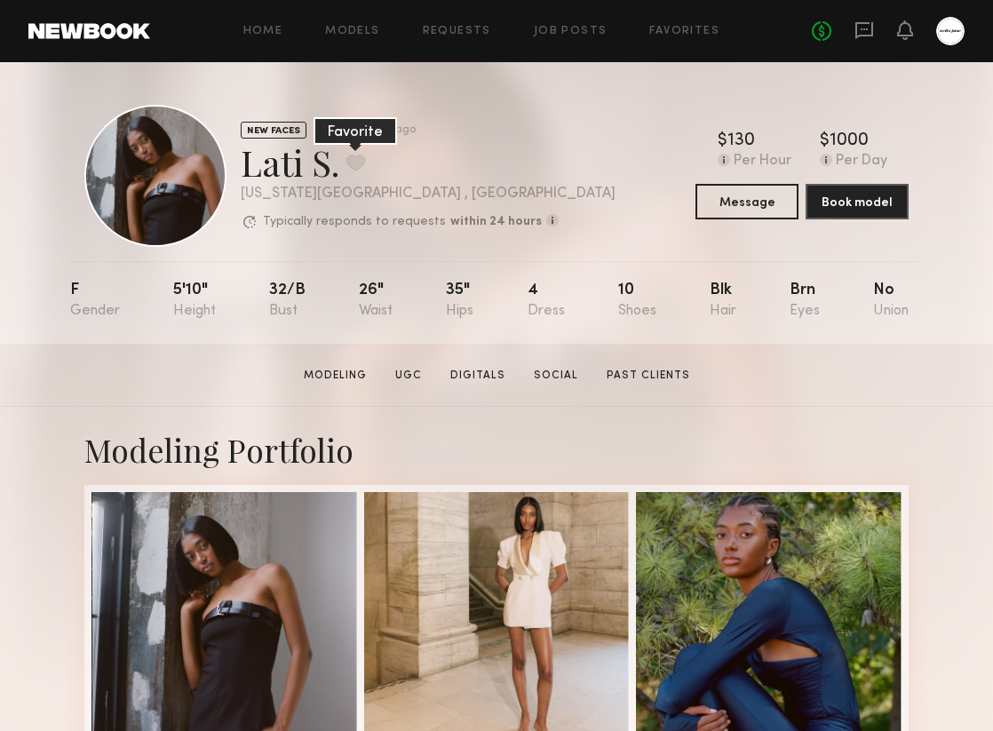
click at [349, 162] on button at bounding box center [355, 163] width 19 height 16
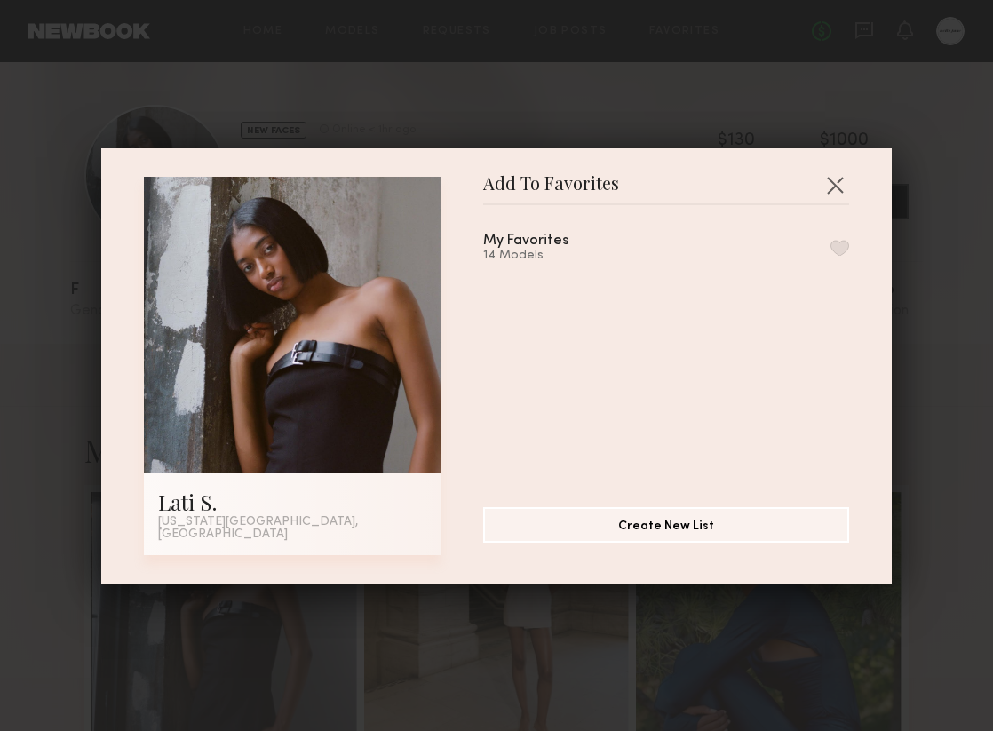
click at [851, 192] on div "Add To Favorites Lati S. New York City, NY Add To Favorites My Favorites 14 Mod…" at bounding box center [496, 365] width 791 height 435
click at [834, 189] on button "button" at bounding box center [835, 185] width 28 height 28
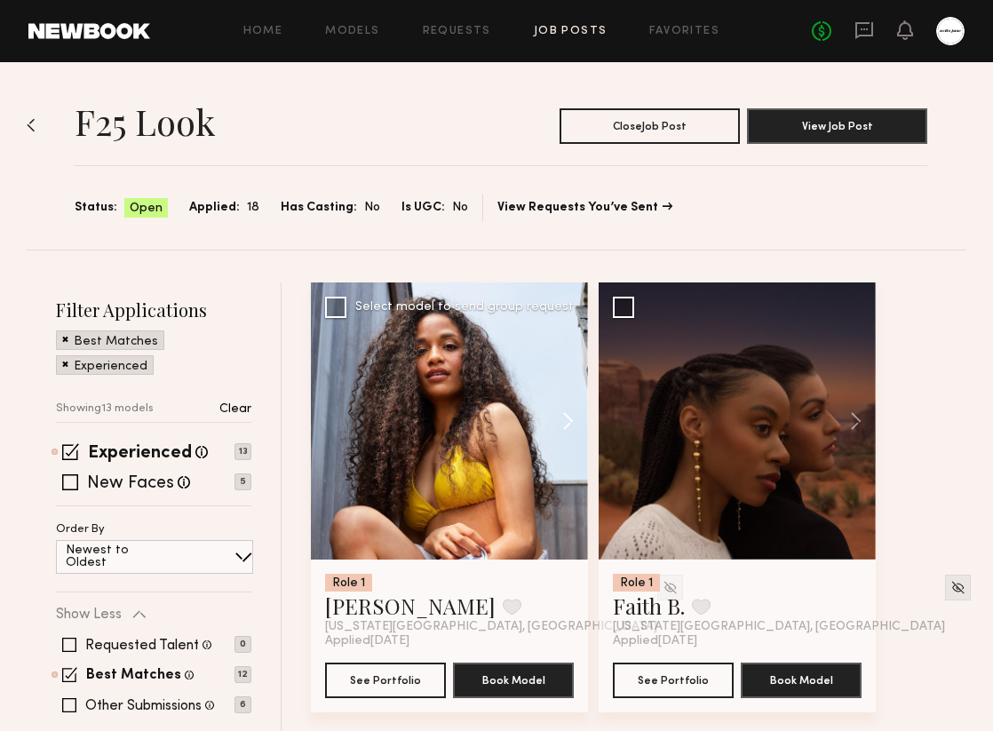
click at [567, 425] on button at bounding box center [559, 420] width 57 height 277
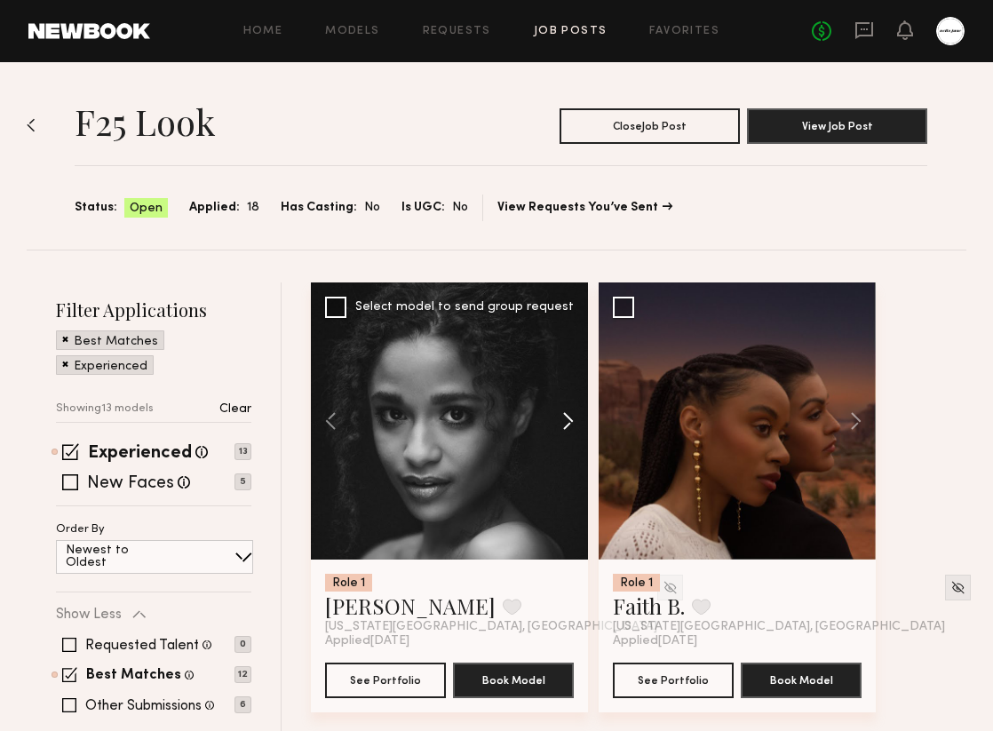
click at [567, 425] on button at bounding box center [559, 420] width 57 height 277
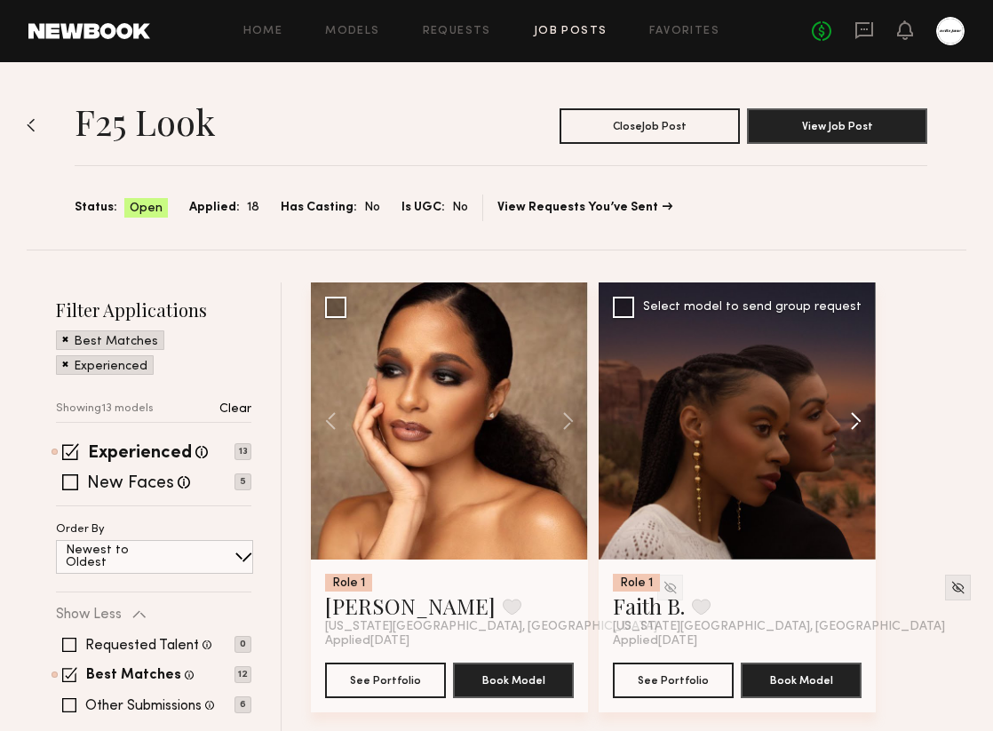
click at [850, 425] on button at bounding box center [847, 420] width 57 height 277
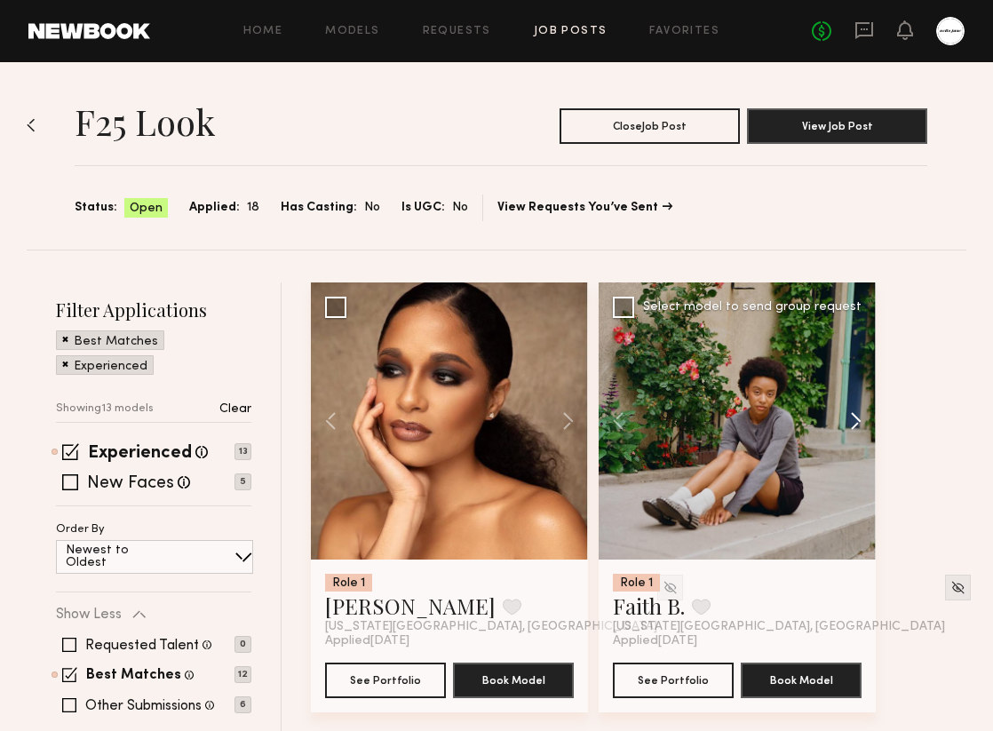
click at [850, 425] on button at bounding box center [847, 420] width 57 height 277
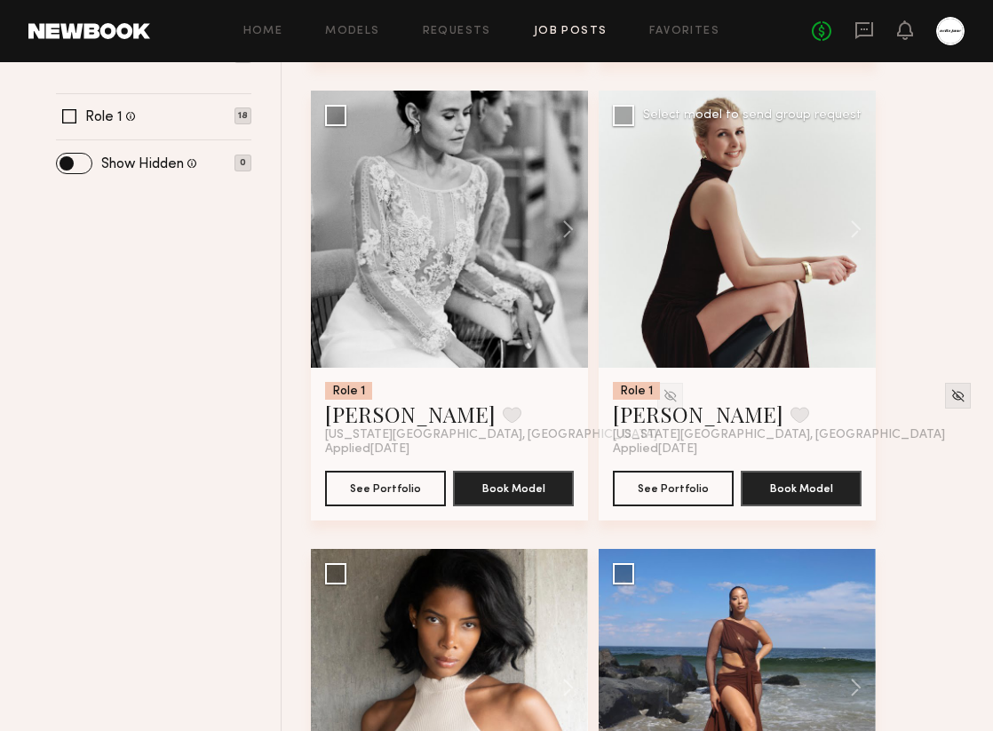
scroll to position [627, 0]
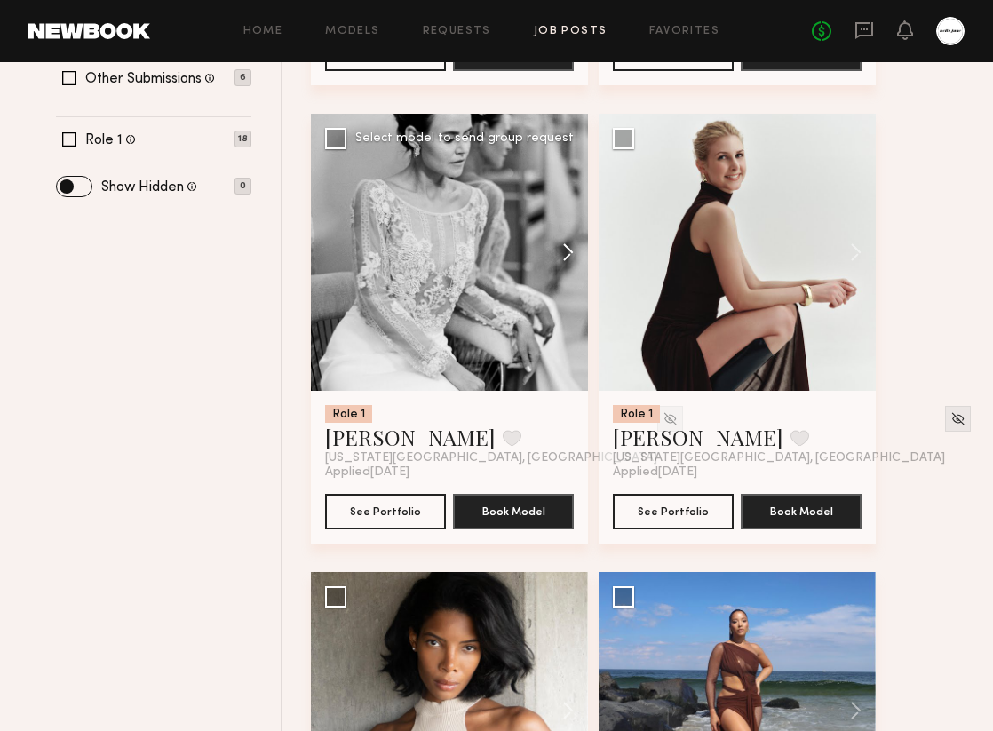
click at [574, 258] on button at bounding box center [559, 252] width 57 height 277
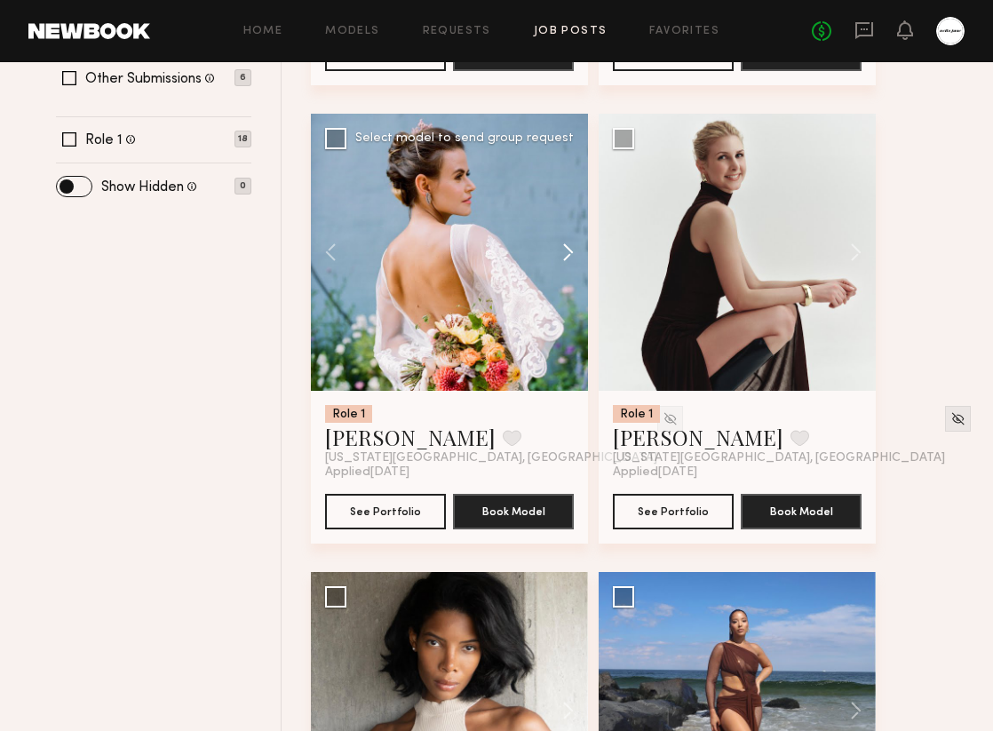
click at [574, 258] on button at bounding box center [559, 252] width 57 height 277
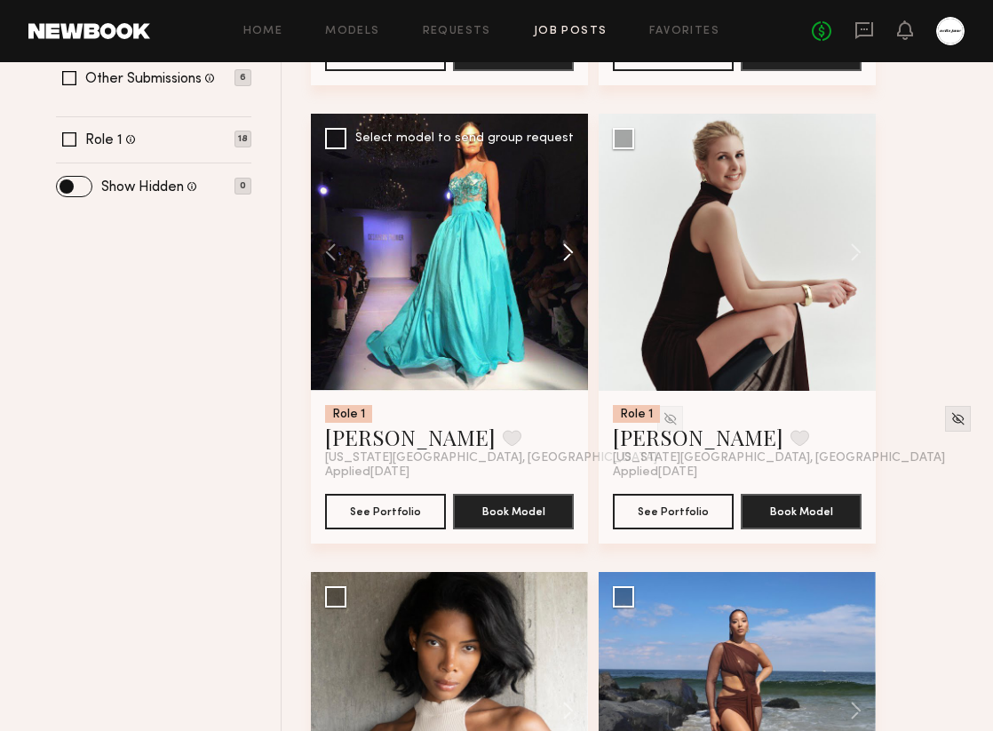
click at [574, 258] on button at bounding box center [559, 252] width 57 height 277
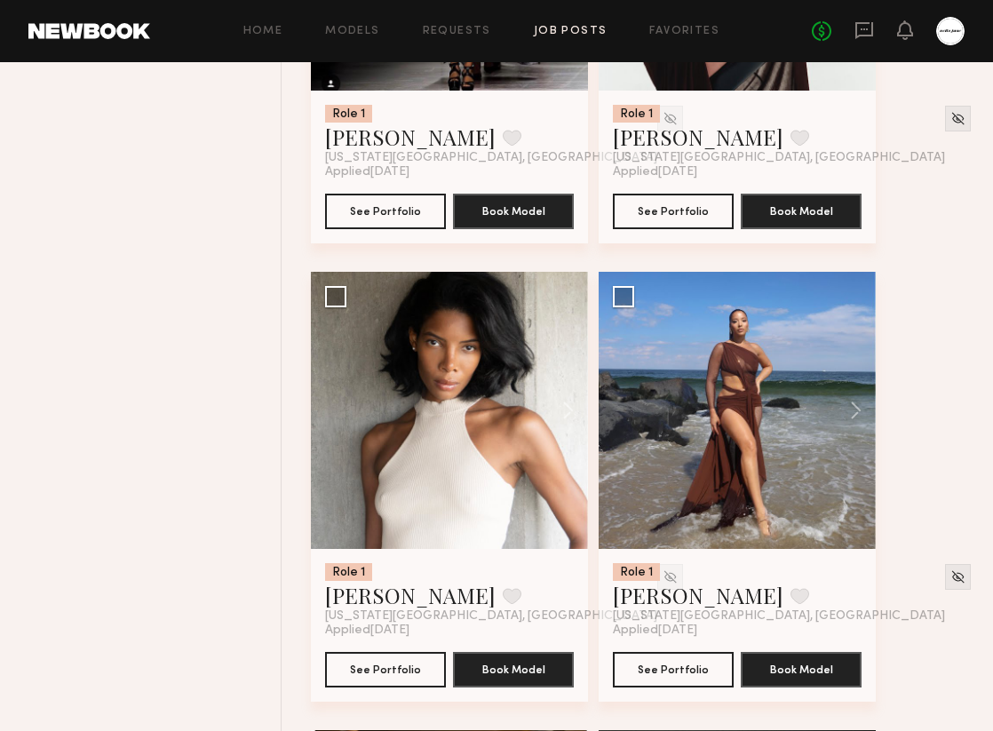
scroll to position [966, 0]
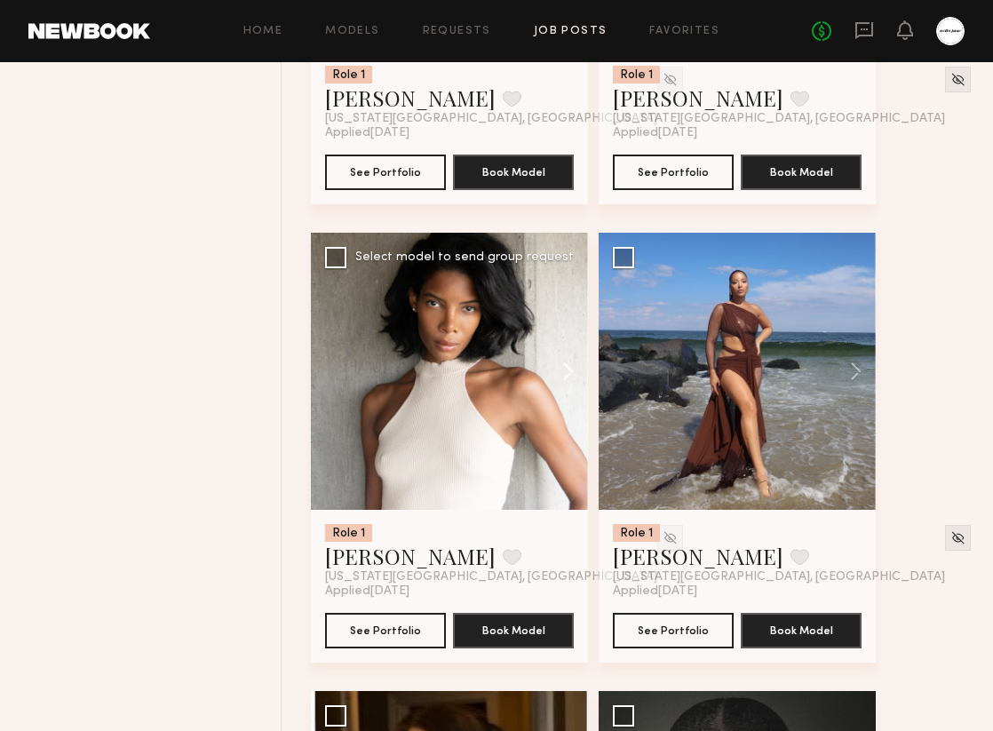
click at [569, 370] on button at bounding box center [559, 371] width 57 height 277
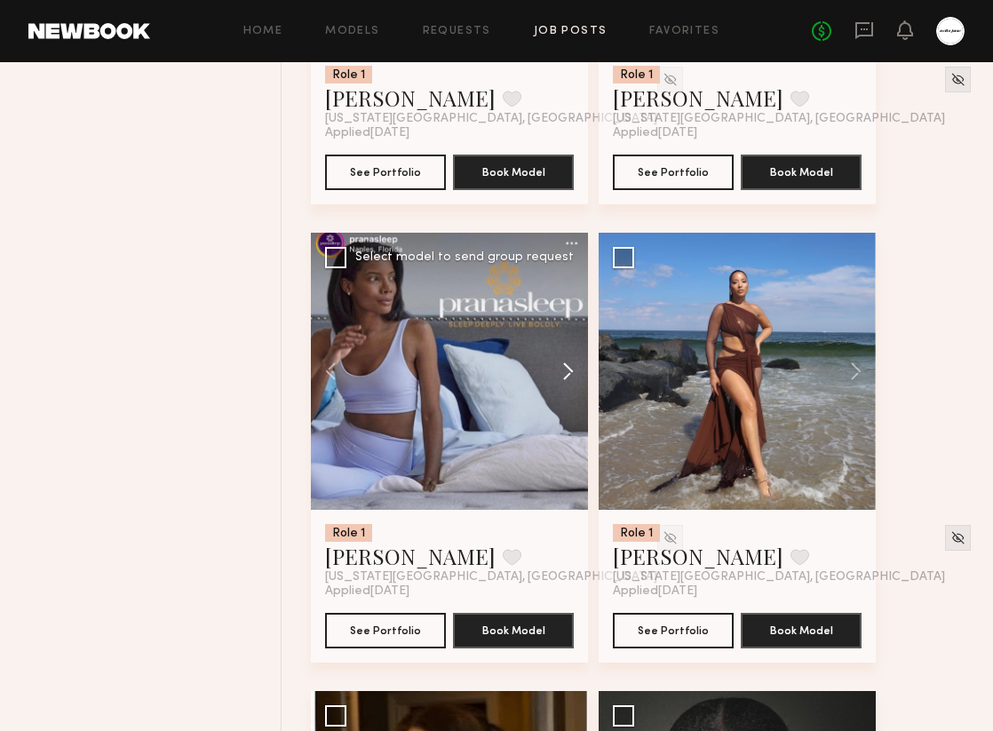
click at [569, 370] on button at bounding box center [559, 371] width 57 height 277
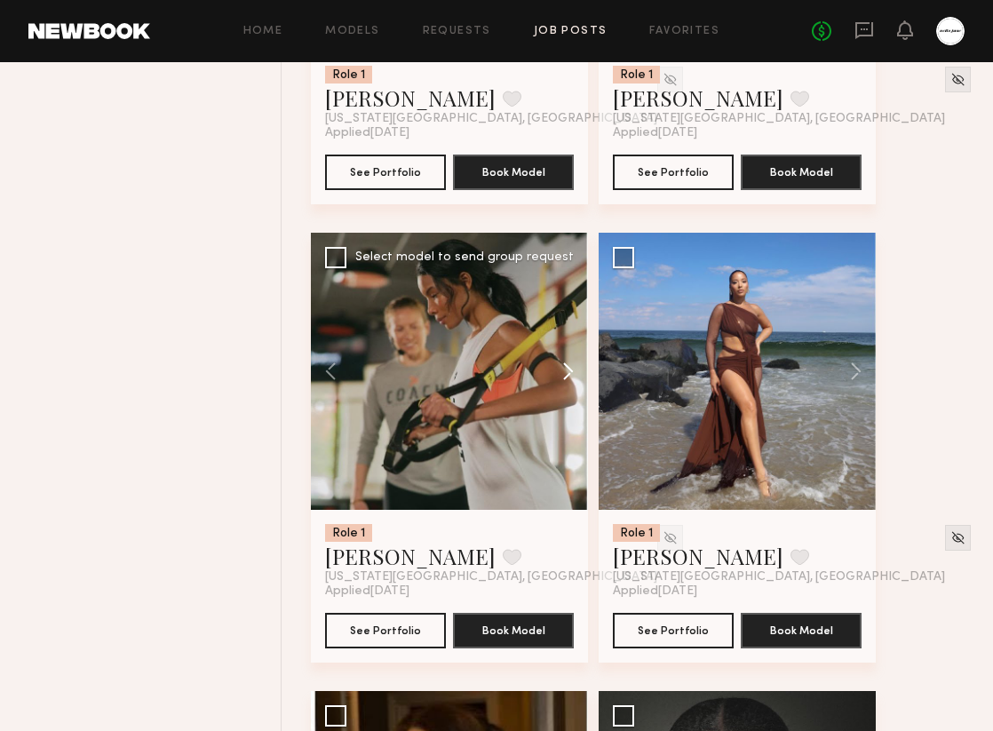
click at [569, 370] on button at bounding box center [559, 371] width 57 height 277
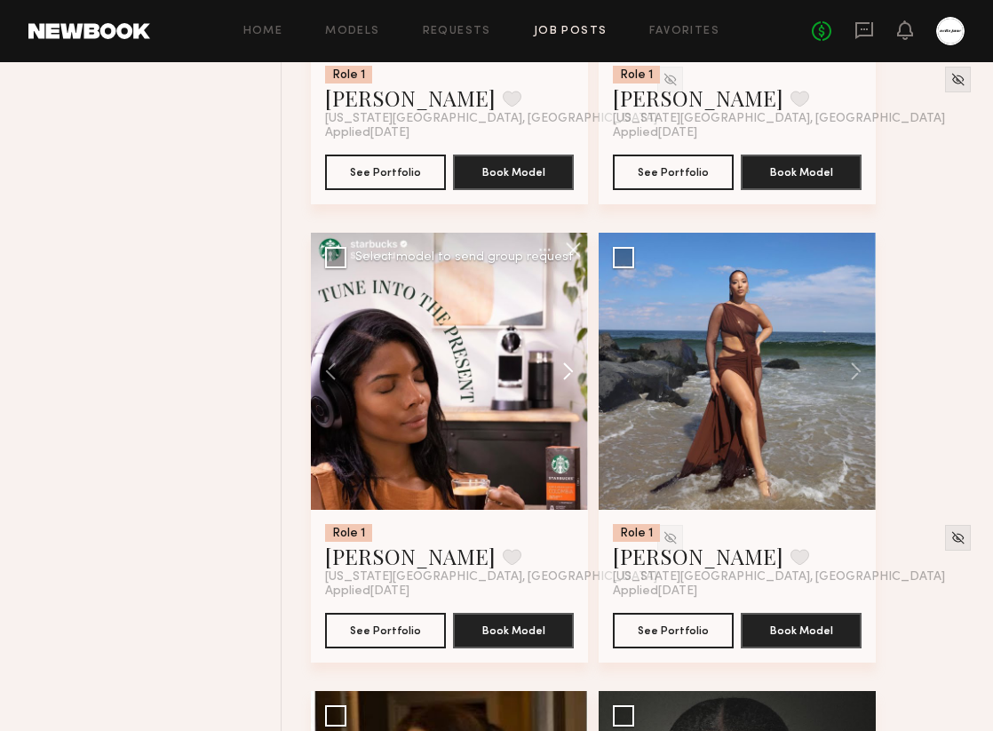
click at [569, 370] on button at bounding box center [559, 371] width 57 height 277
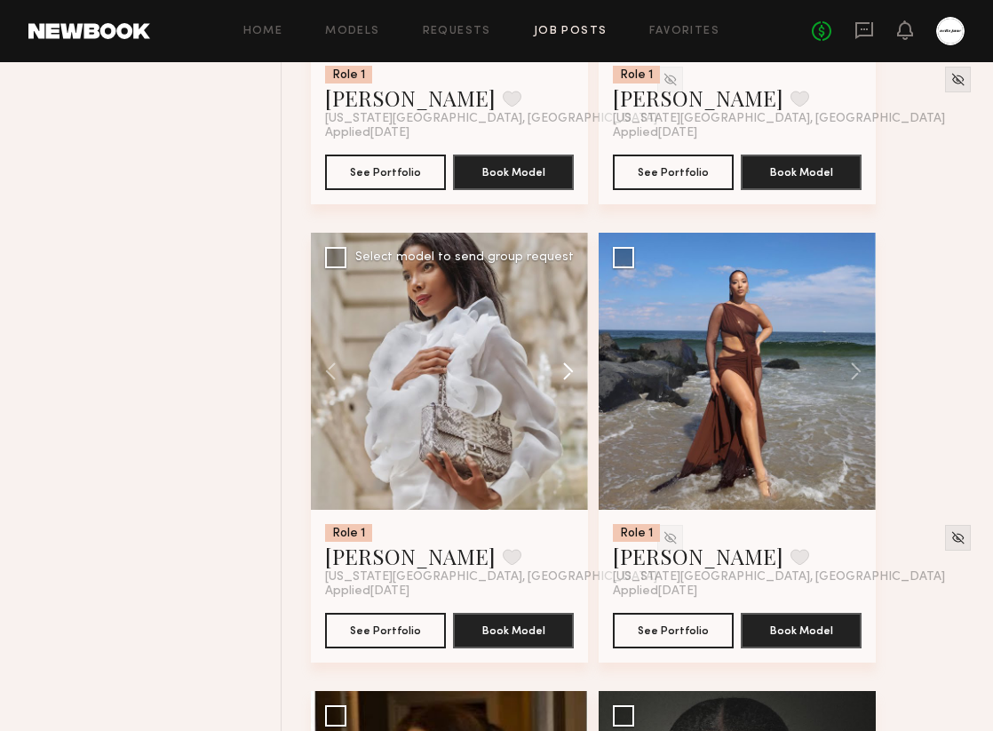
click at [569, 370] on button at bounding box center [559, 371] width 57 height 277
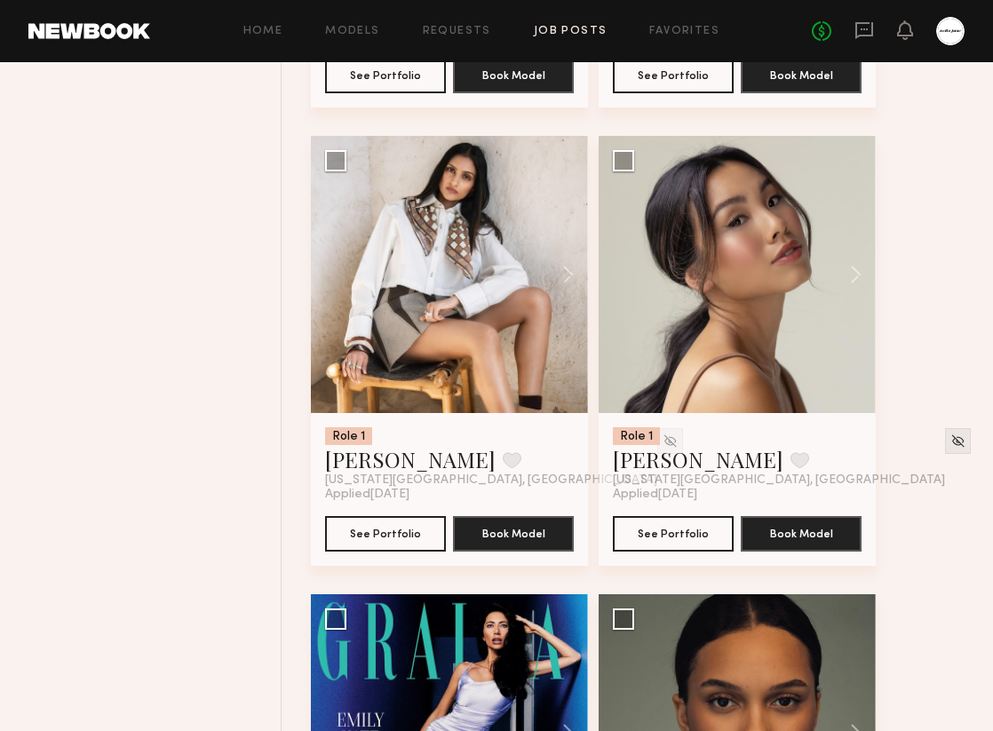
scroll to position [2003, 0]
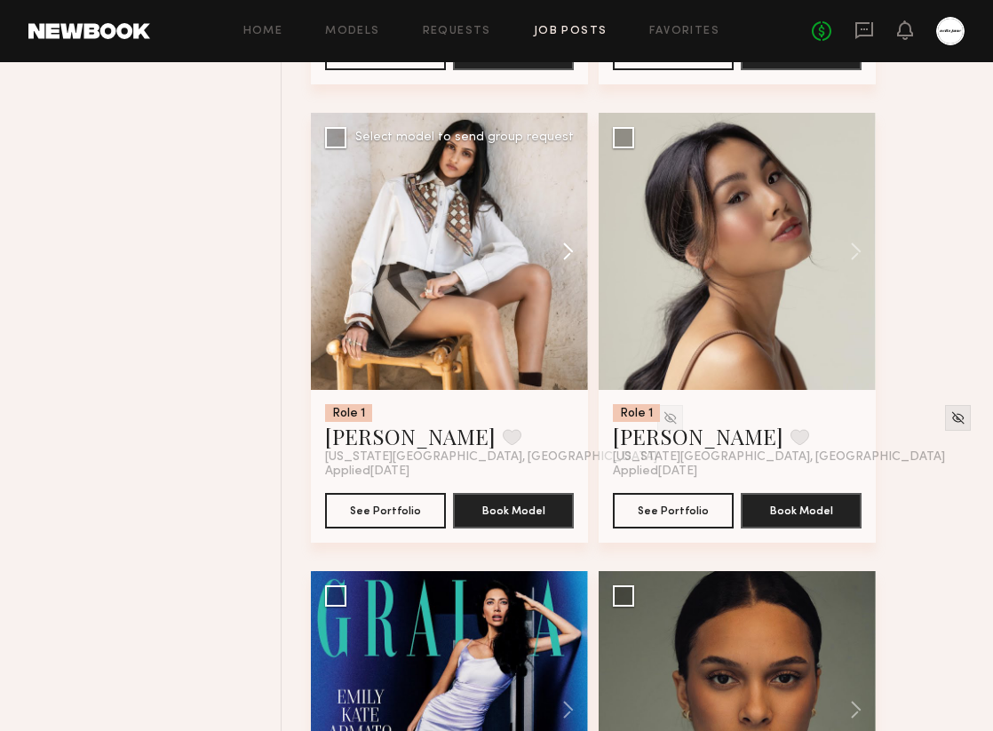
click at [571, 251] on button at bounding box center [559, 251] width 57 height 277
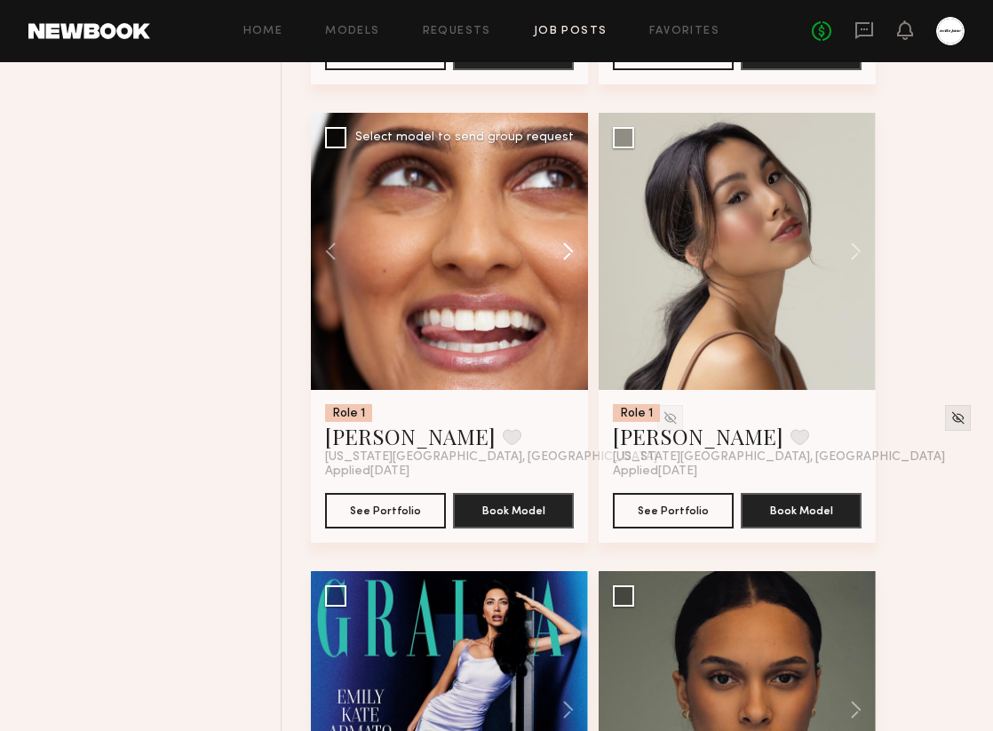
click at [571, 251] on button at bounding box center [559, 251] width 57 height 277
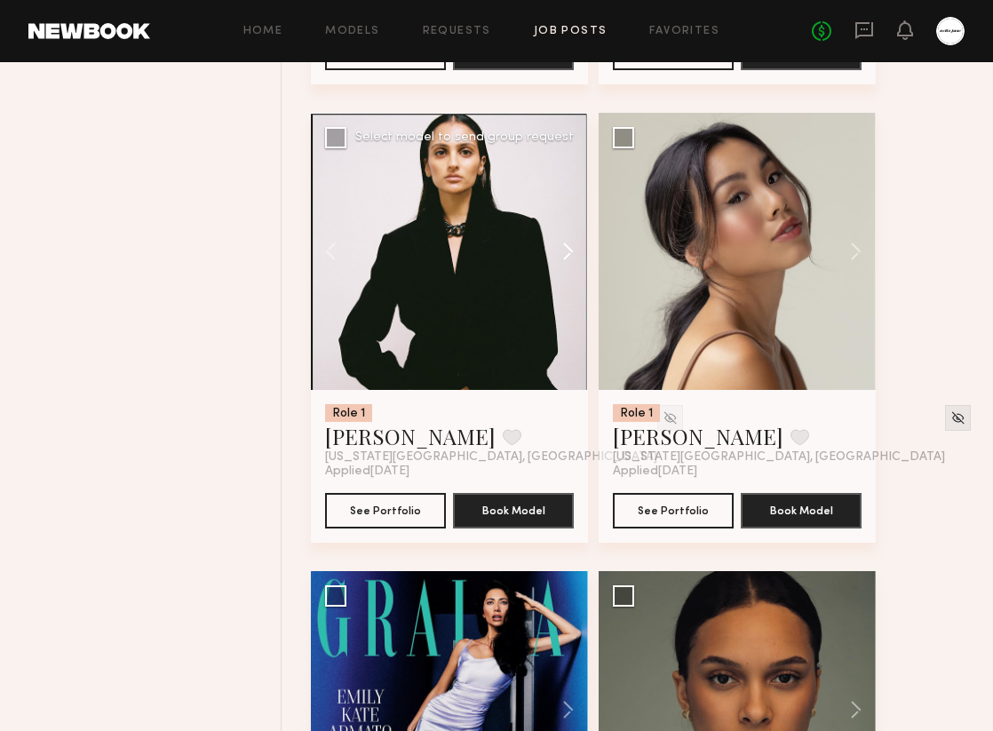
click at [571, 251] on button at bounding box center [559, 251] width 57 height 277
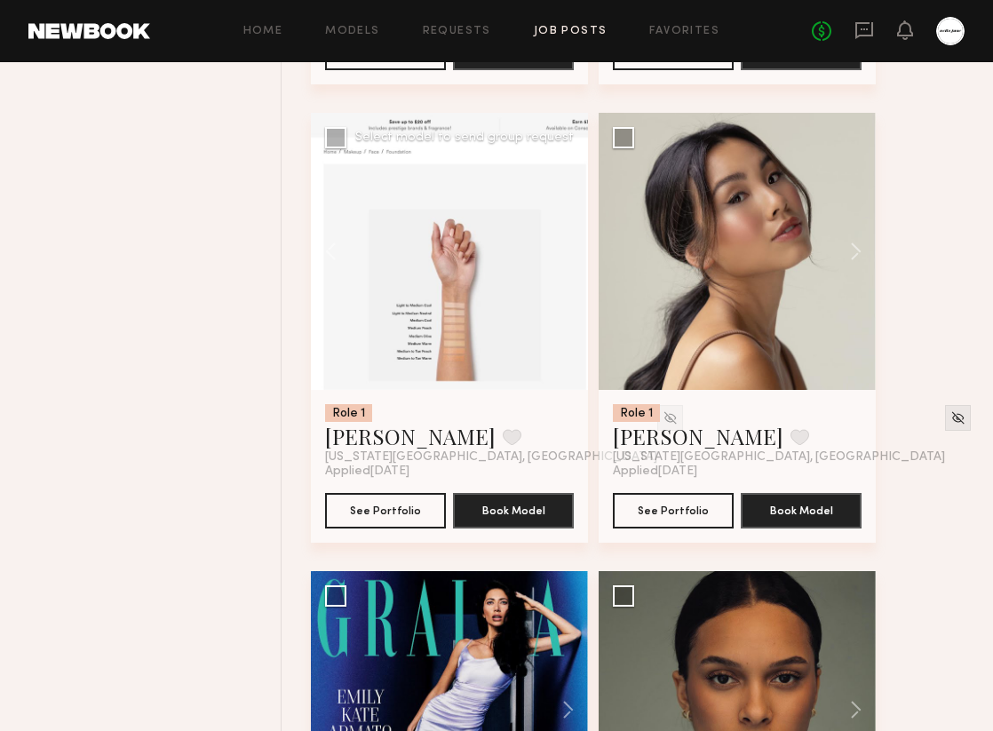
click at [571, 251] on div at bounding box center [449, 251] width 277 height 277
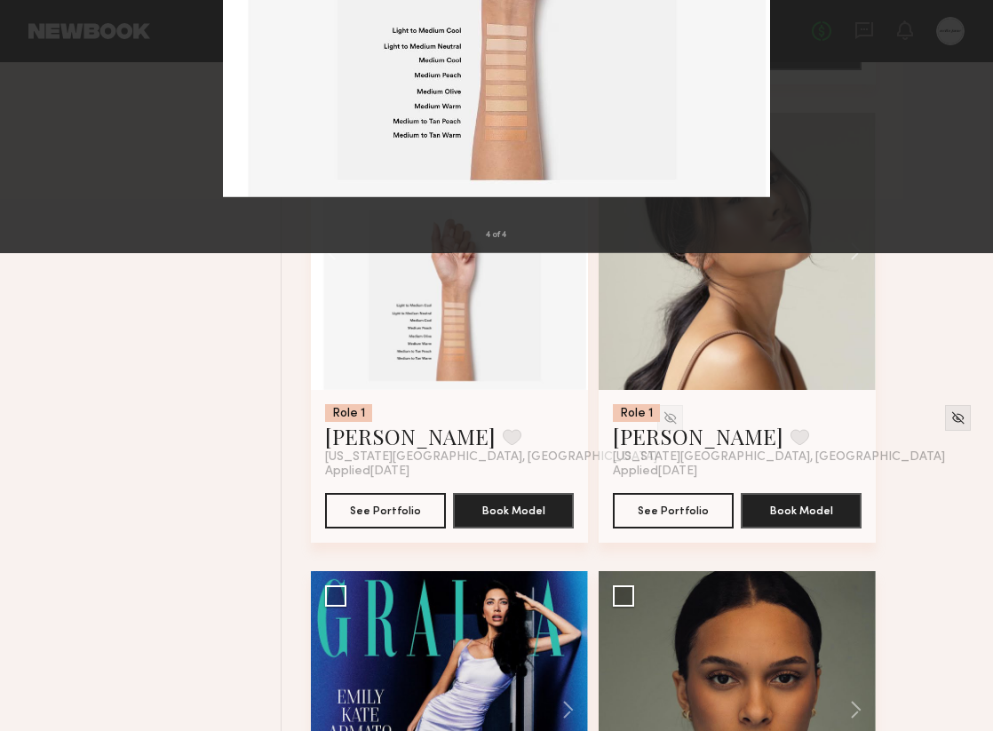
click at [44, 45] on button at bounding box center [41, 43] width 28 height 32
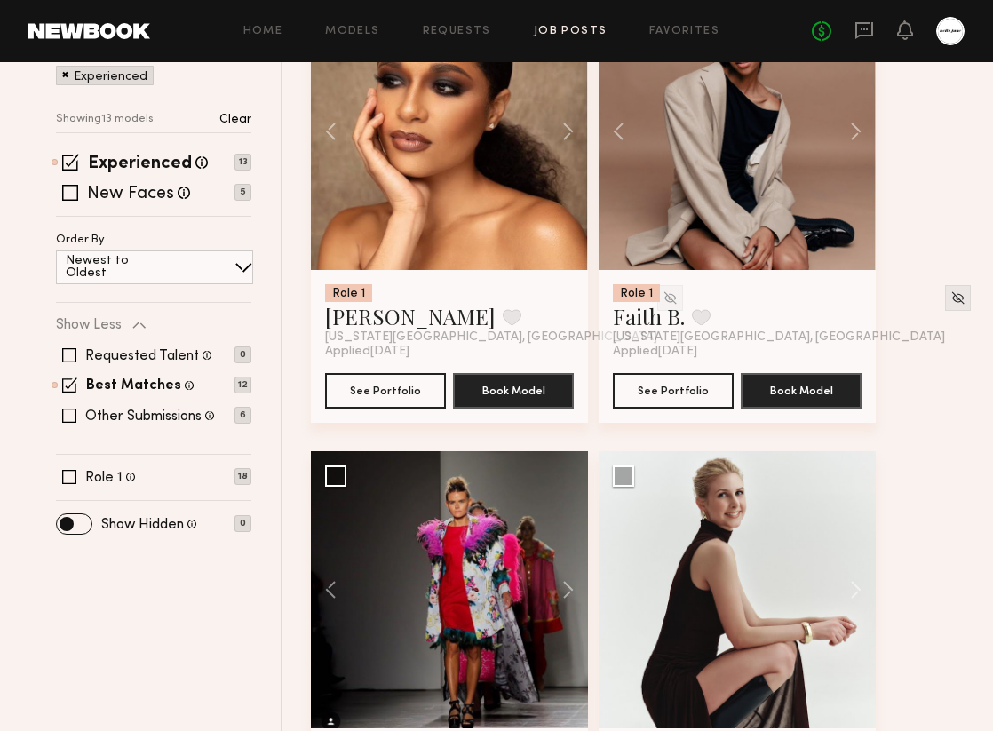
scroll to position [0, 0]
